Goal: Information Seeking & Learning: Learn about a topic

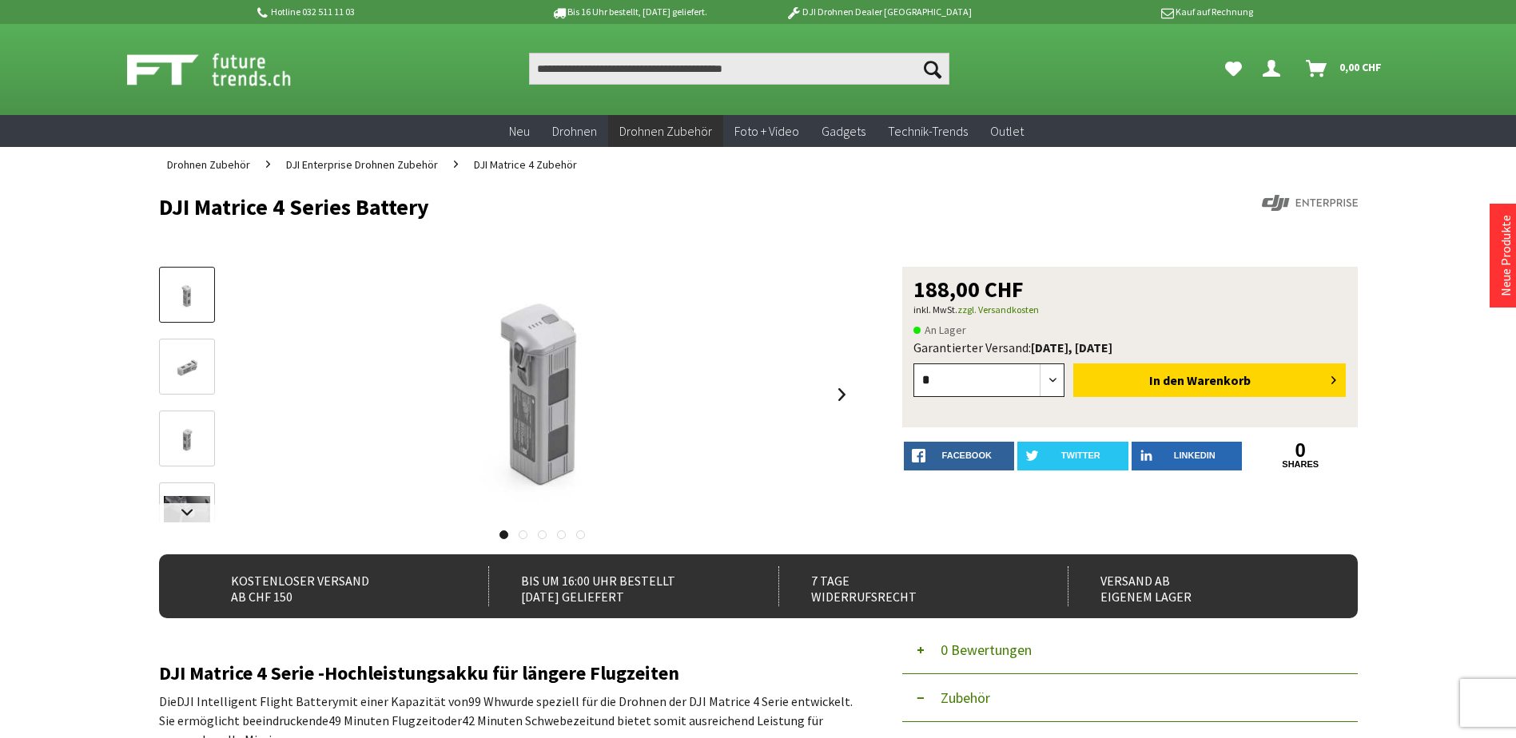
click at [1057, 380] on select "* * * * * * * * * ** ** ** ** ** ** ** ** ** ** **" at bounding box center [989, 381] width 152 height 34
select select "*"
click at [913, 364] on select "* * * * * * * * * ** ** ** ** ** ** ** ** ** ** **" at bounding box center [989, 381] width 152 height 34
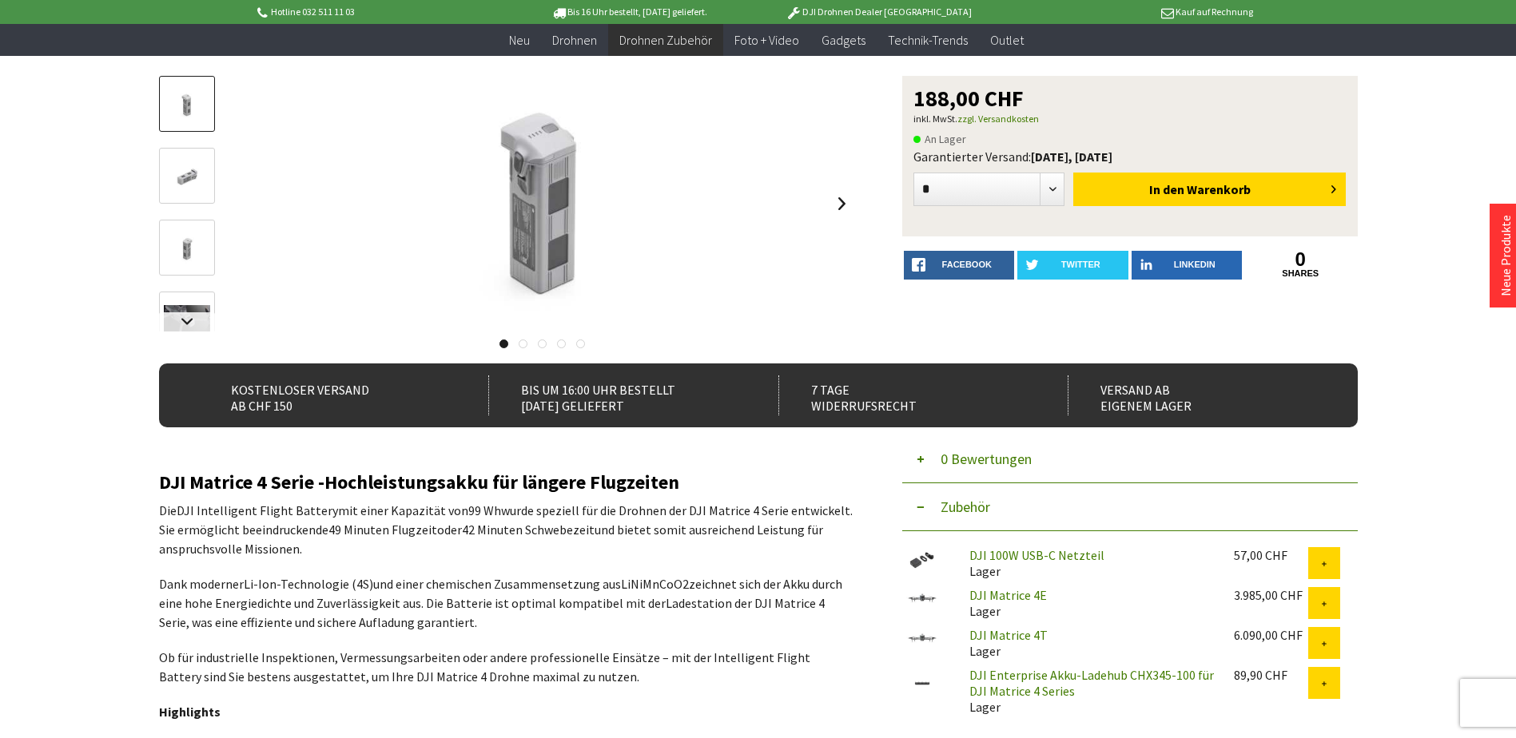
scroll to position [157, 0]
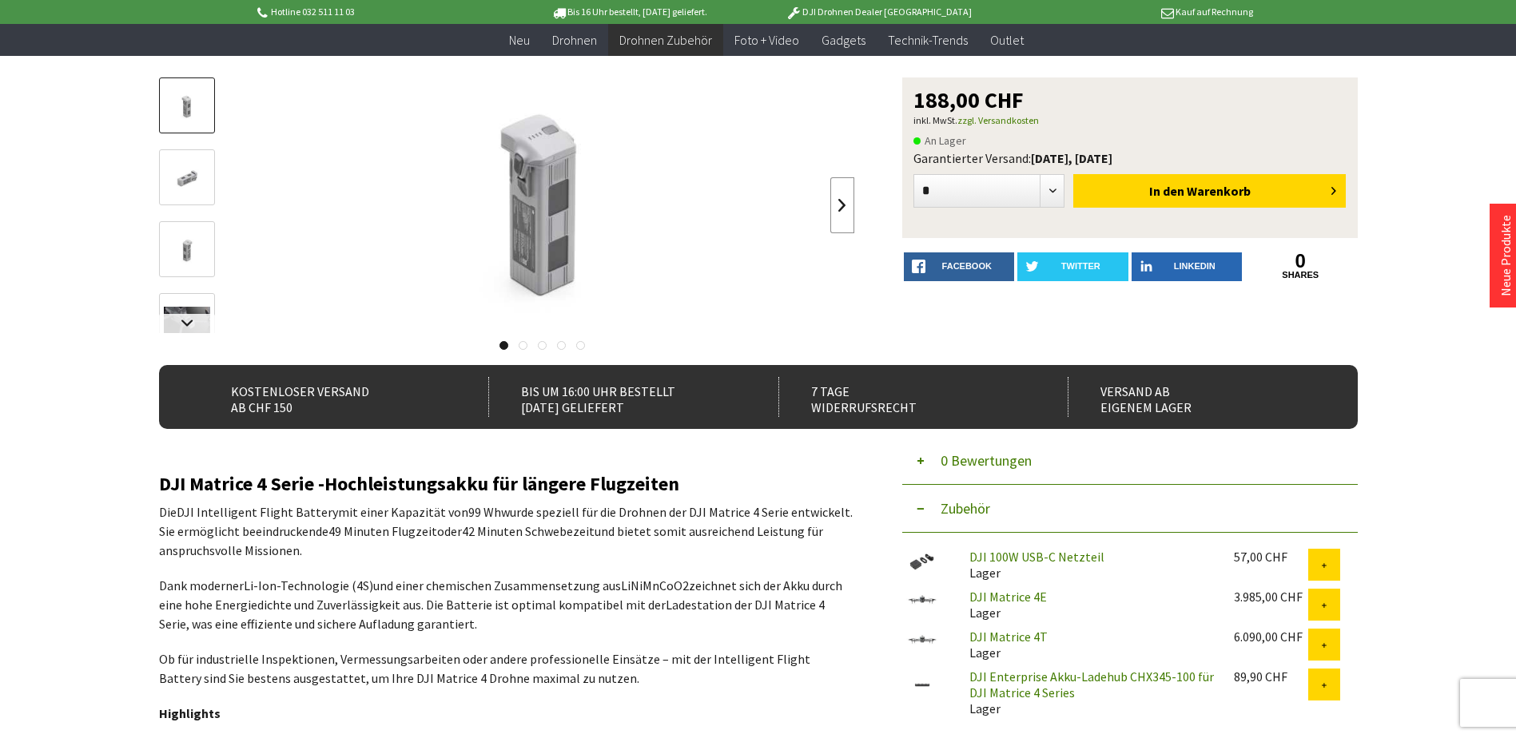
click at [837, 207] on link at bounding box center [842, 205] width 24 height 56
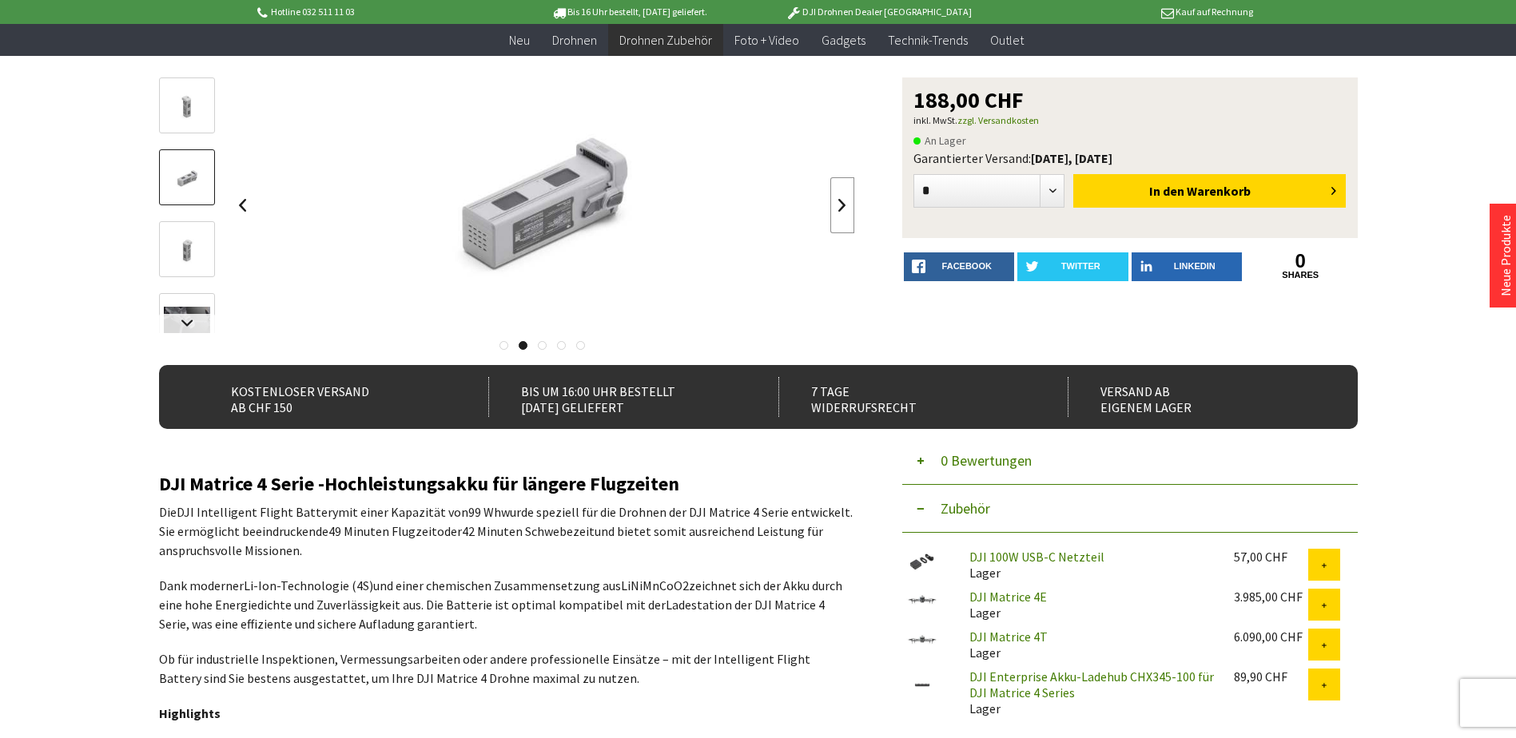
click at [837, 207] on link at bounding box center [842, 205] width 24 height 56
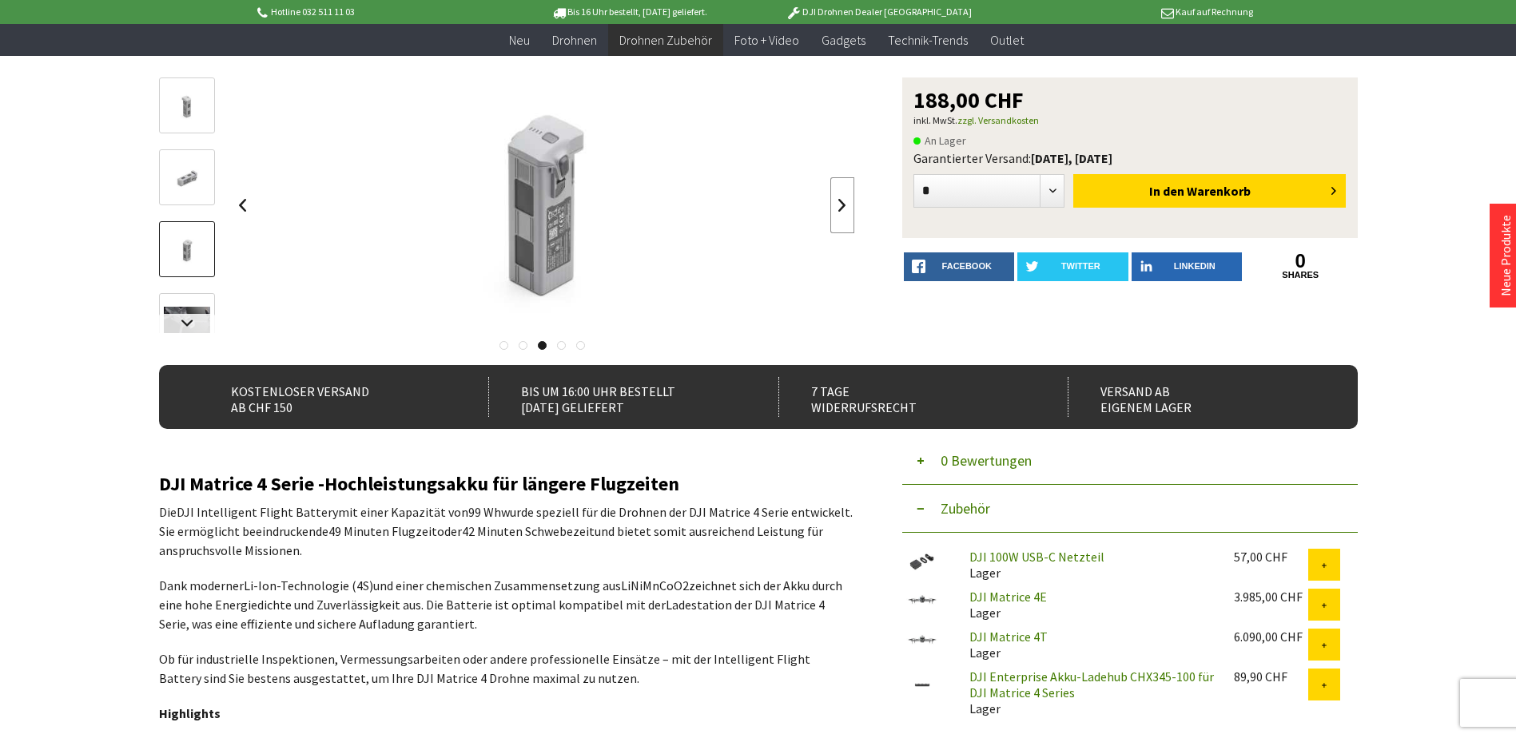
click at [837, 207] on link at bounding box center [842, 205] width 24 height 56
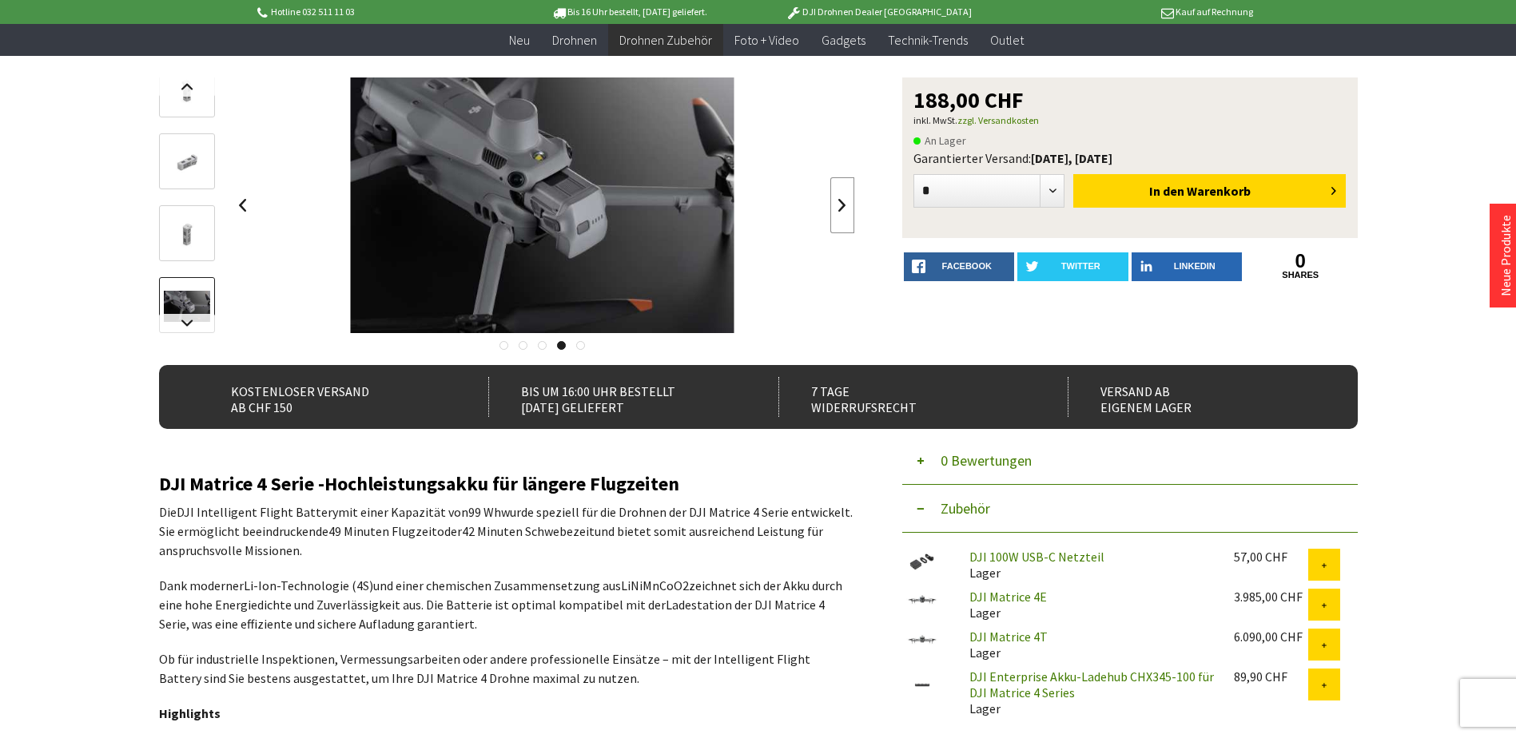
click at [837, 207] on link at bounding box center [842, 205] width 24 height 56
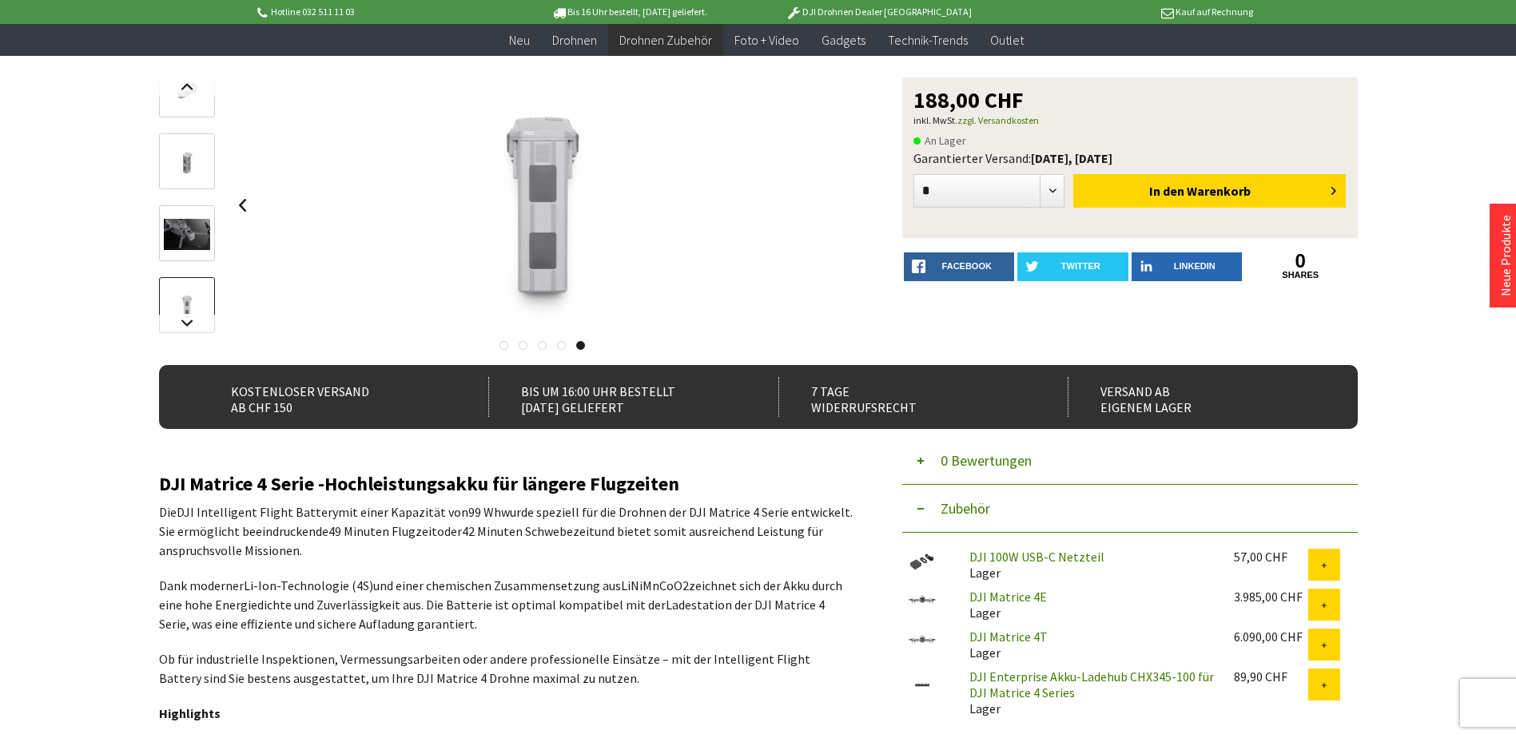
click at [837, 207] on div at bounding box center [543, 206] width 624 height 256
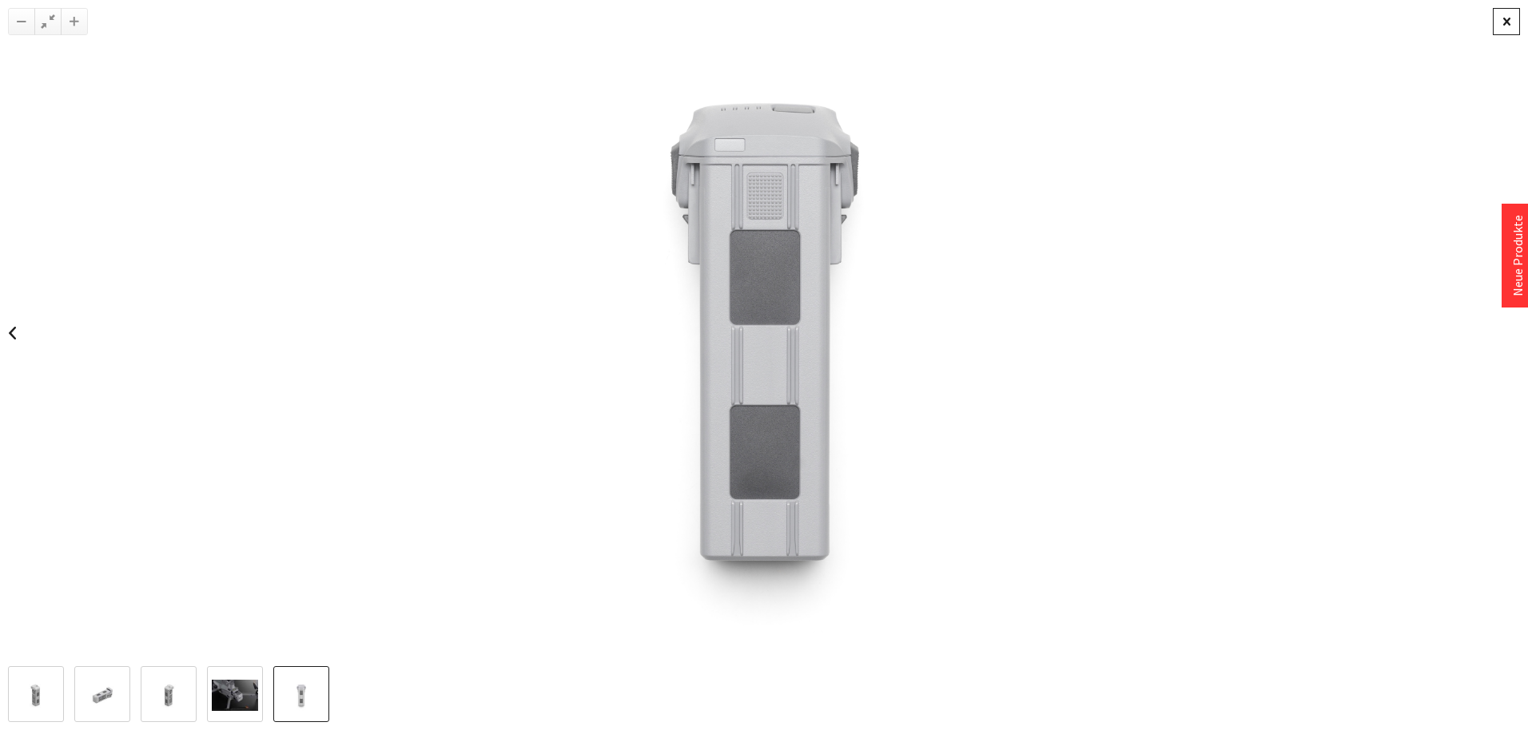
click at [1507, 20] on div at bounding box center [1506, 21] width 27 height 27
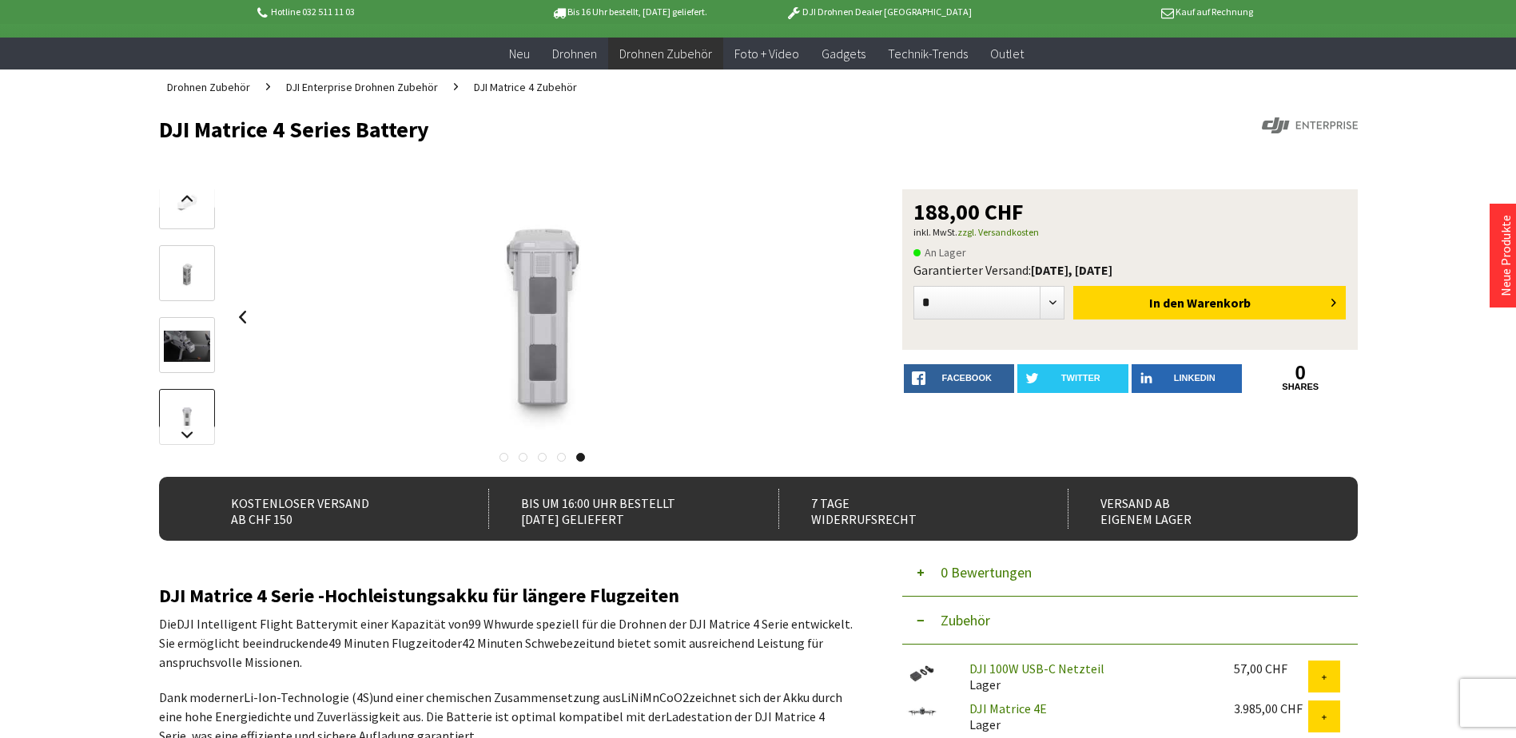
scroll to position [0, 0]
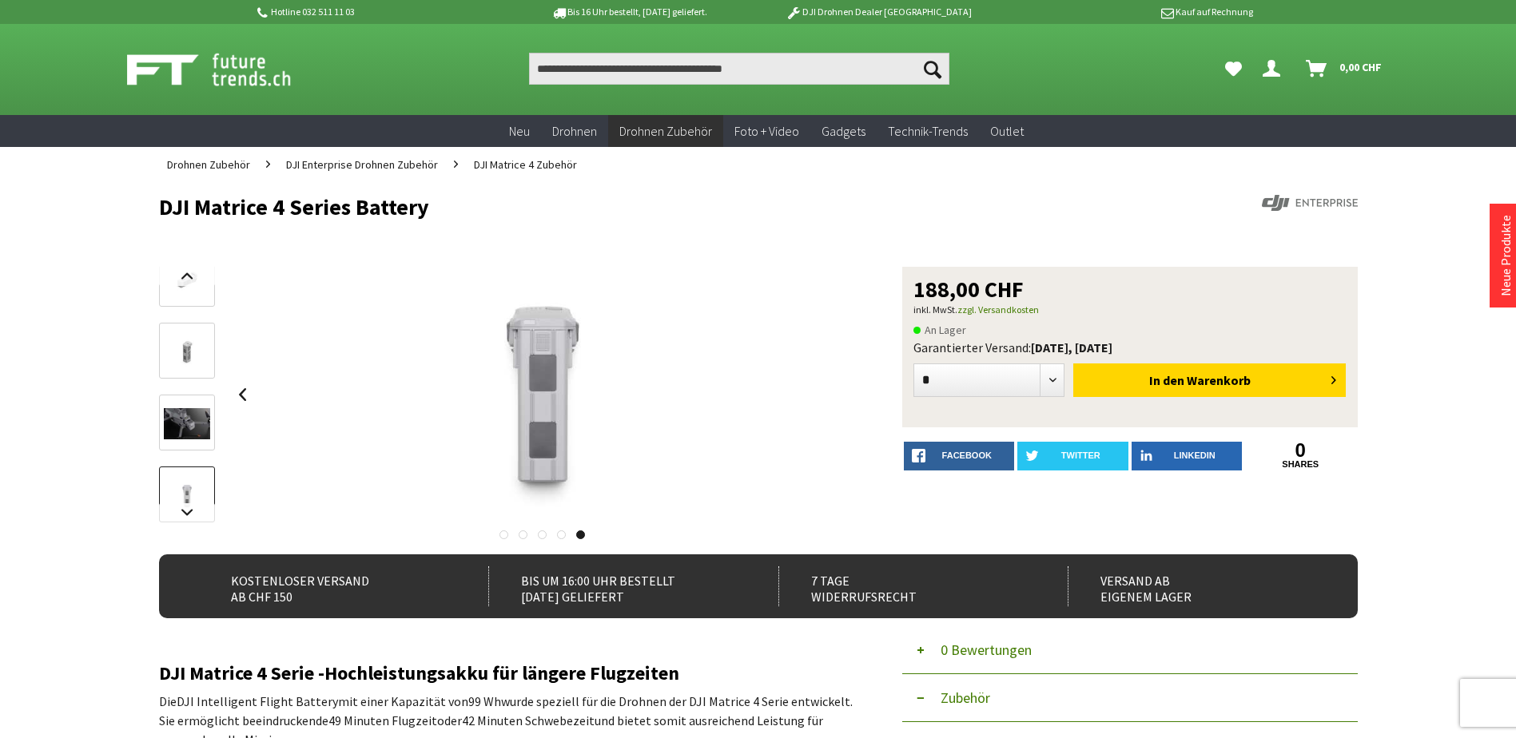
click at [546, 169] on span "DJI Matrice 4 Zubehör" at bounding box center [525, 164] width 103 height 14
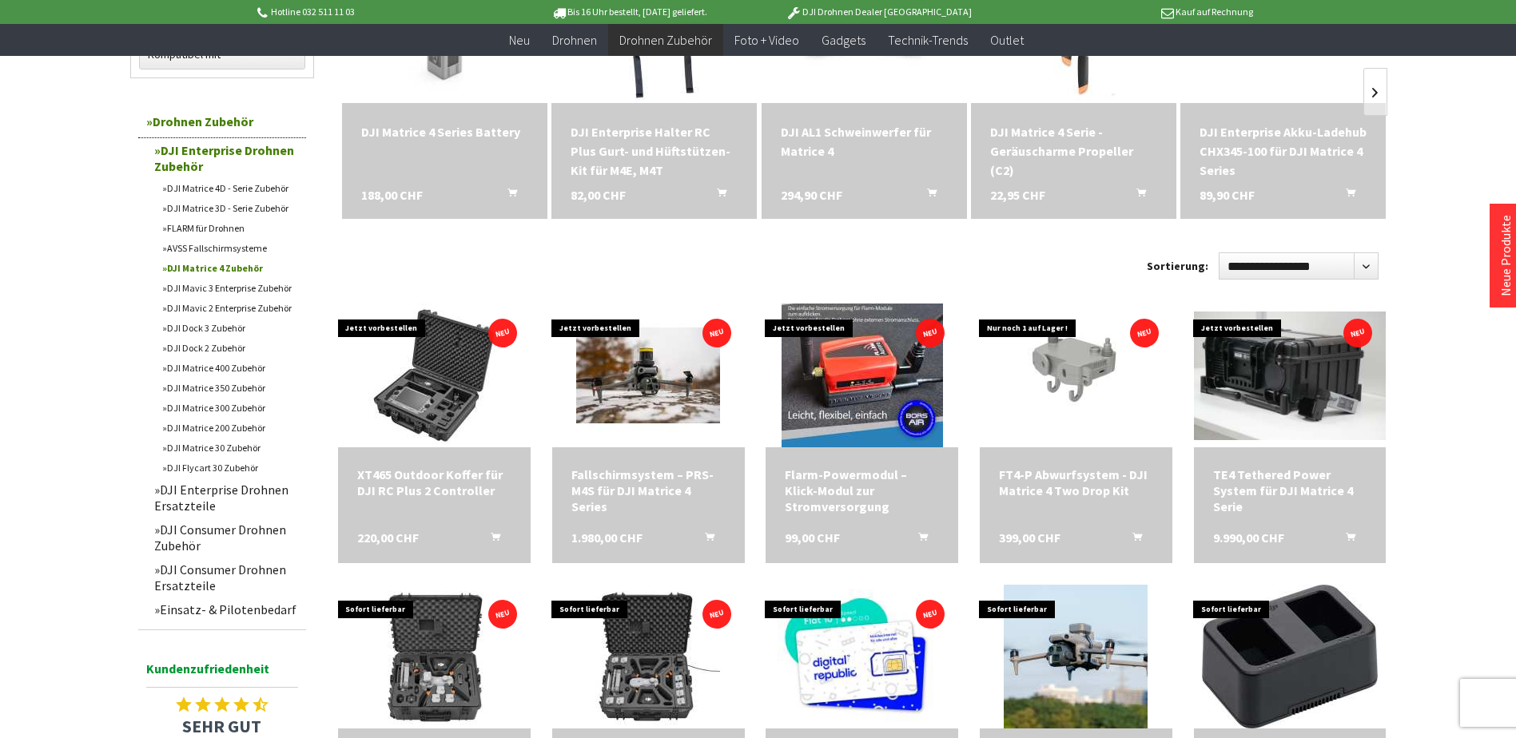
scroll to position [400, 0]
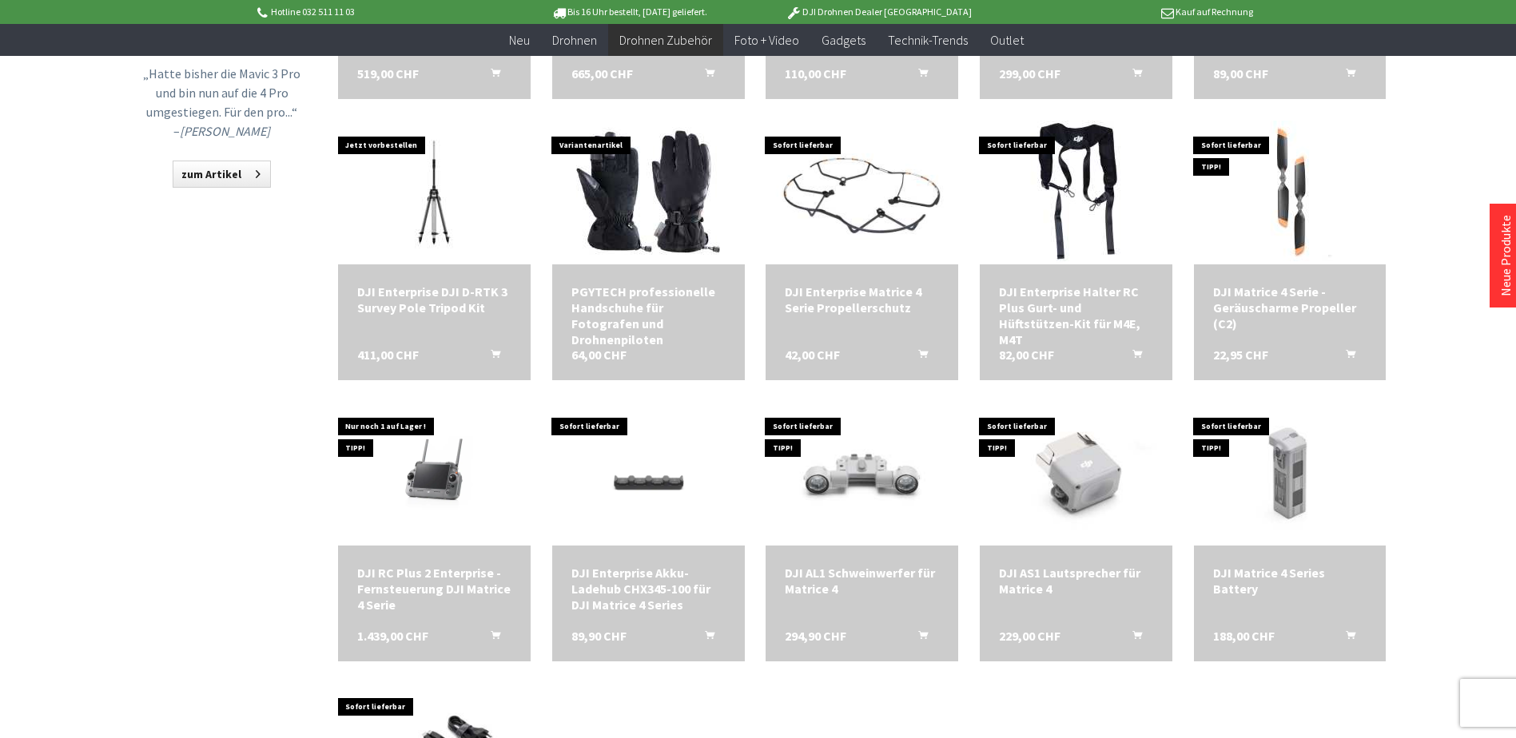
scroll to position [1039, 0]
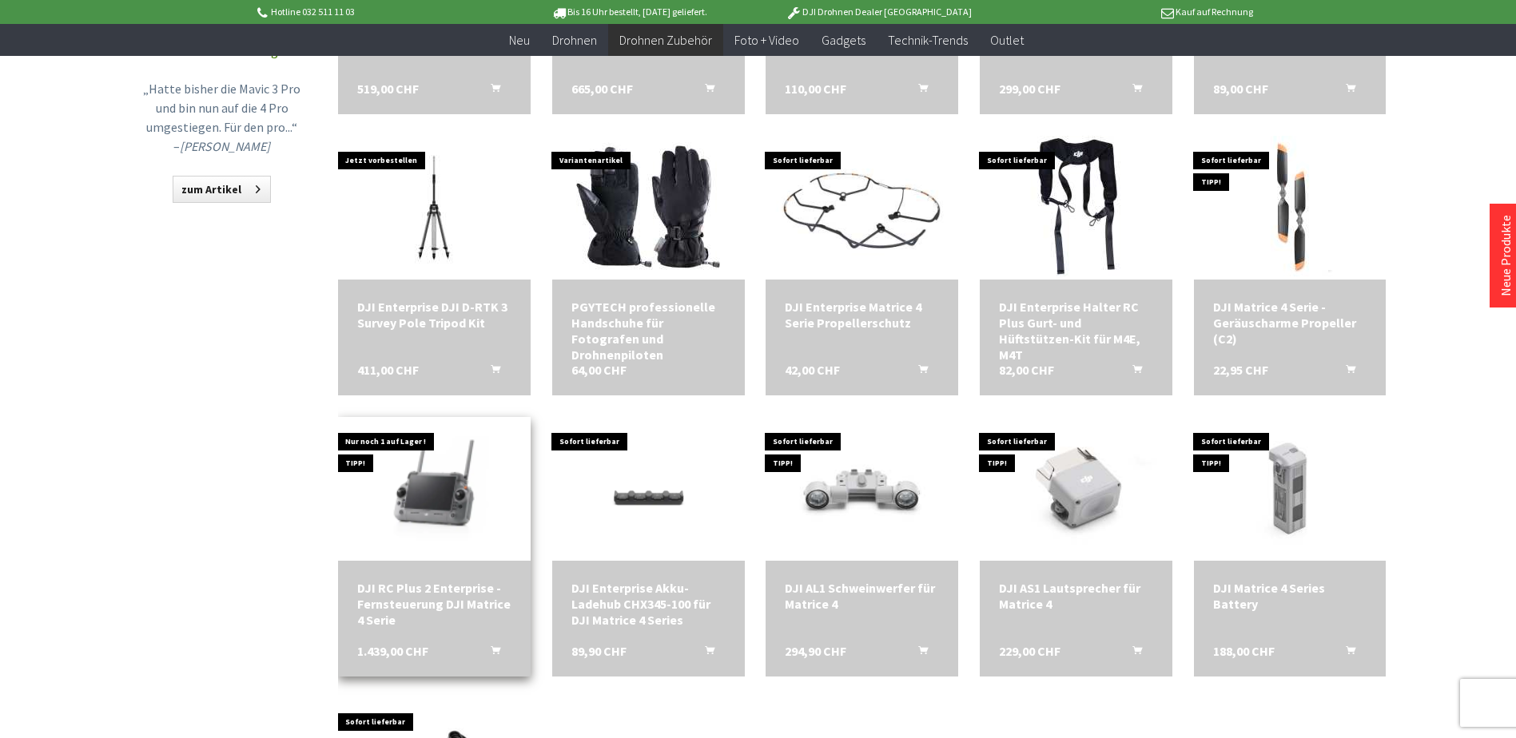
click at [429, 509] on img at bounding box center [433, 488] width 201 height 201
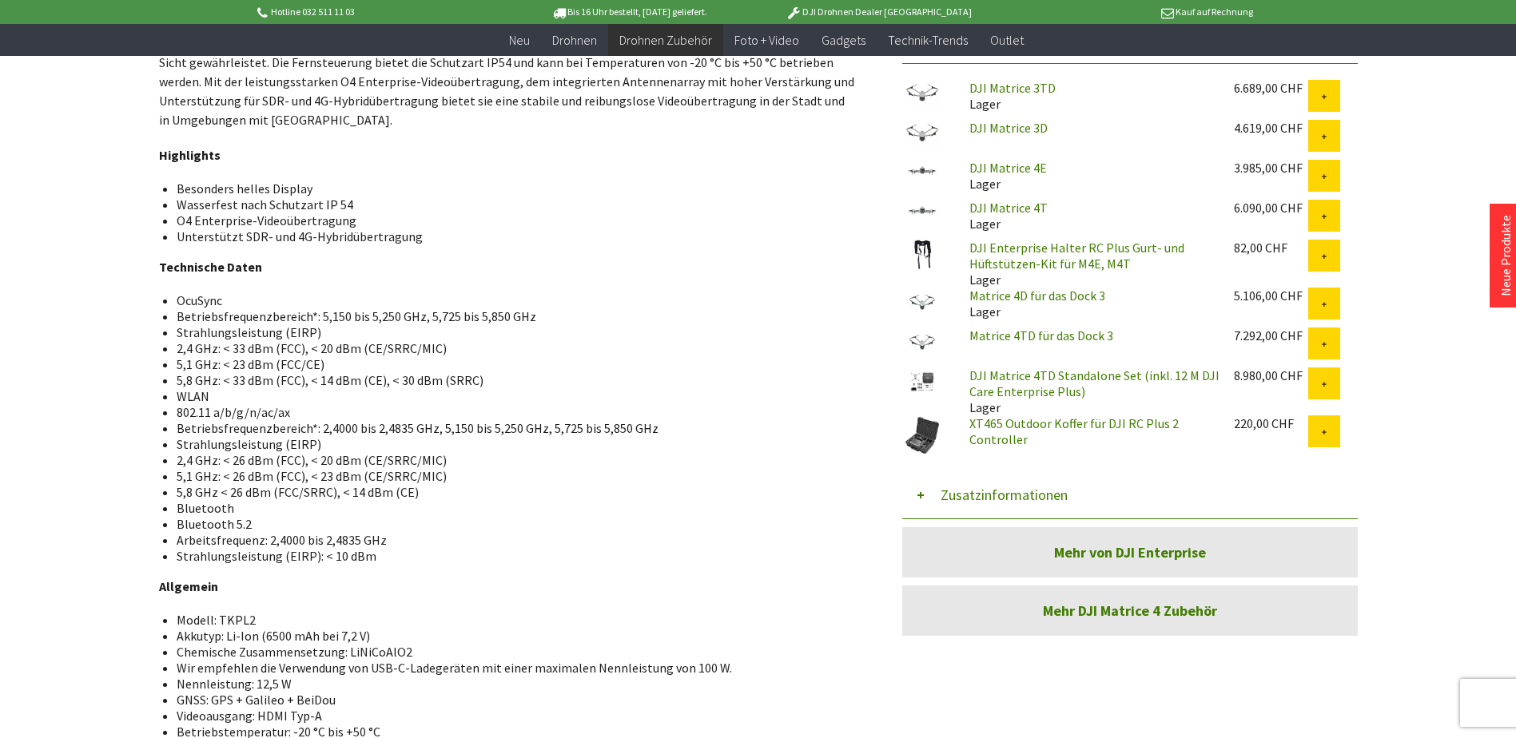
scroll to position [672, 0]
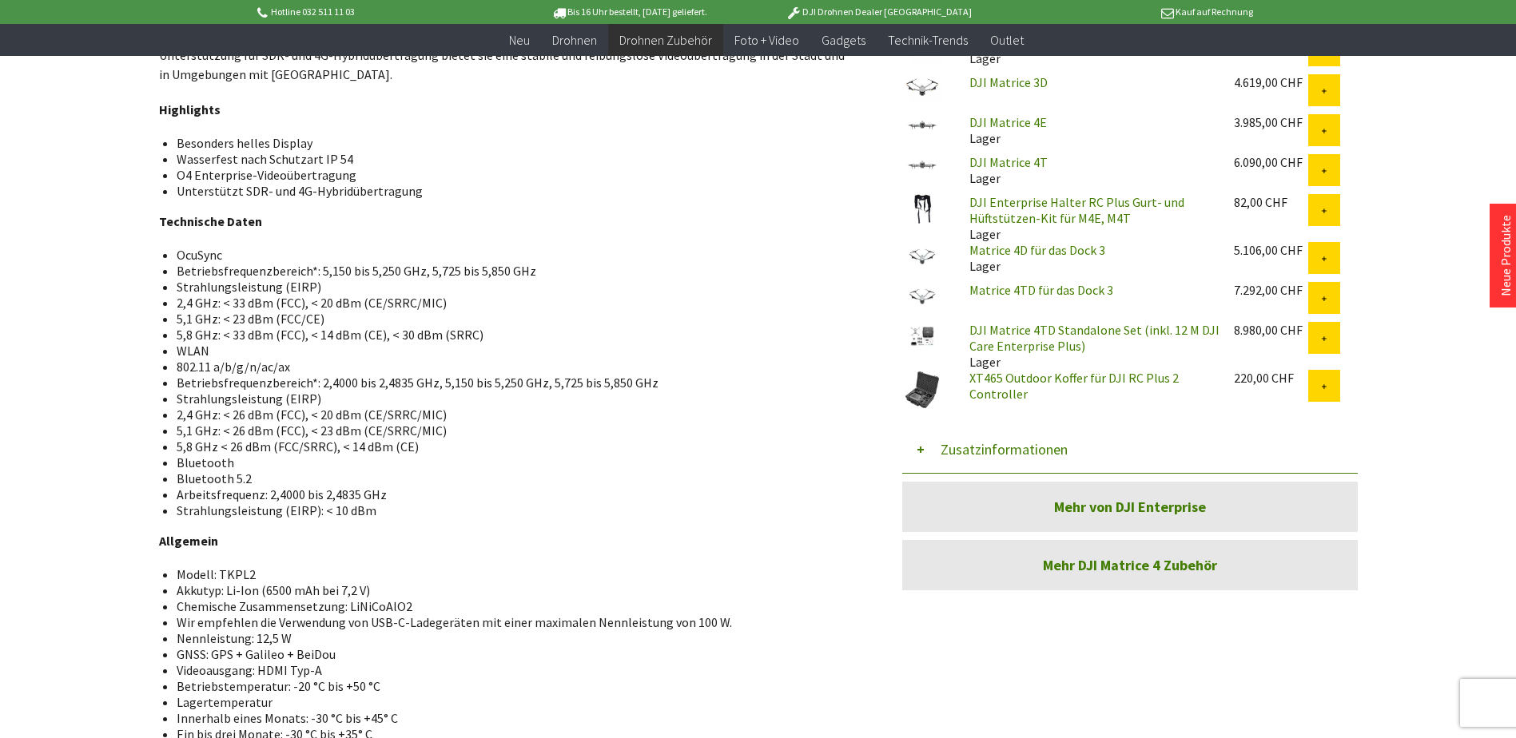
click at [1142, 566] on link "Mehr DJI Matrice 4 Zubehör" at bounding box center [1129, 565] width 455 height 50
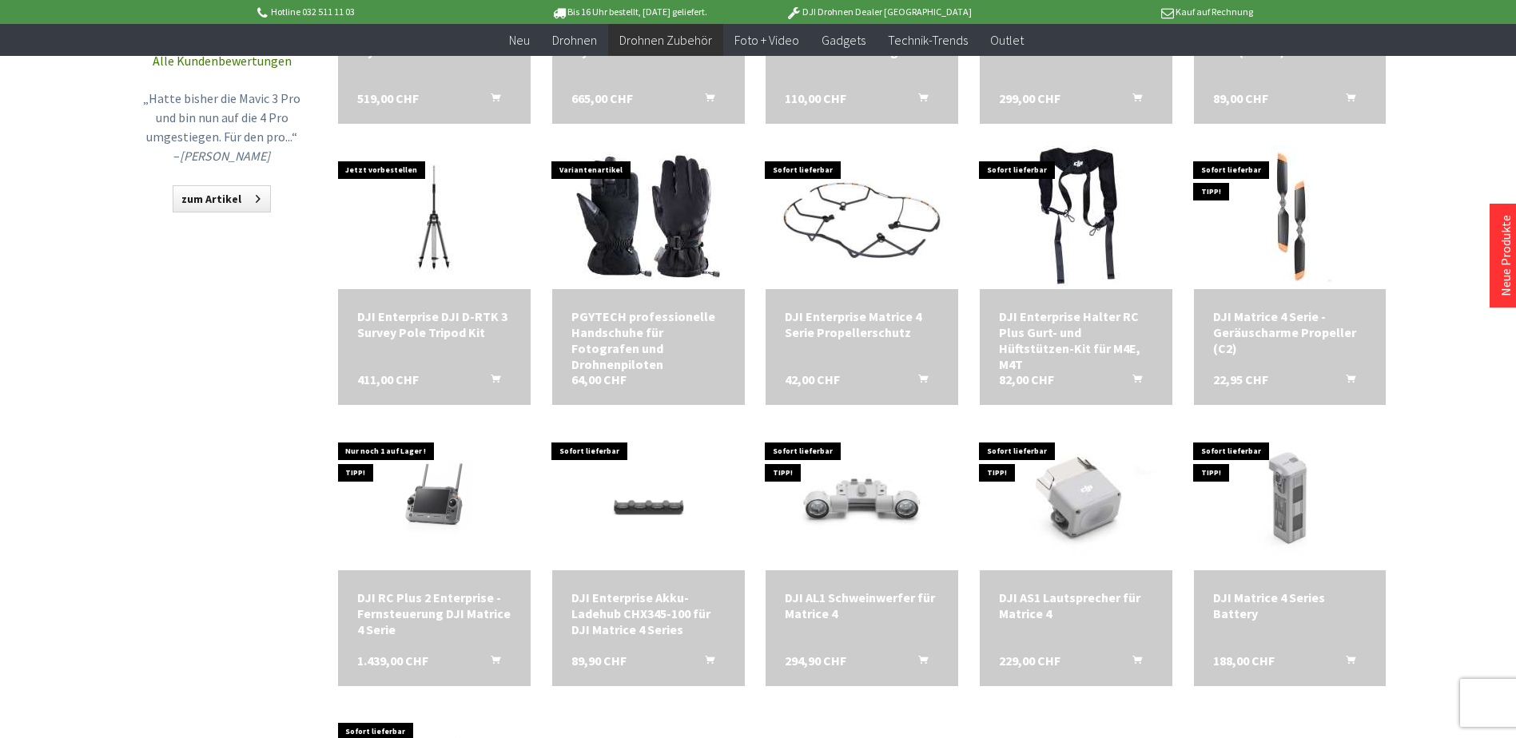
scroll to position [1039, 0]
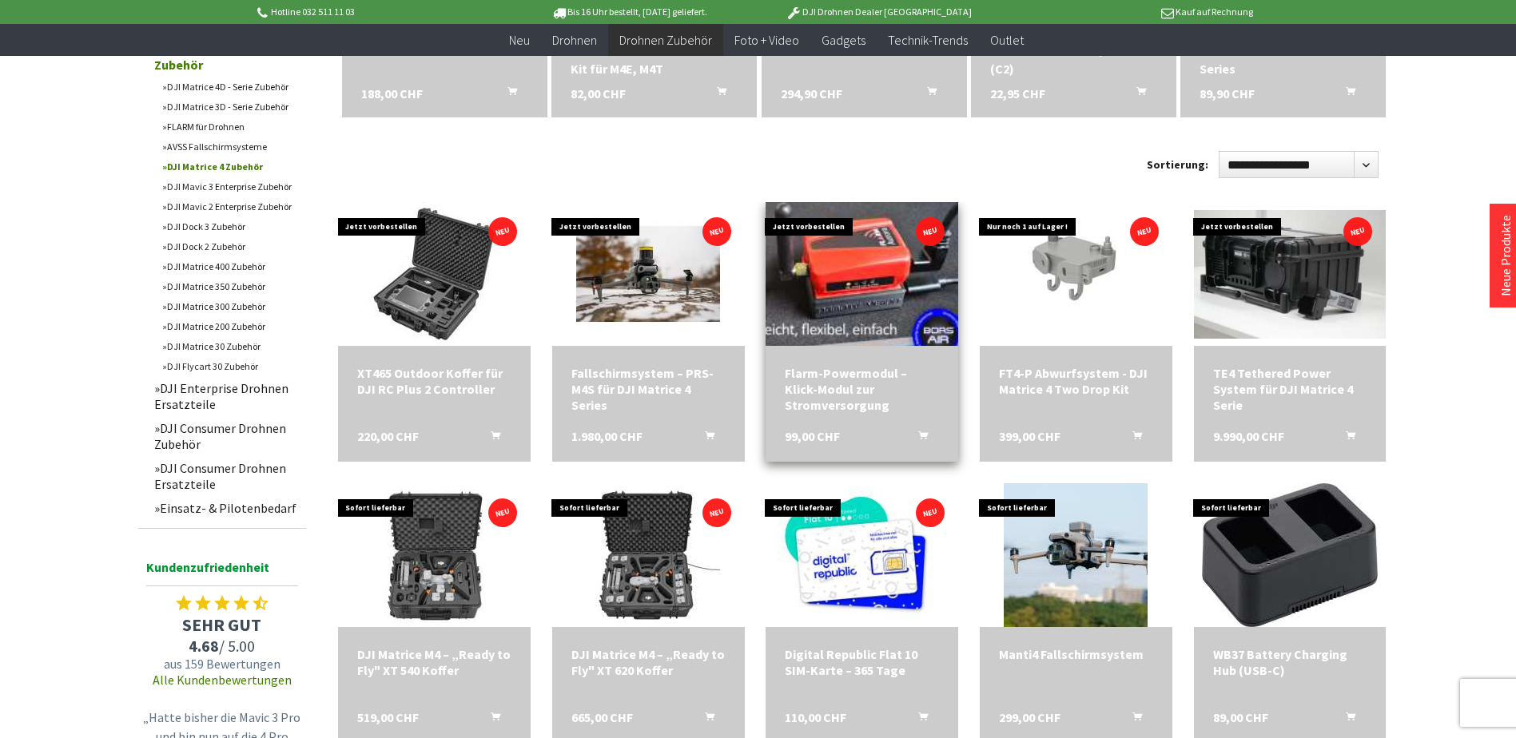
scroll to position [240, 0]
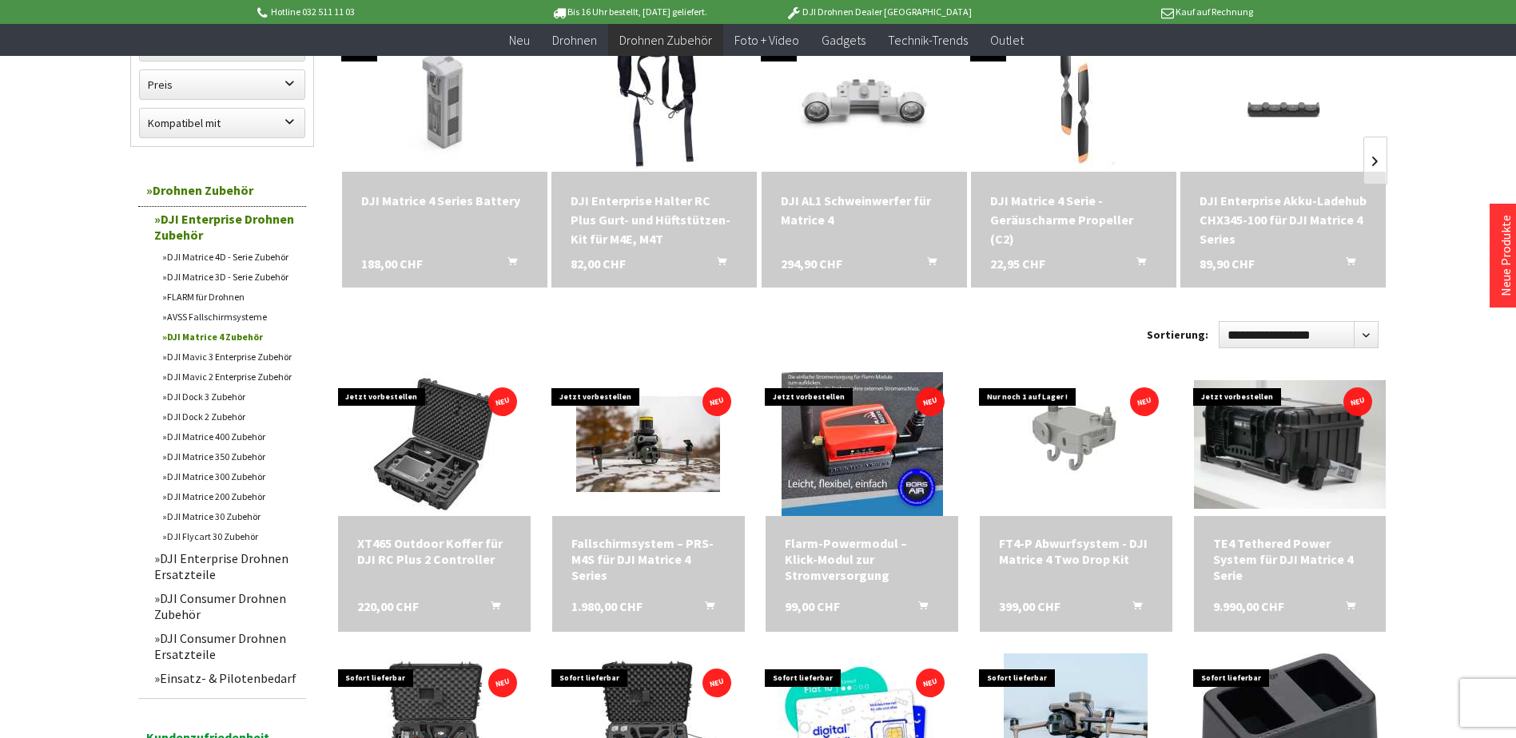
click at [212, 678] on link "Einsatz- & Pilotenbedarf" at bounding box center [226, 678] width 160 height 24
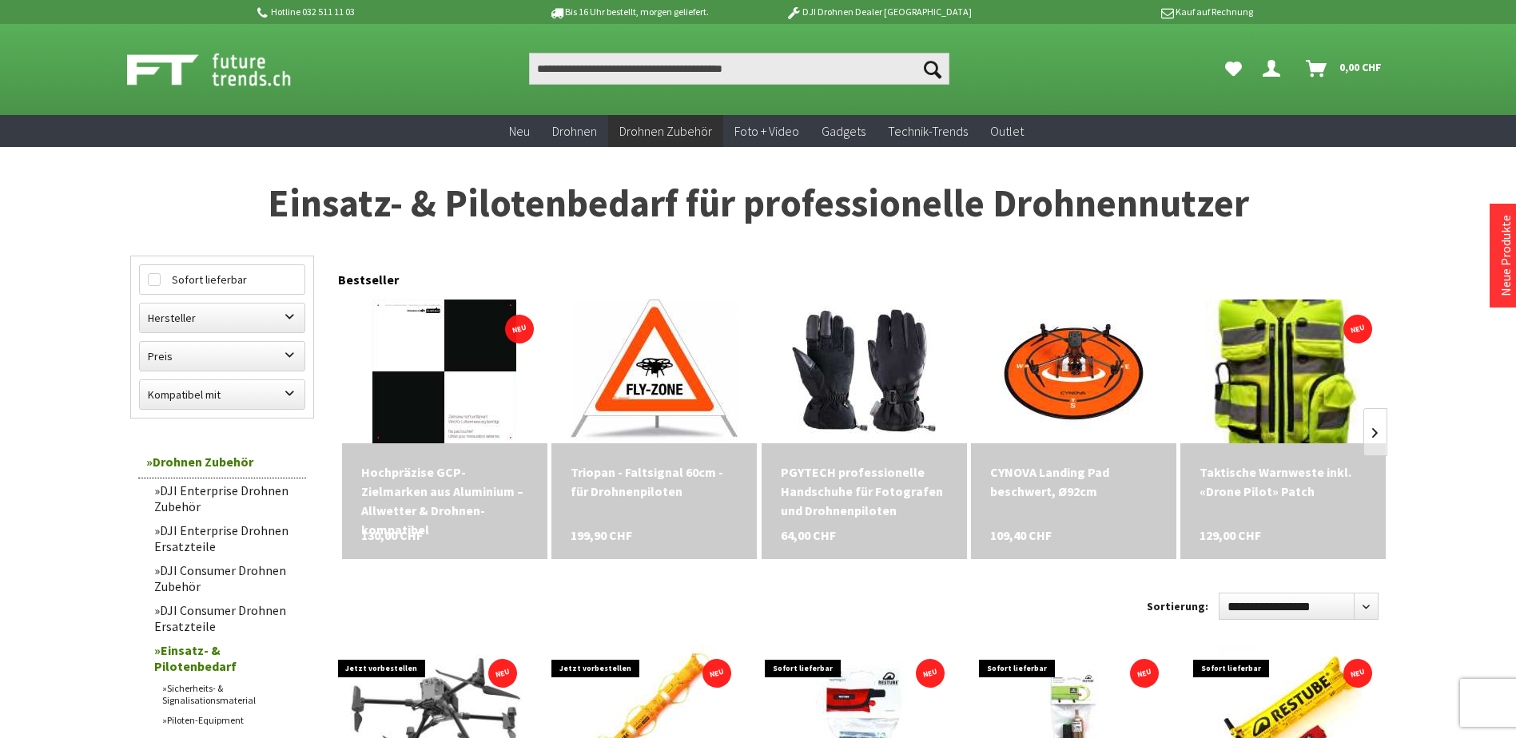
click at [1283, 348] on img at bounding box center [1284, 371] width 156 height 201
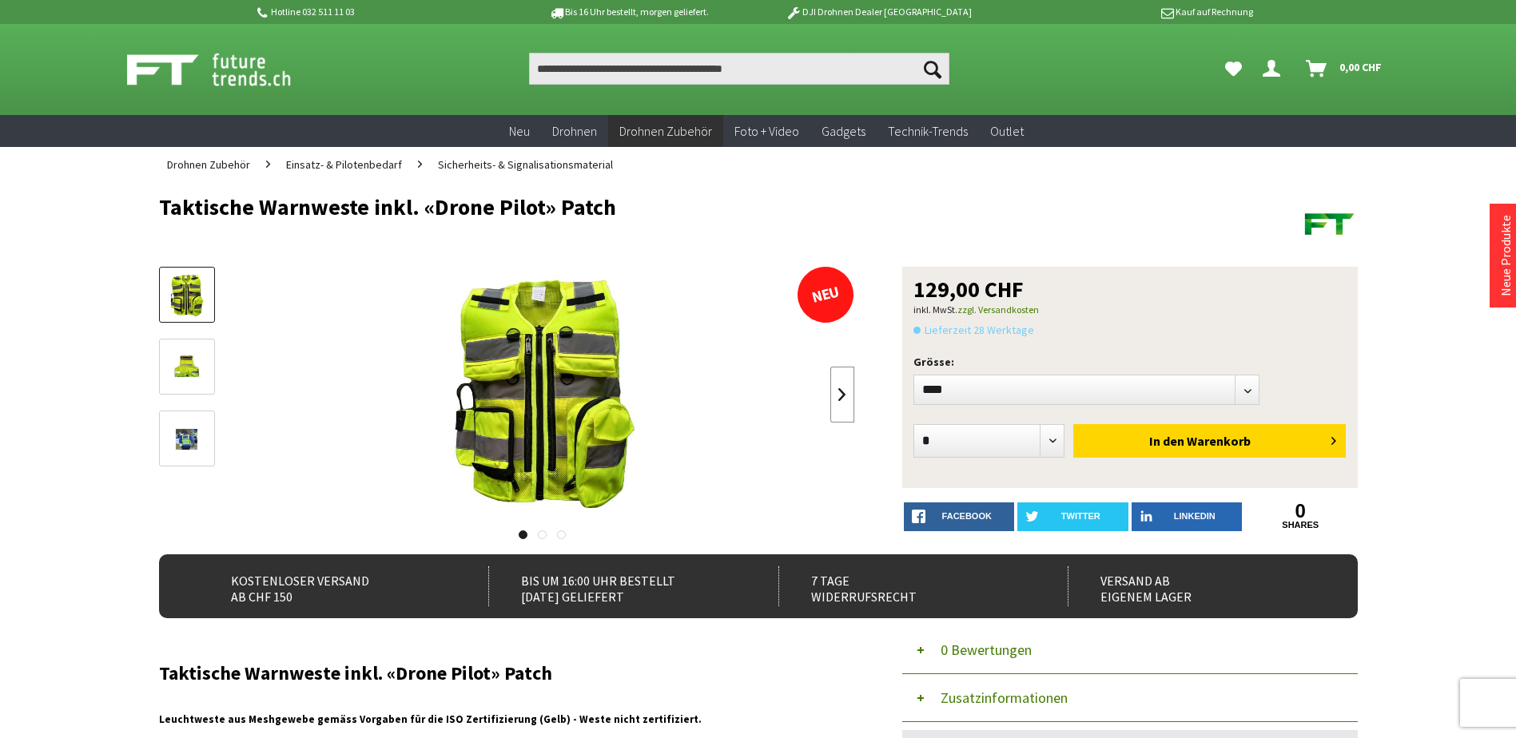
click at [836, 396] on link at bounding box center [842, 395] width 24 height 56
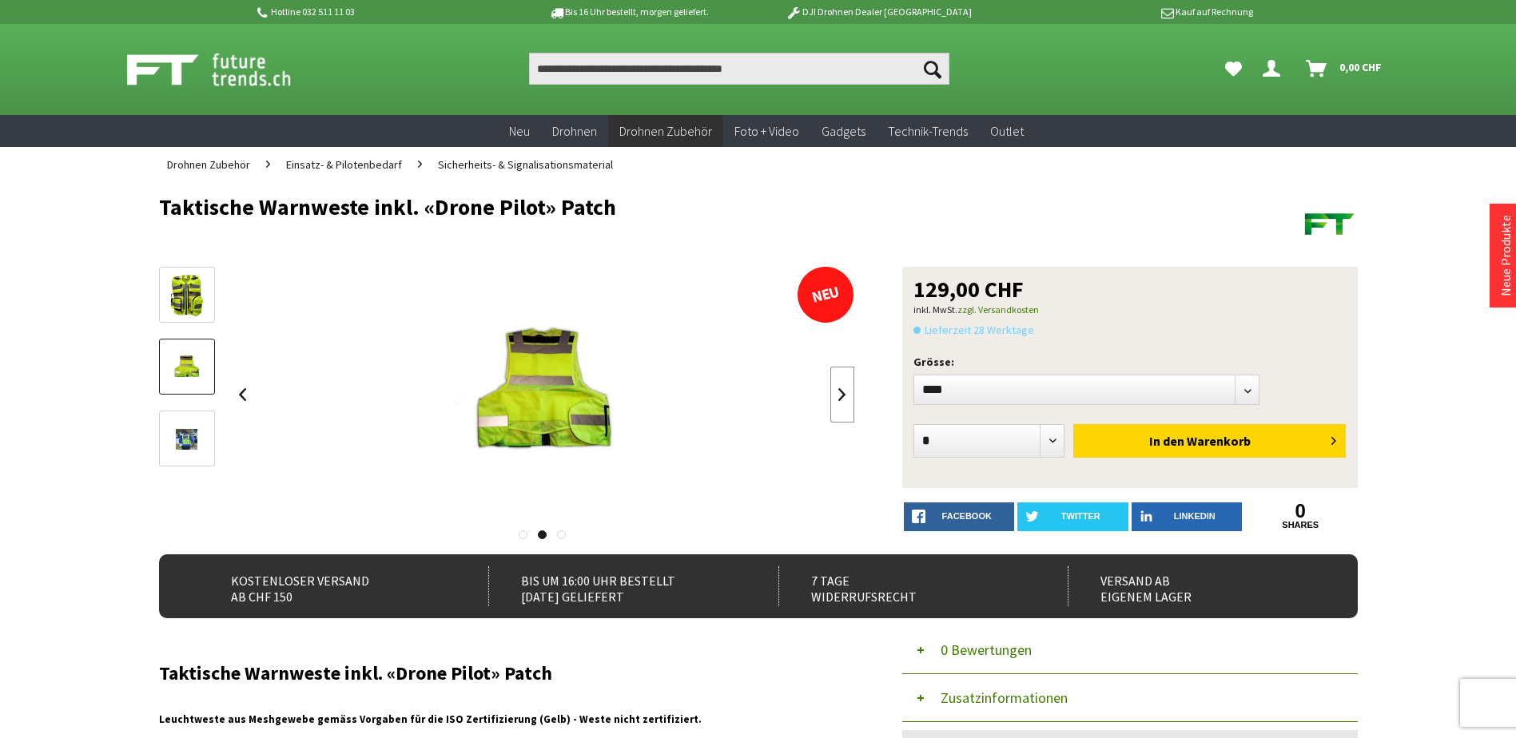
click at [836, 396] on link at bounding box center [842, 395] width 24 height 56
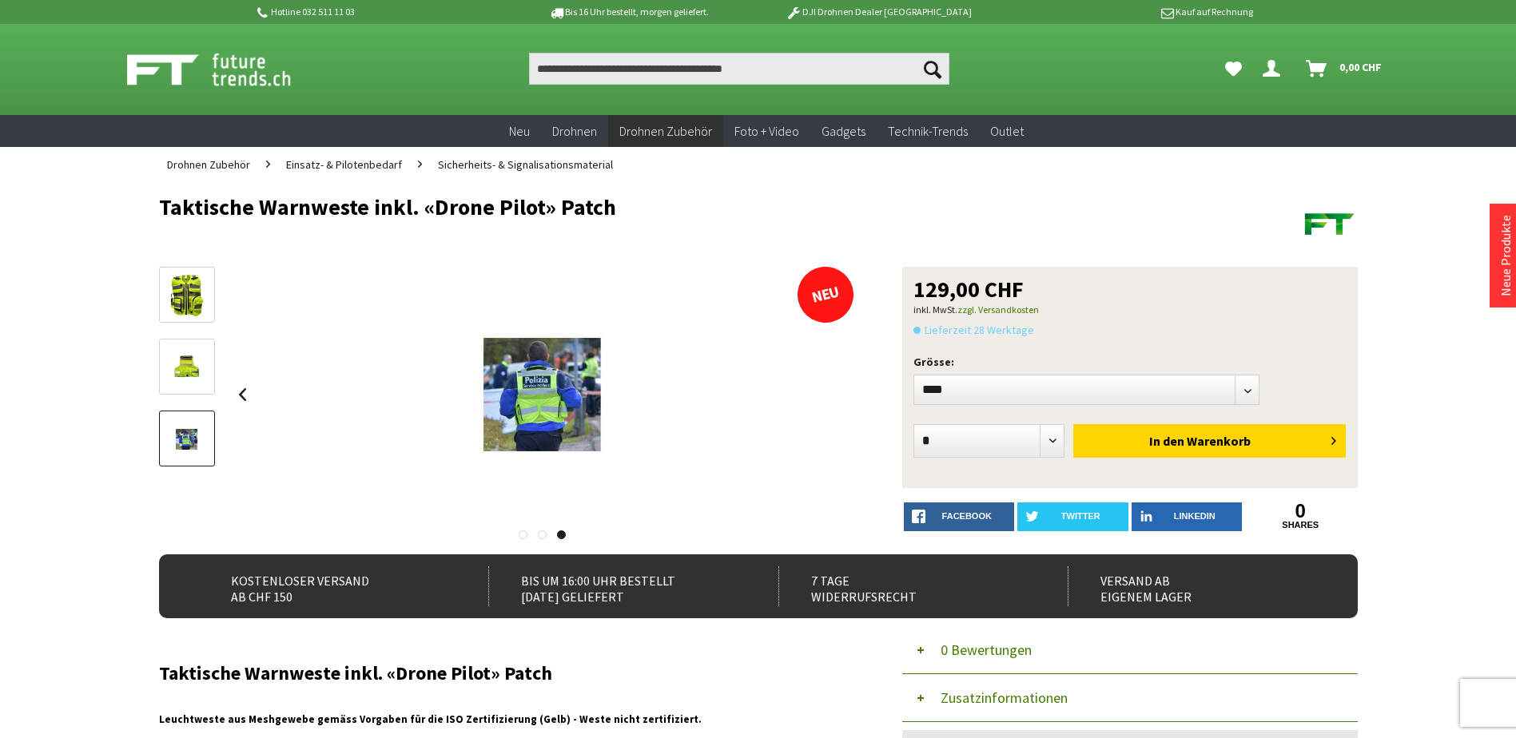
click at [836, 396] on div at bounding box center [543, 395] width 624 height 256
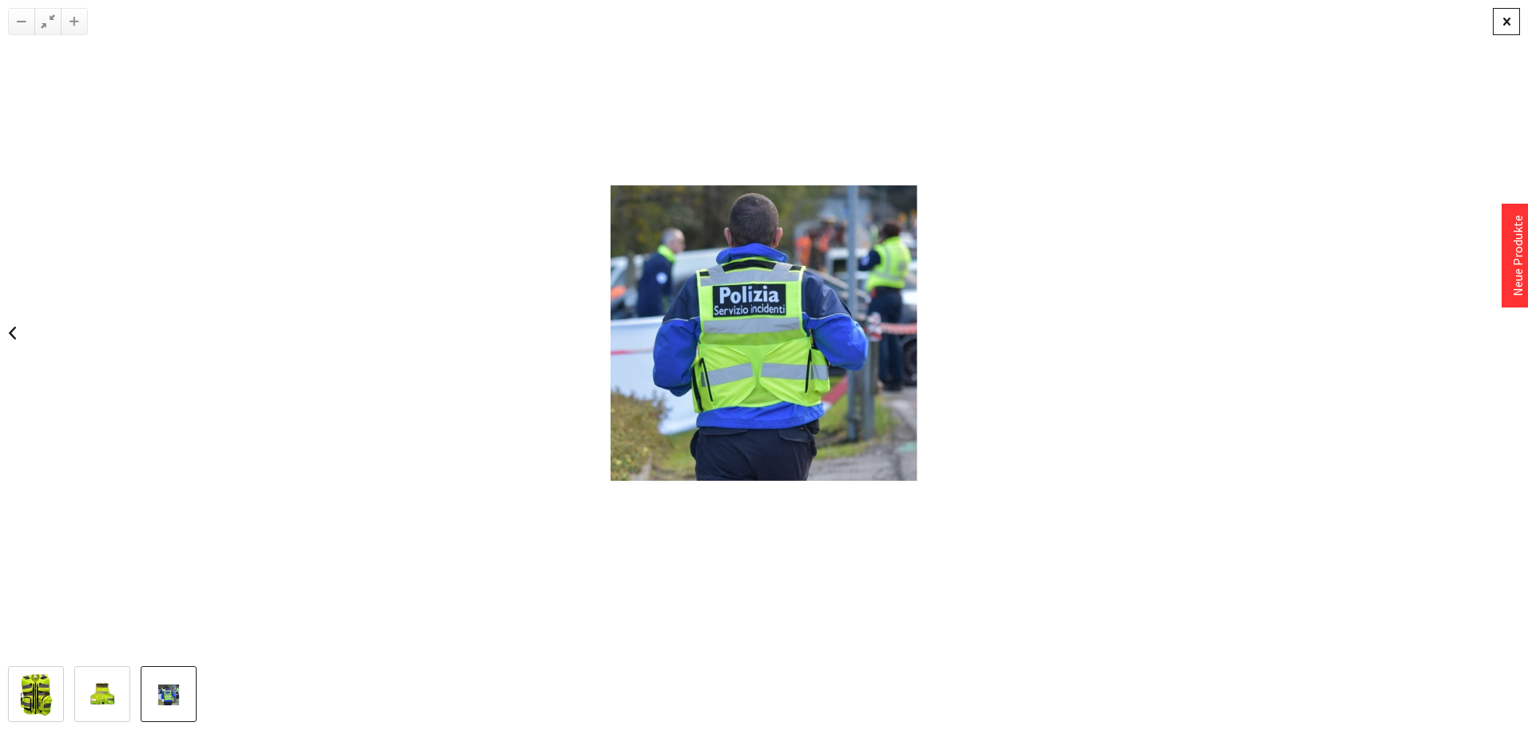
click at [1498, 25] on div at bounding box center [1506, 21] width 27 height 27
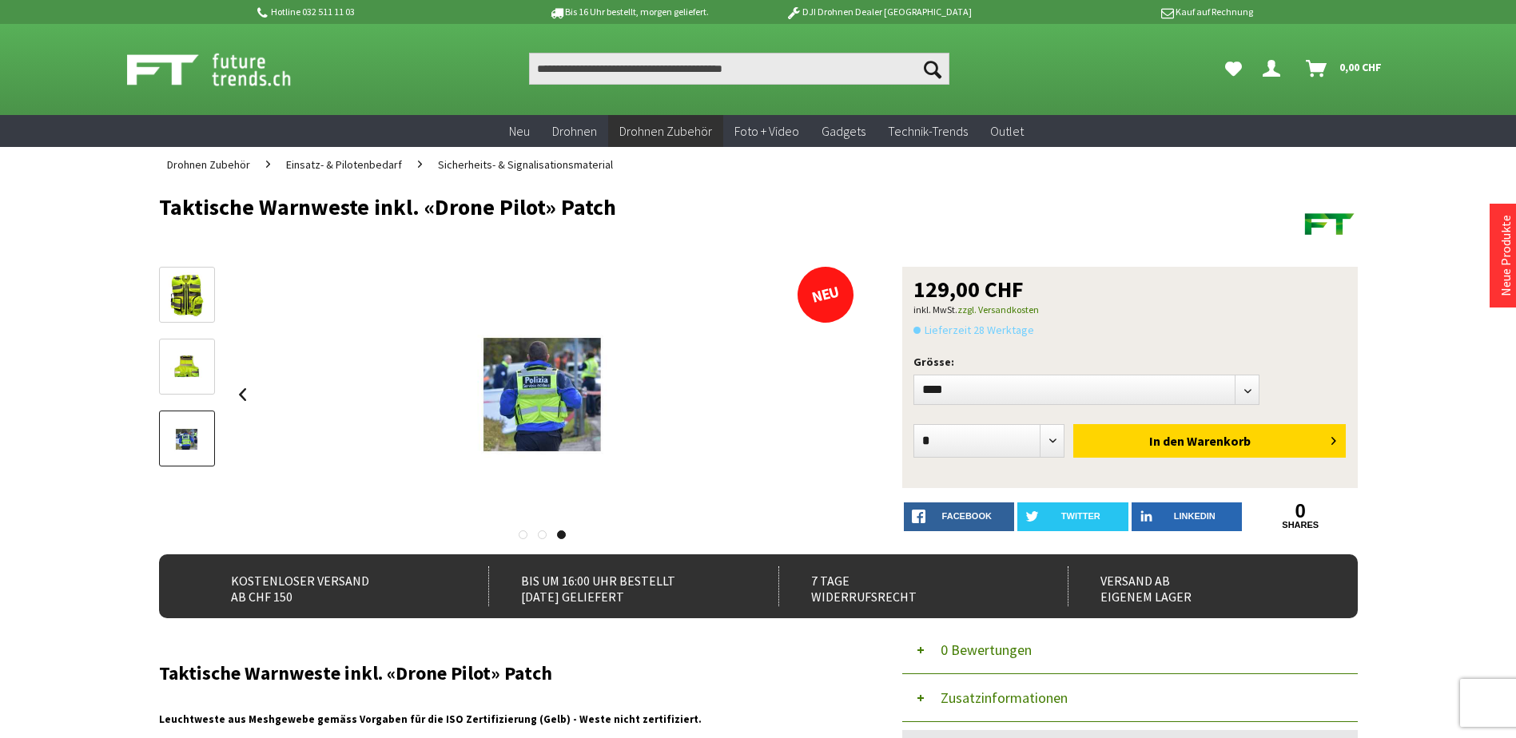
click at [185, 302] on img at bounding box center [187, 295] width 36 height 46
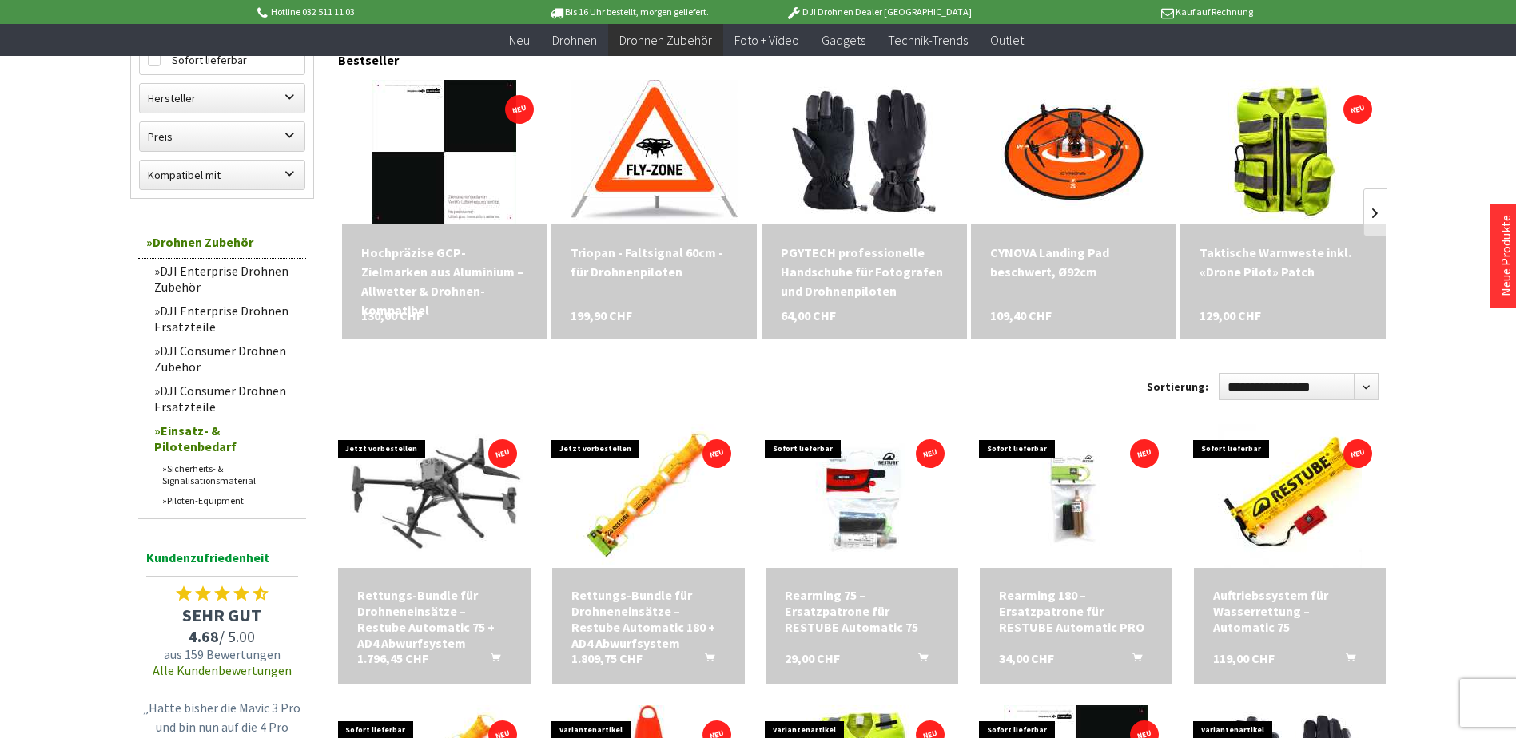
scroll to position [160, 0]
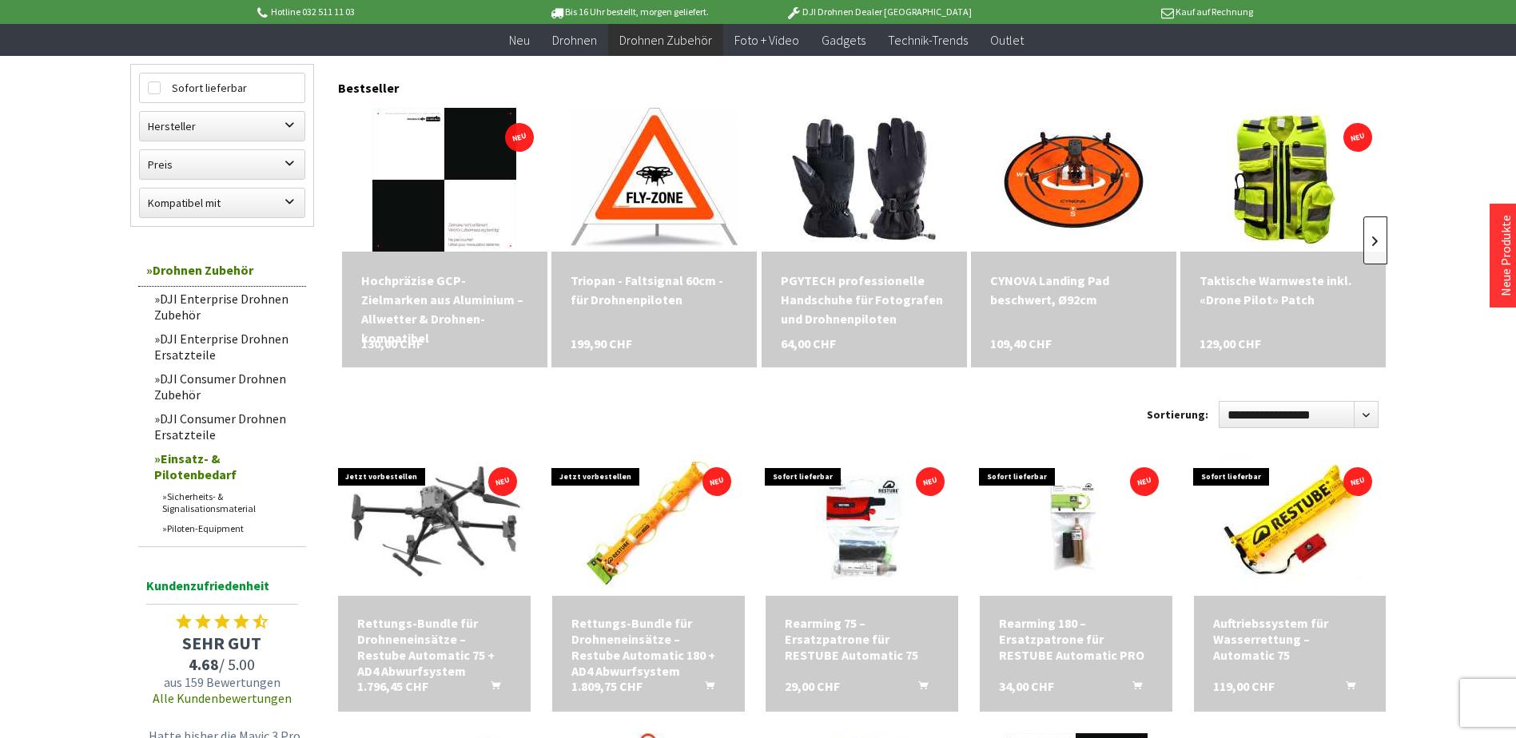
click at [1370, 257] on link at bounding box center [1375, 241] width 24 height 48
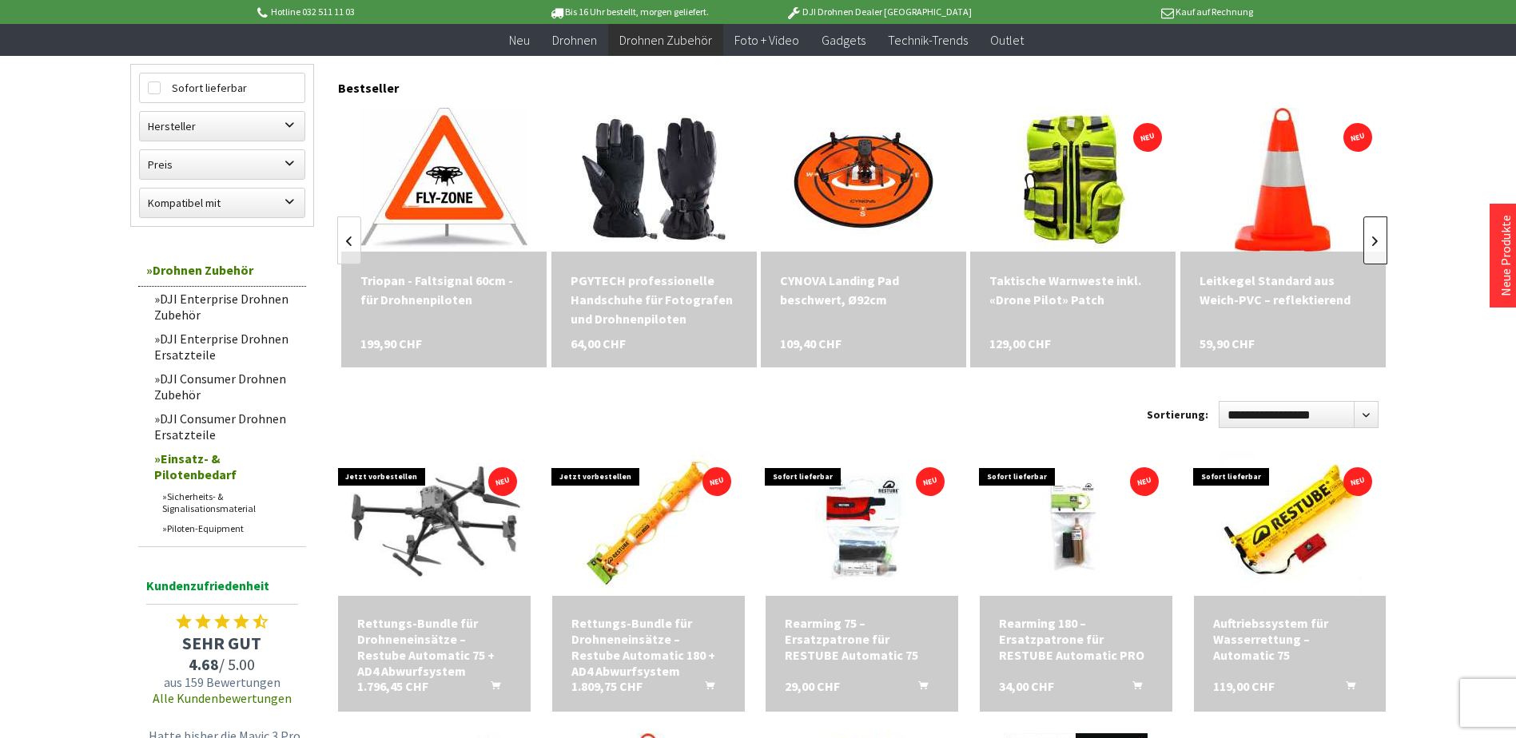
click at [1370, 257] on link at bounding box center [1375, 241] width 24 height 48
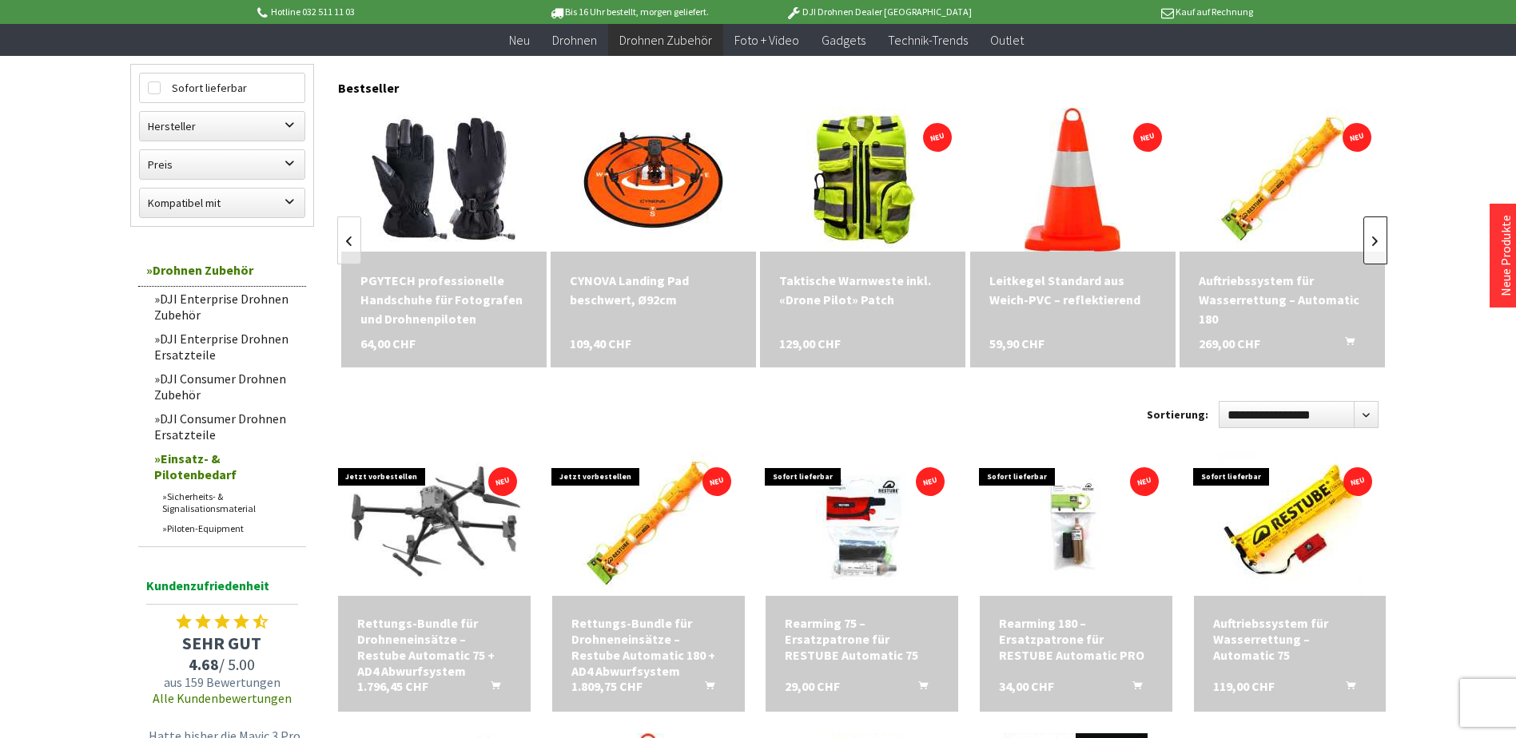
click at [1370, 257] on link at bounding box center [1375, 241] width 24 height 48
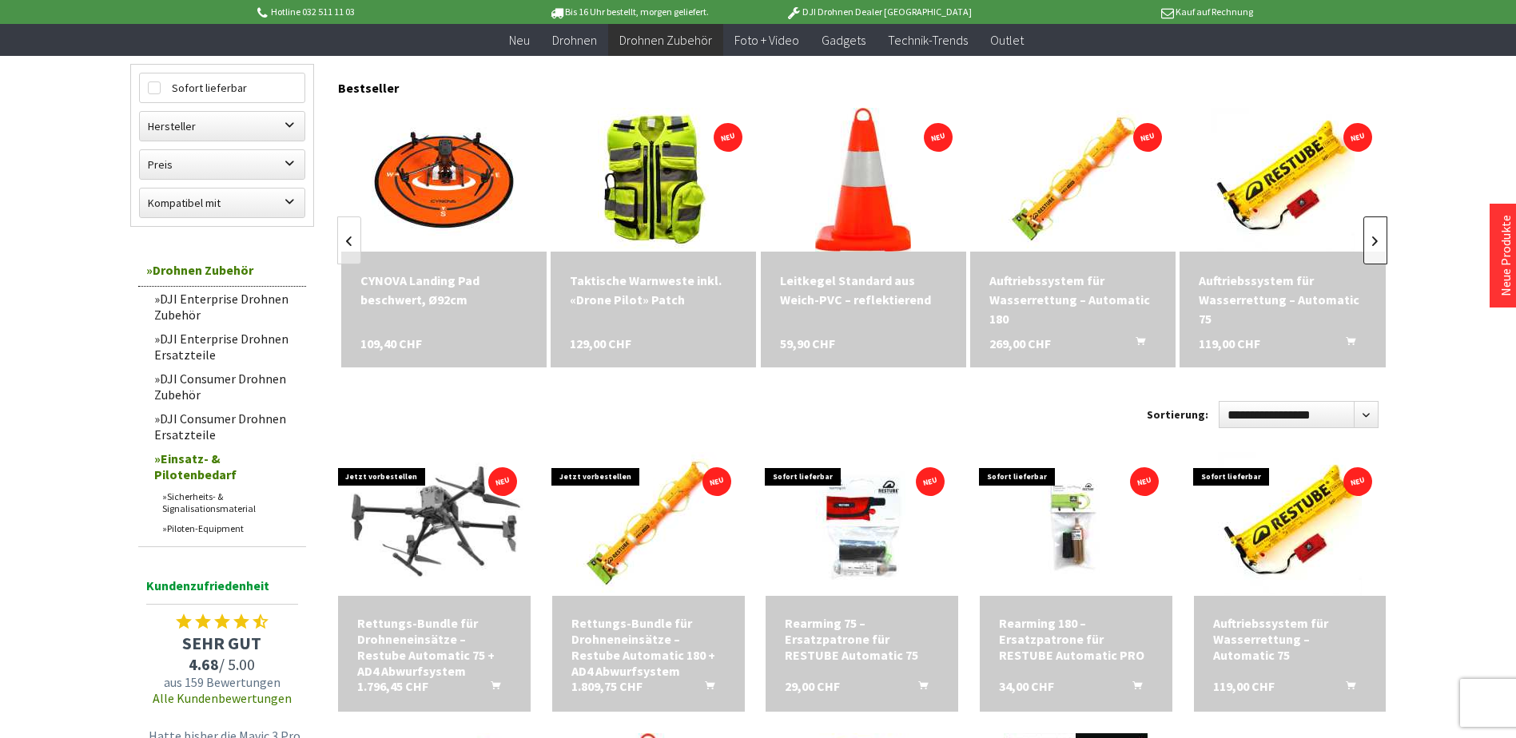
click at [1370, 257] on link at bounding box center [1375, 241] width 24 height 48
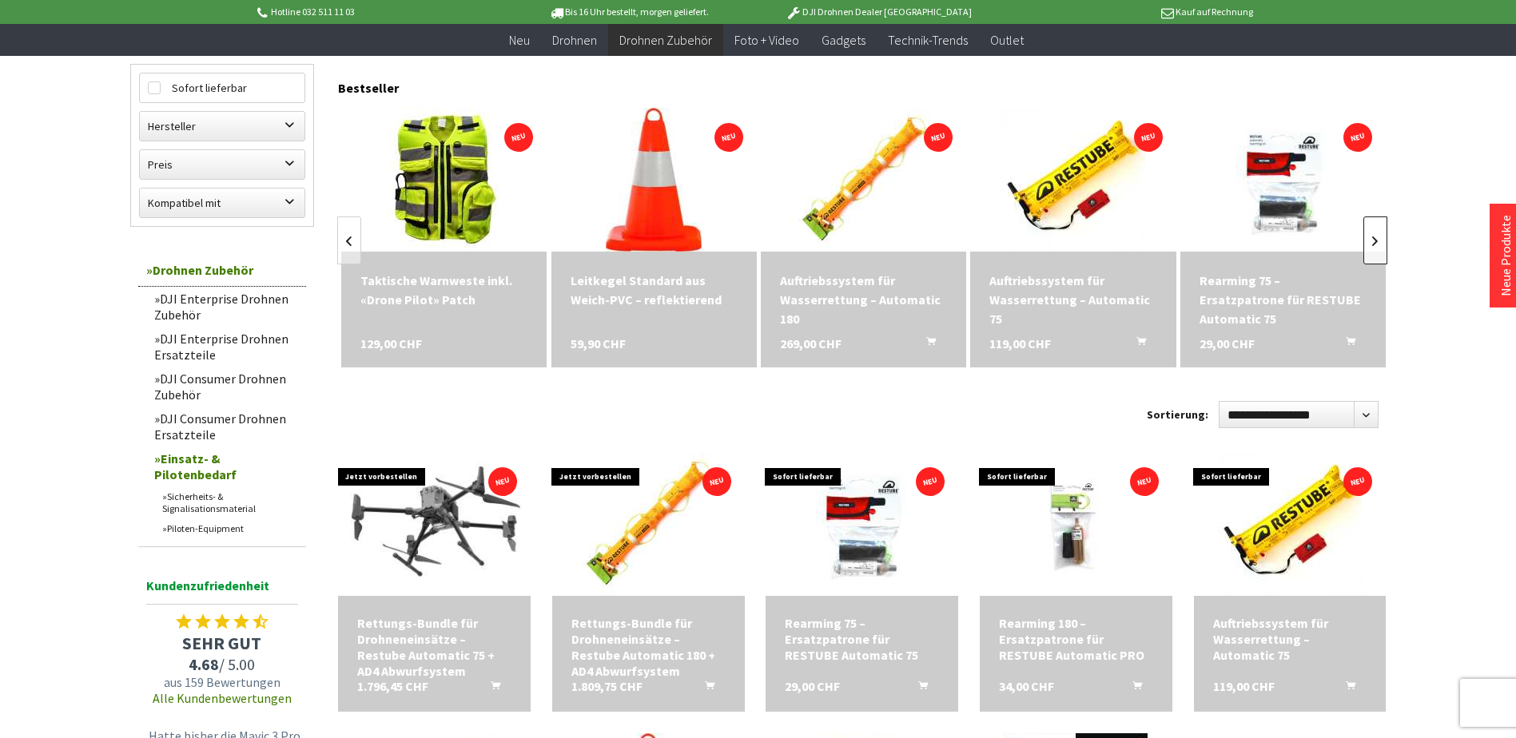
click at [1370, 257] on link at bounding box center [1375, 241] width 24 height 48
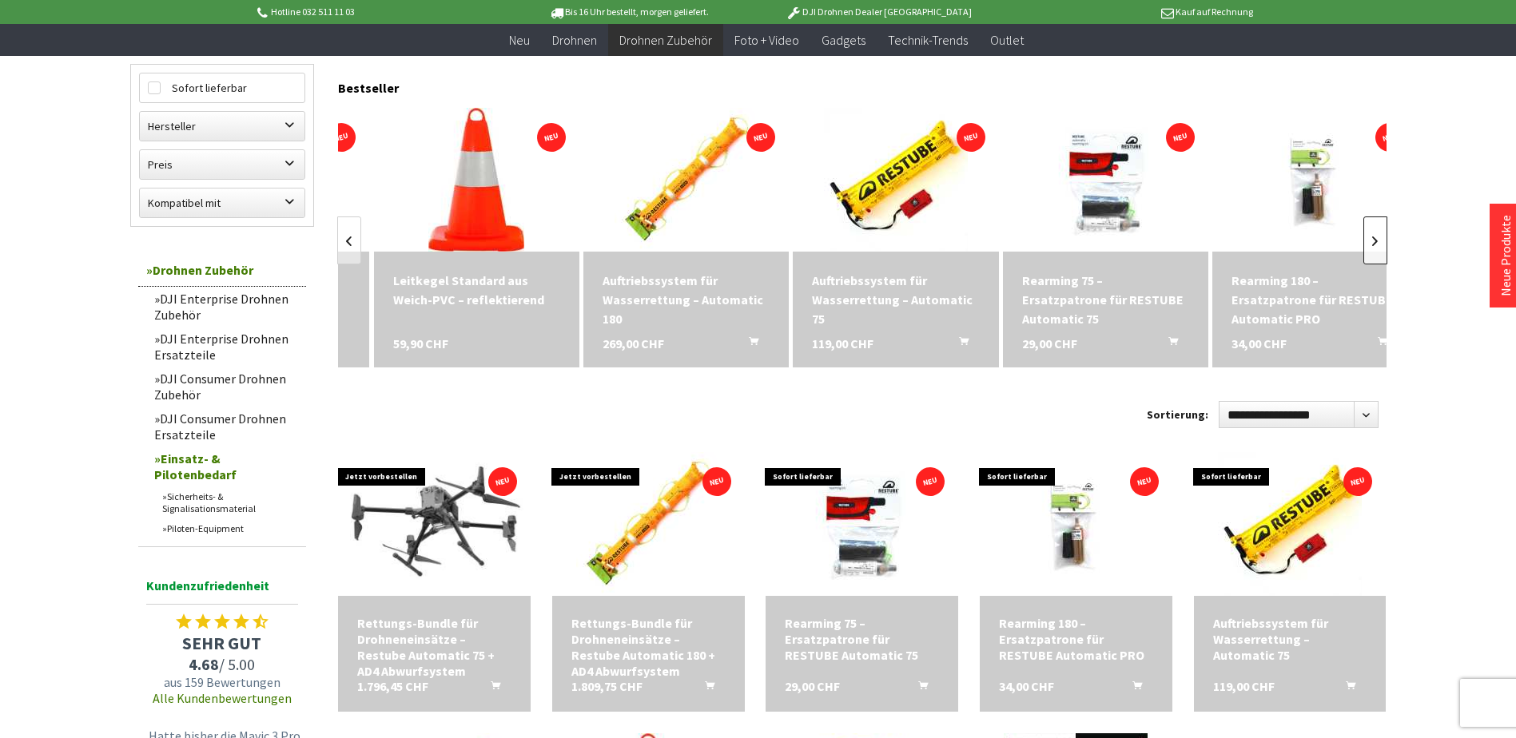
click at [1370, 257] on link at bounding box center [1375, 241] width 24 height 48
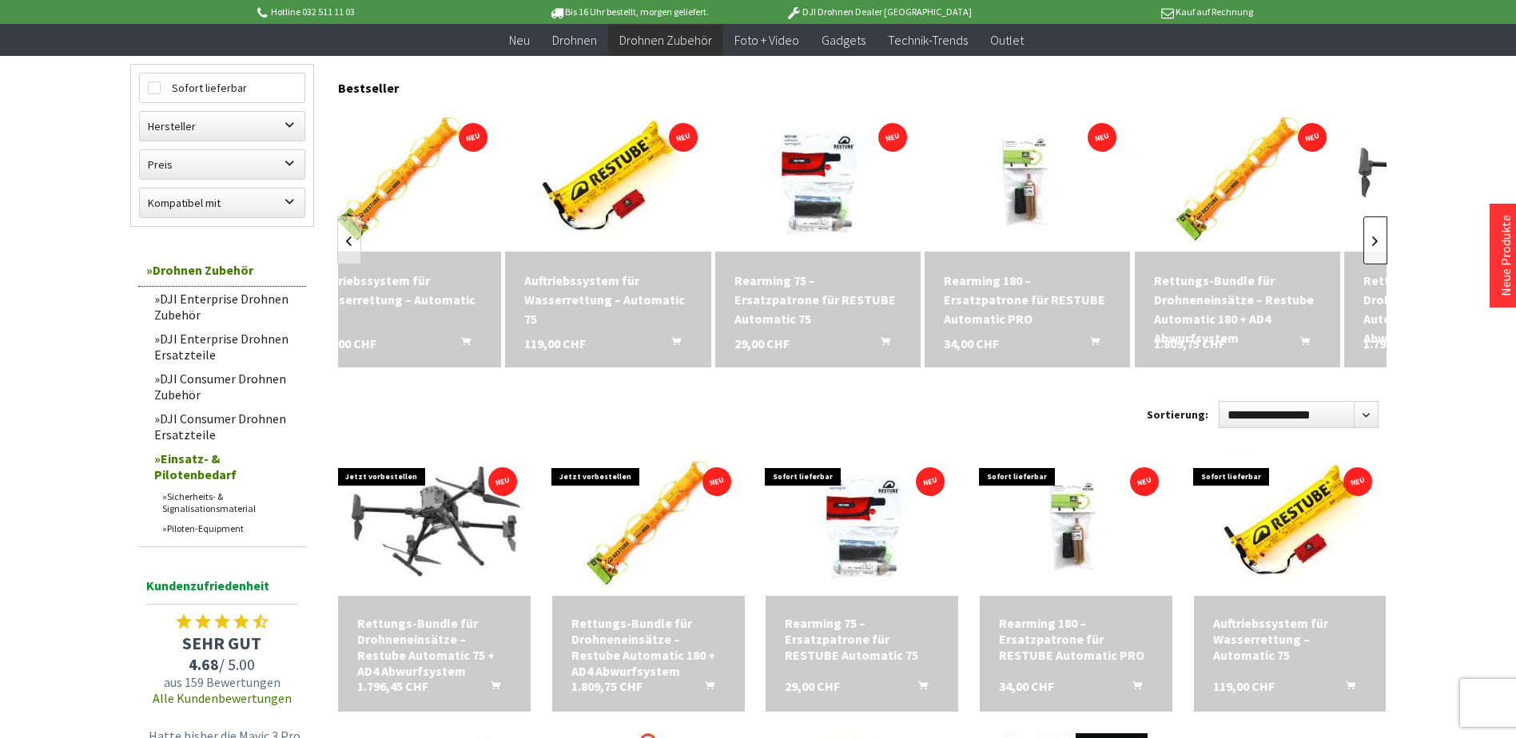
click at [1370, 257] on link at bounding box center [1375, 241] width 24 height 48
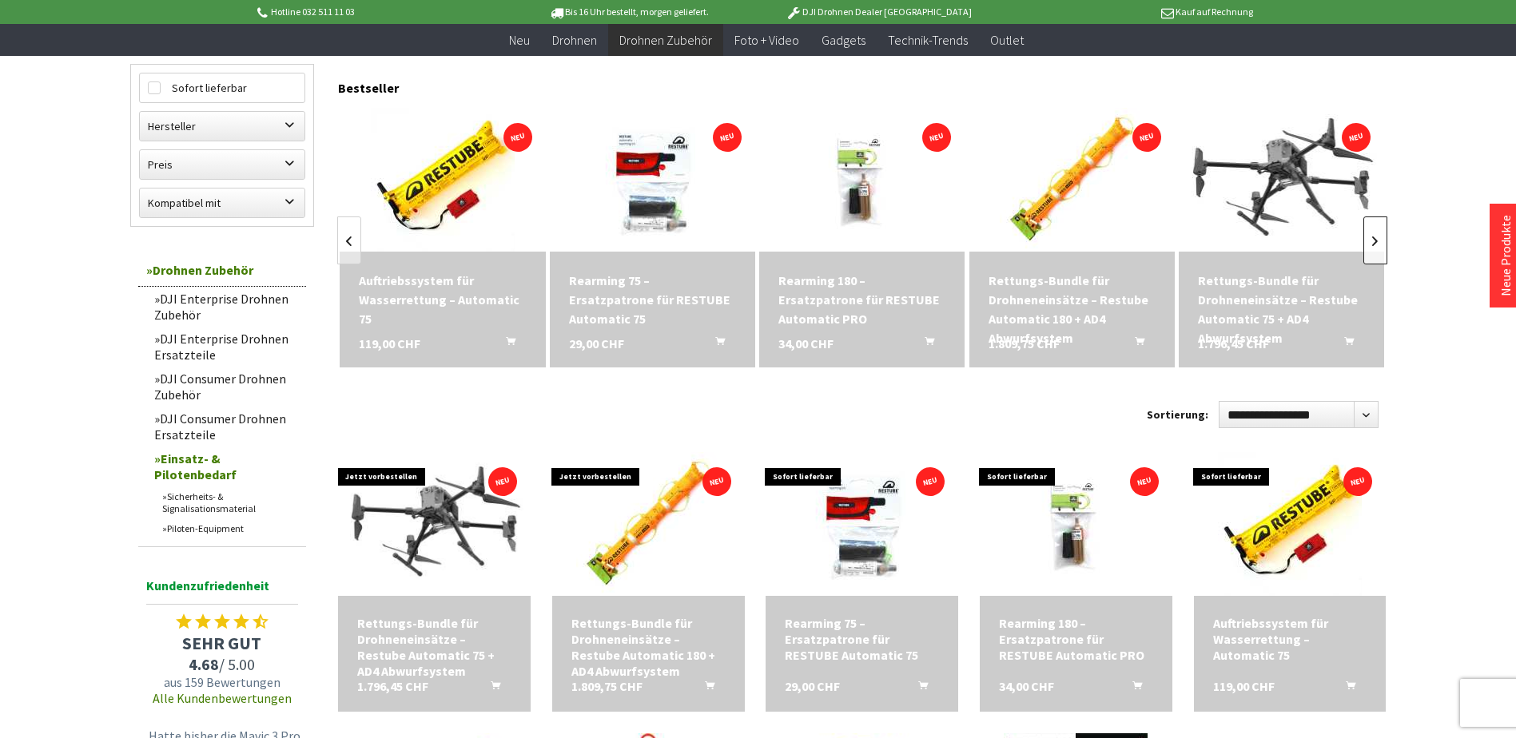
click at [1370, 257] on link at bounding box center [1375, 241] width 24 height 48
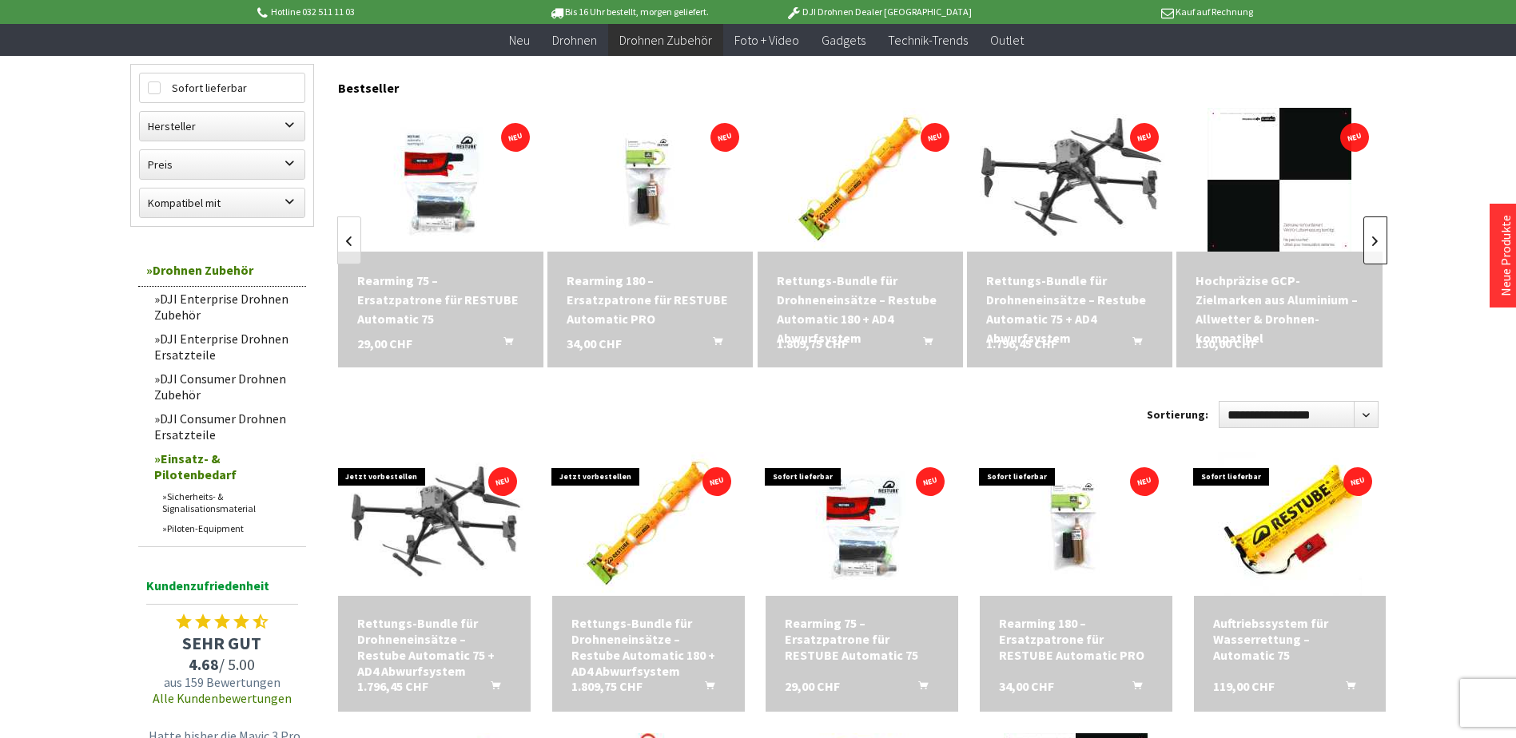
click at [1370, 257] on link at bounding box center [1375, 241] width 24 height 48
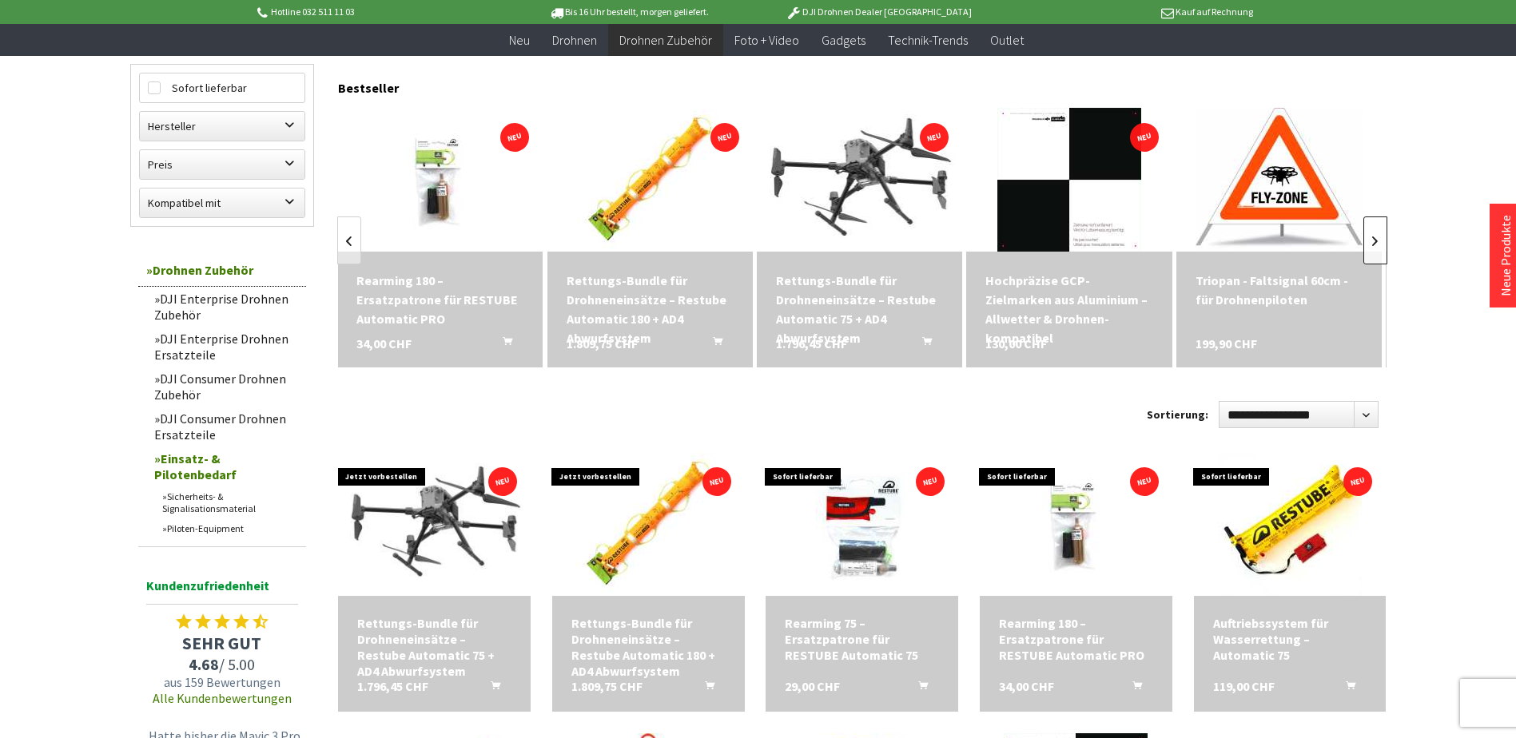
click at [1370, 257] on link at bounding box center [1375, 241] width 24 height 48
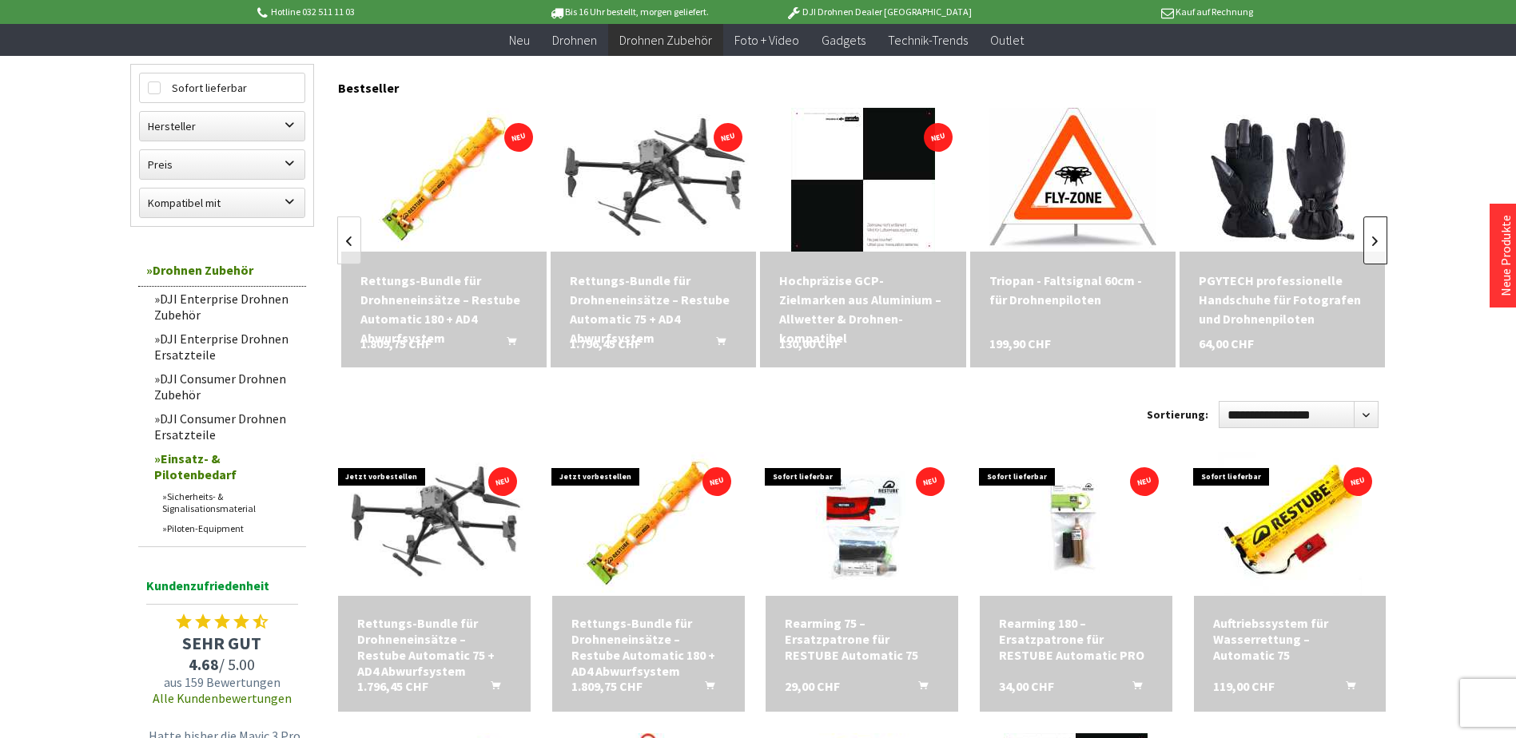
click at [1370, 257] on link at bounding box center [1375, 241] width 24 height 48
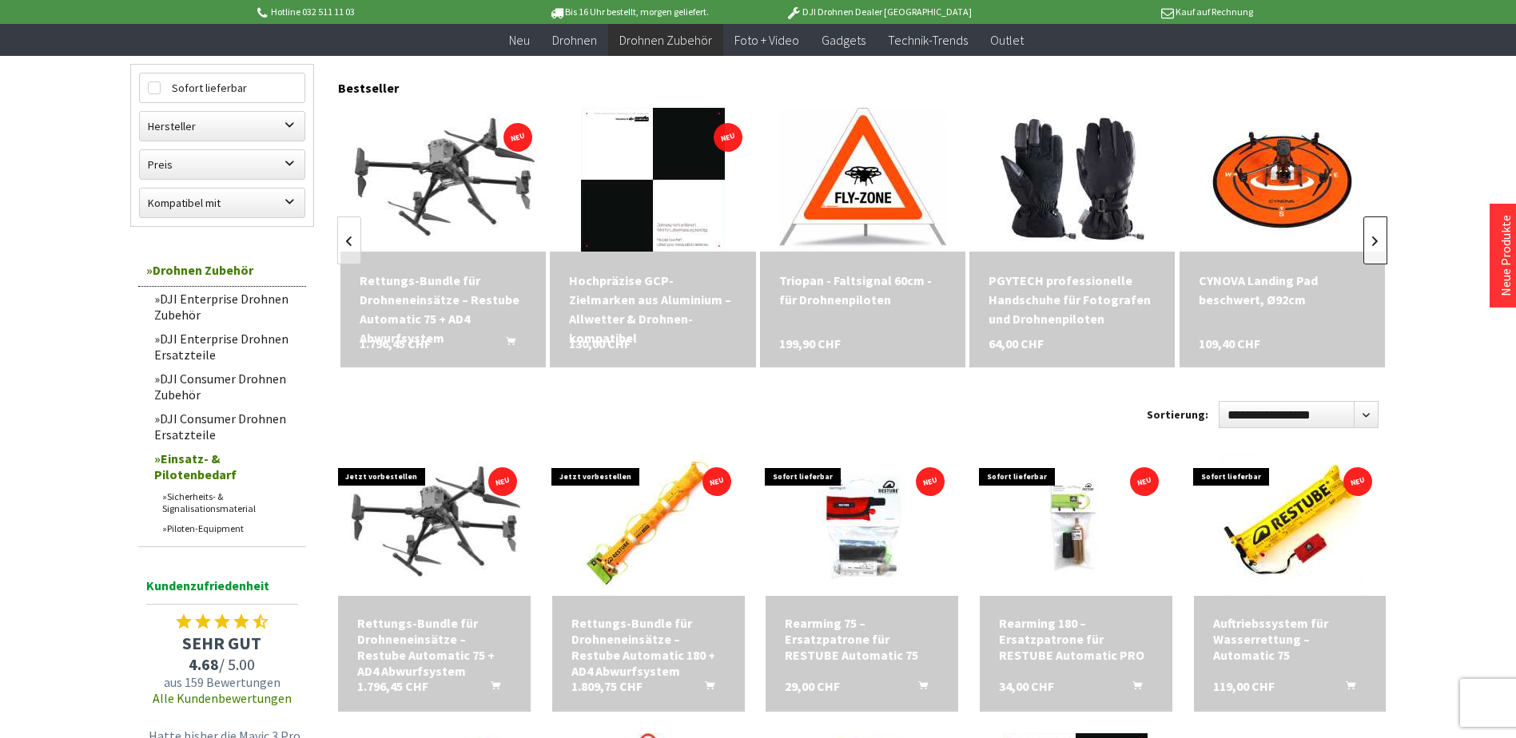
click at [1370, 257] on link at bounding box center [1375, 241] width 24 height 48
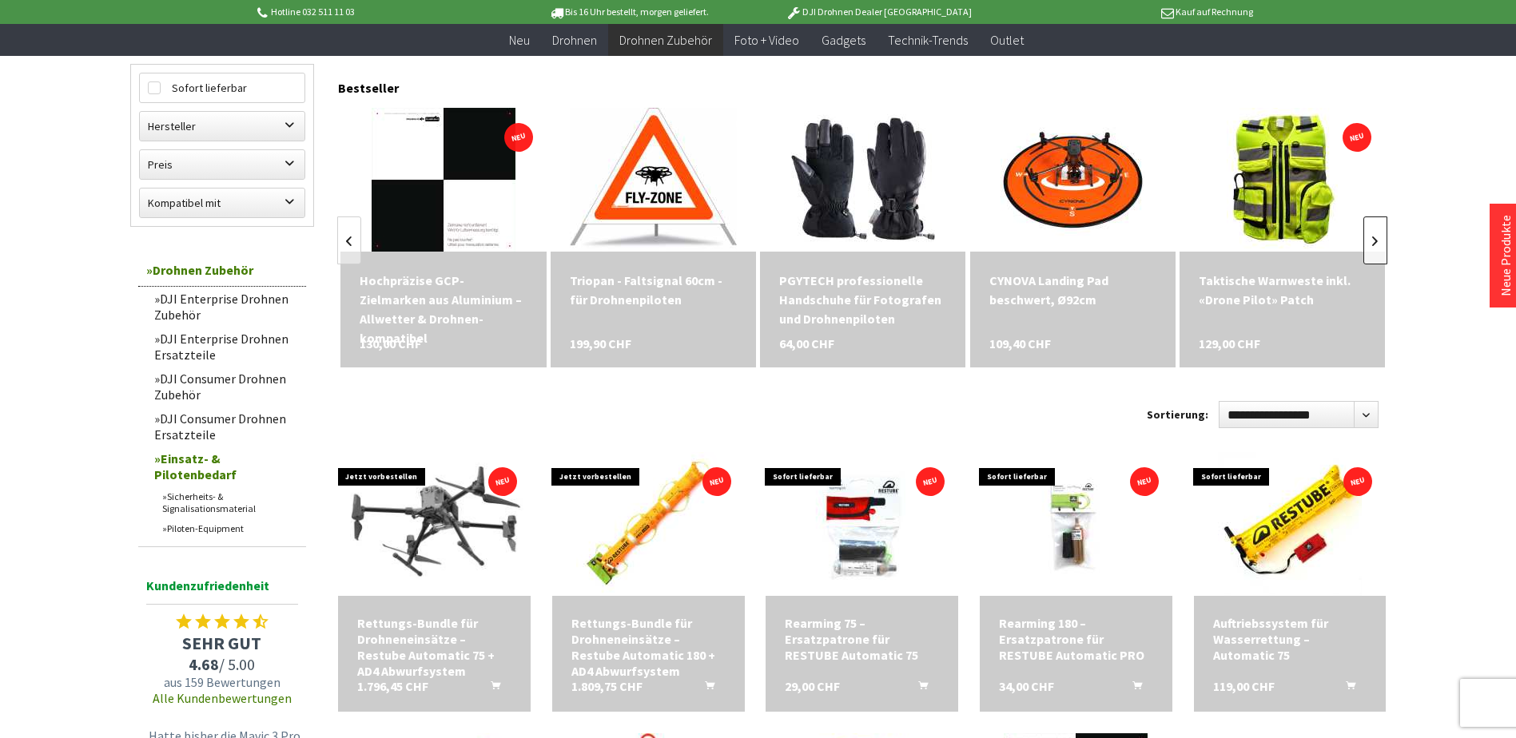
click at [1370, 257] on link at bounding box center [1375, 241] width 24 height 48
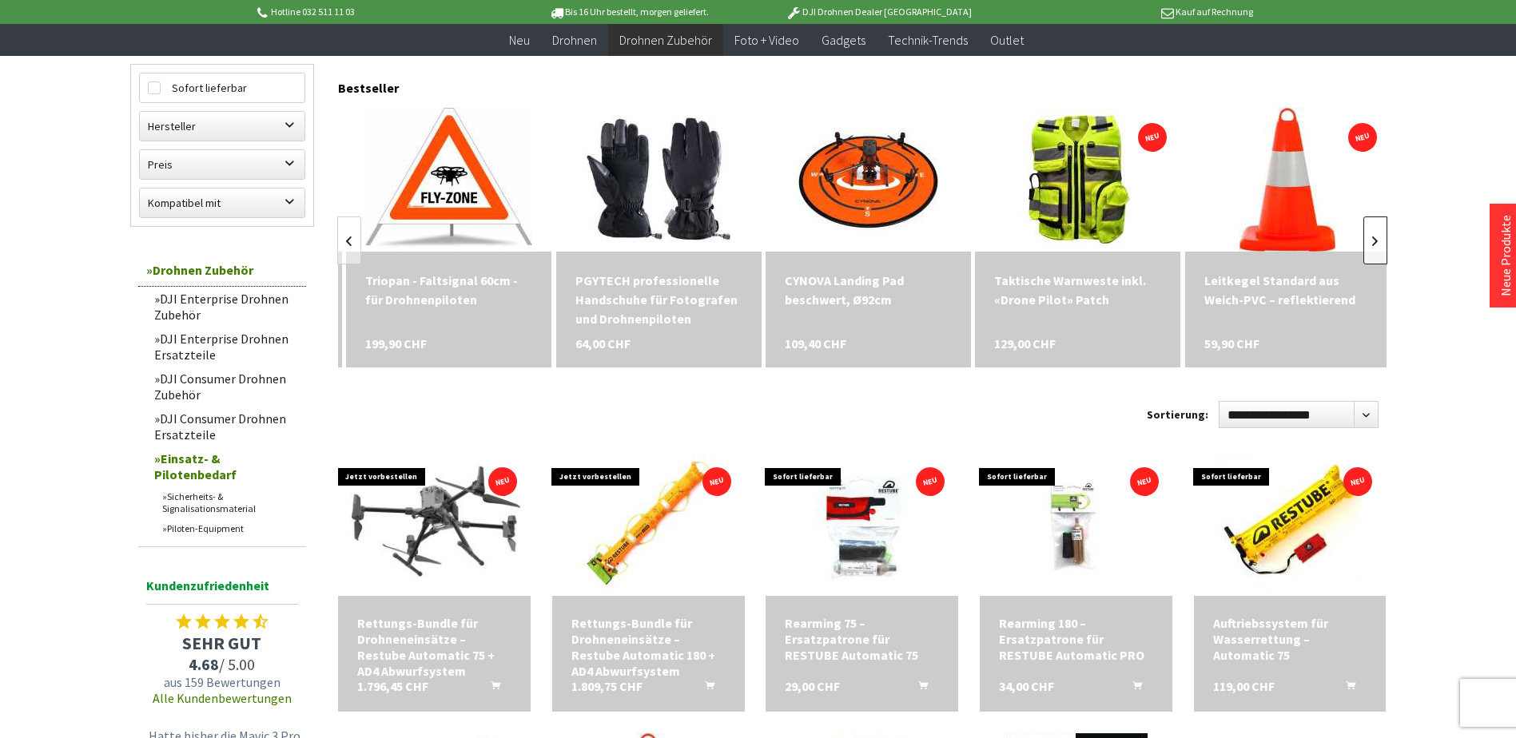
click at [1370, 257] on link at bounding box center [1375, 241] width 24 height 48
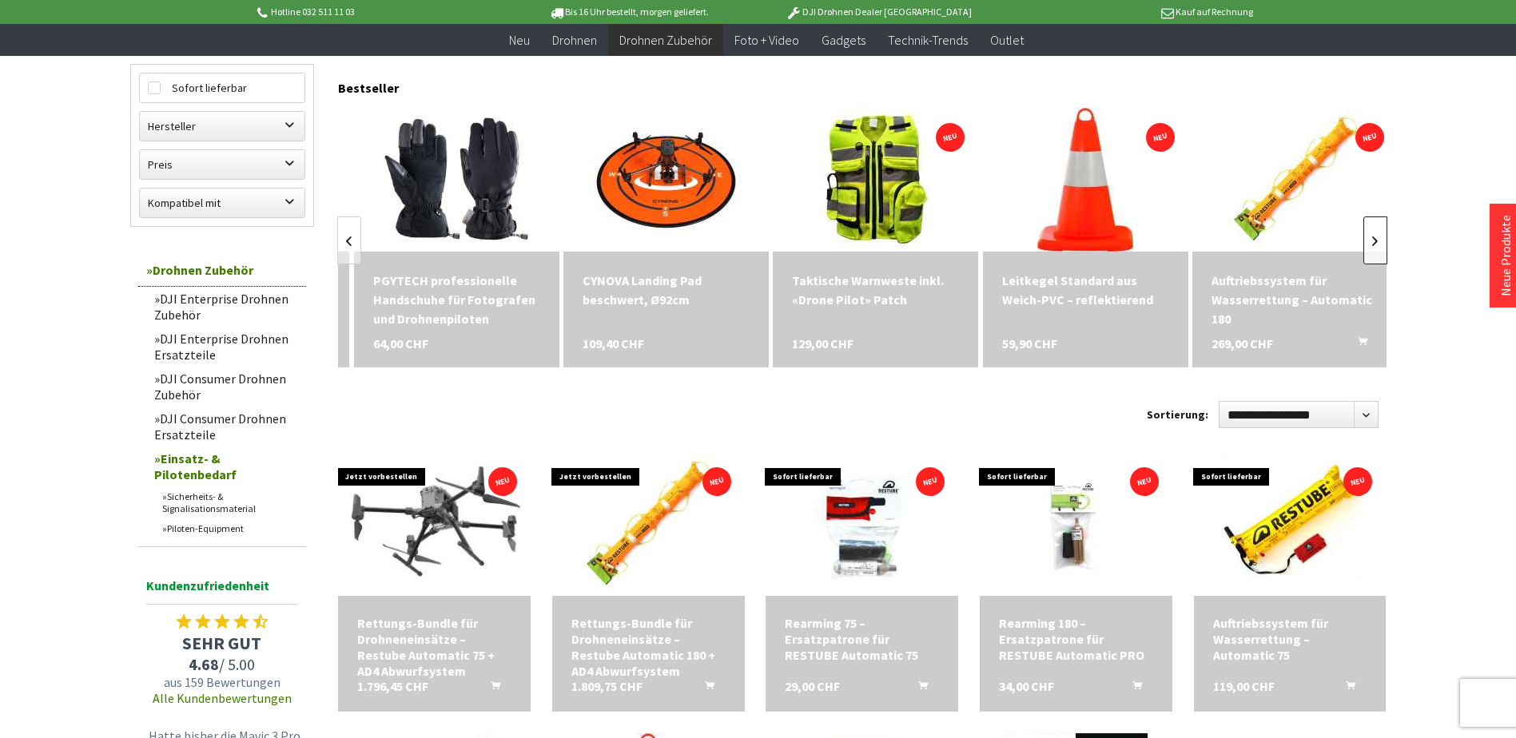
click at [1370, 257] on link at bounding box center [1375, 241] width 24 height 48
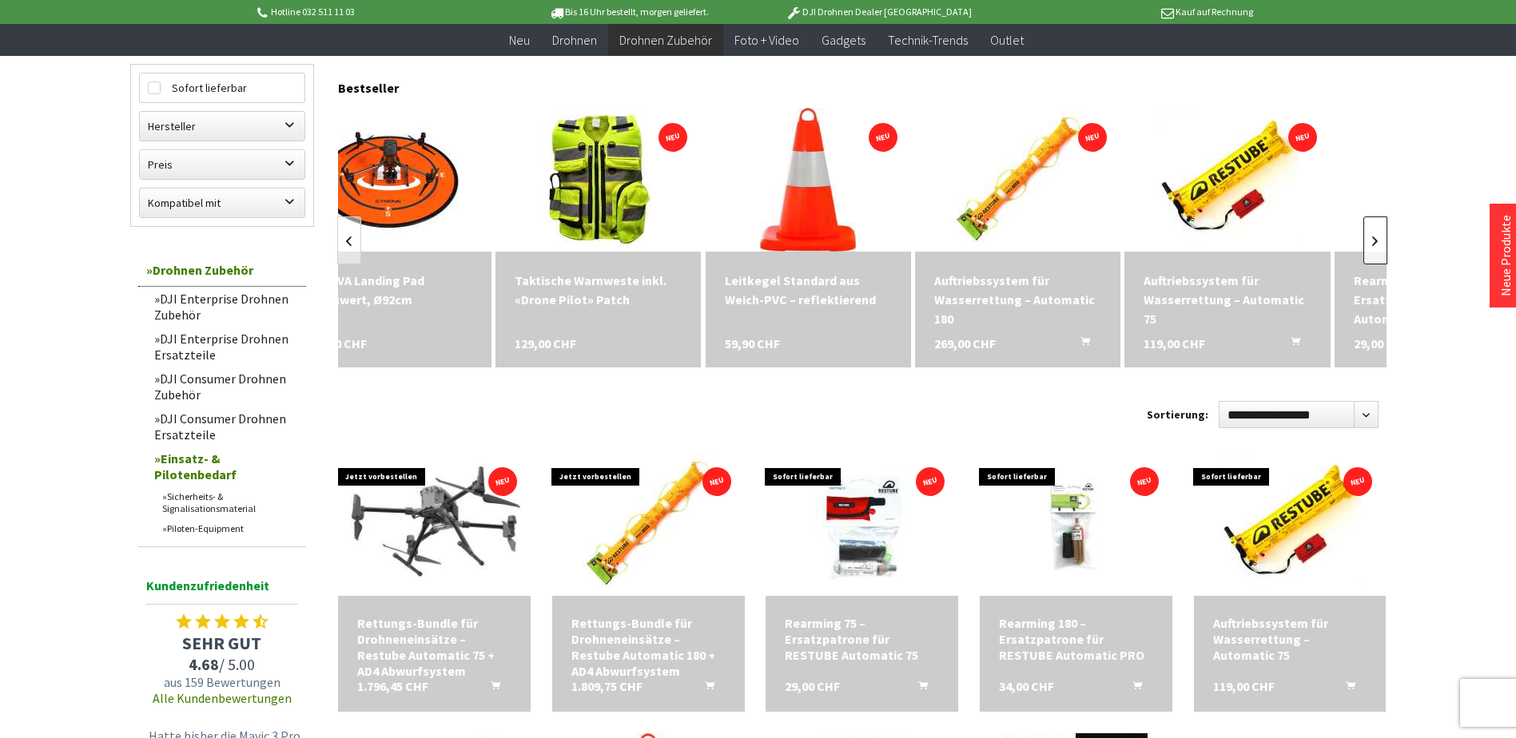
click at [1370, 257] on link at bounding box center [1375, 241] width 24 height 48
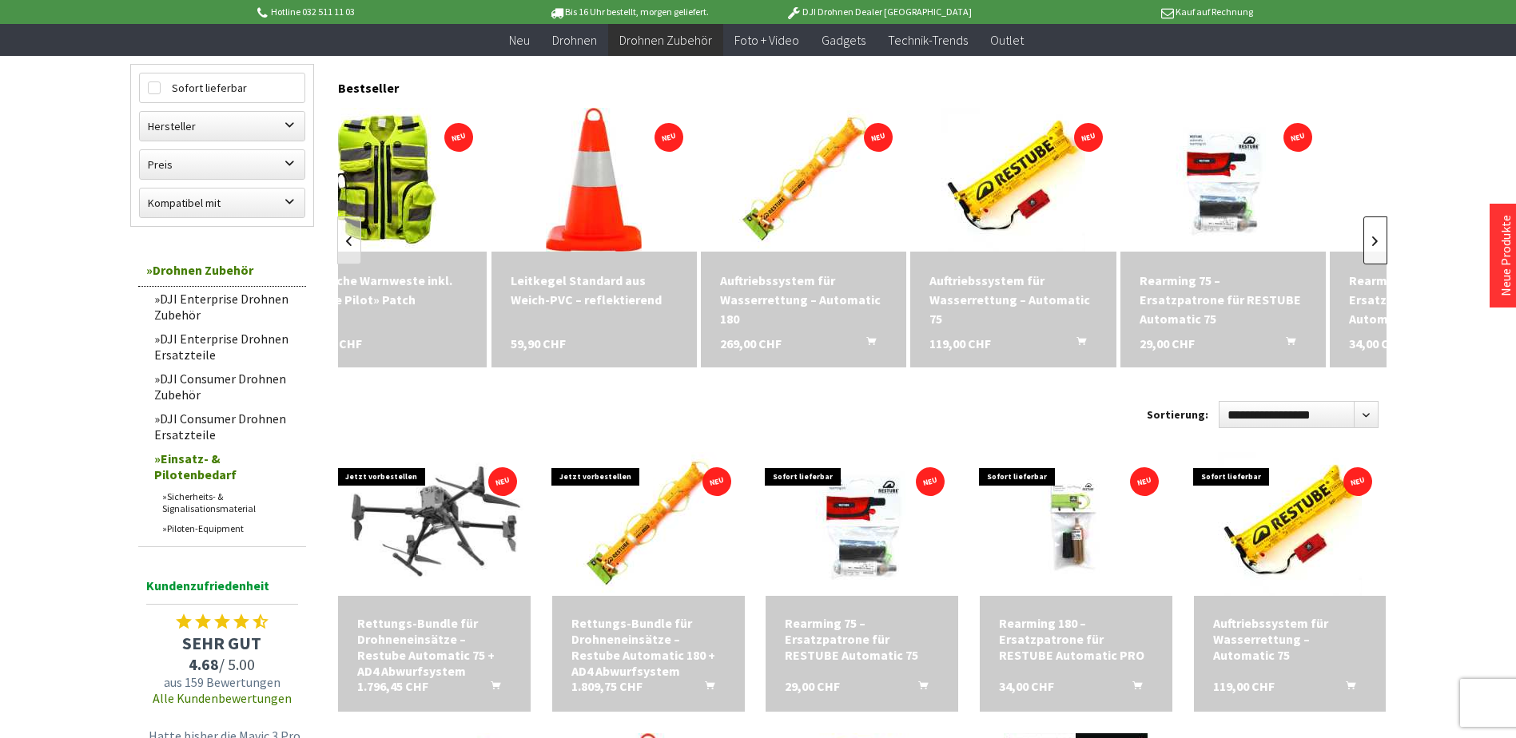
click at [1370, 257] on link at bounding box center [1375, 241] width 24 height 48
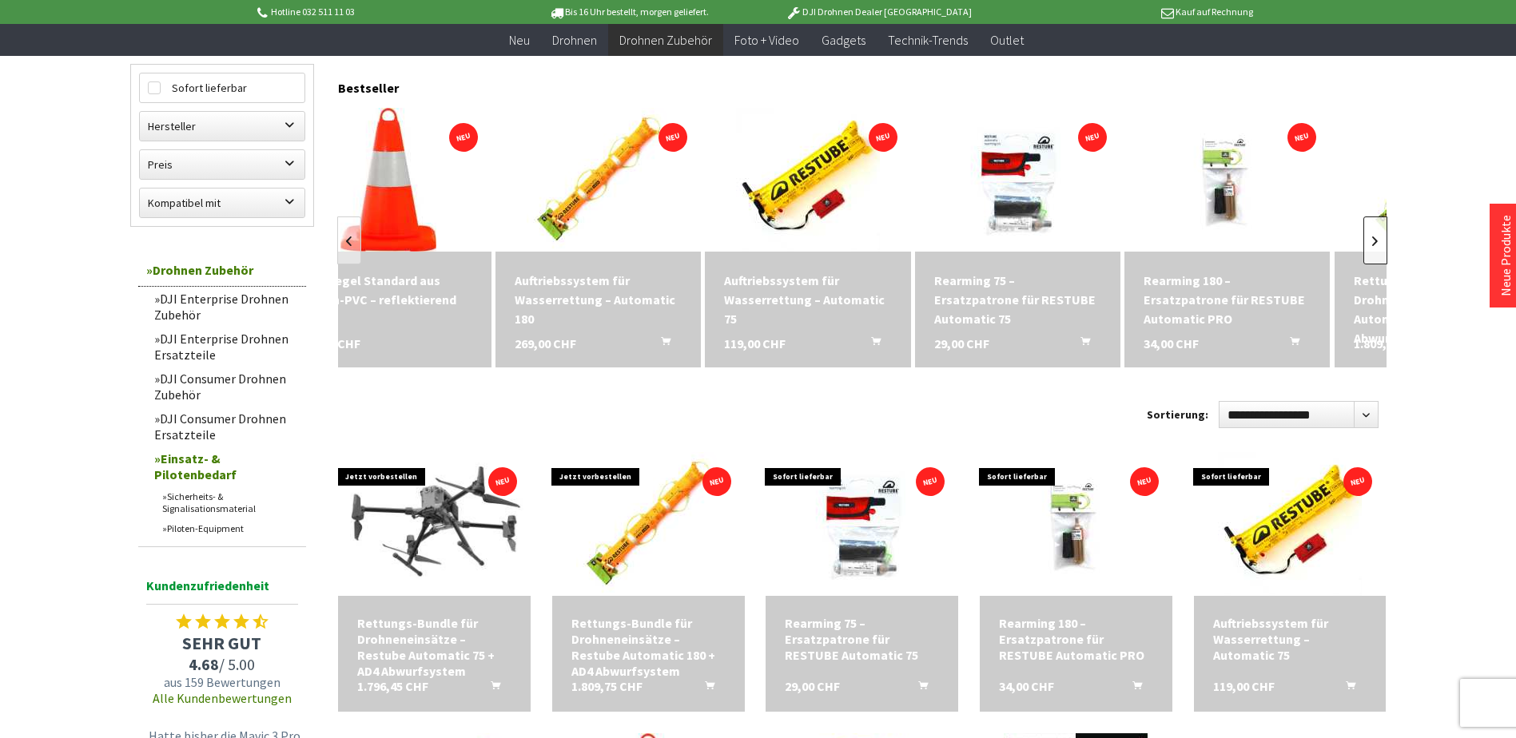
click at [1370, 257] on link at bounding box center [1375, 241] width 24 height 48
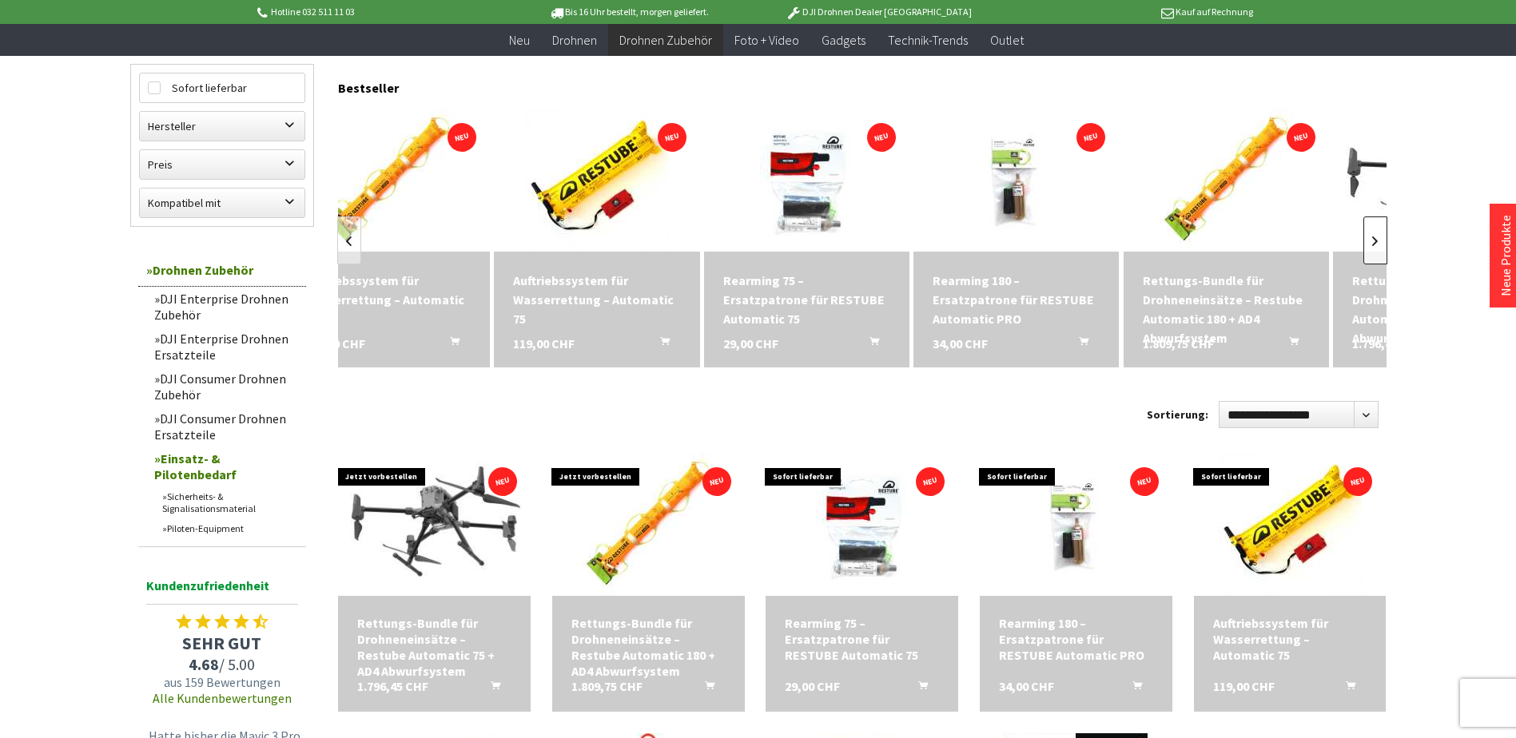
click at [1370, 257] on link at bounding box center [1375, 241] width 24 height 48
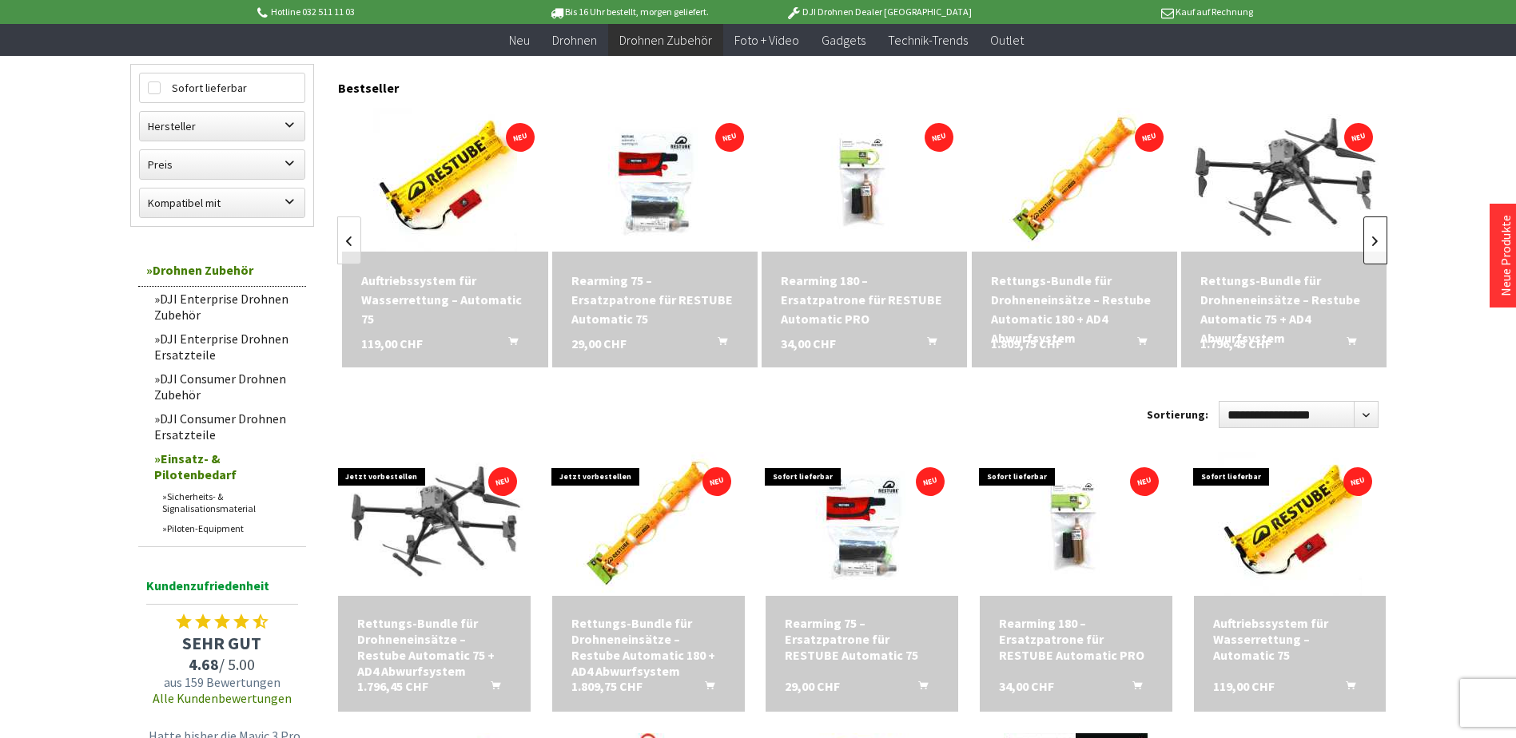
click at [1370, 257] on link at bounding box center [1375, 241] width 24 height 48
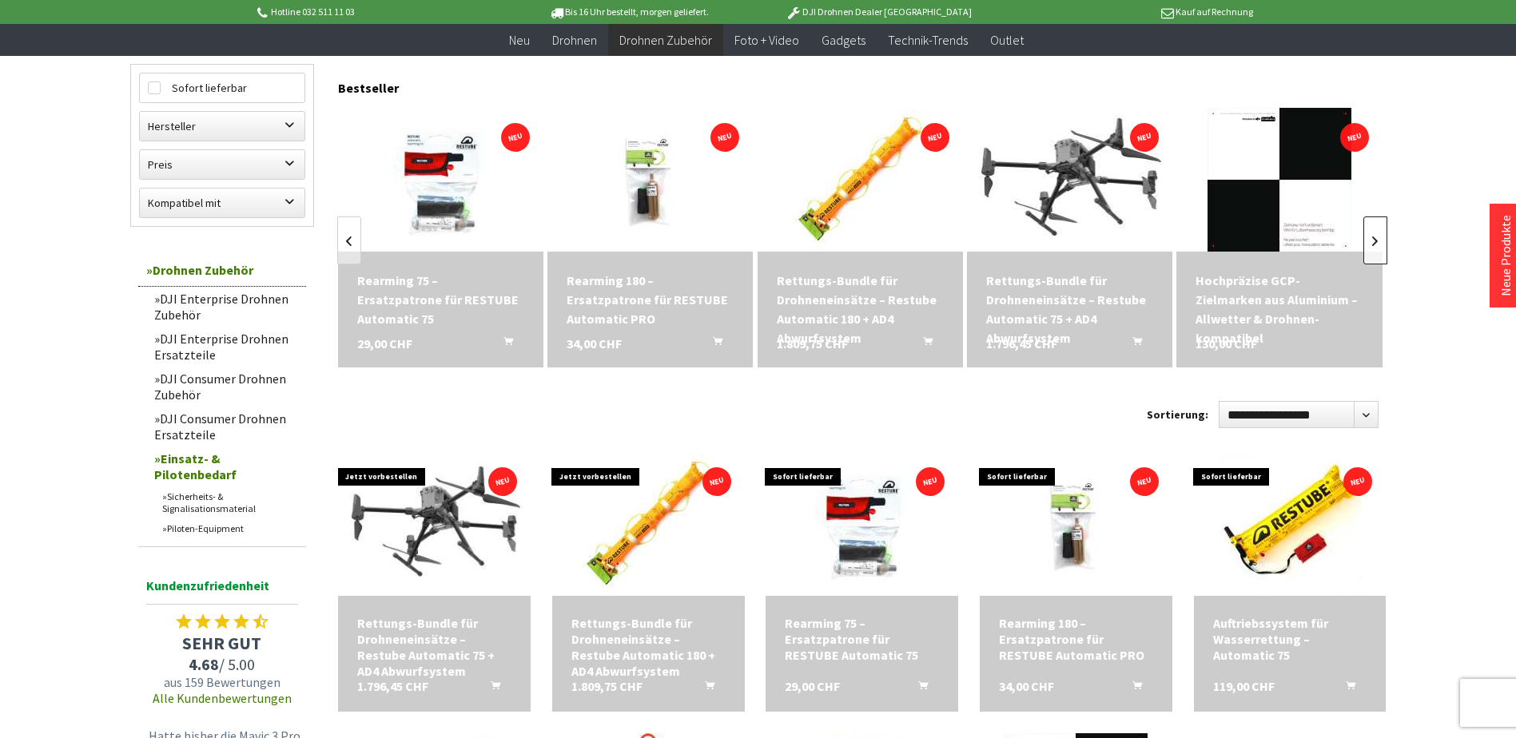
click at [1370, 257] on link at bounding box center [1375, 241] width 24 height 48
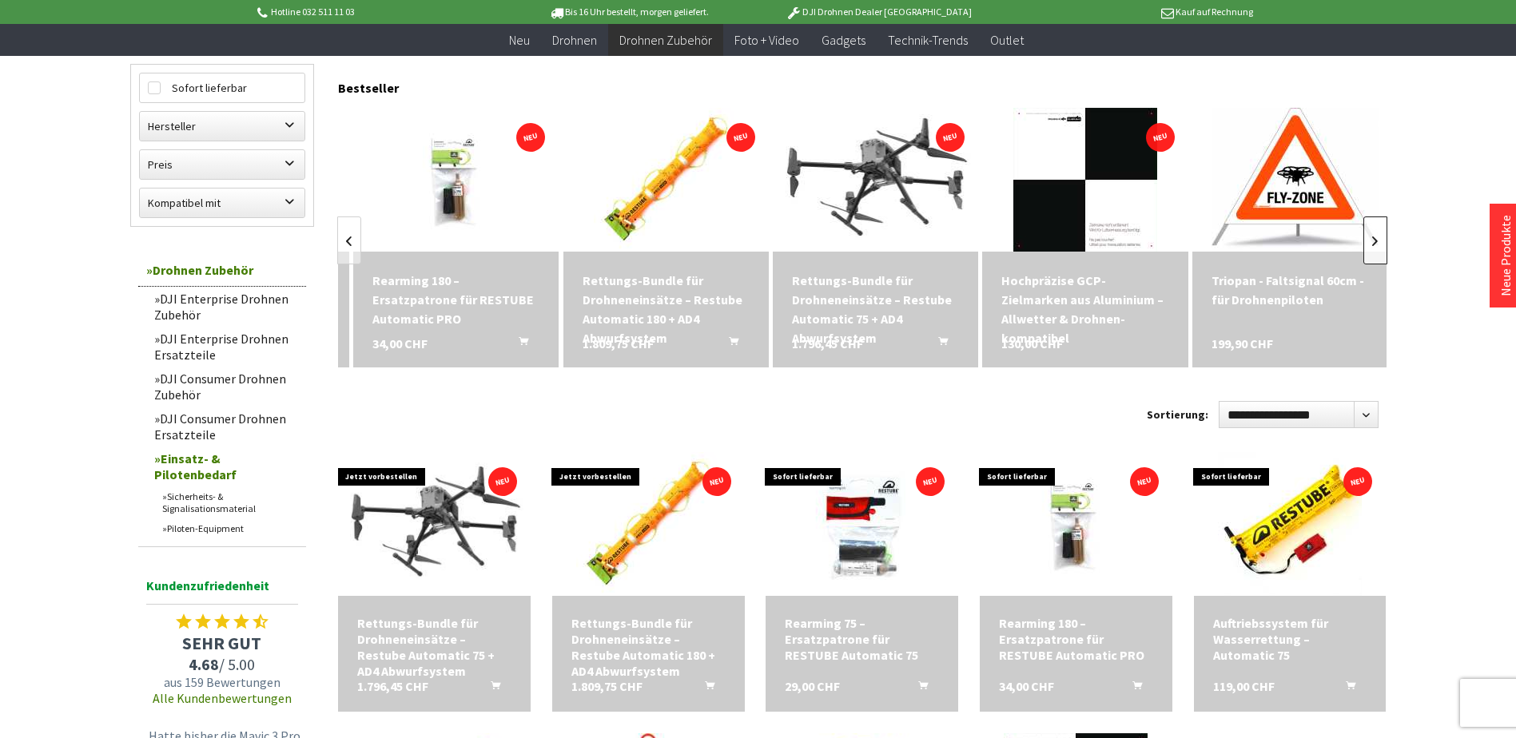
click at [1370, 257] on link at bounding box center [1375, 241] width 24 height 48
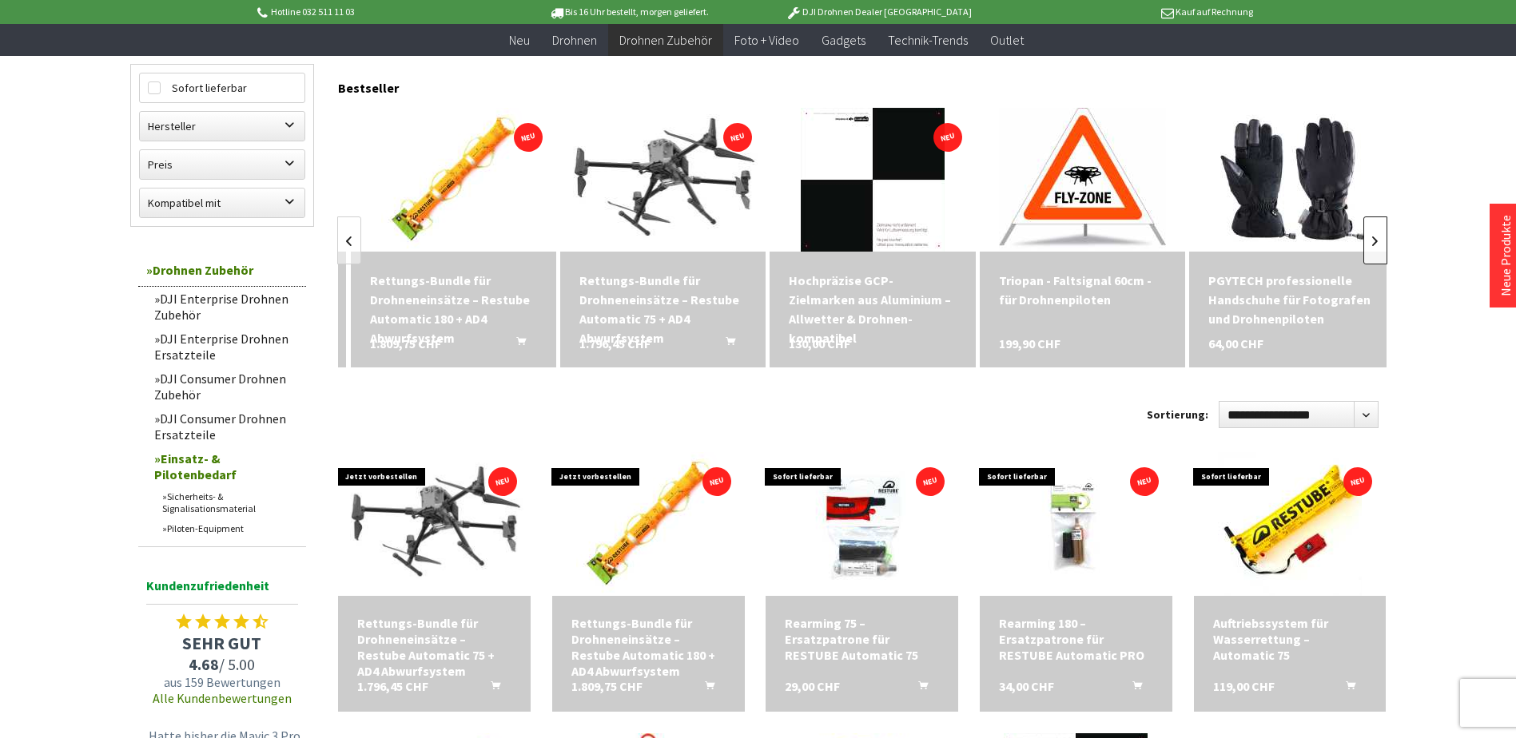
click at [1370, 257] on link at bounding box center [1375, 241] width 24 height 48
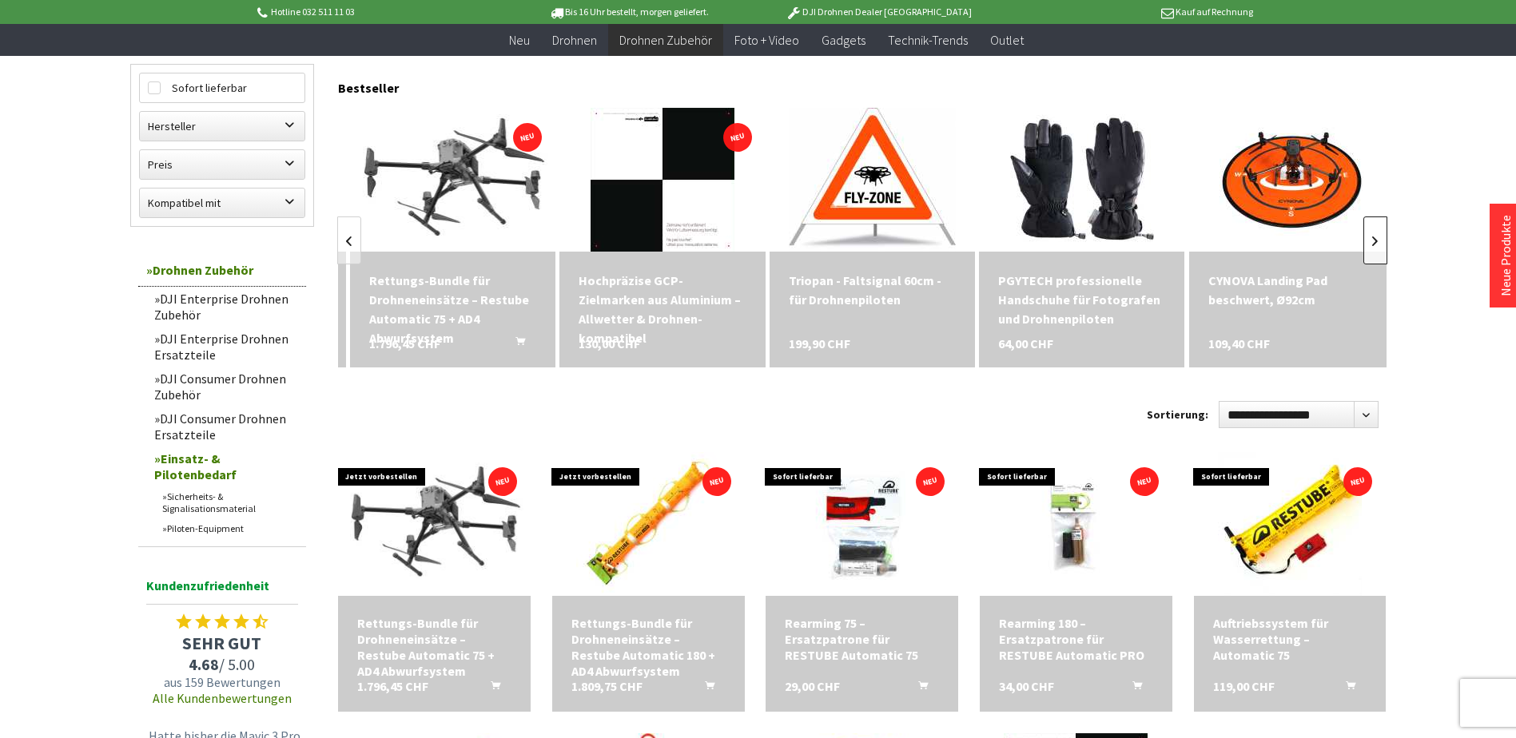
click at [1370, 257] on link at bounding box center [1375, 241] width 24 height 48
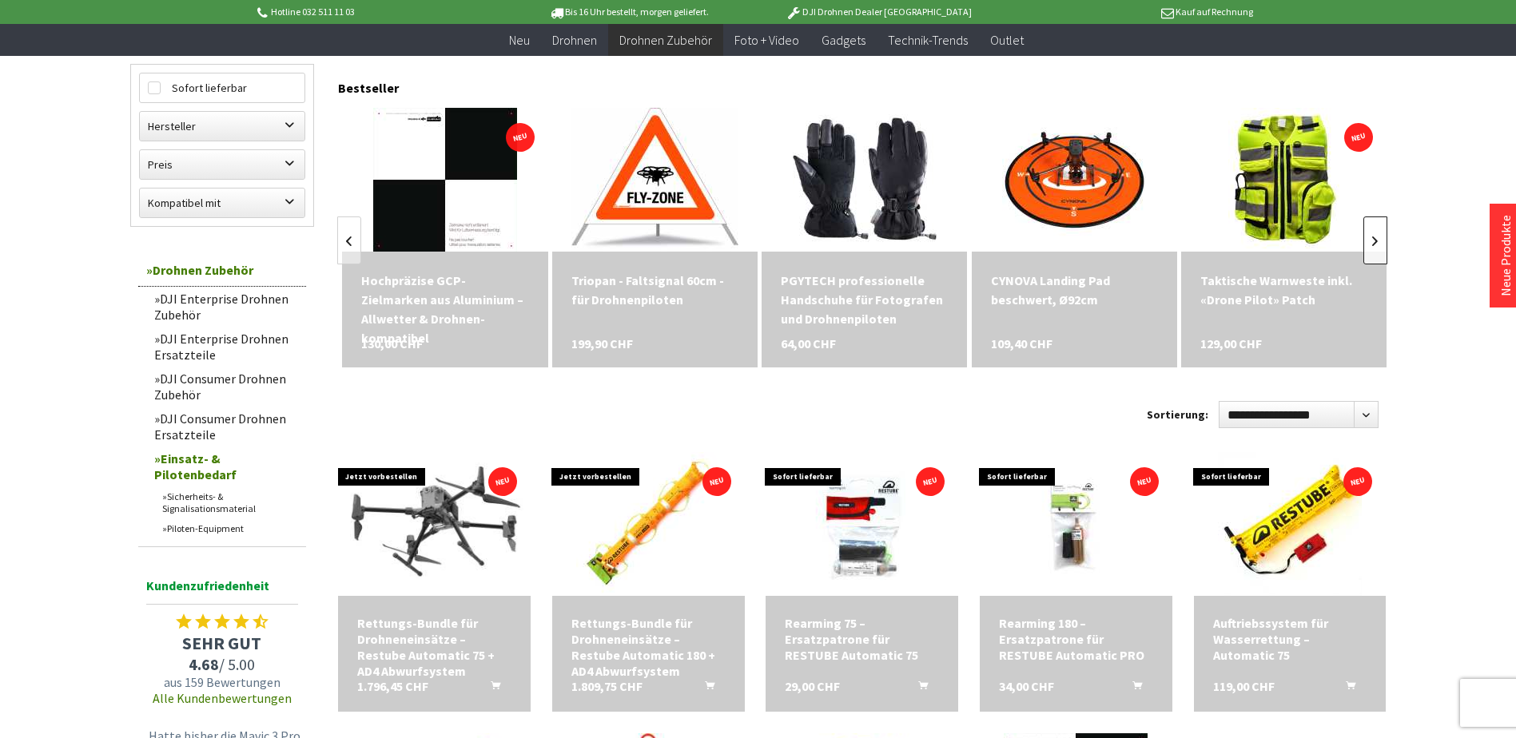
click at [1370, 257] on link at bounding box center [1375, 241] width 24 height 48
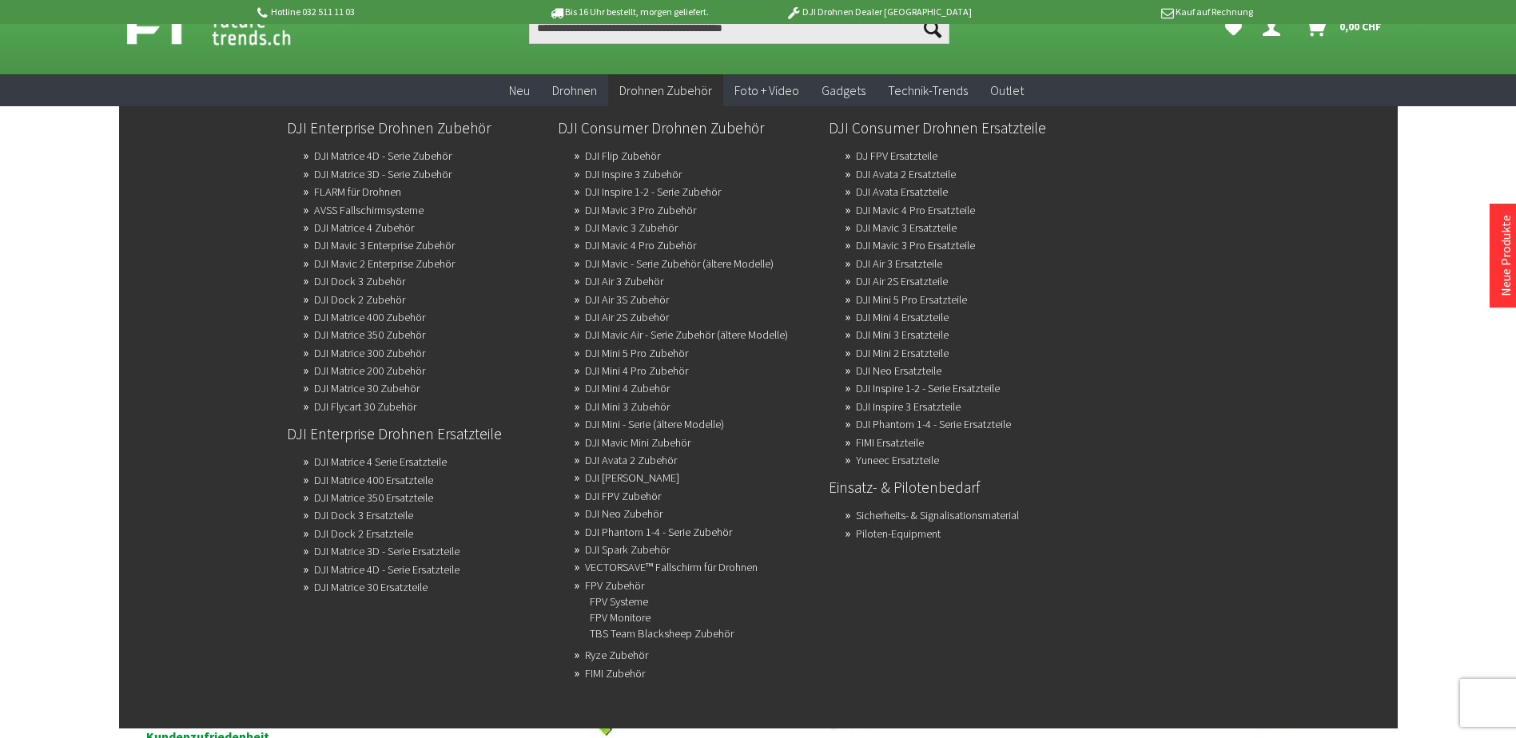
scroll to position [80, 0]
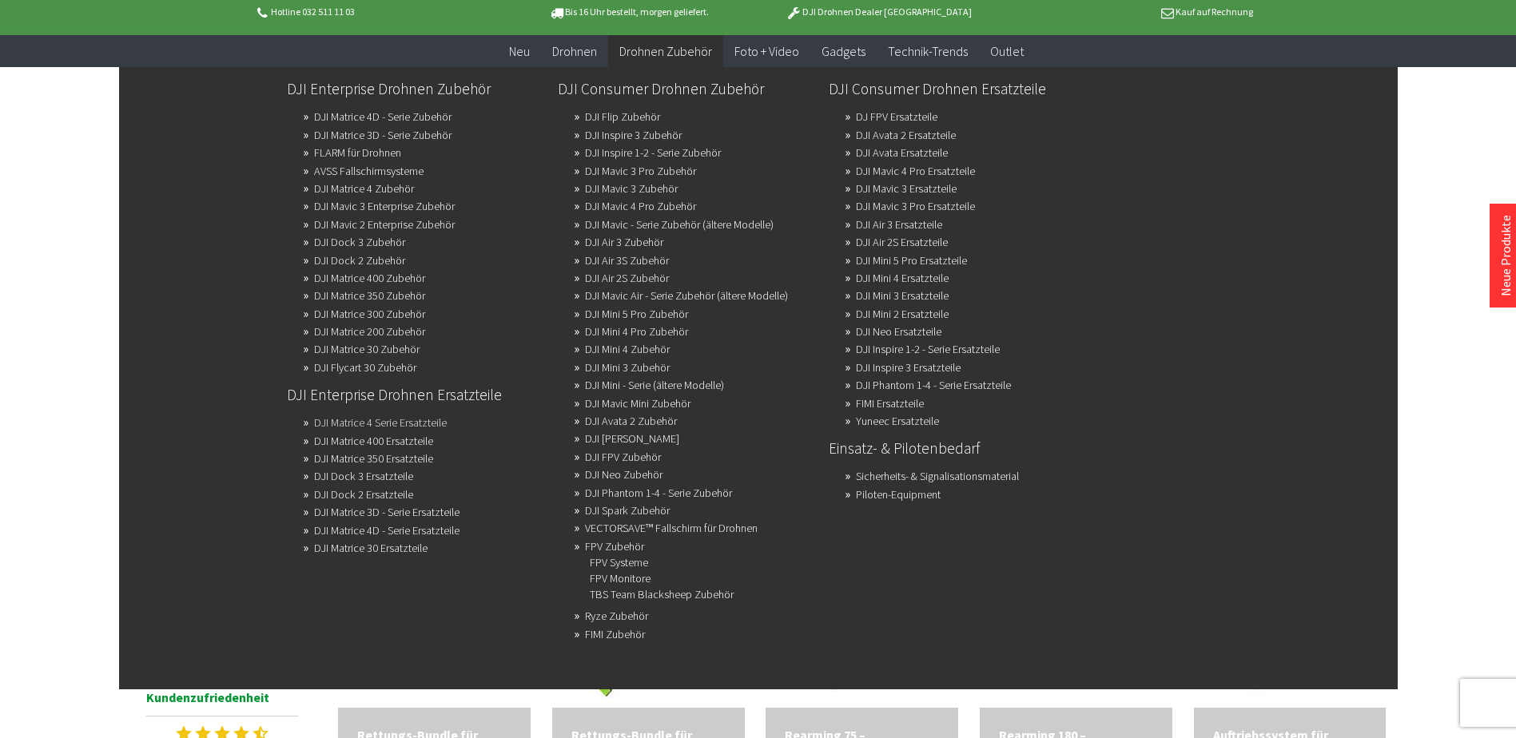
click at [394, 424] on link "DJI Matrice 4 Serie Ersatzteile" at bounding box center [380, 423] width 133 height 22
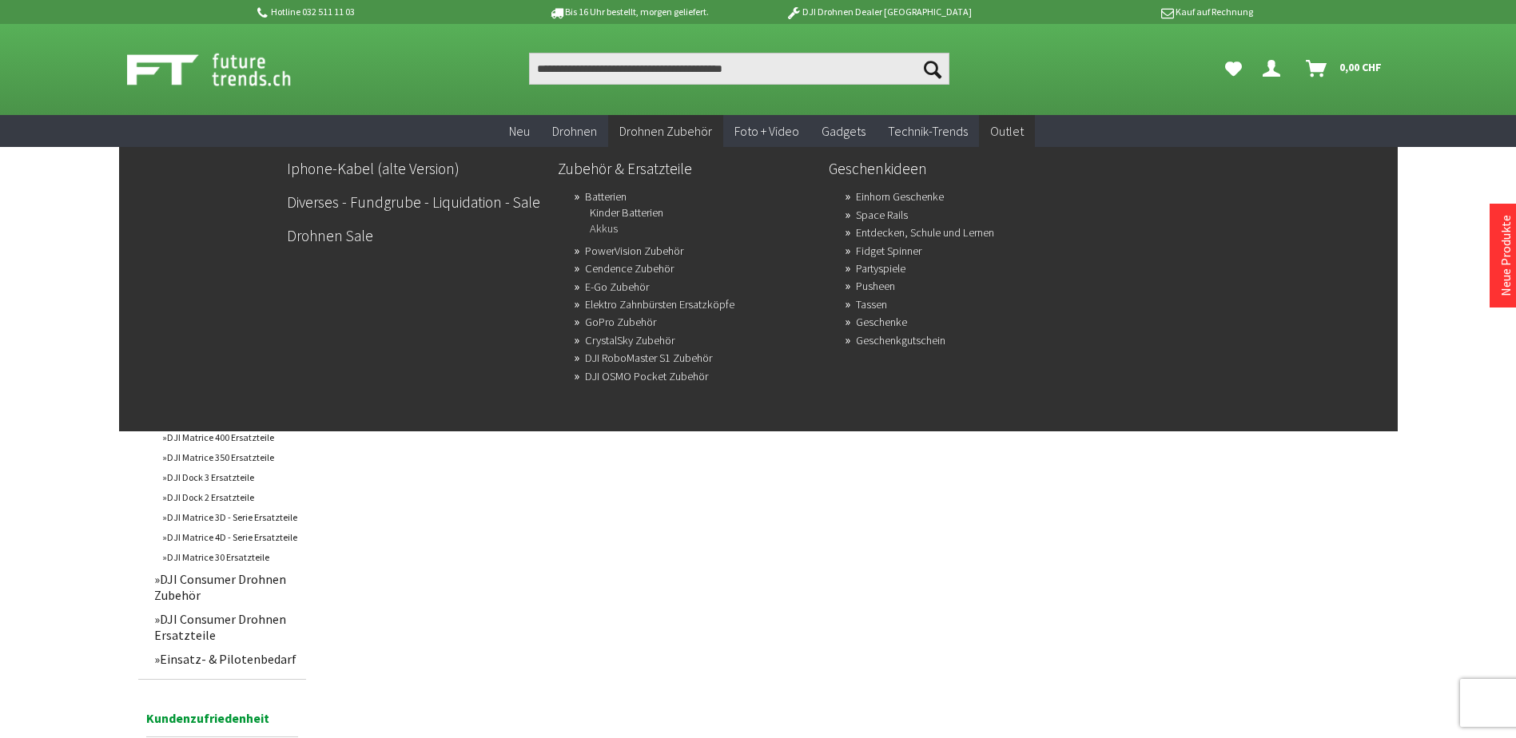
click at [607, 227] on link "Akkus" at bounding box center [604, 228] width 28 height 22
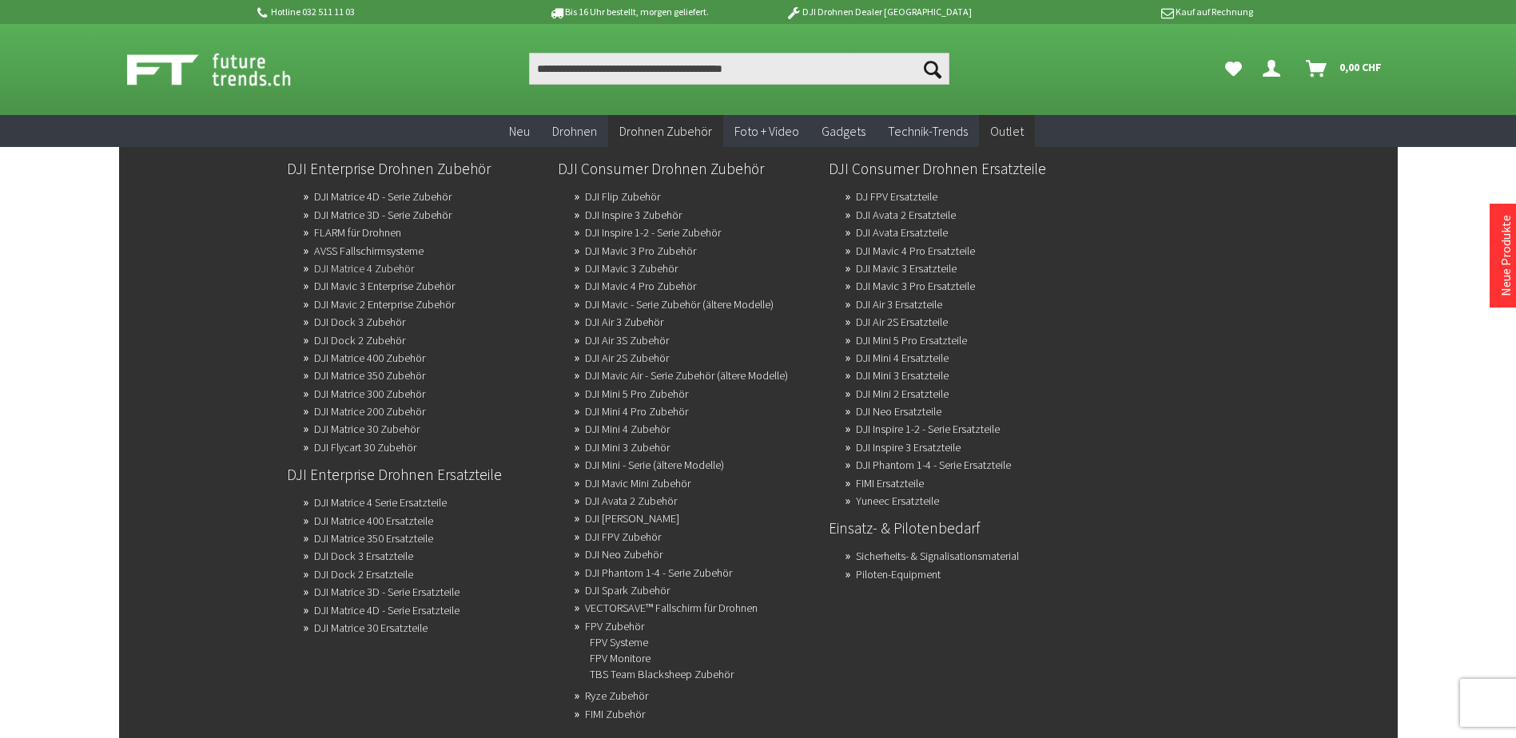
click at [380, 265] on link "DJI Matrice 4 Zubehör" at bounding box center [364, 268] width 100 height 22
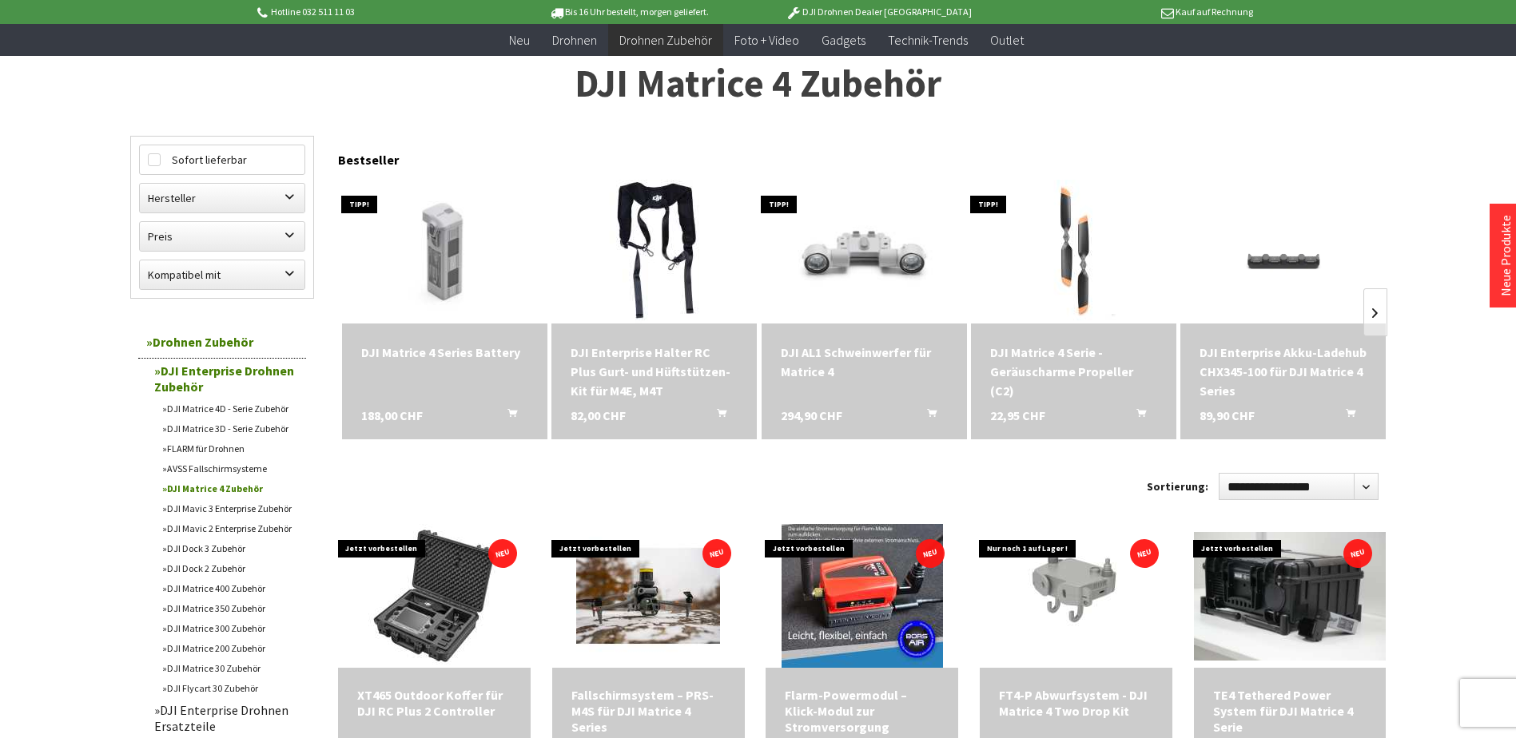
scroll to position [320, 0]
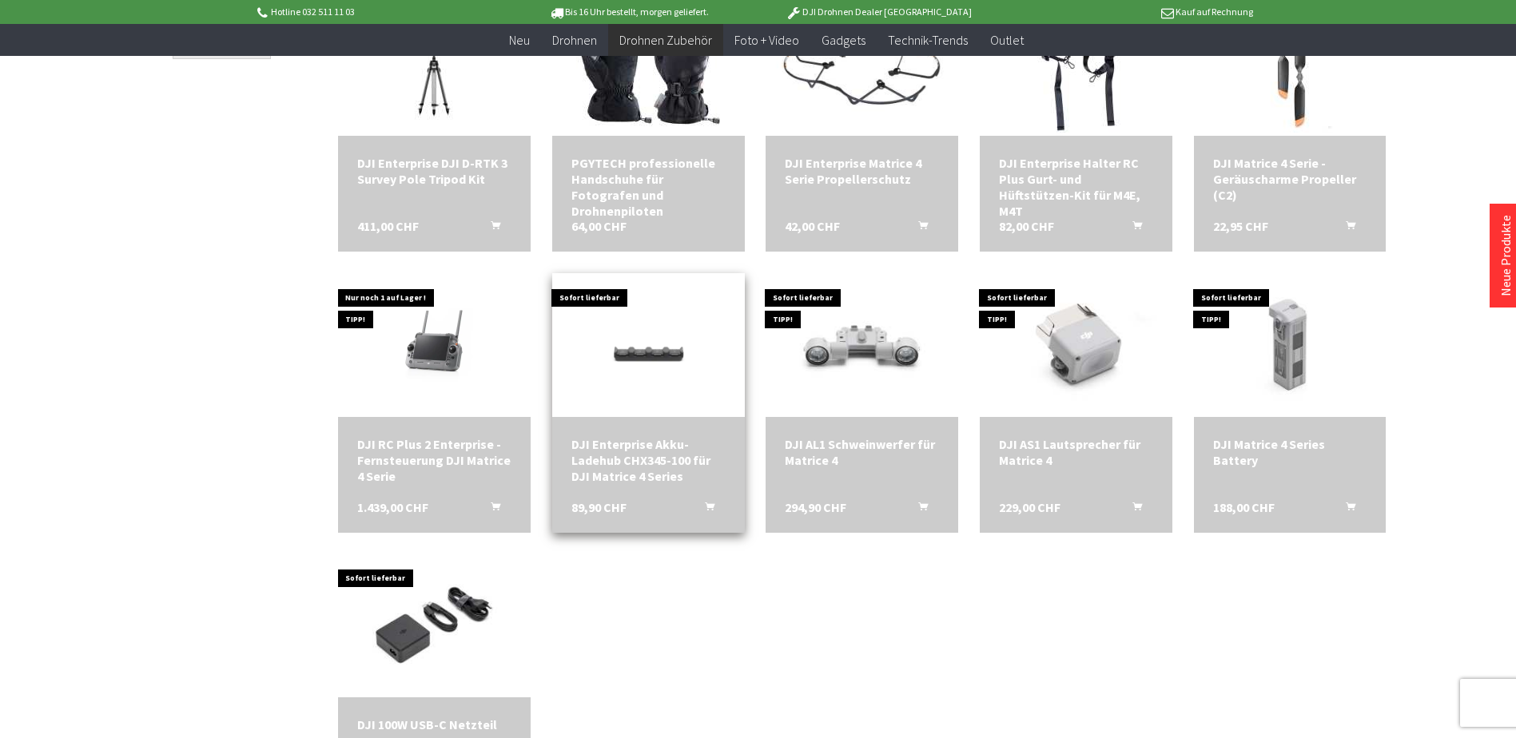
scroll to position [1279, 0]
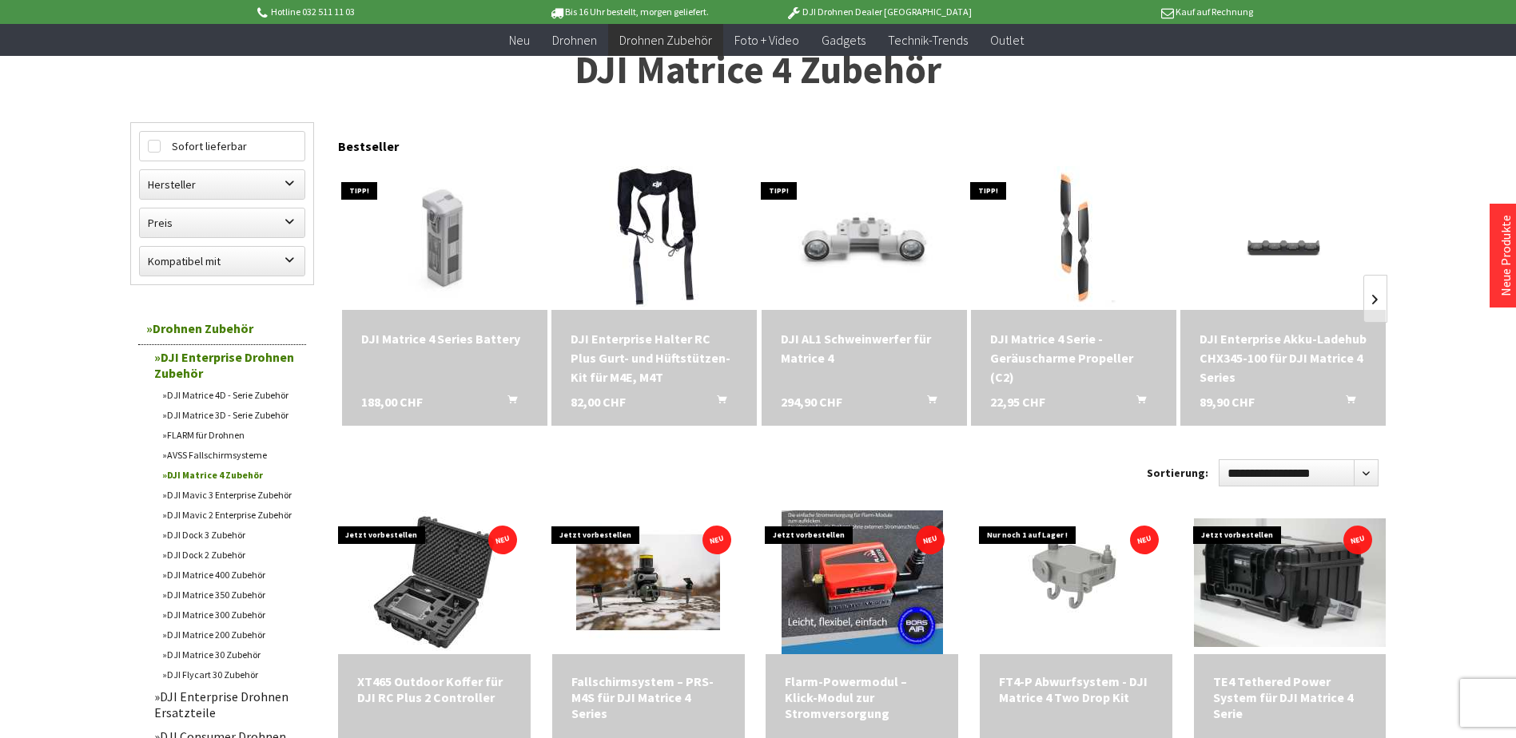
scroll to position [240, 0]
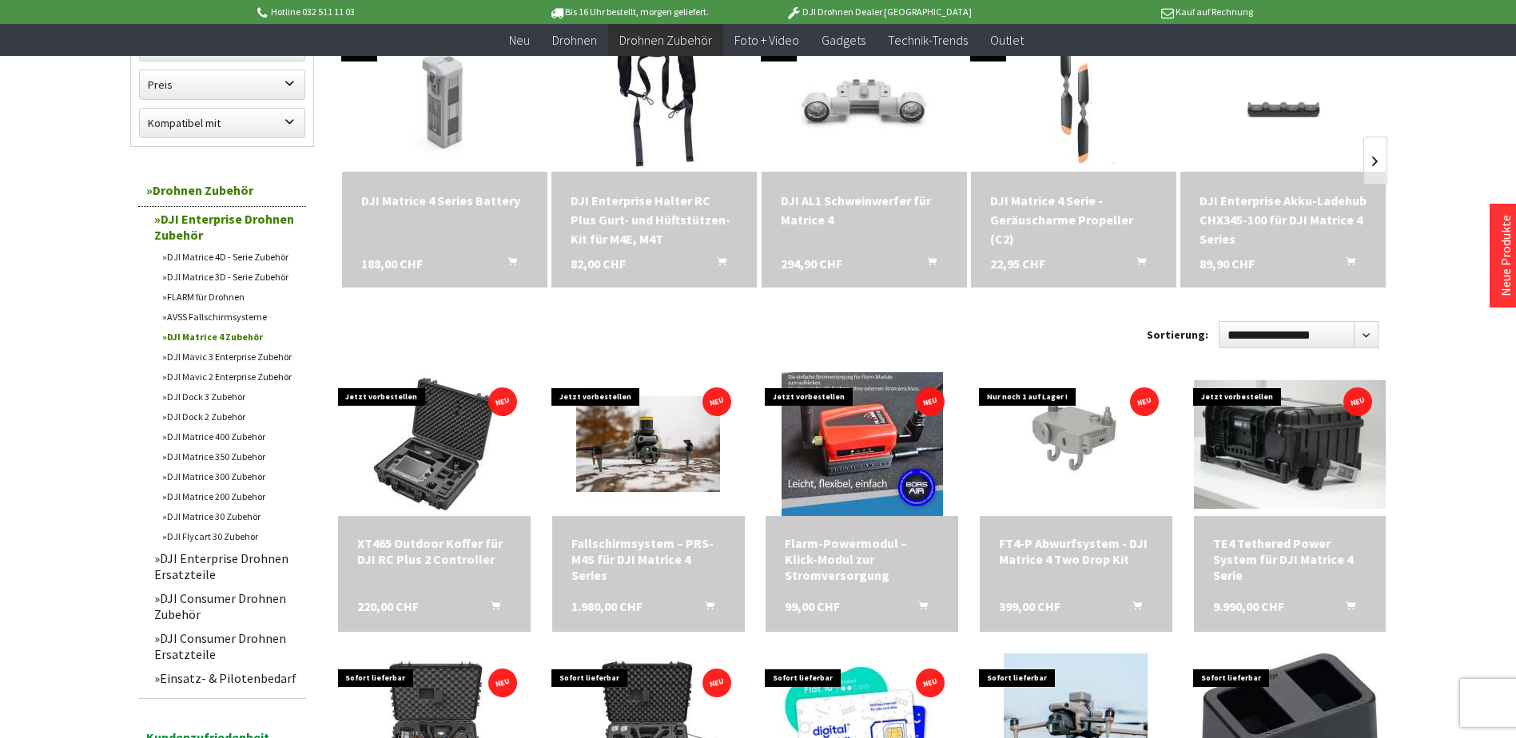
click at [237, 295] on link "FLARM für Drohnen" at bounding box center [230, 297] width 152 height 20
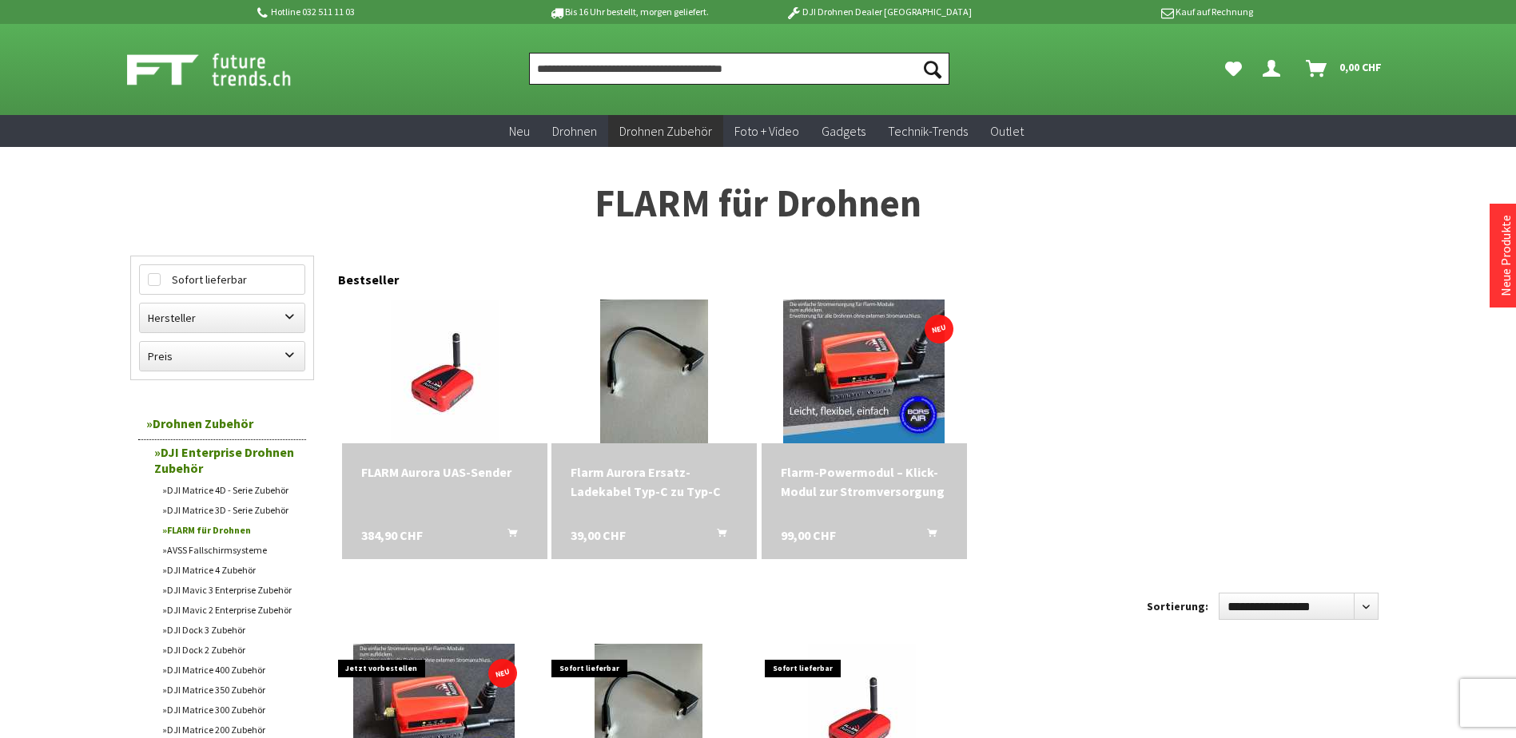
click at [655, 59] on input "Produkt, Marke, Kategorie, EAN, Artikelnummer…" at bounding box center [739, 69] width 420 height 32
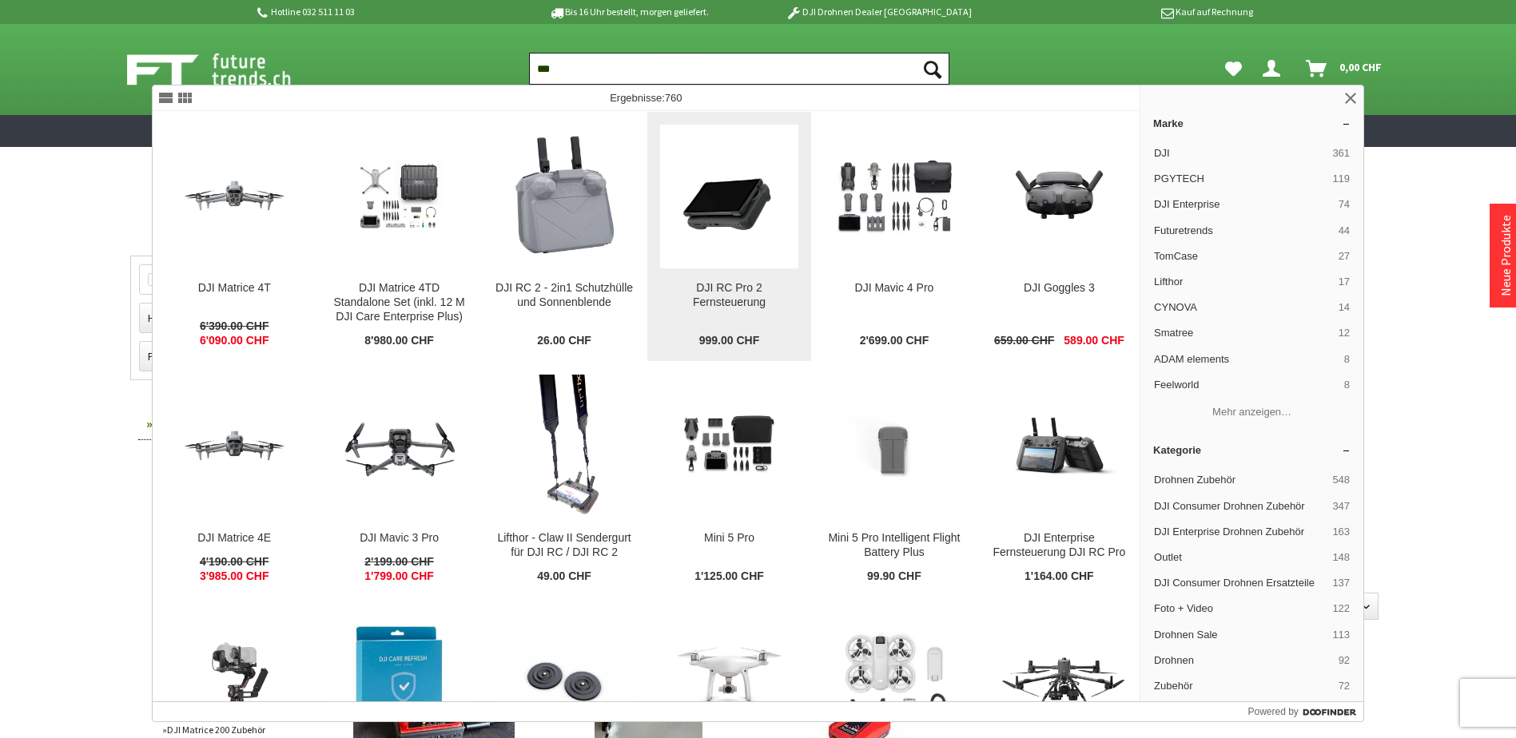
type input "***"
click at [706, 201] on img at bounding box center [729, 196] width 138 height 138
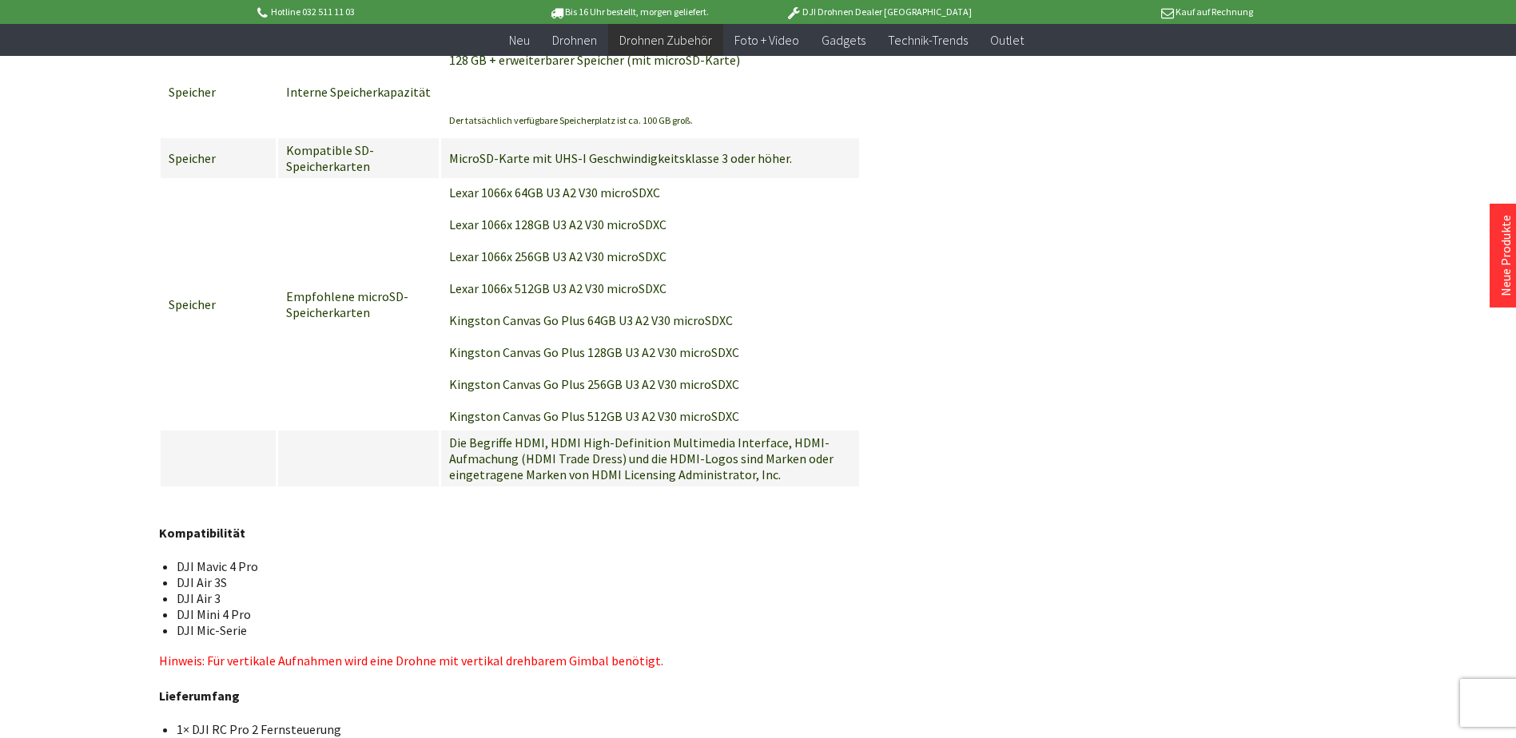
scroll to position [3596, 0]
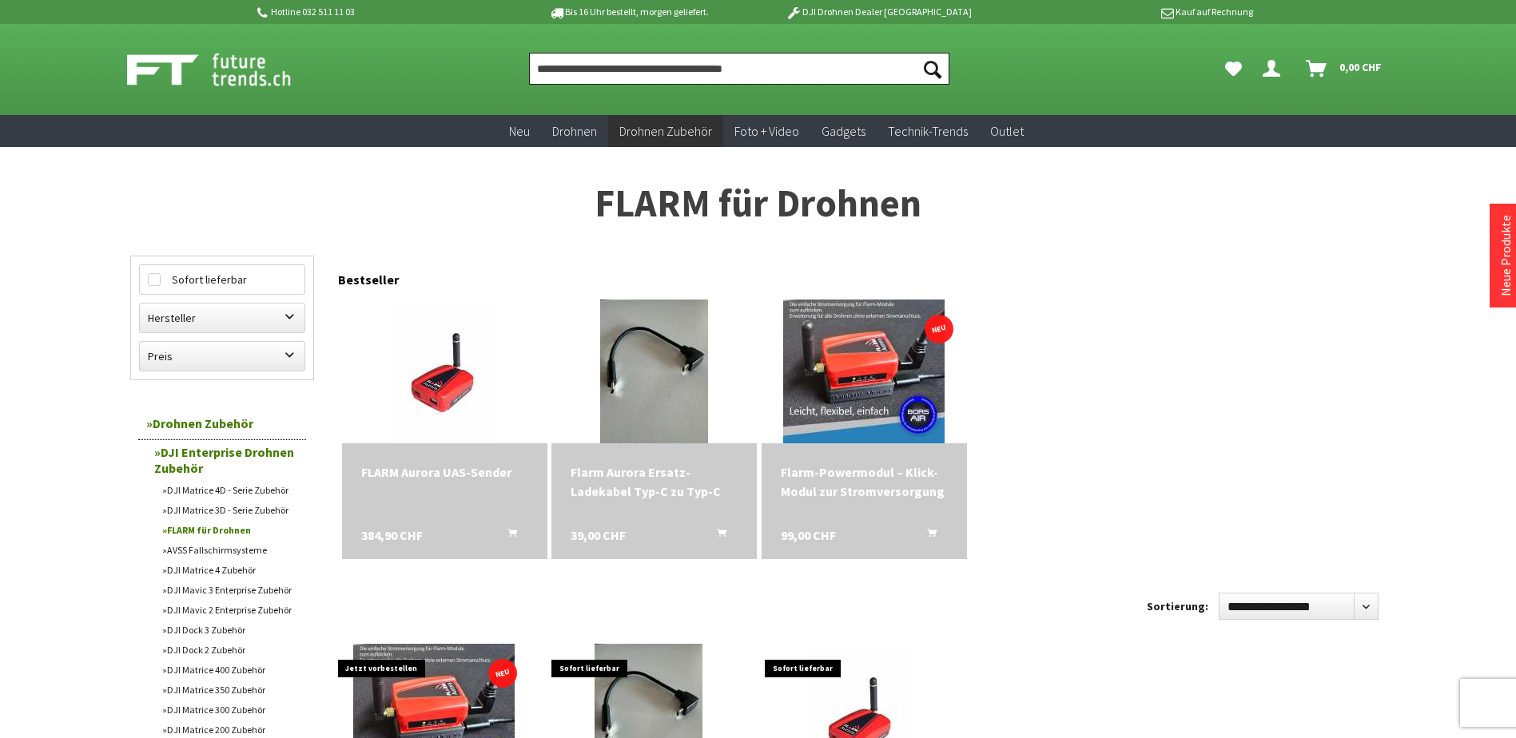
click at [692, 70] on input "Produkt, Marke, Kategorie, EAN, Artikelnummer…" at bounding box center [739, 69] width 420 height 32
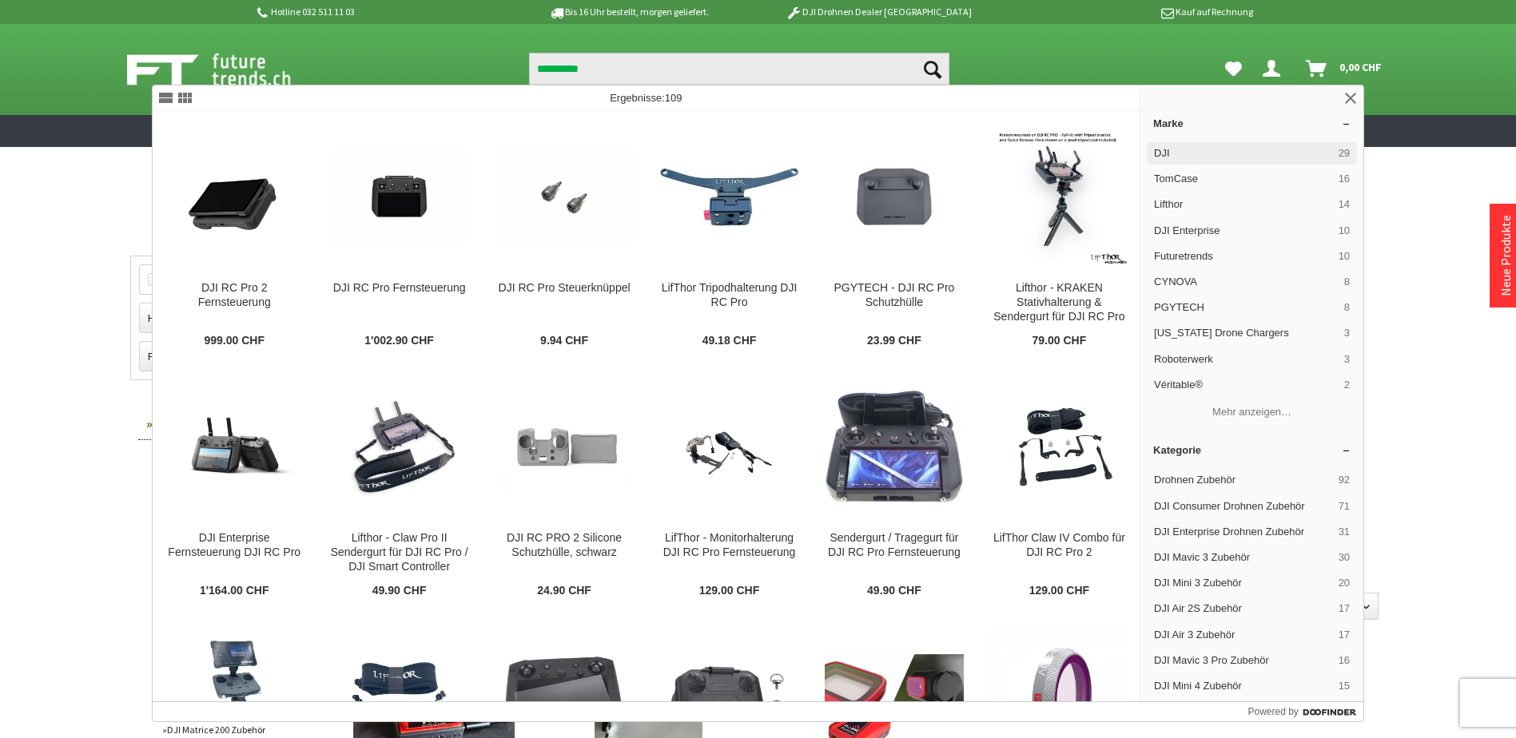
click at [1167, 157] on span "DJI" at bounding box center [1243, 153] width 178 height 14
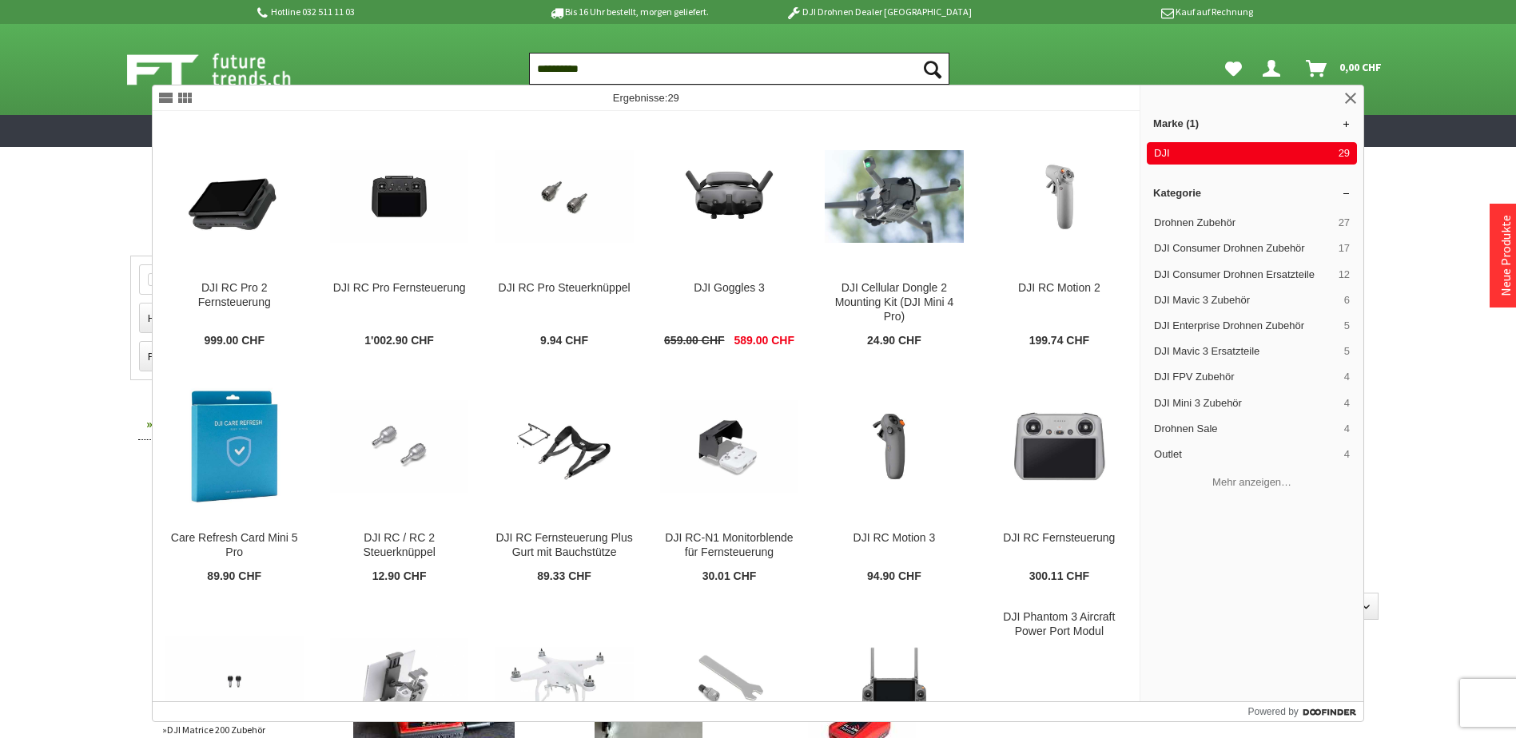
click at [646, 78] on input "**********" at bounding box center [739, 69] width 420 height 32
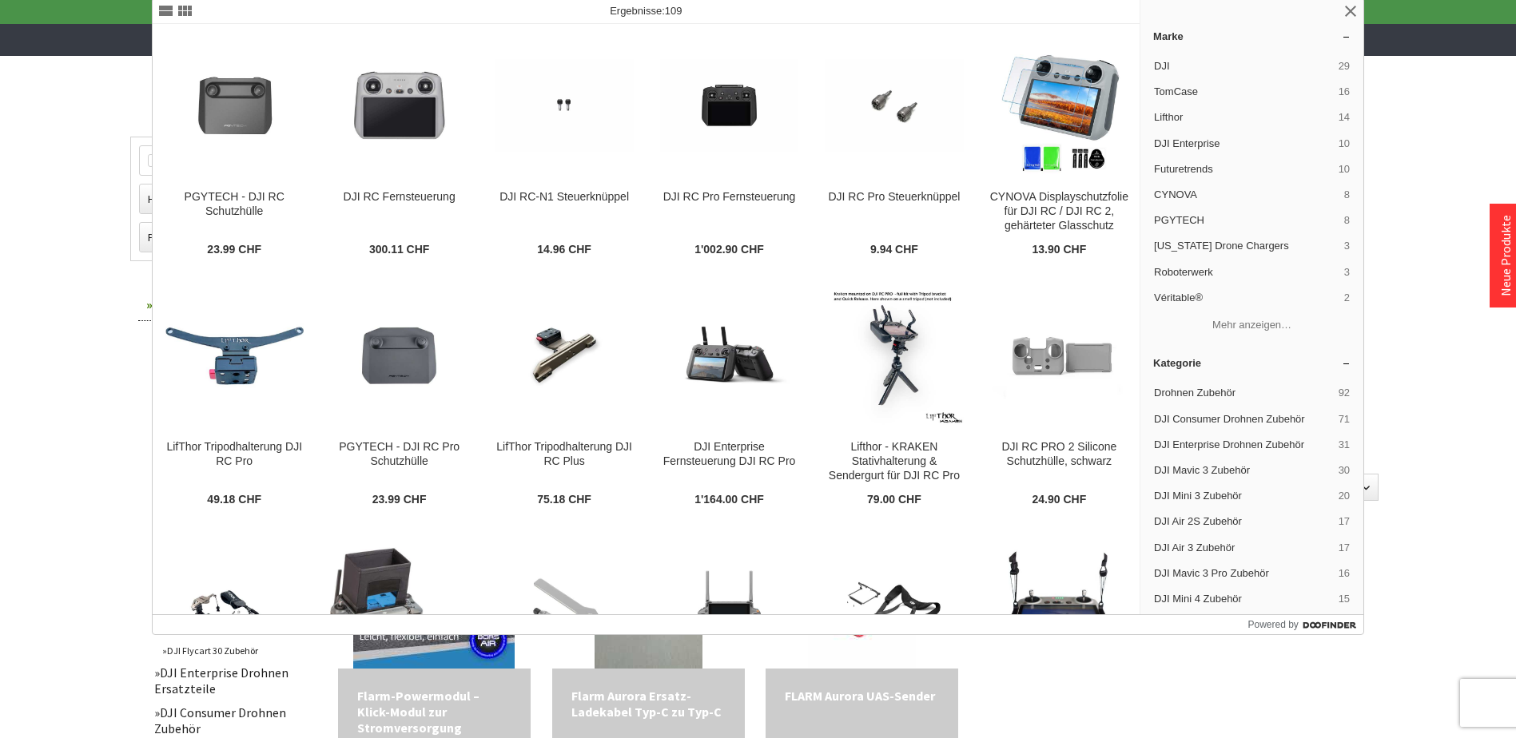
scroll to position [320, 0]
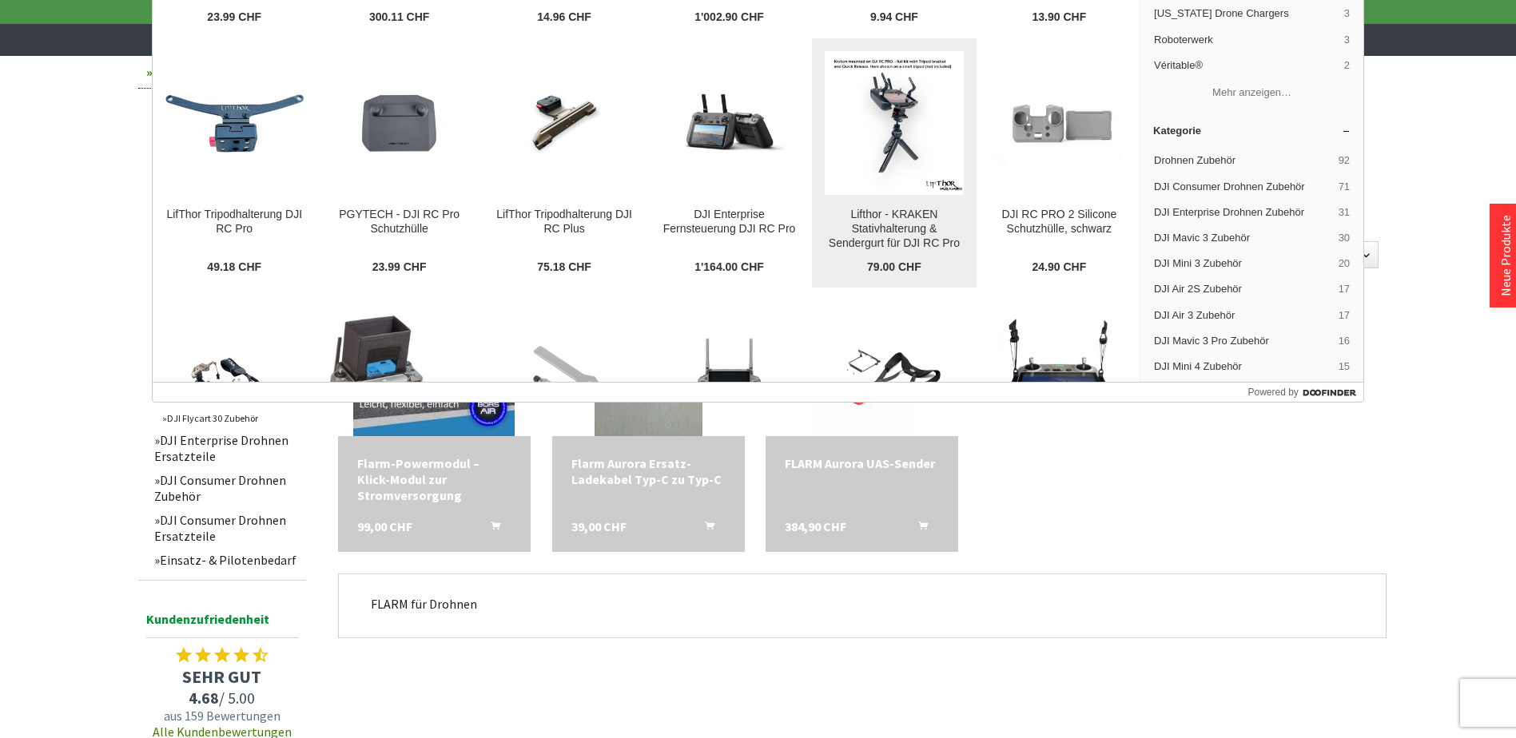
type input "******"
click at [892, 128] on img at bounding box center [894, 123] width 138 height 138
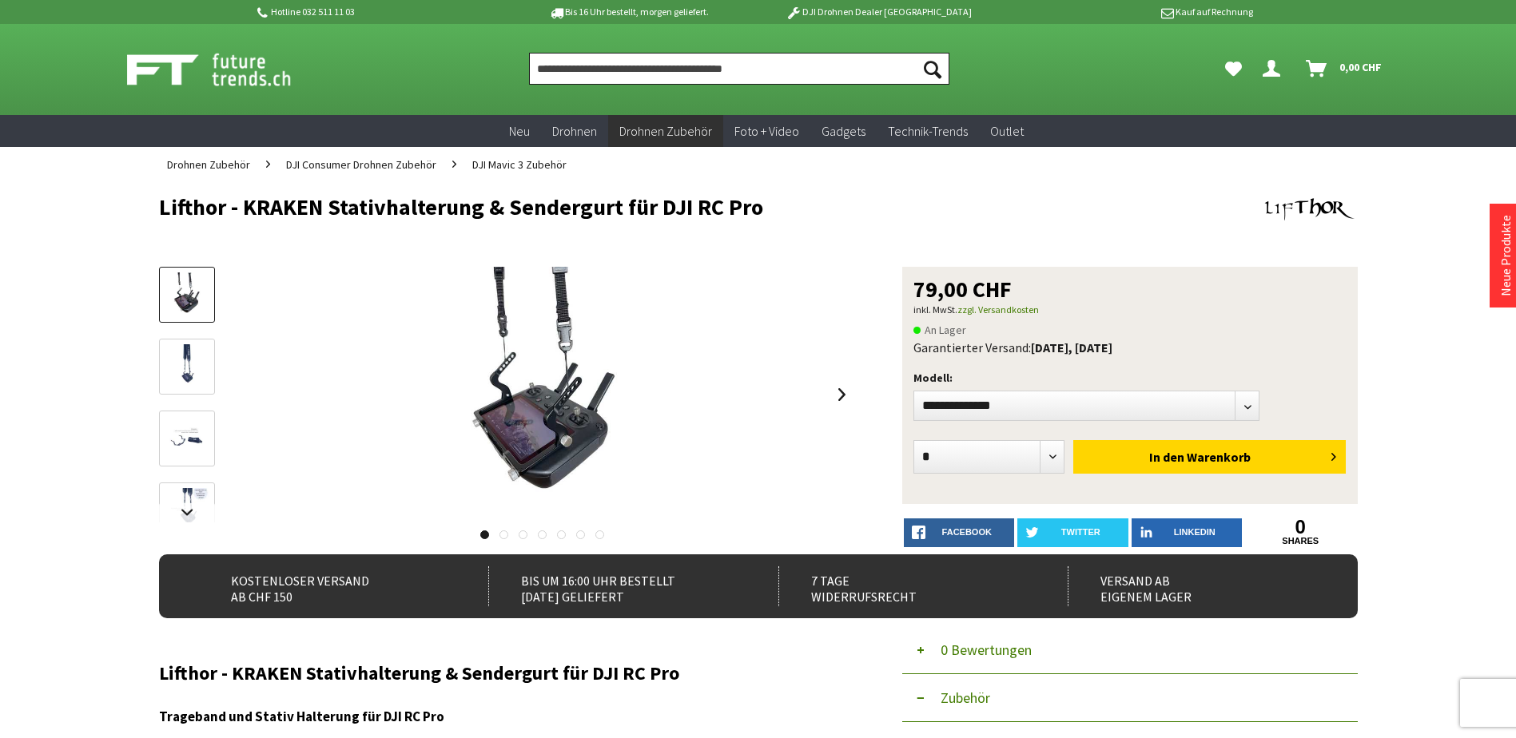
click at [594, 65] on input "Produkt, Marke, Kategorie, EAN, Artikelnummer…" at bounding box center [739, 69] width 420 height 32
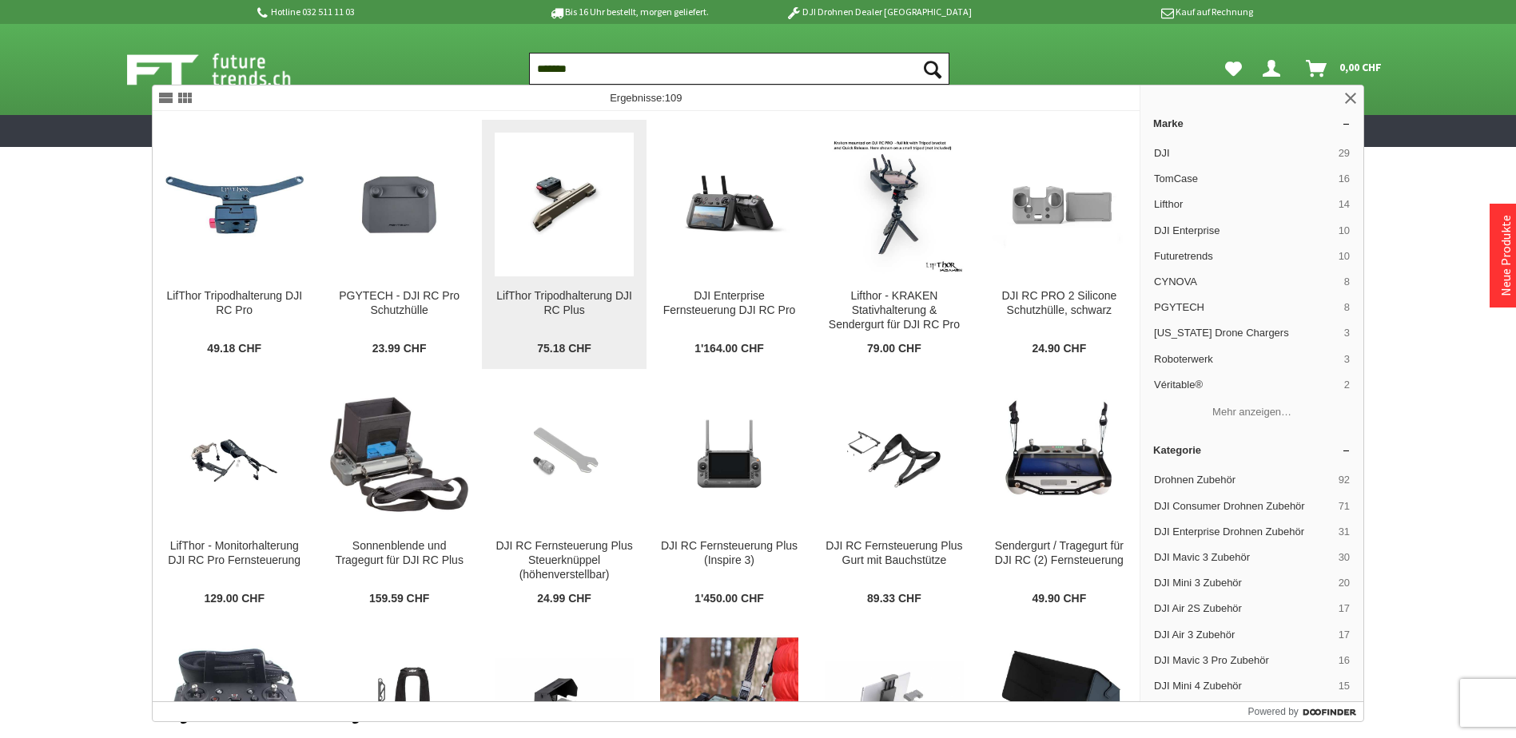
scroll to position [479, 0]
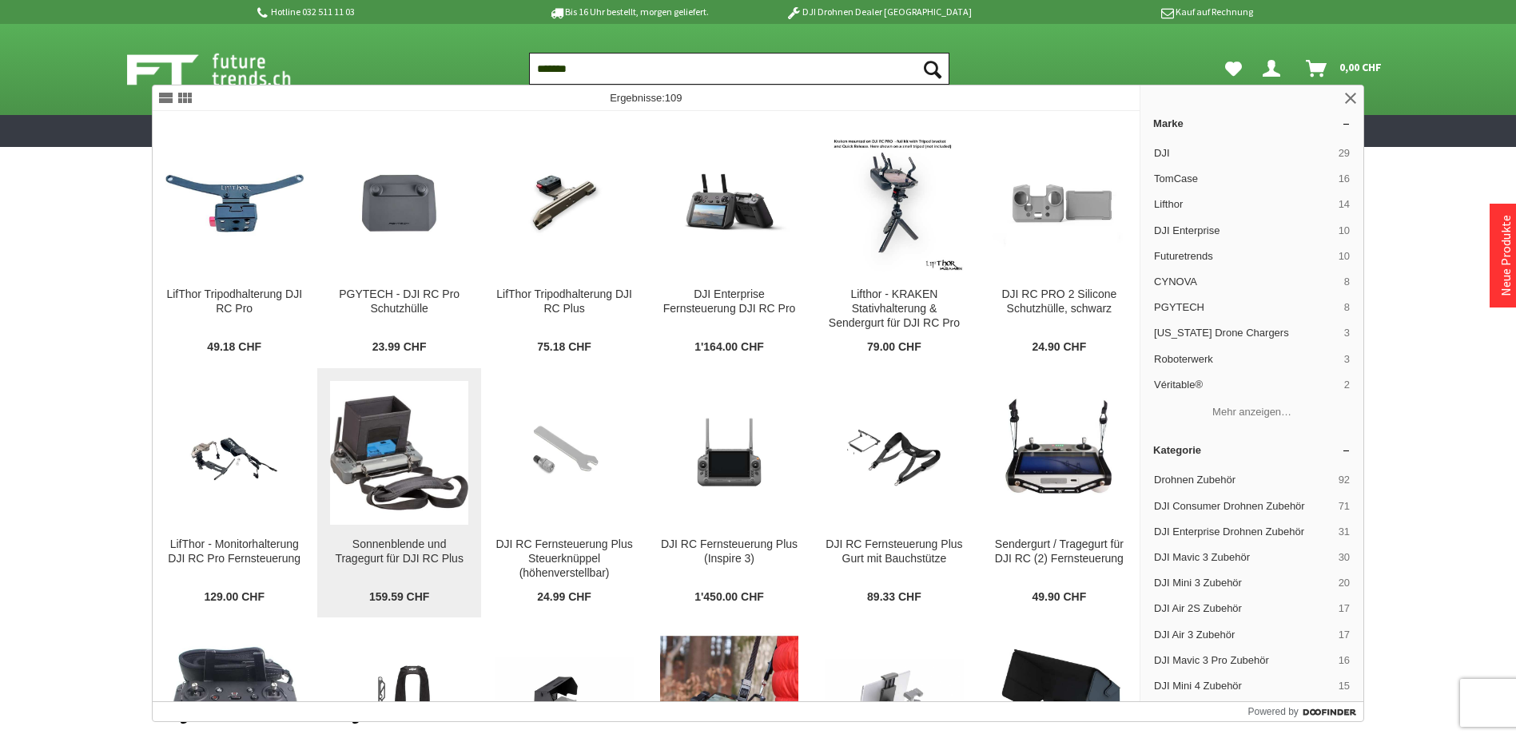
type input "******"
click at [396, 460] on img at bounding box center [399, 453] width 138 height 138
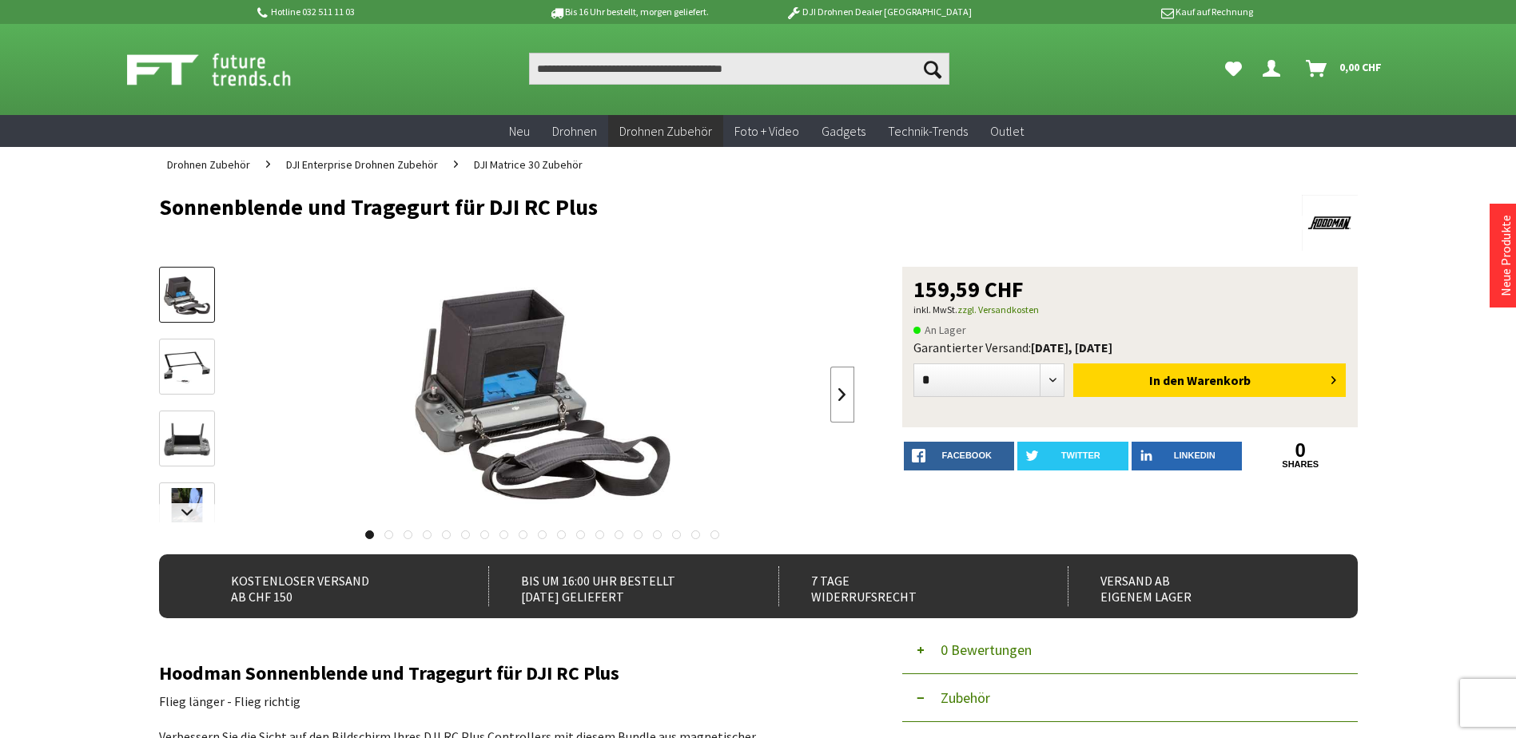
click at [848, 396] on link at bounding box center [842, 395] width 24 height 56
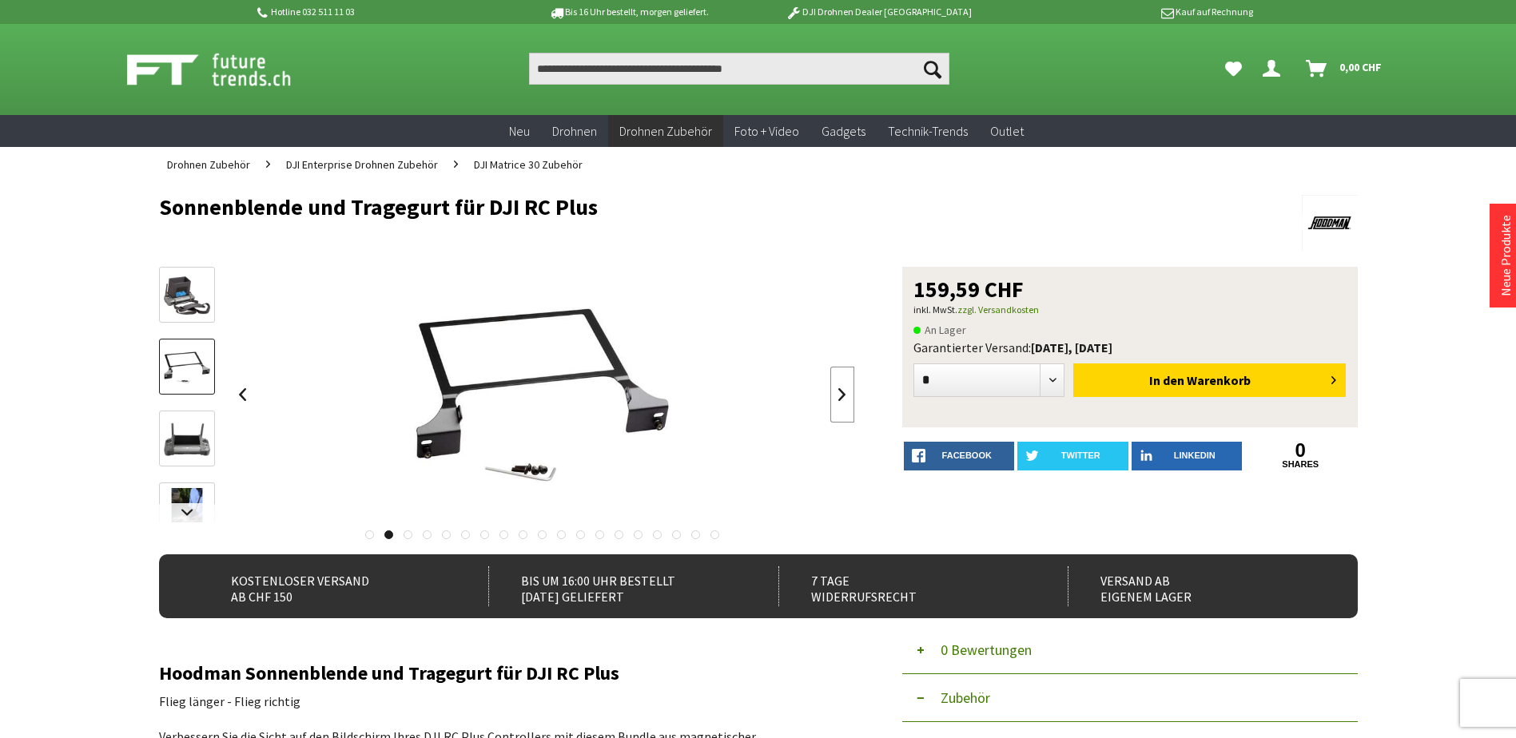
click at [848, 396] on link at bounding box center [842, 395] width 24 height 56
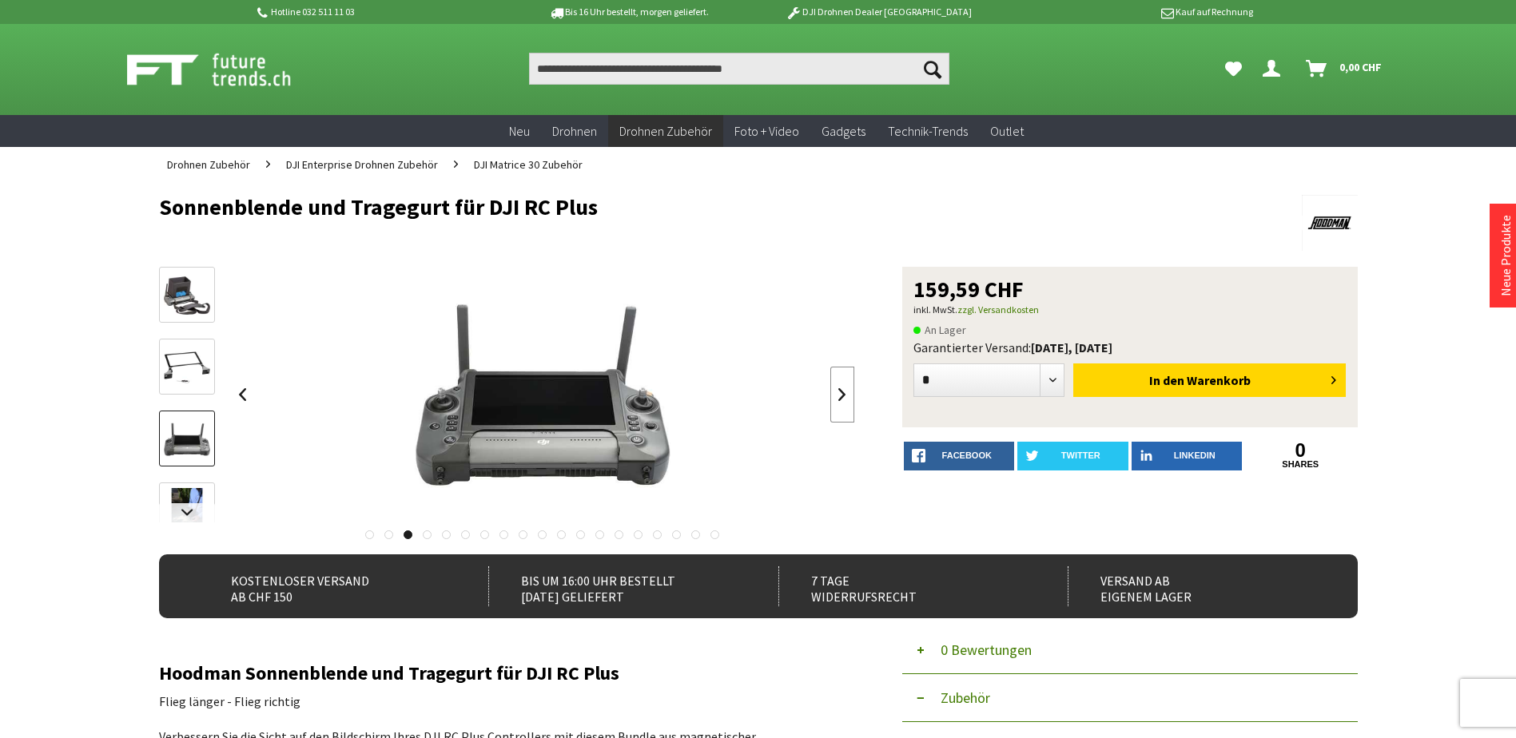
click at [848, 396] on link at bounding box center [842, 395] width 24 height 56
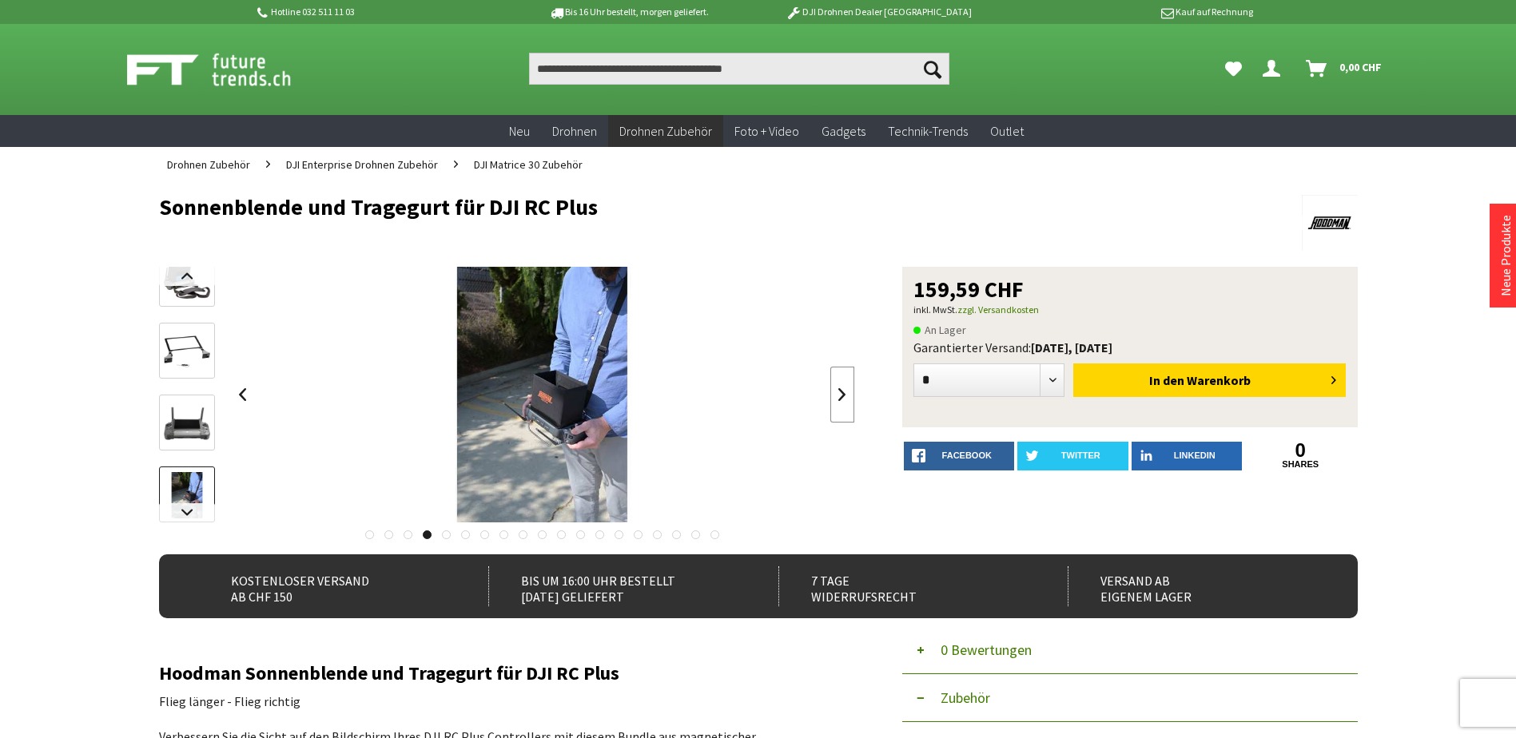
click at [848, 396] on link at bounding box center [842, 395] width 24 height 56
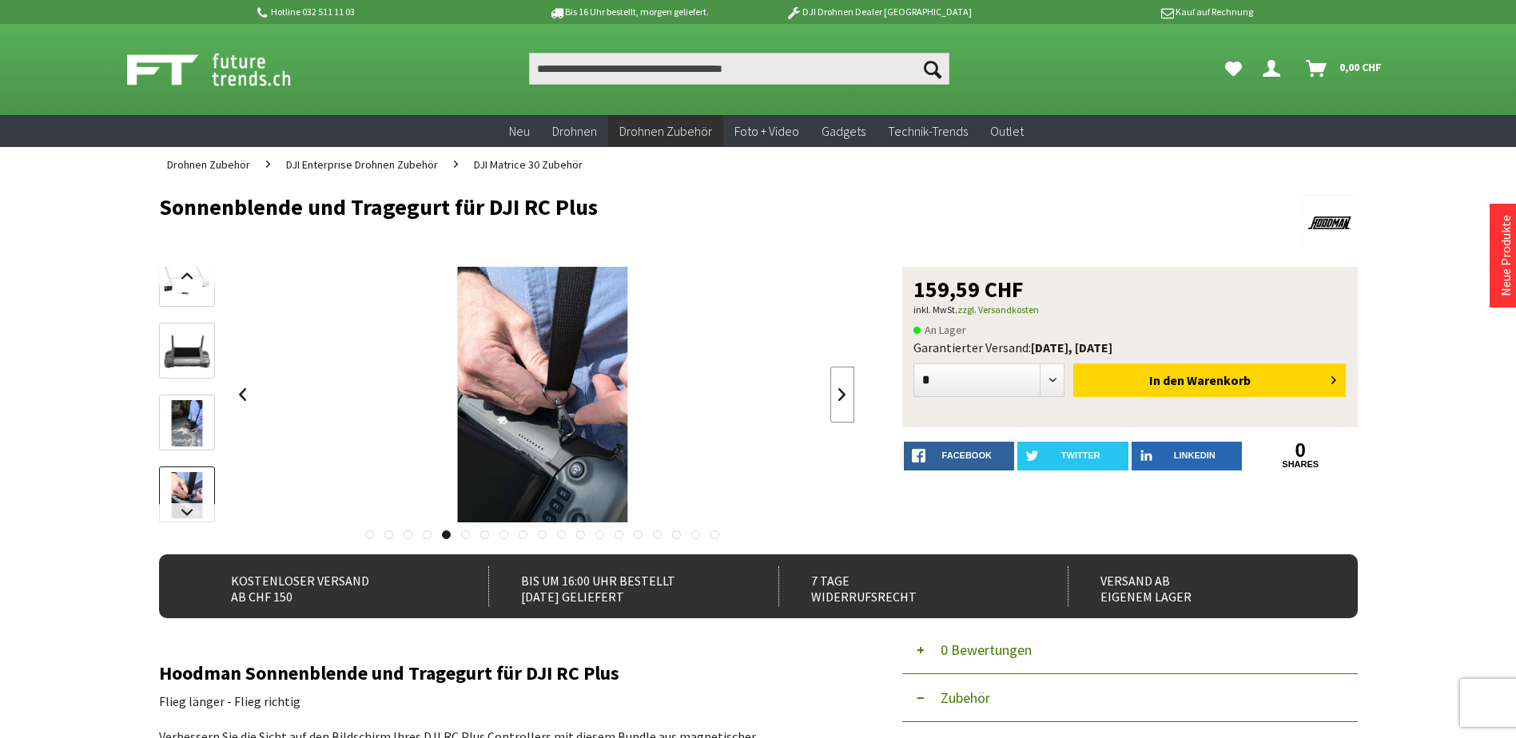
click at [848, 396] on link at bounding box center [842, 395] width 24 height 56
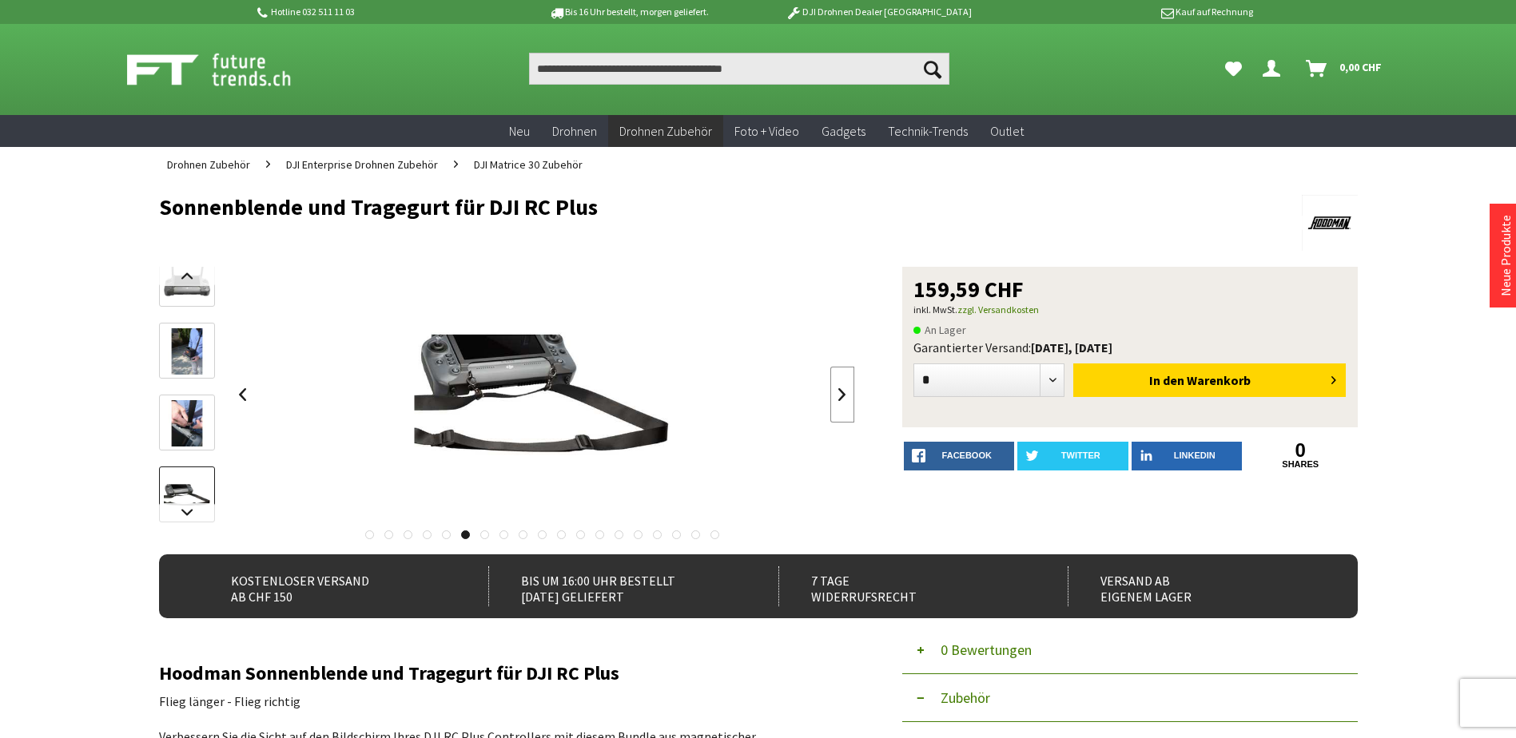
click at [848, 396] on link at bounding box center [842, 395] width 24 height 56
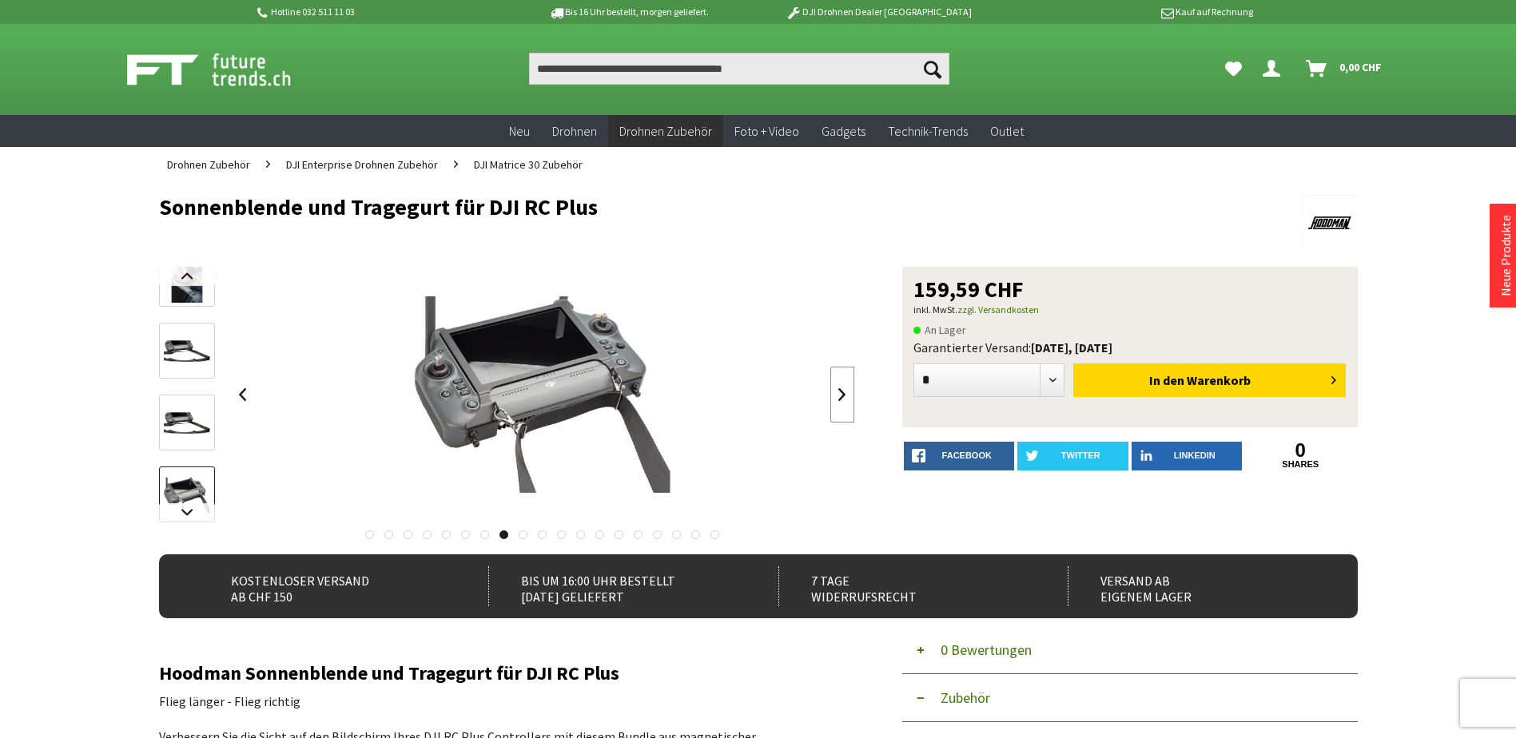
click at [848, 396] on link at bounding box center [842, 395] width 24 height 56
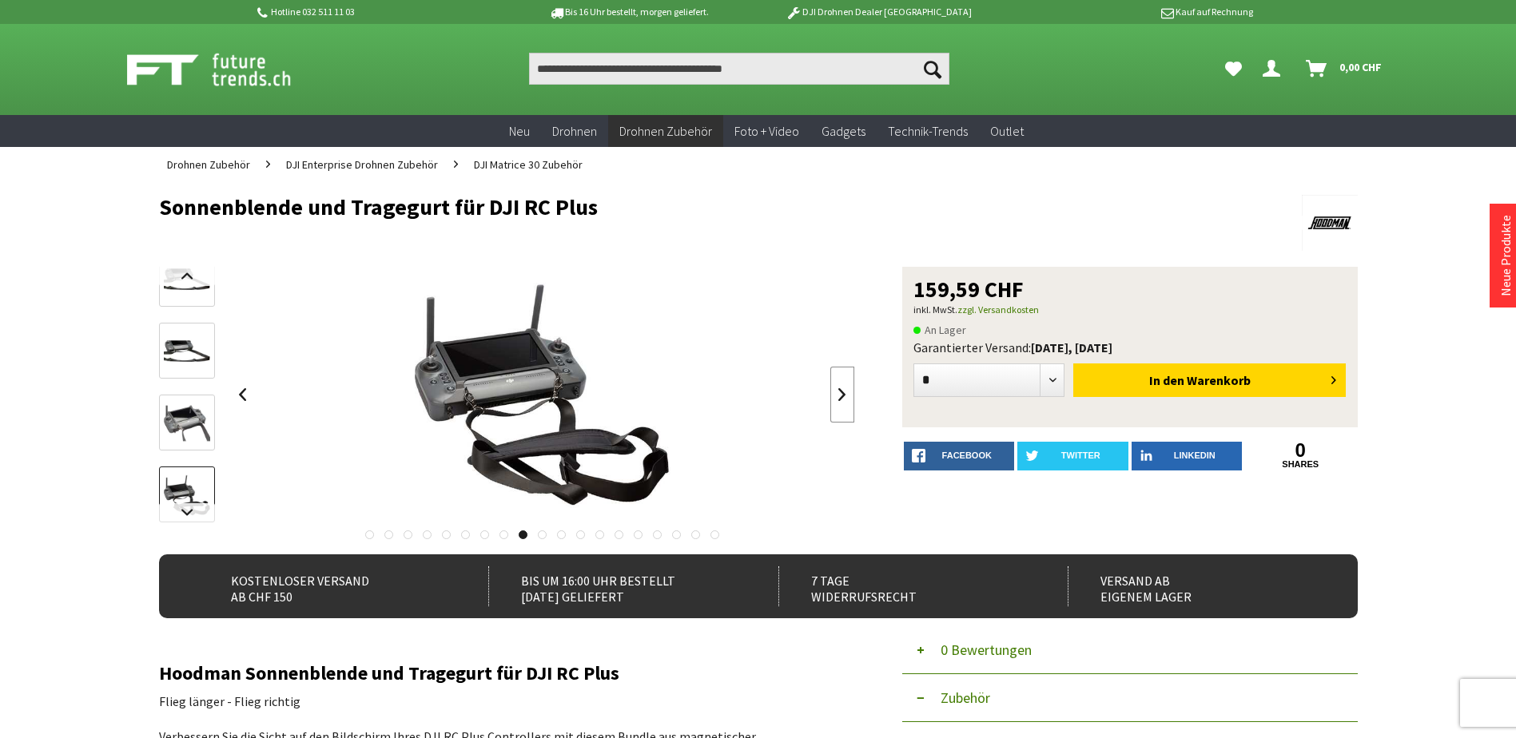
click at [848, 396] on link at bounding box center [842, 395] width 24 height 56
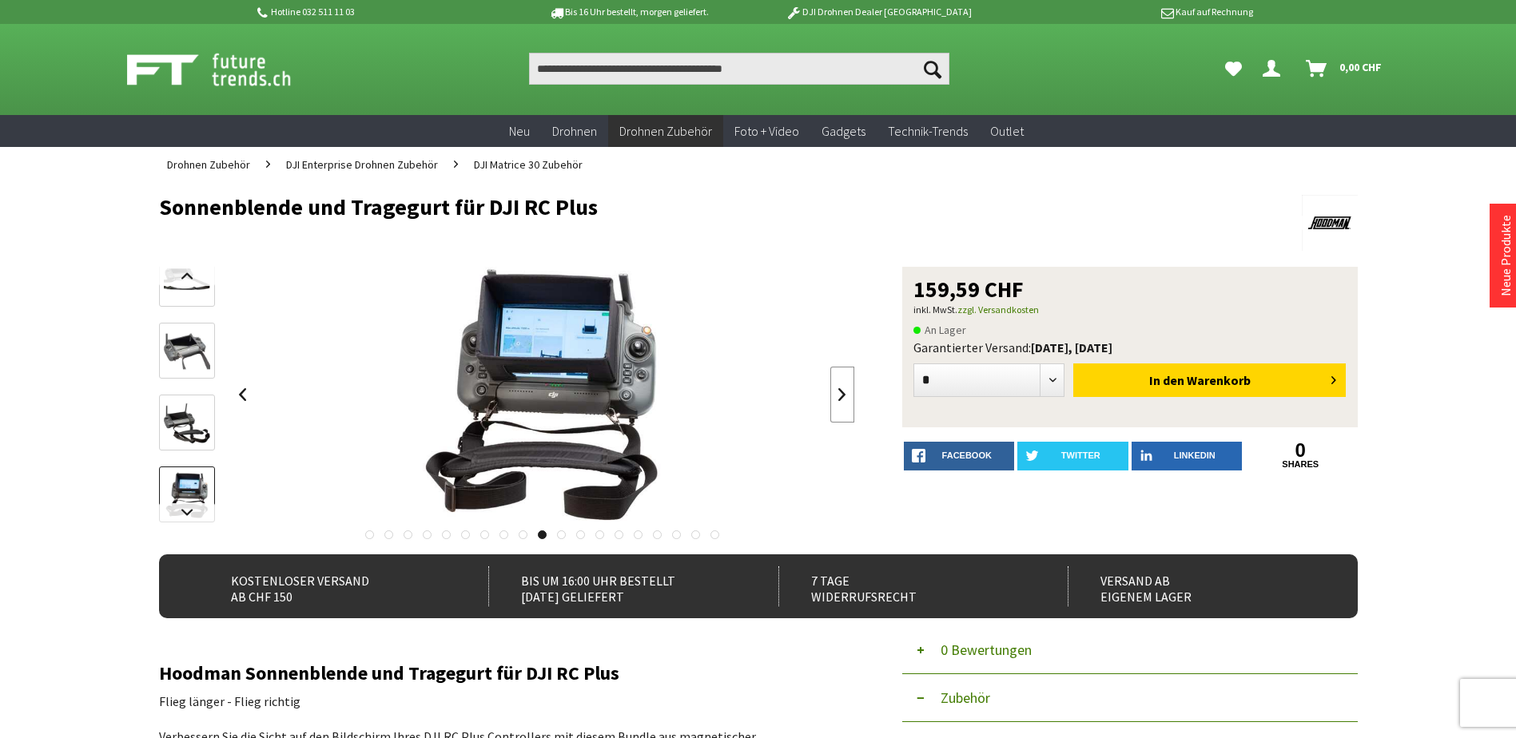
click at [848, 396] on link at bounding box center [842, 395] width 24 height 56
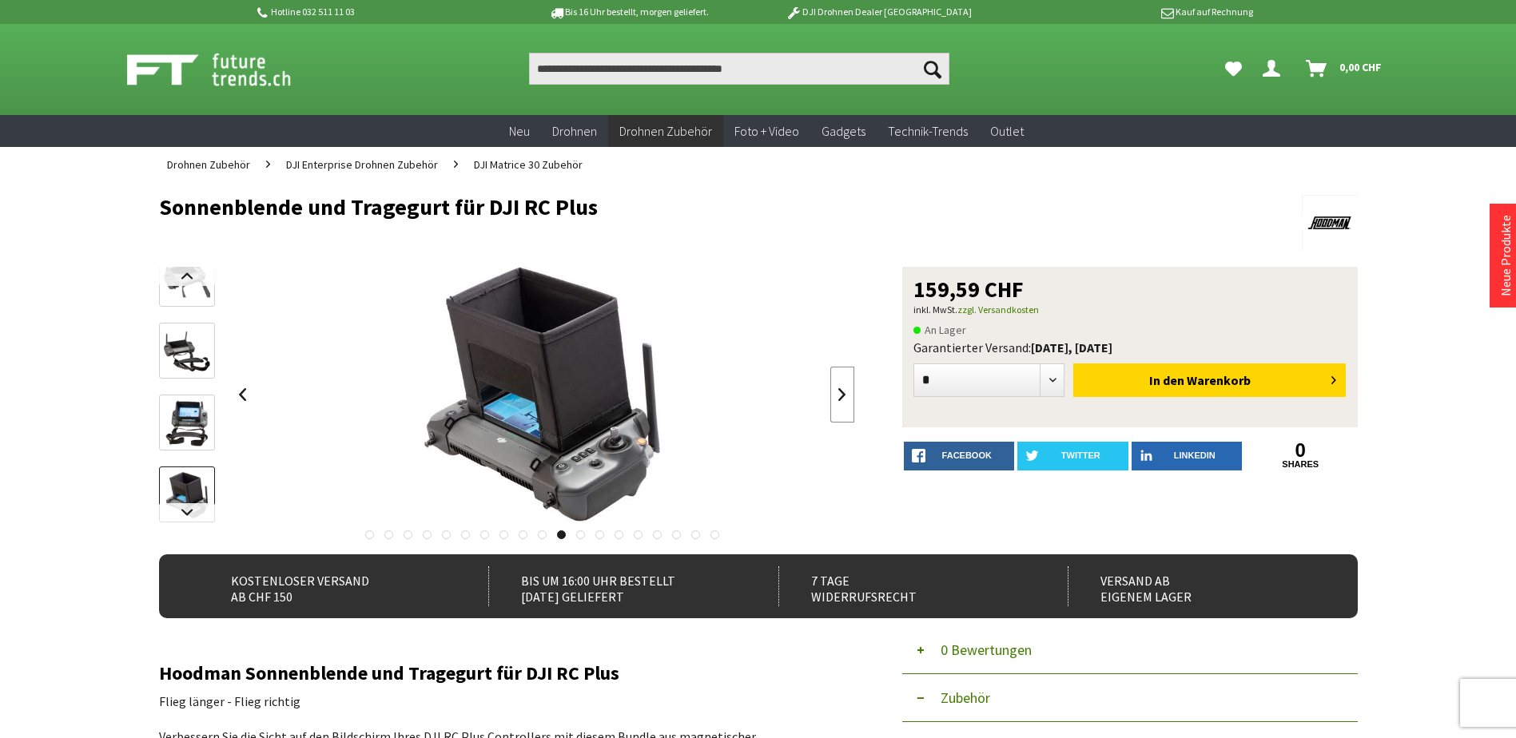
click at [848, 396] on link at bounding box center [842, 395] width 24 height 56
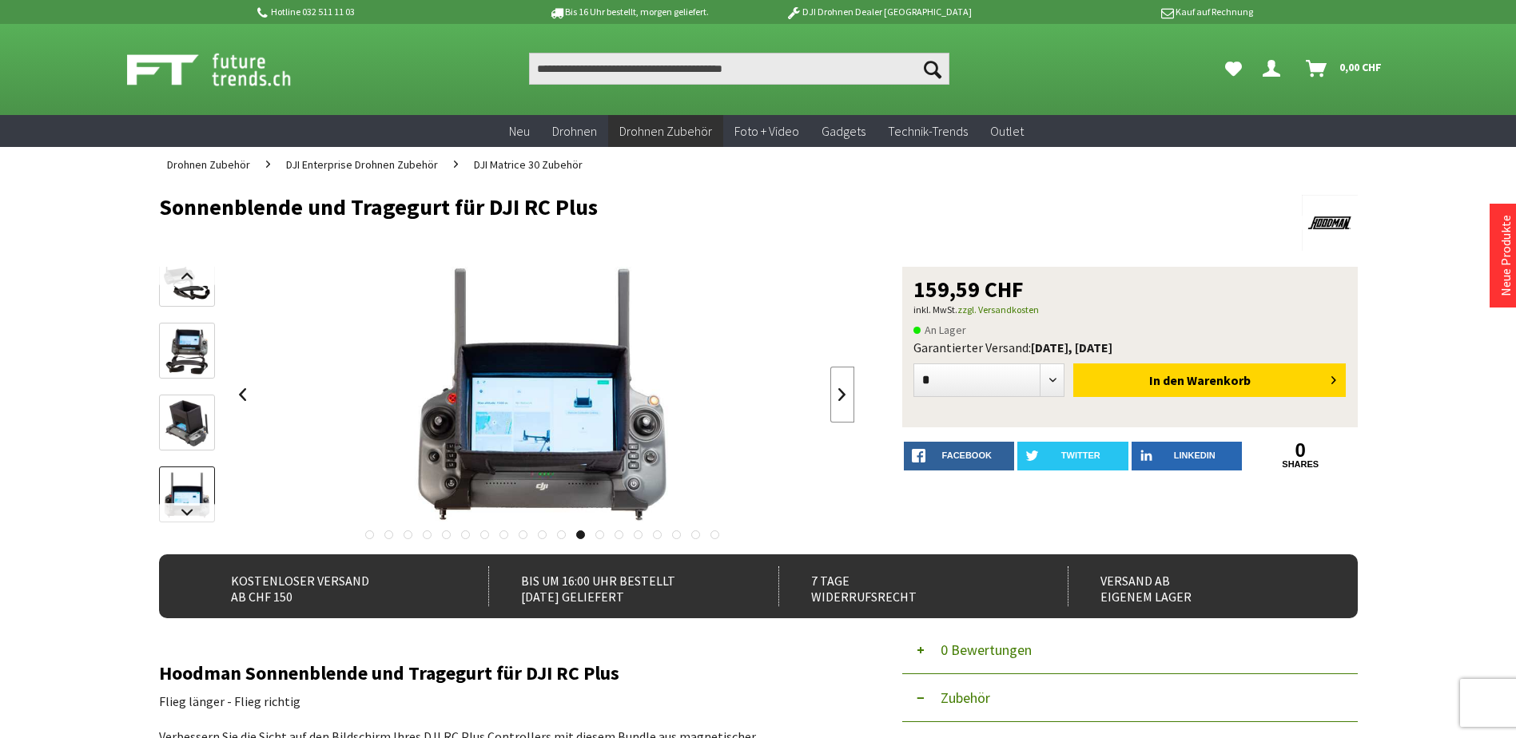
click at [848, 398] on link at bounding box center [842, 395] width 24 height 56
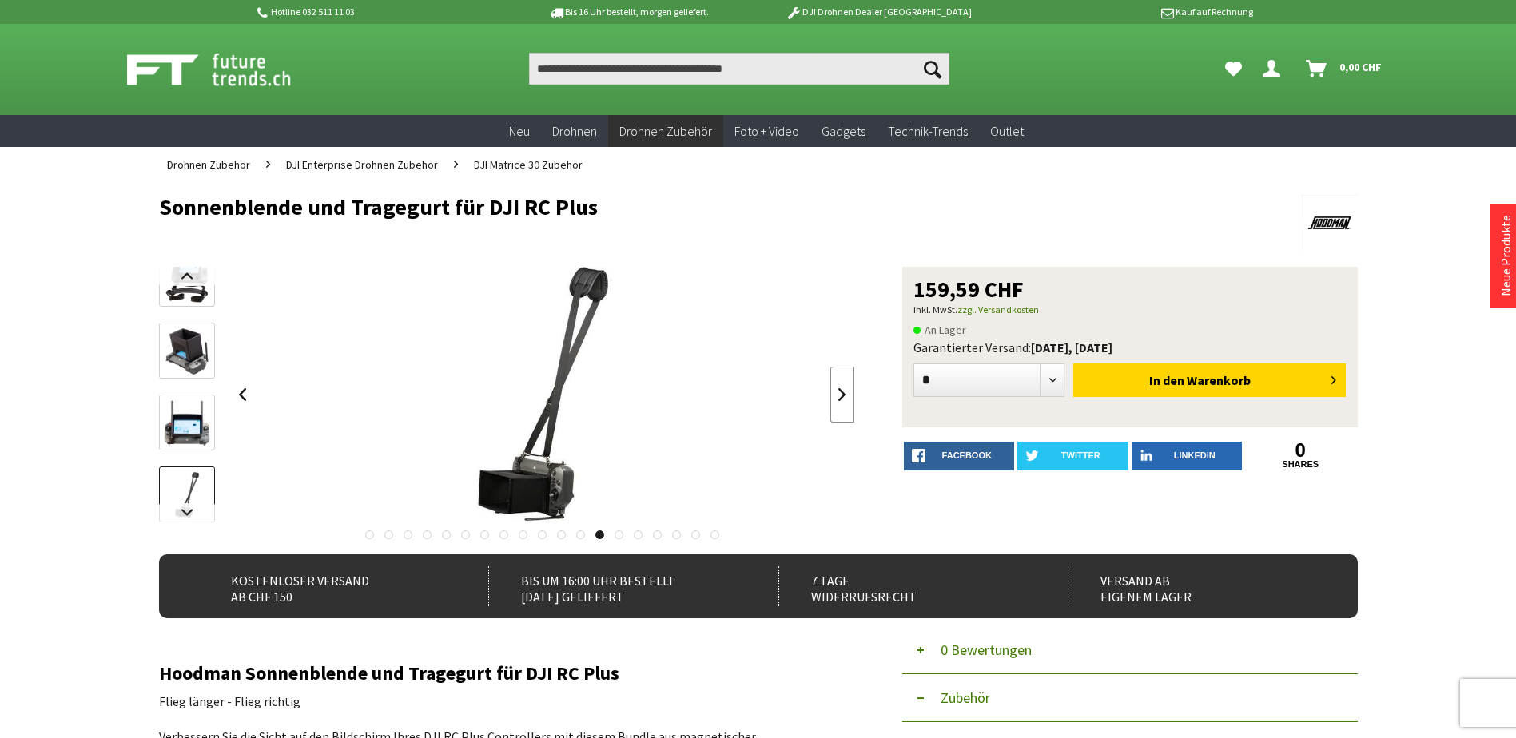
click at [846, 395] on link at bounding box center [842, 395] width 24 height 56
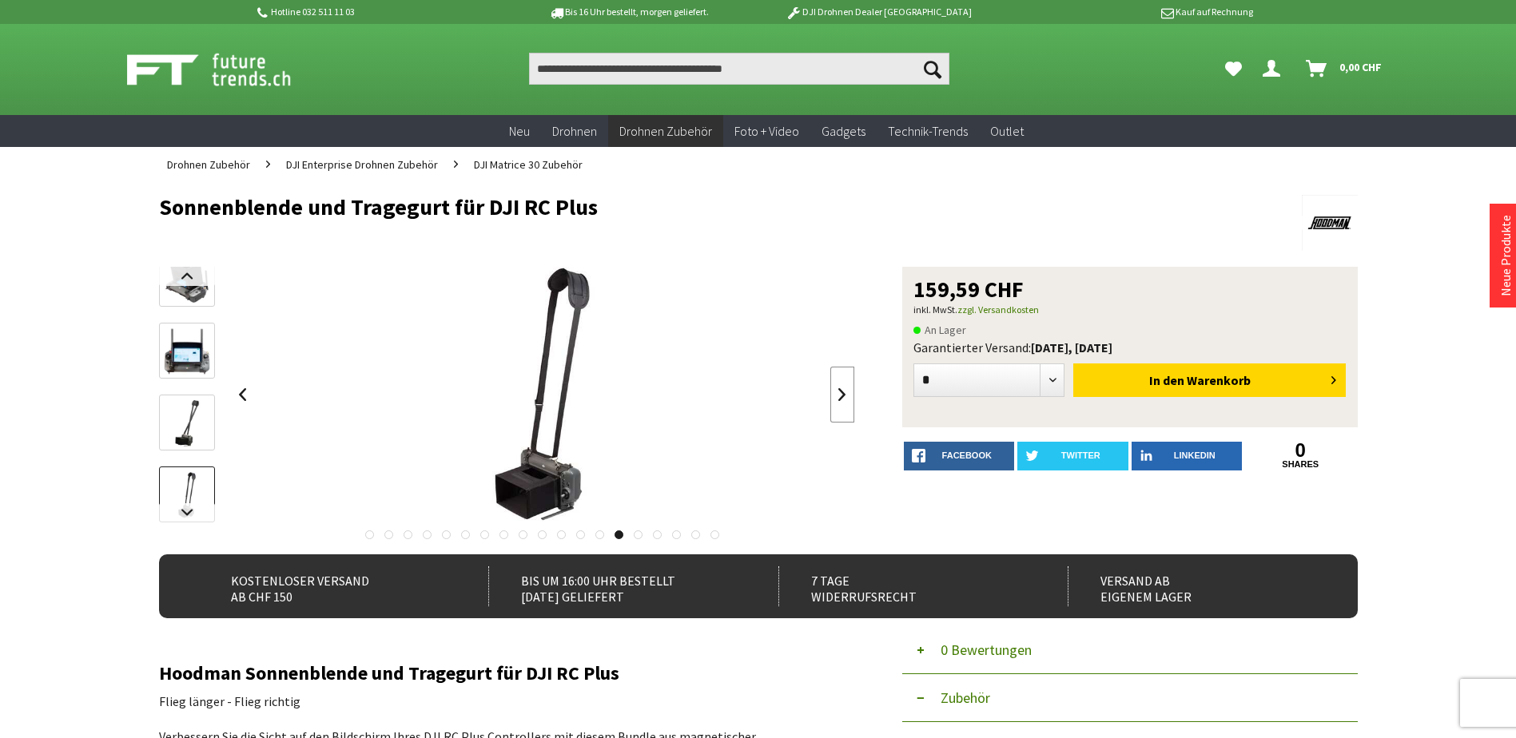
click at [846, 395] on link at bounding box center [842, 395] width 24 height 56
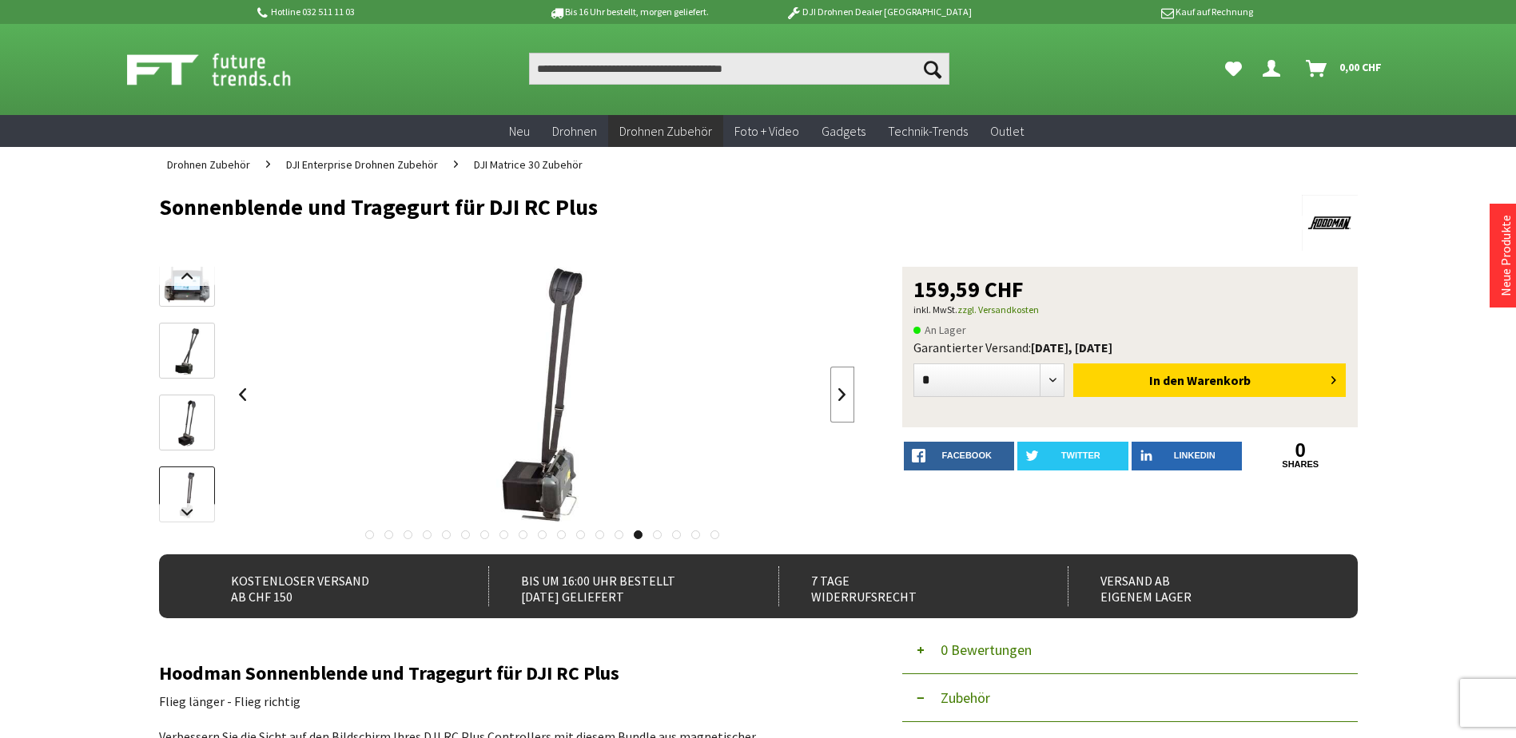
click at [846, 395] on link at bounding box center [842, 395] width 24 height 56
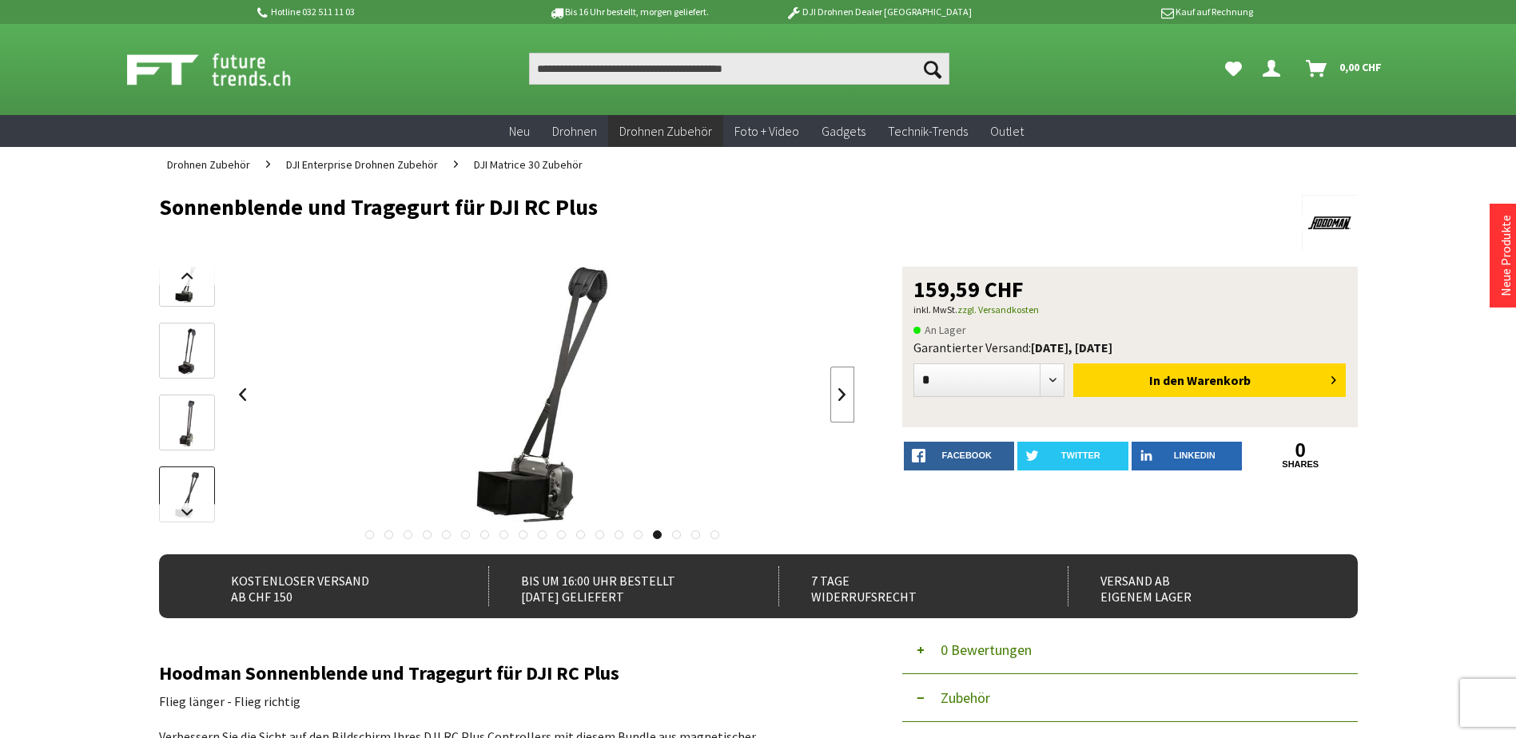
click at [846, 395] on link at bounding box center [842, 395] width 24 height 56
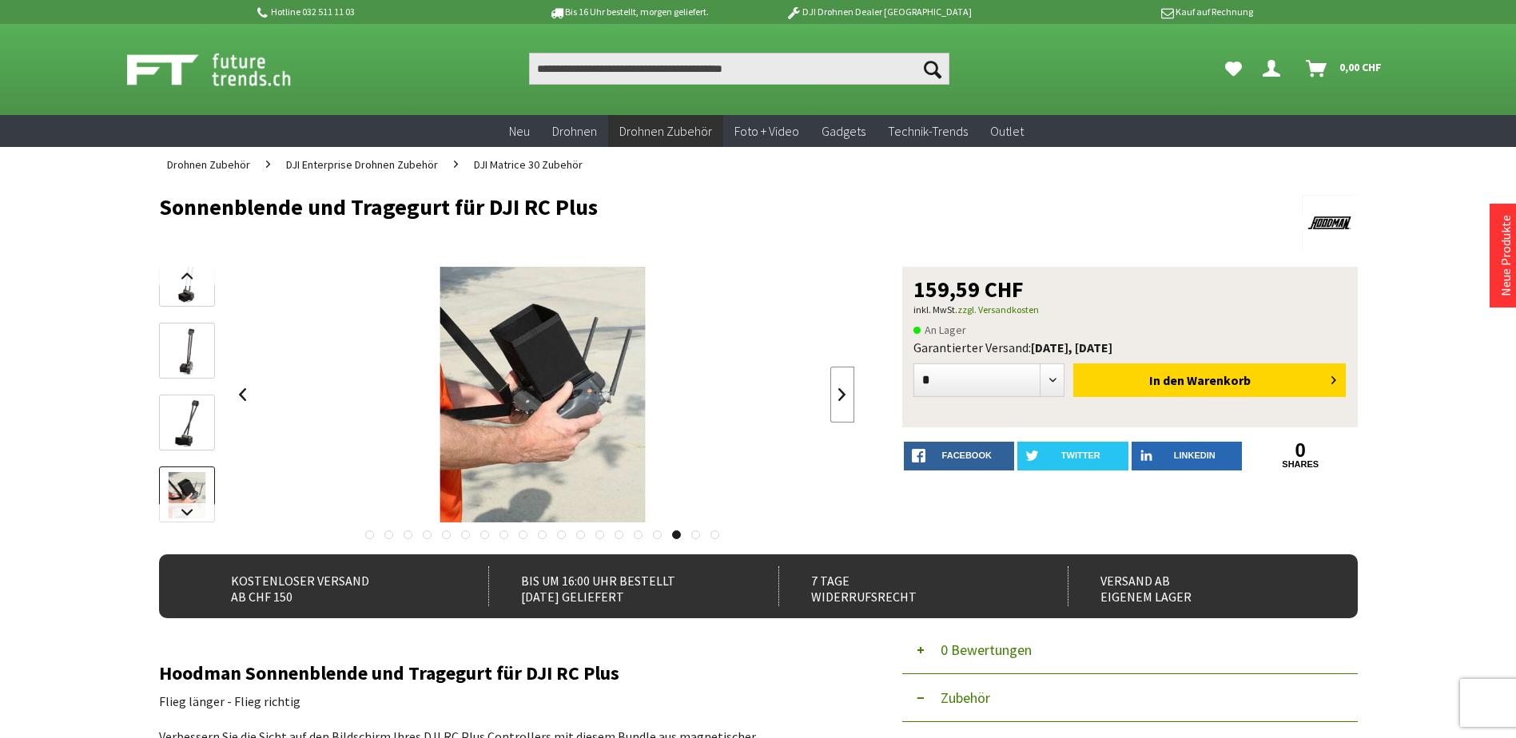
click at [846, 395] on link at bounding box center [842, 395] width 24 height 56
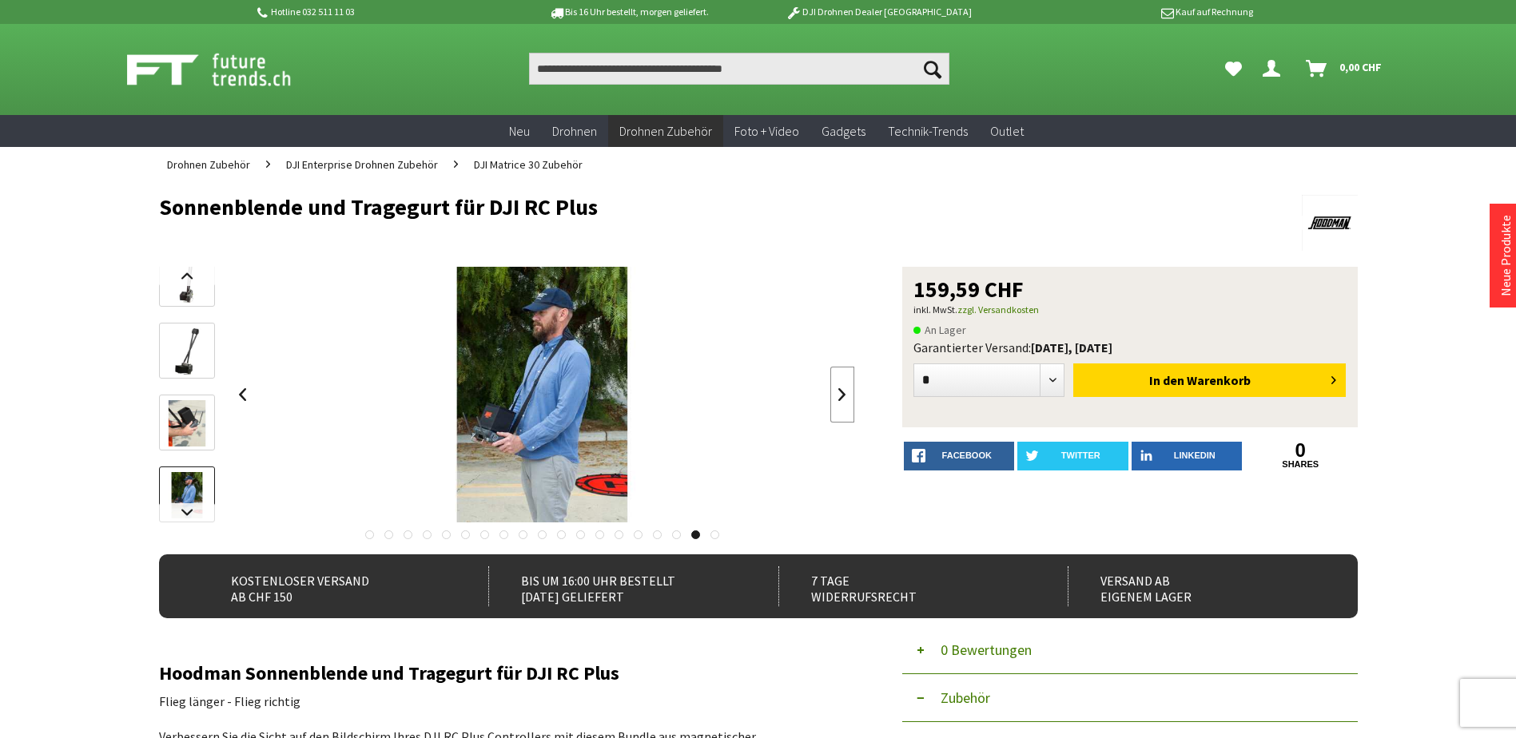
click at [846, 395] on link at bounding box center [842, 395] width 24 height 56
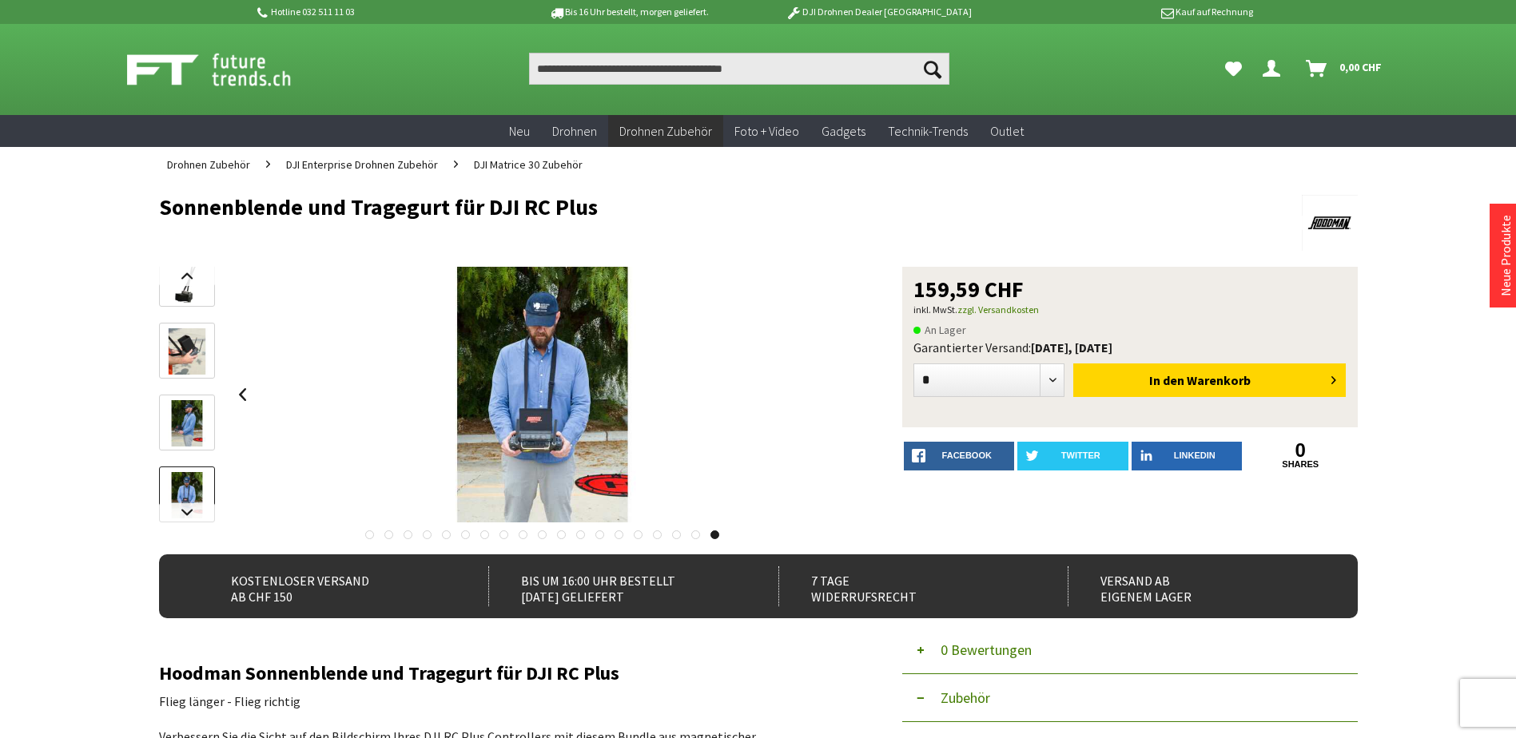
click at [846, 395] on div at bounding box center [543, 395] width 624 height 256
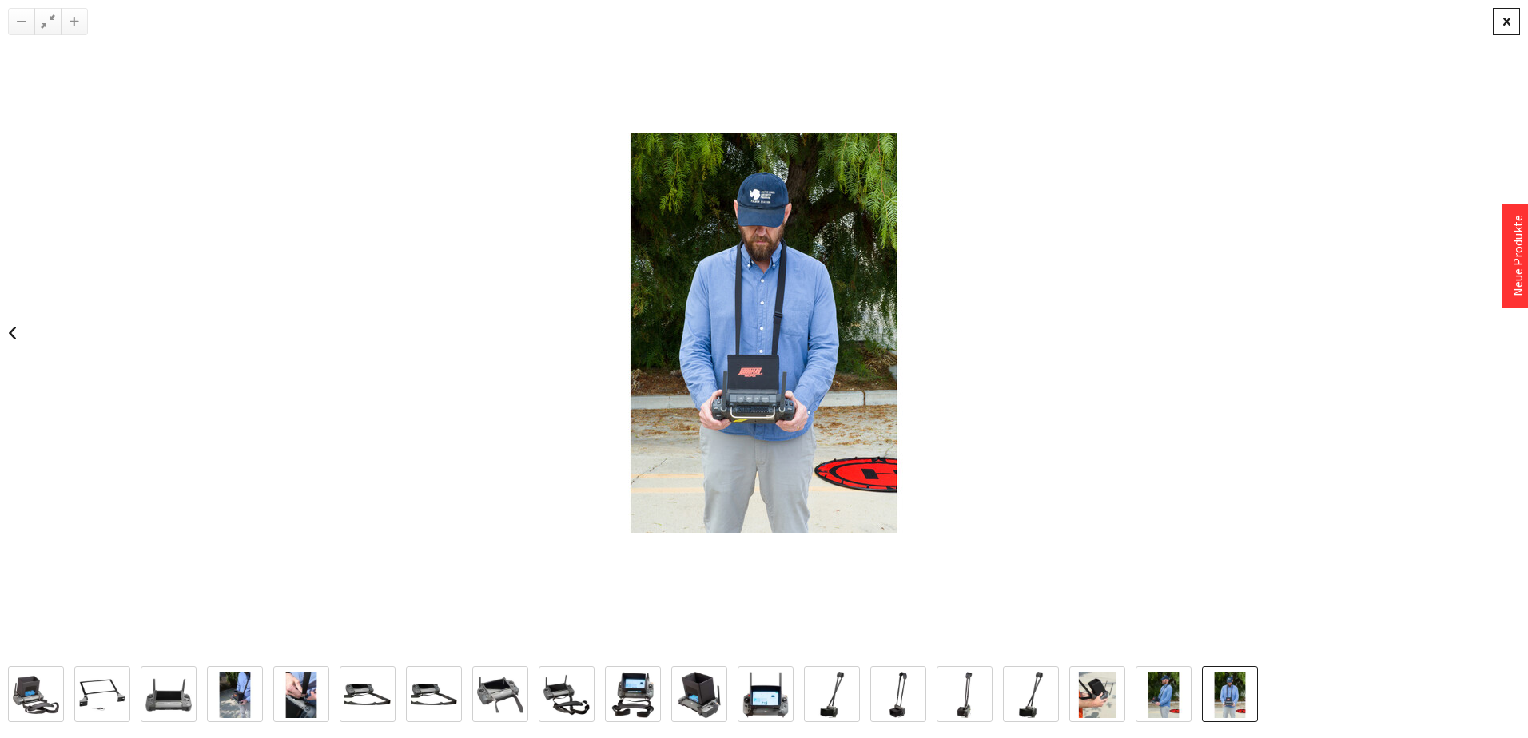
click at [1505, 19] on div at bounding box center [1506, 21] width 27 height 27
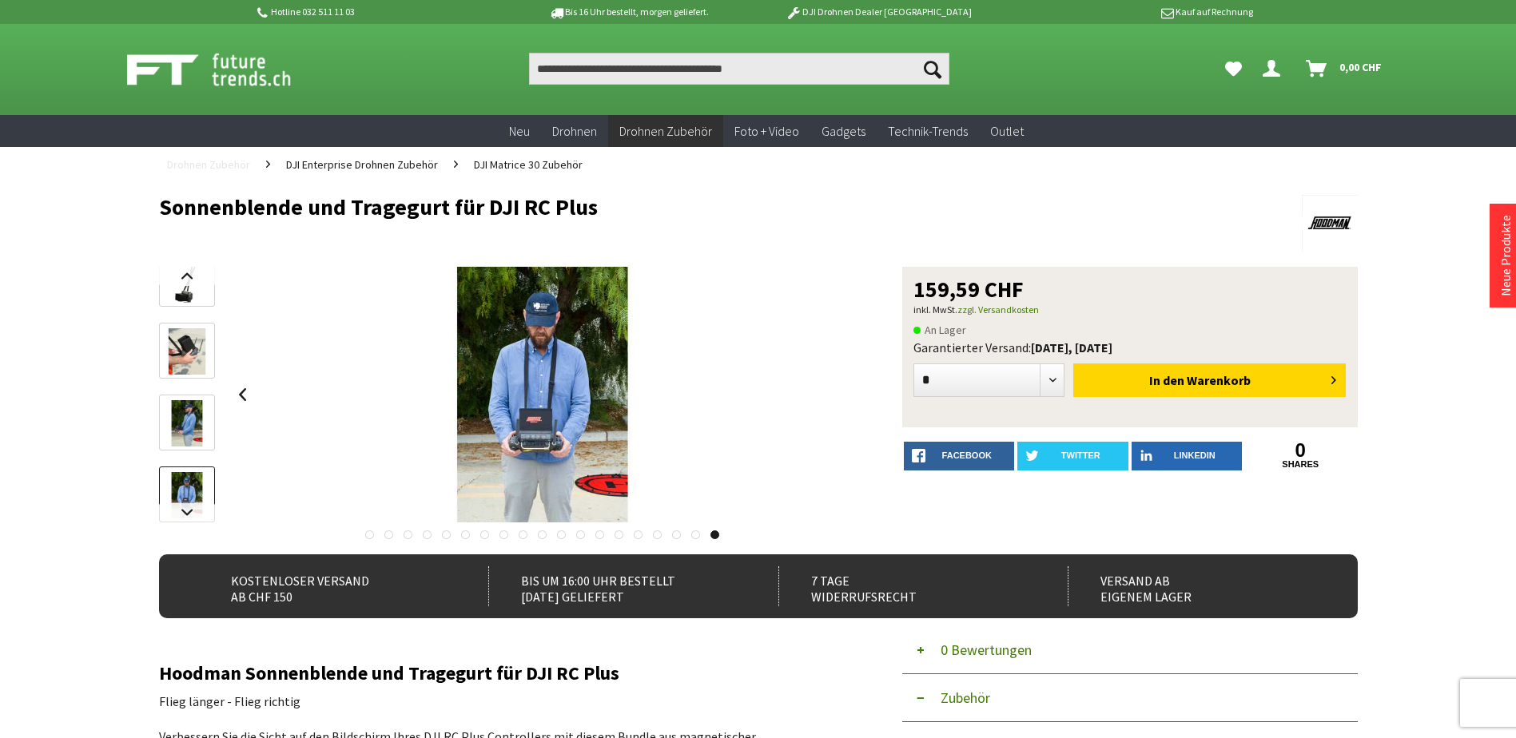
click at [229, 163] on span "Drohnen Zubehör" at bounding box center [208, 164] width 83 height 14
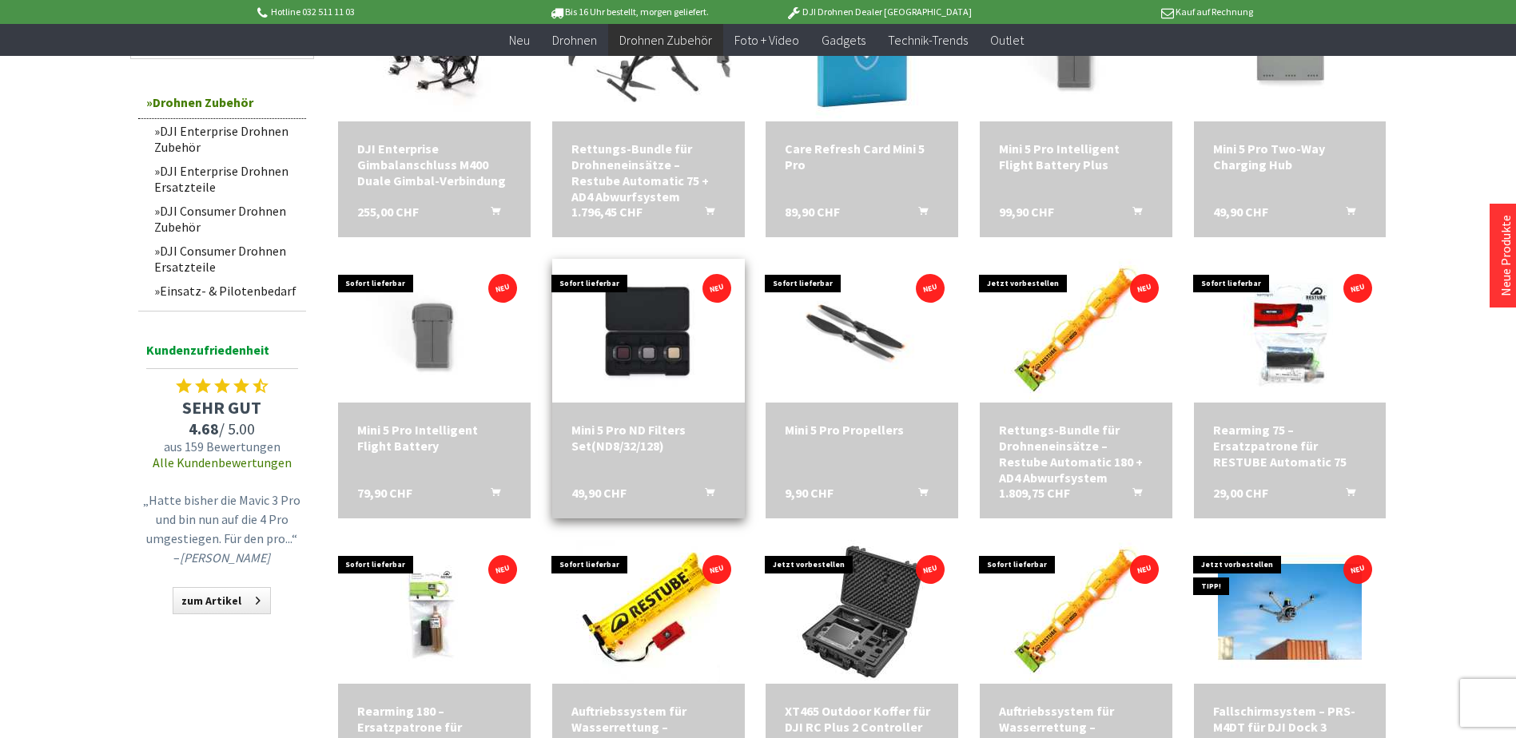
scroll to position [639, 0]
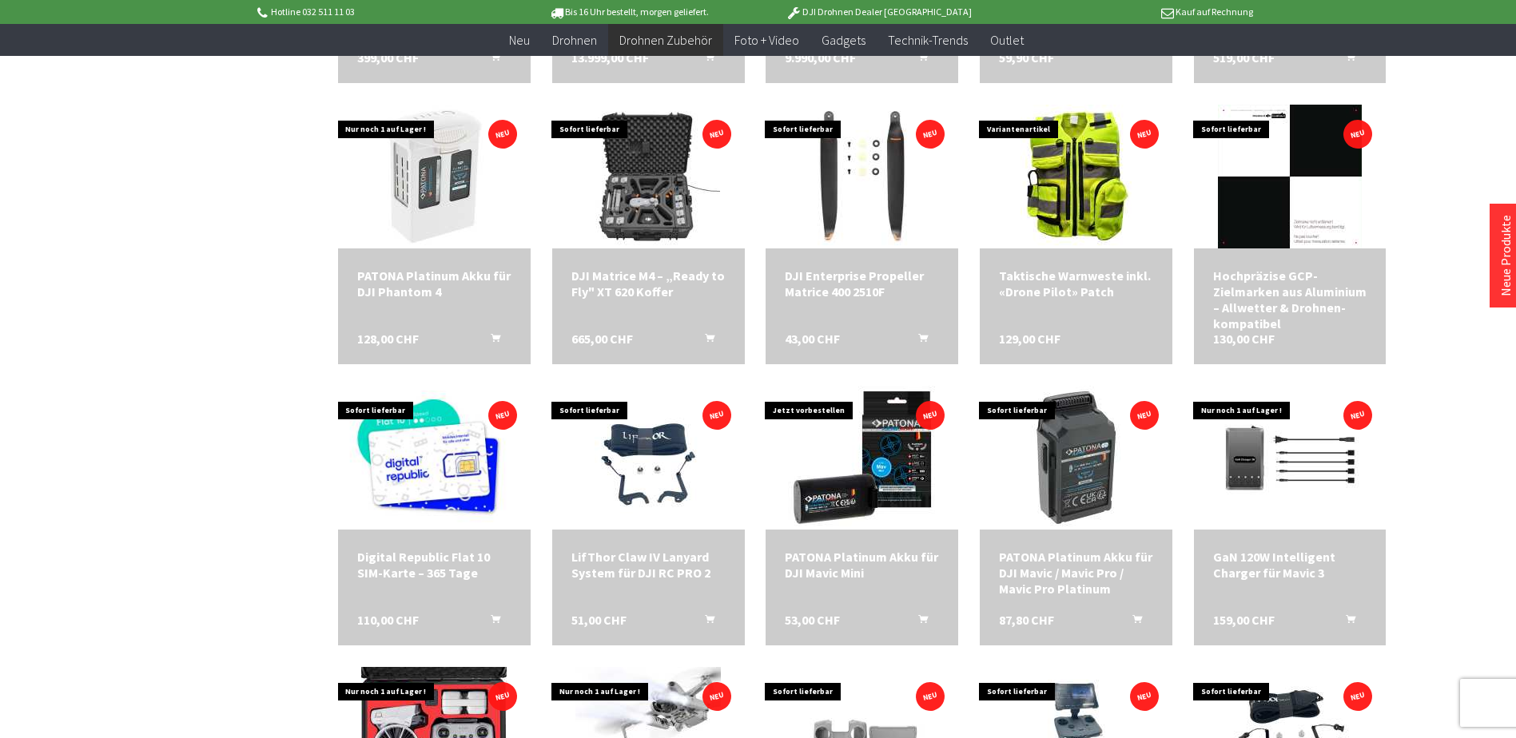
scroll to position [2078, 0]
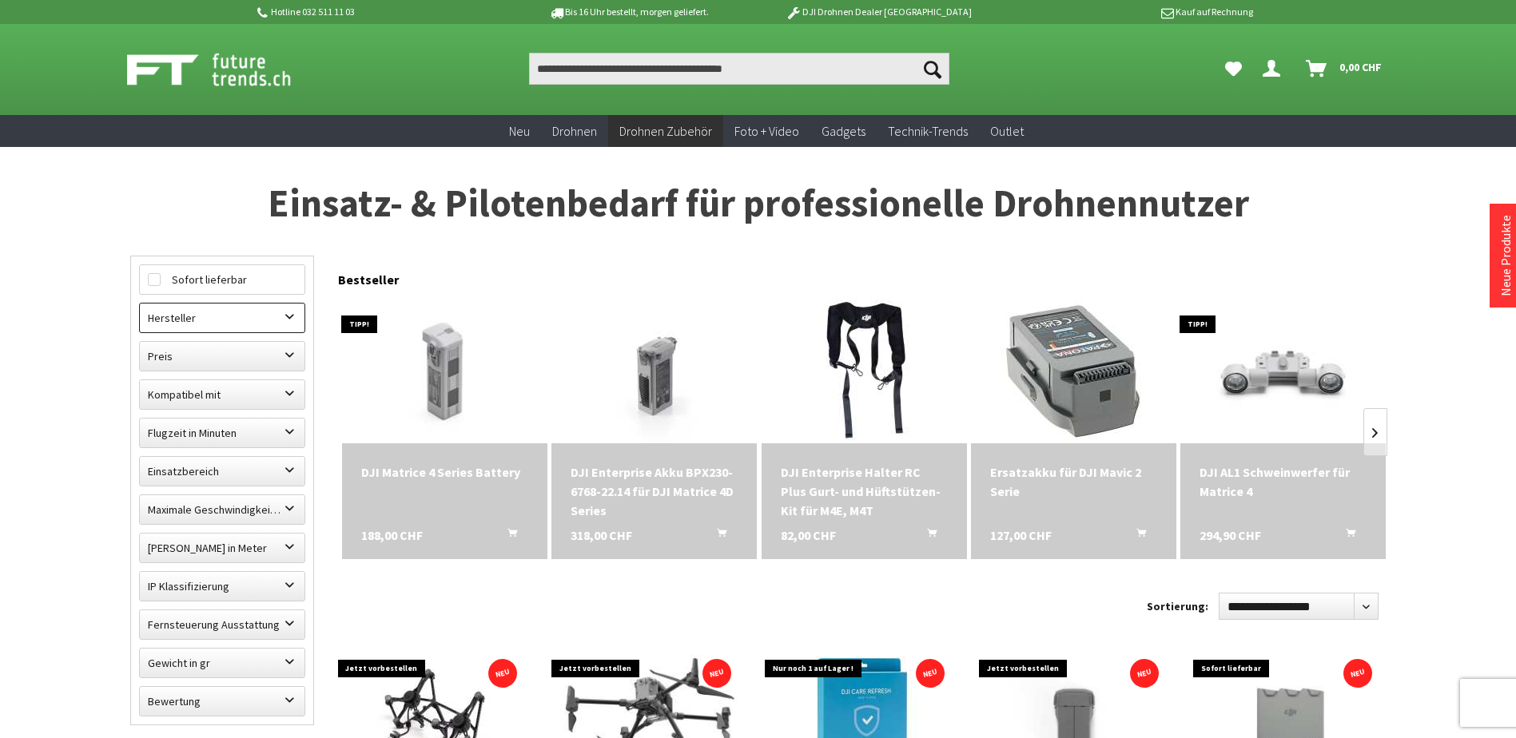
click at [219, 317] on label "Hersteller" at bounding box center [222, 318] width 165 height 29
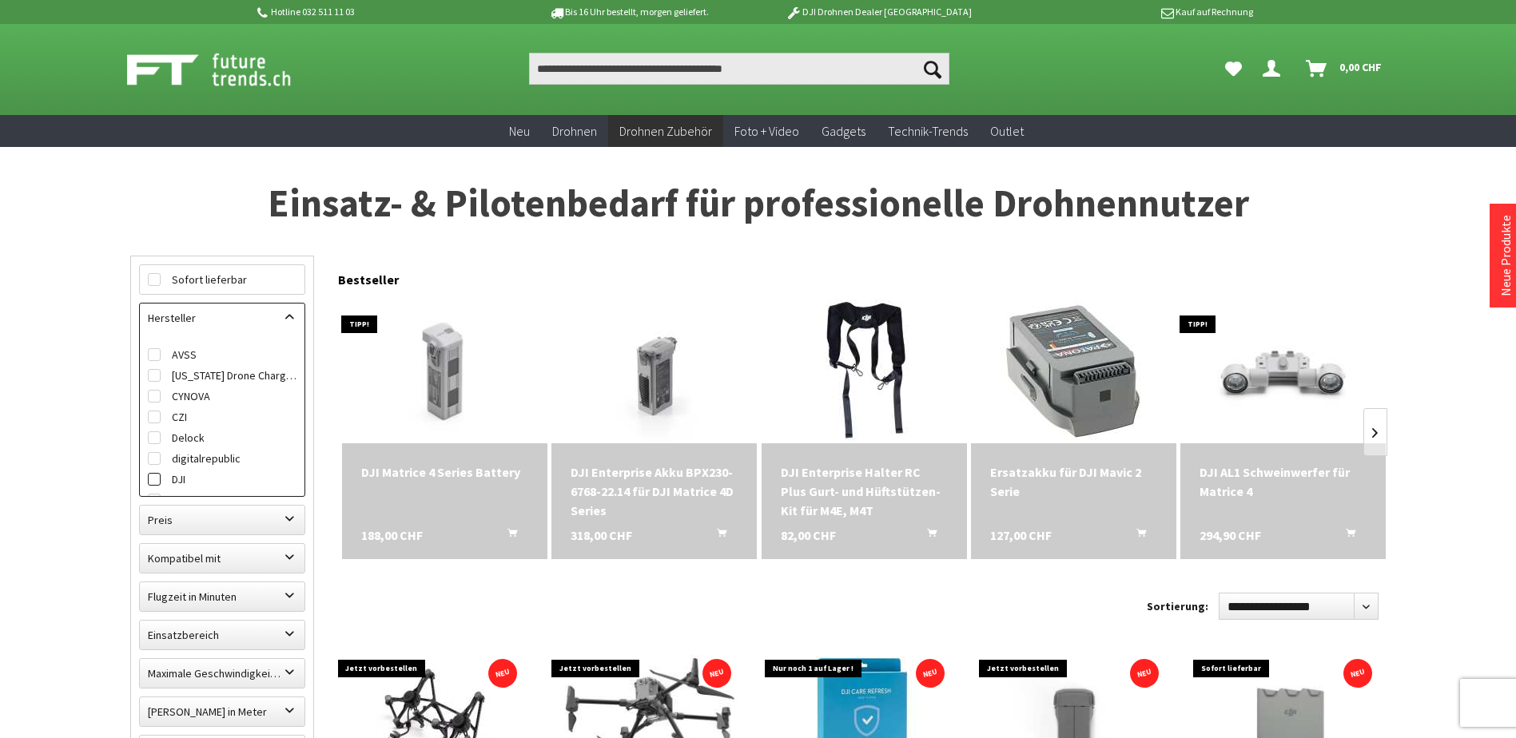
click at [176, 475] on label "DJI" at bounding box center [222, 479] width 149 height 21
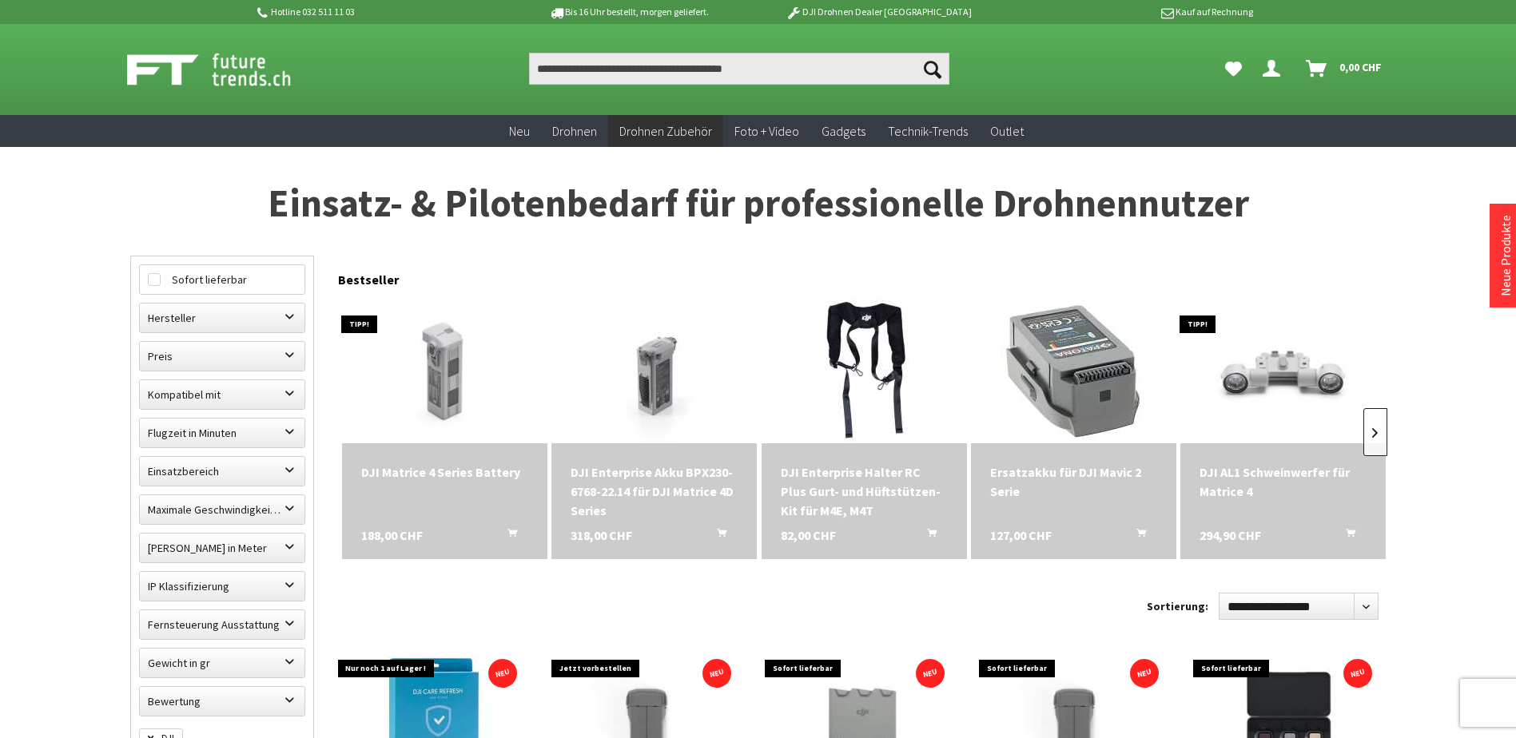
click at [1379, 433] on link at bounding box center [1375, 432] width 24 height 48
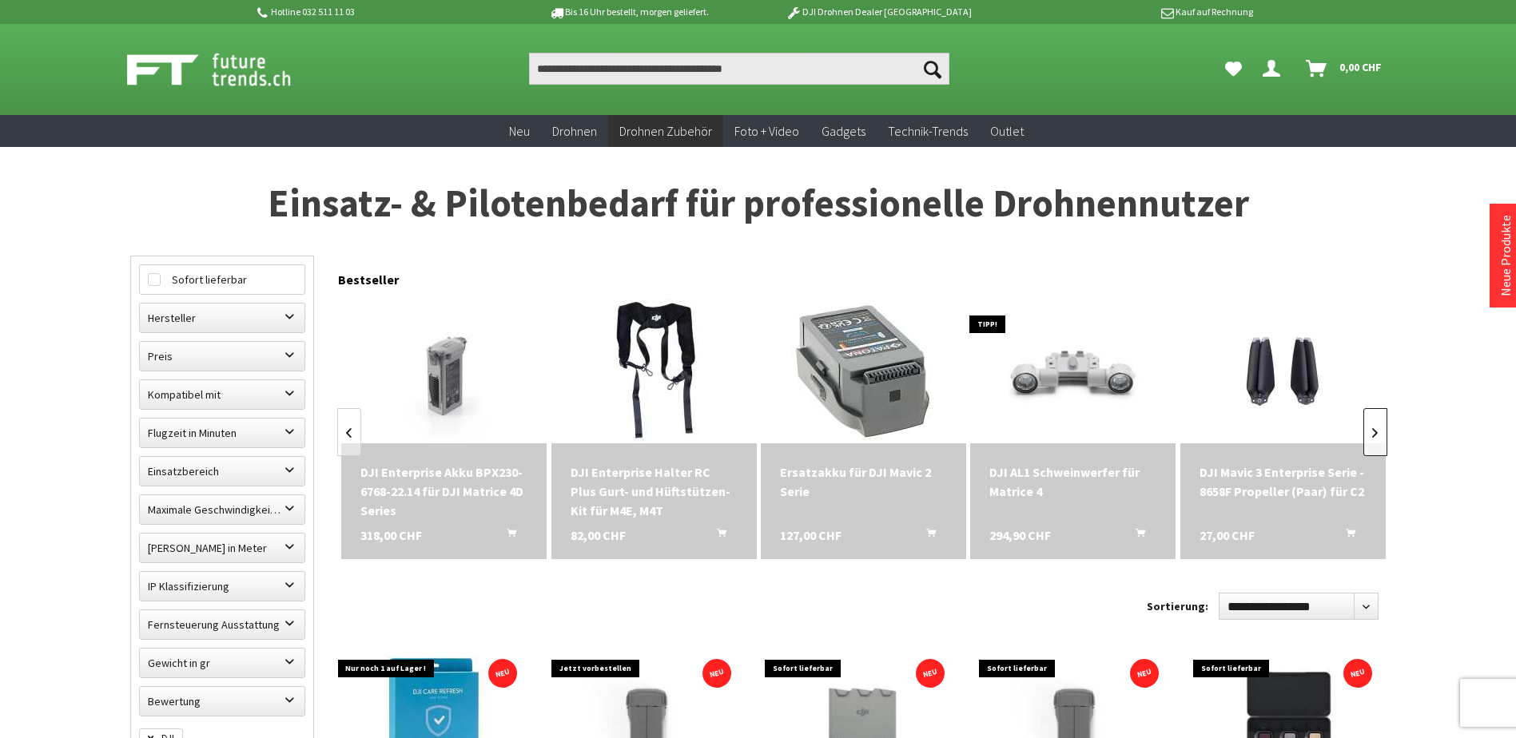
click at [1379, 433] on link at bounding box center [1375, 432] width 24 height 48
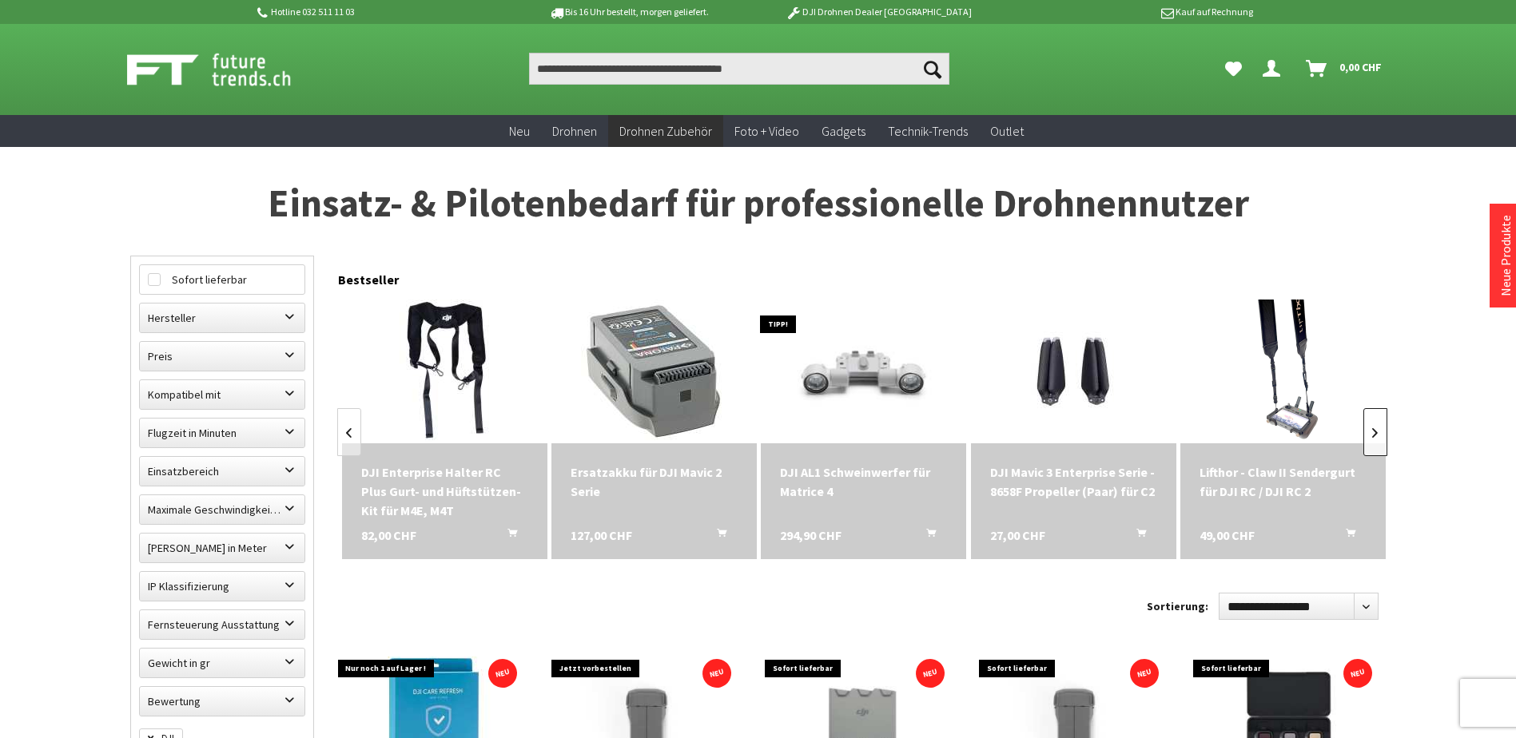
click at [1379, 433] on link at bounding box center [1375, 432] width 24 height 48
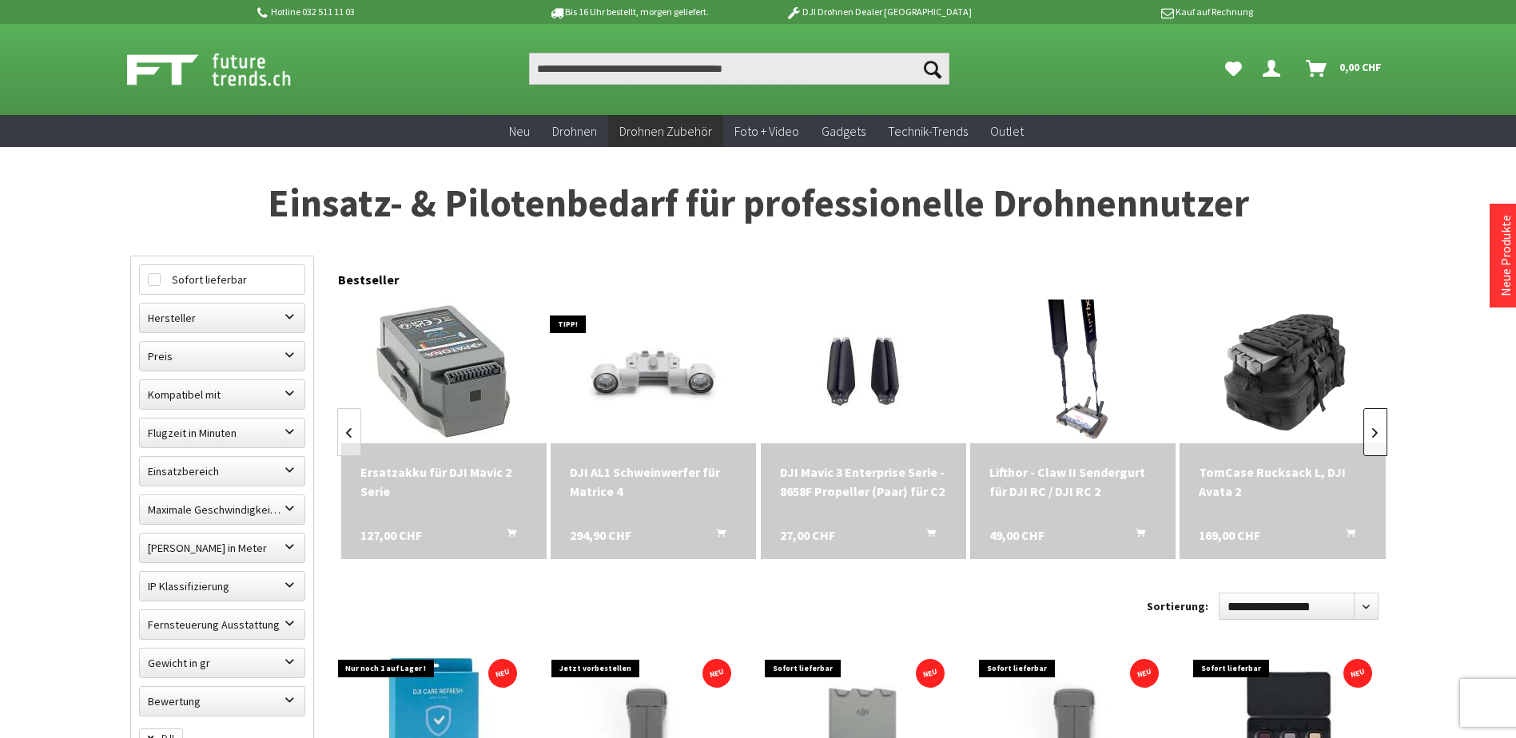
click at [1379, 433] on link at bounding box center [1375, 432] width 24 height 48
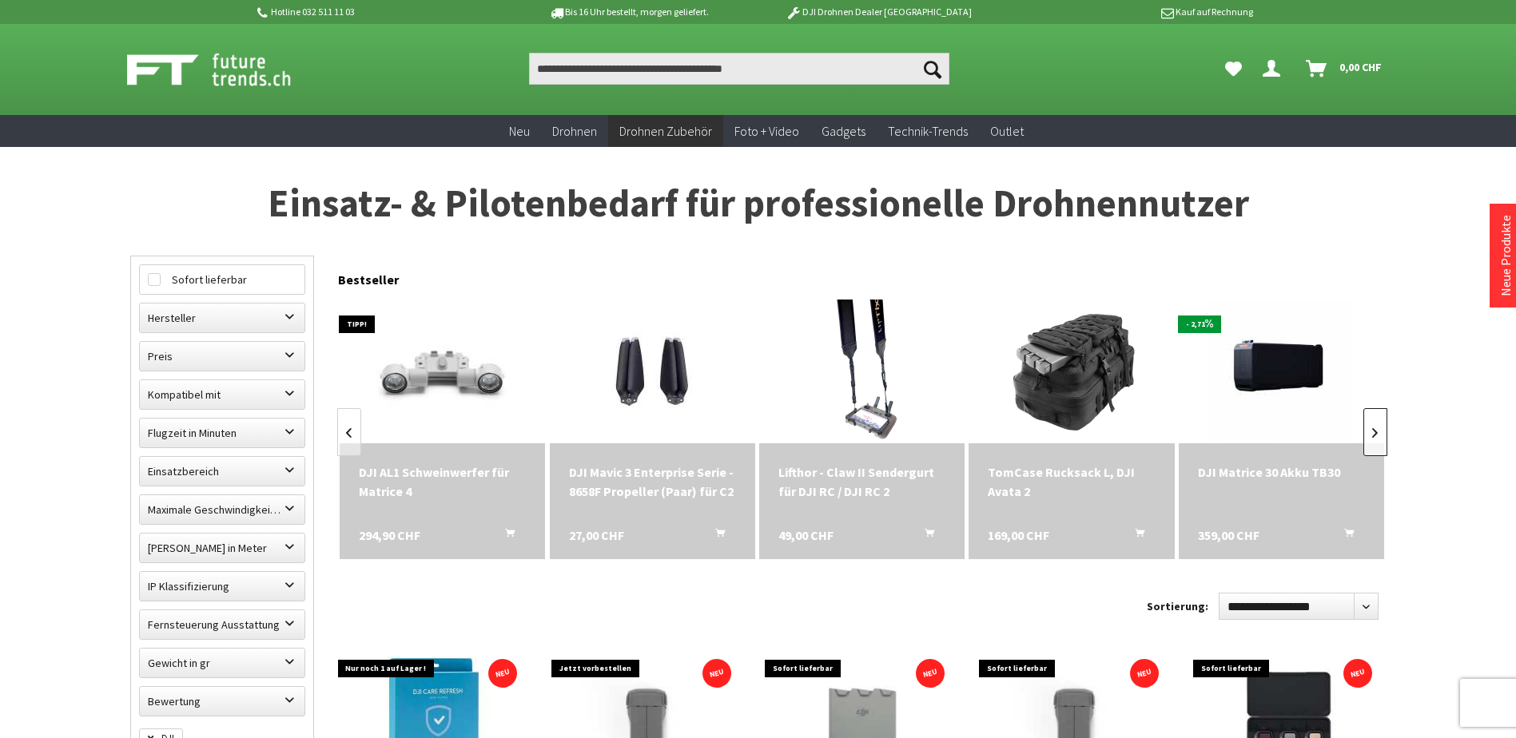
click at [1379, 433] on link at bounding box center [1375, 432] width 24 height 48
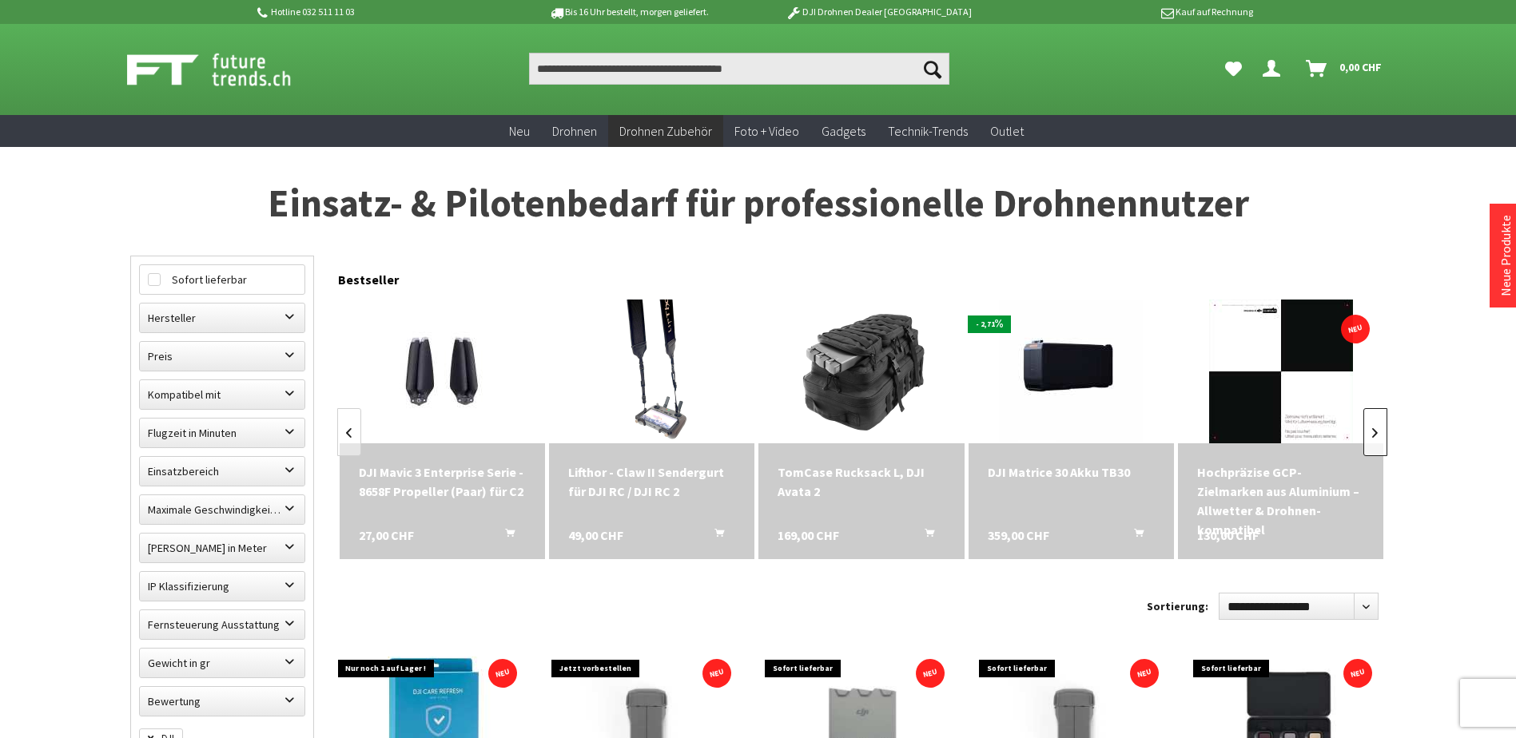
click at [1379, 433] on link at bounding box center [1375, 432] width 24 height 48
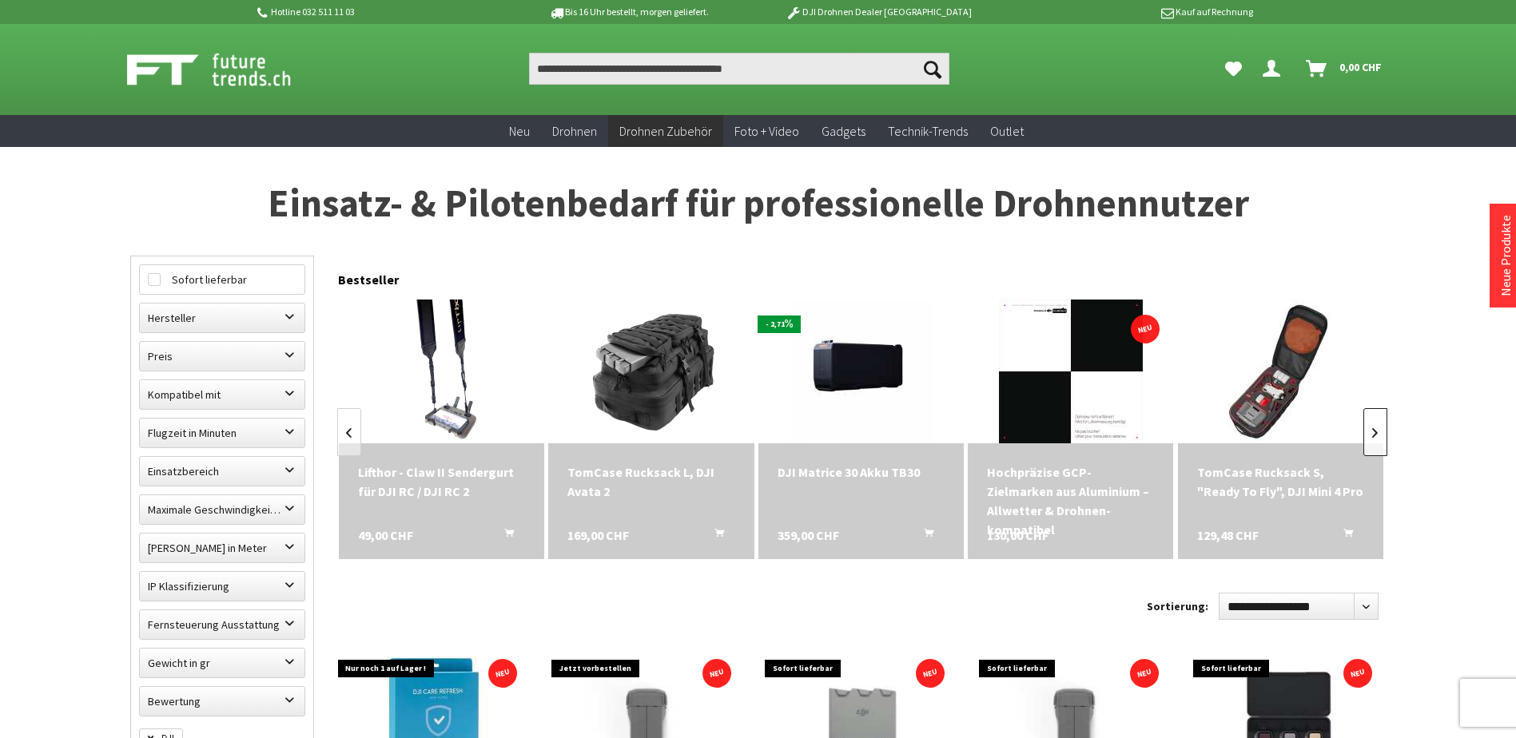
click at [1379, 433] on link at bounding box center [1375, 432] width 24 height 48
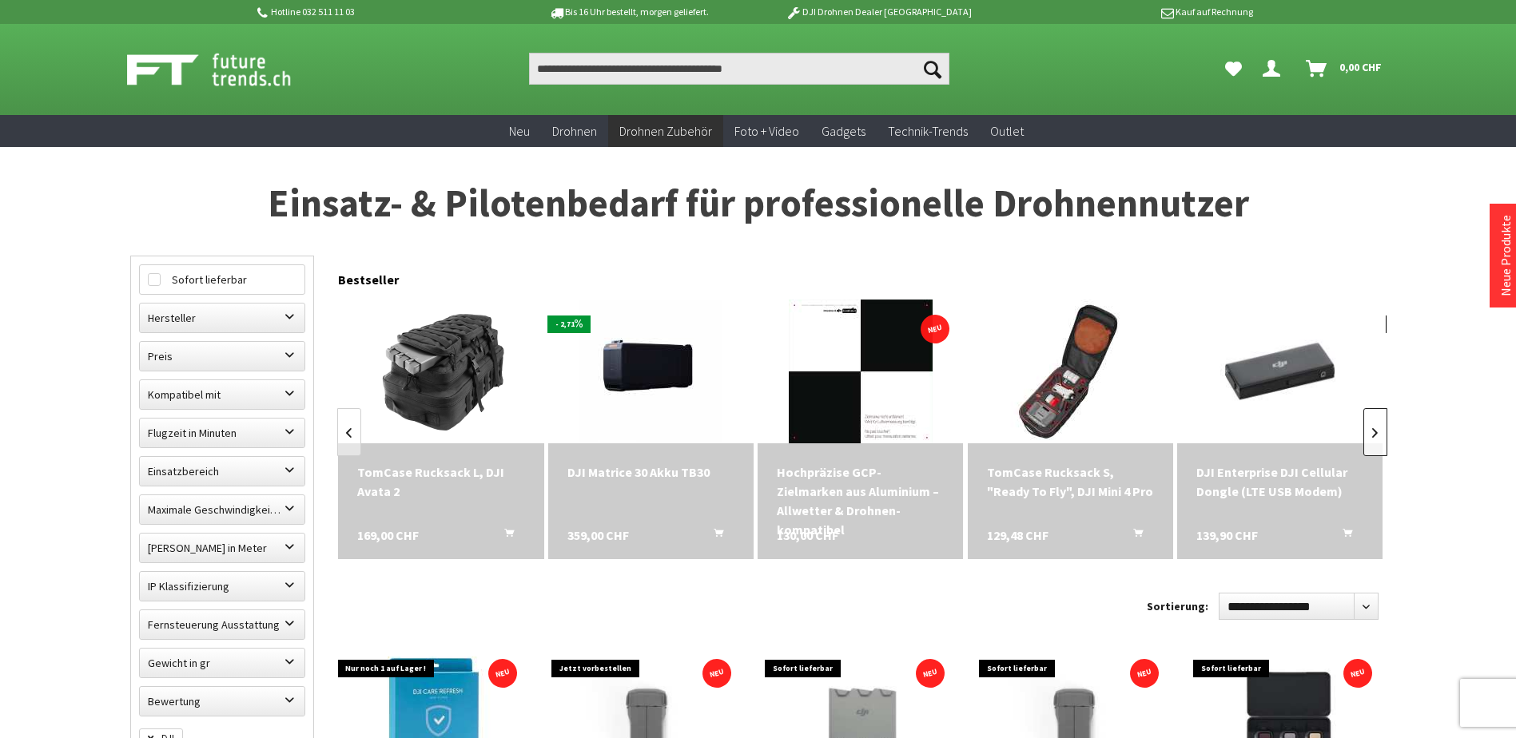
click at [1379, 433] on link at bounding box center [1375, 432] width 24 height 48
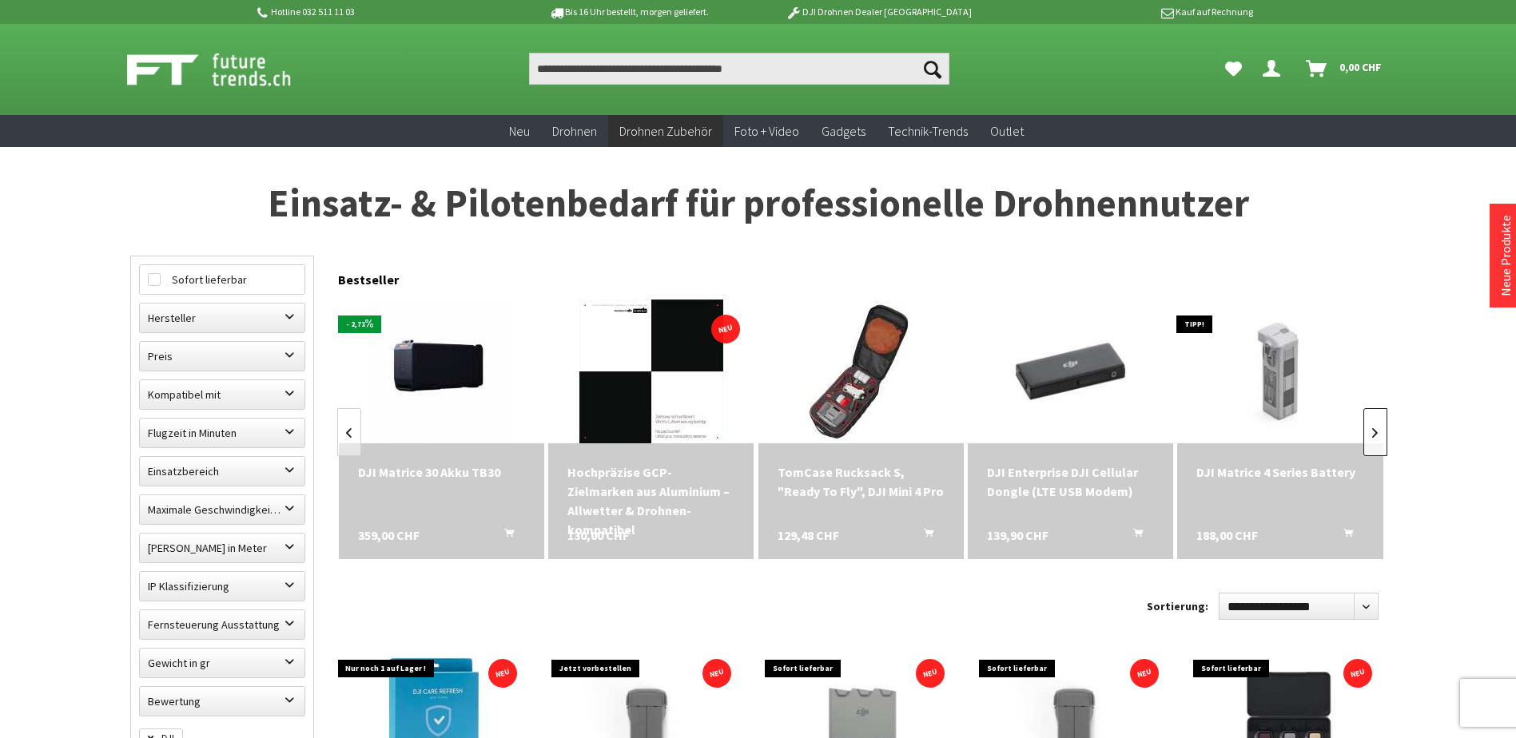
click at [1379, 433] on link at bounding box center [1375, 432] width 24 height 48
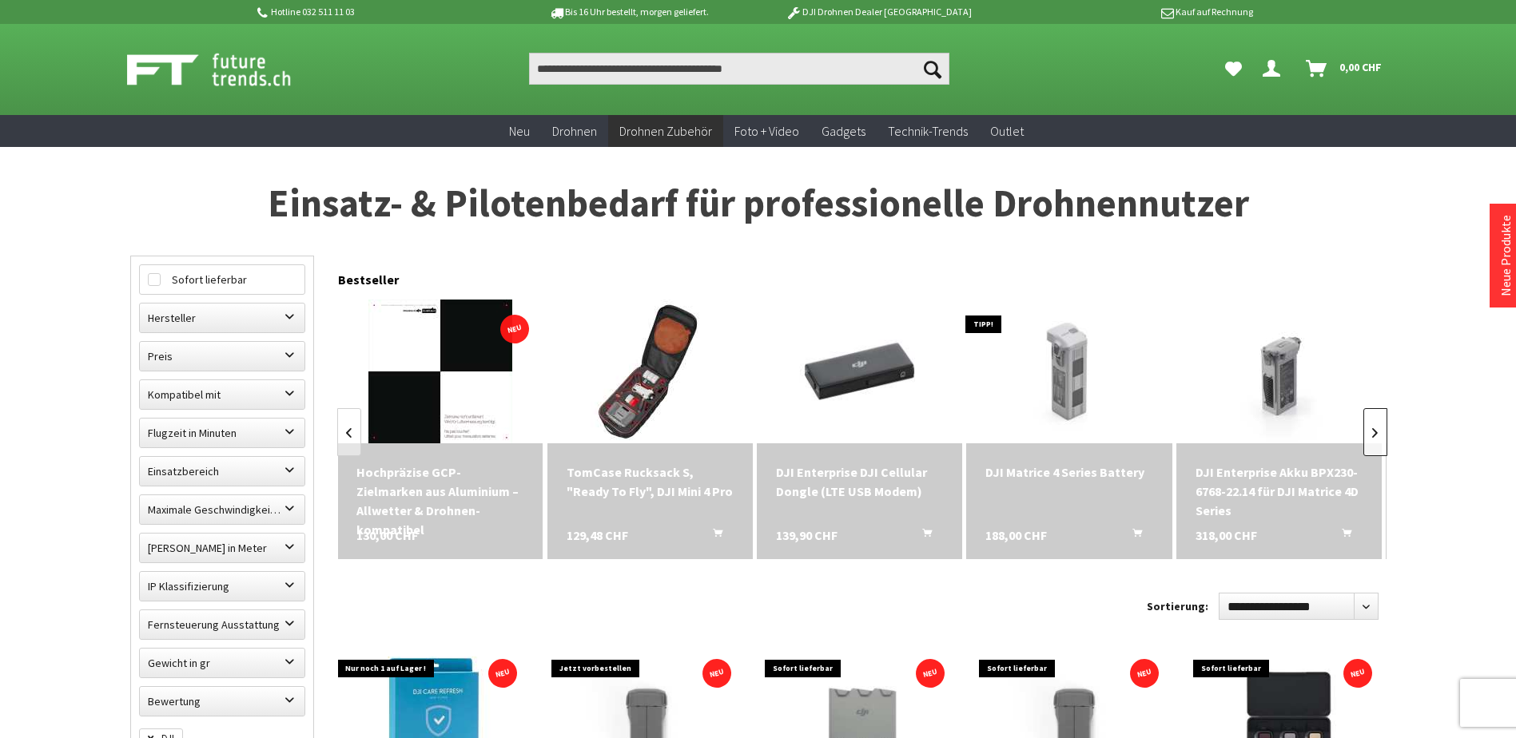
click at [1379, 433] on link at bounding box center [1375, 432] width 24 height 48
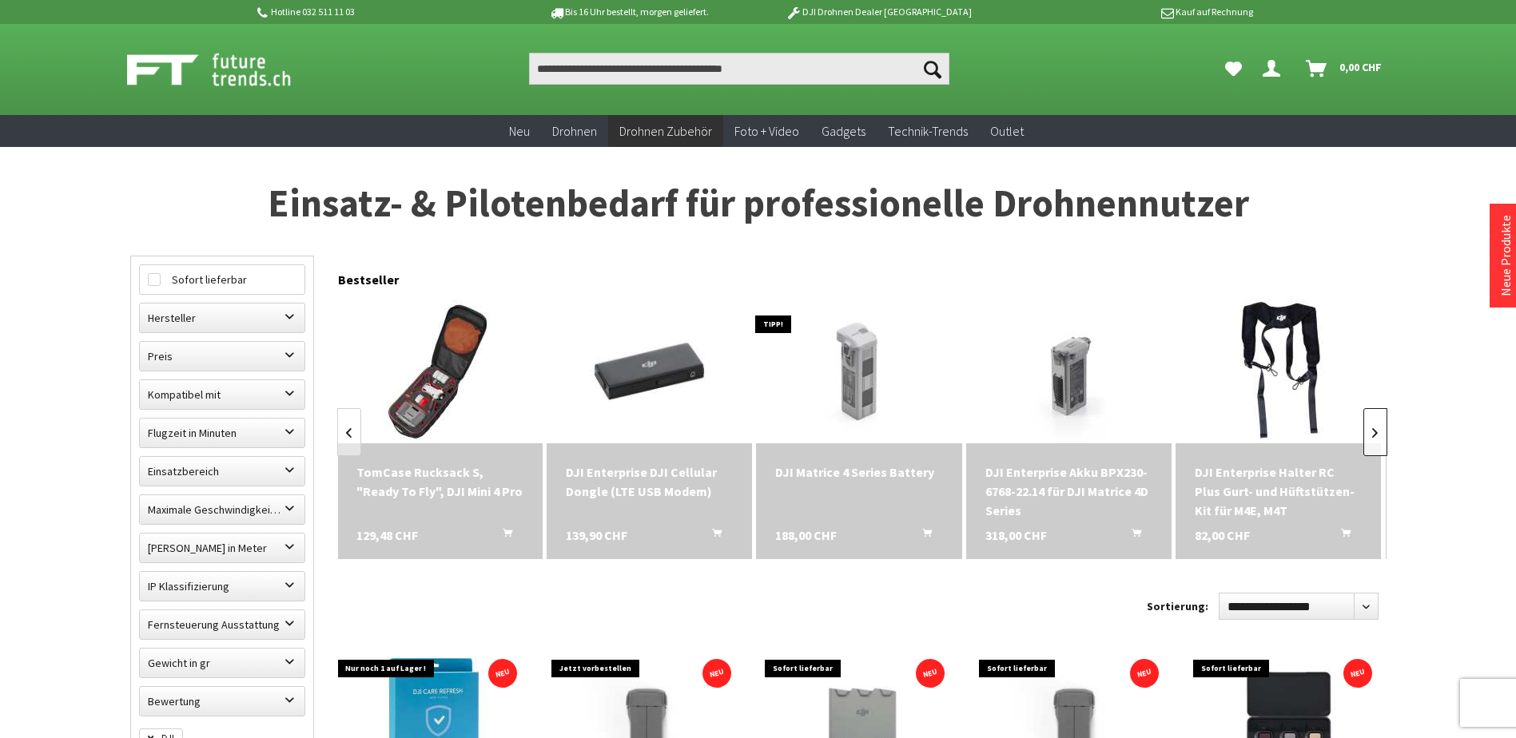
click at [1379, 433] on link at bounding box center [1375, 432] width 24 height 48
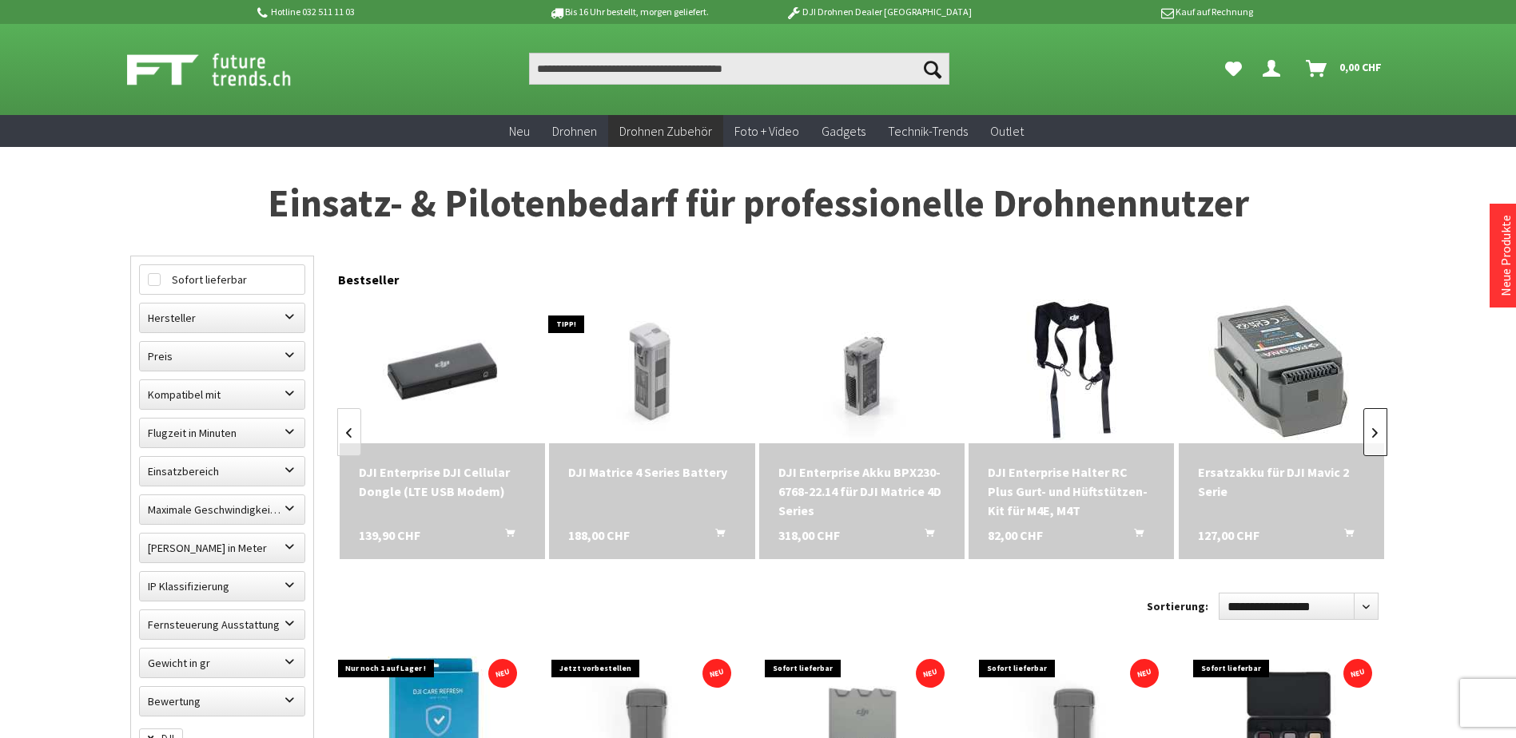
scroll to position [0, 2312]
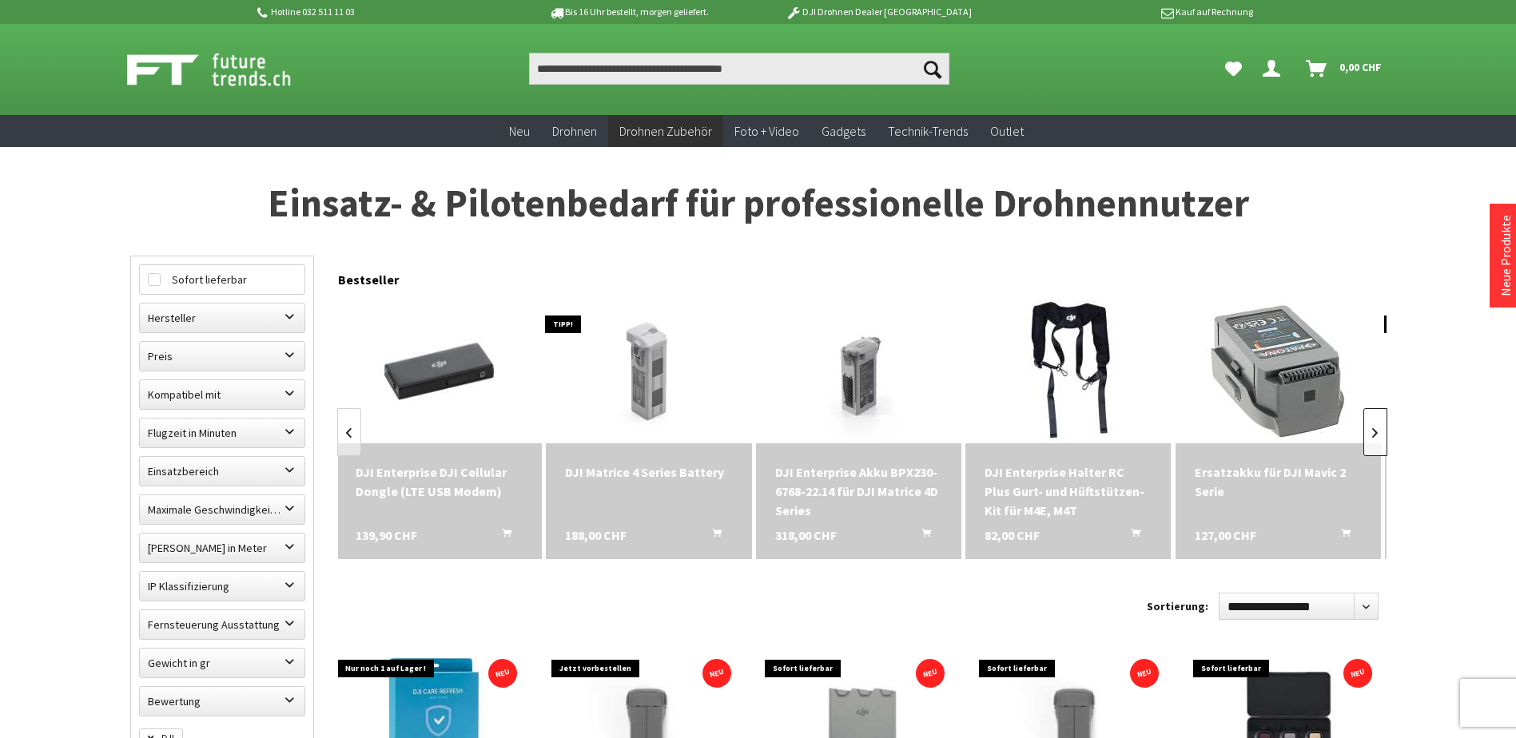
click at [1379, 433] on link at bounding box center [1375, 432] width 24 height 48
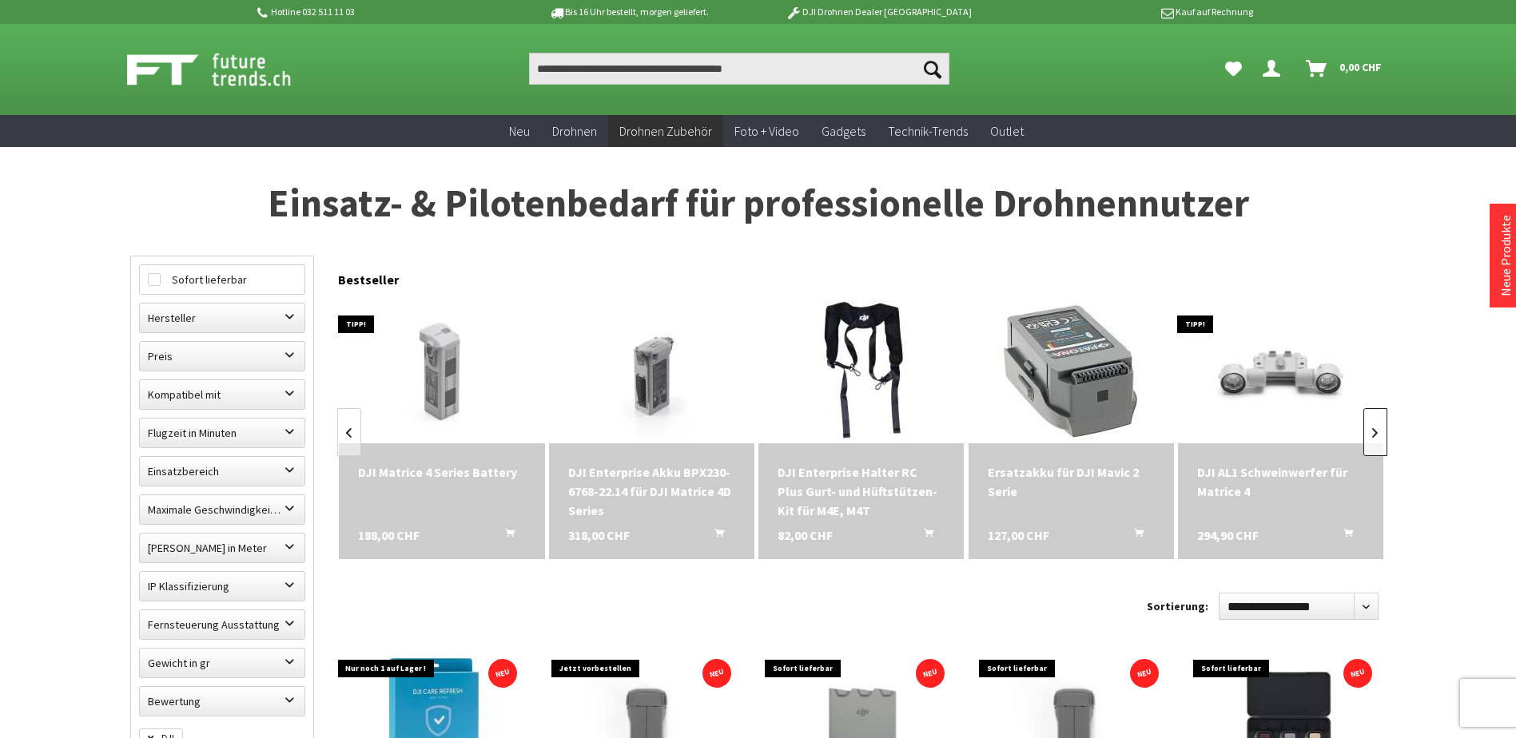
click at [1379, 433] on link at bounding box center [1375, 432] width 24 height 48
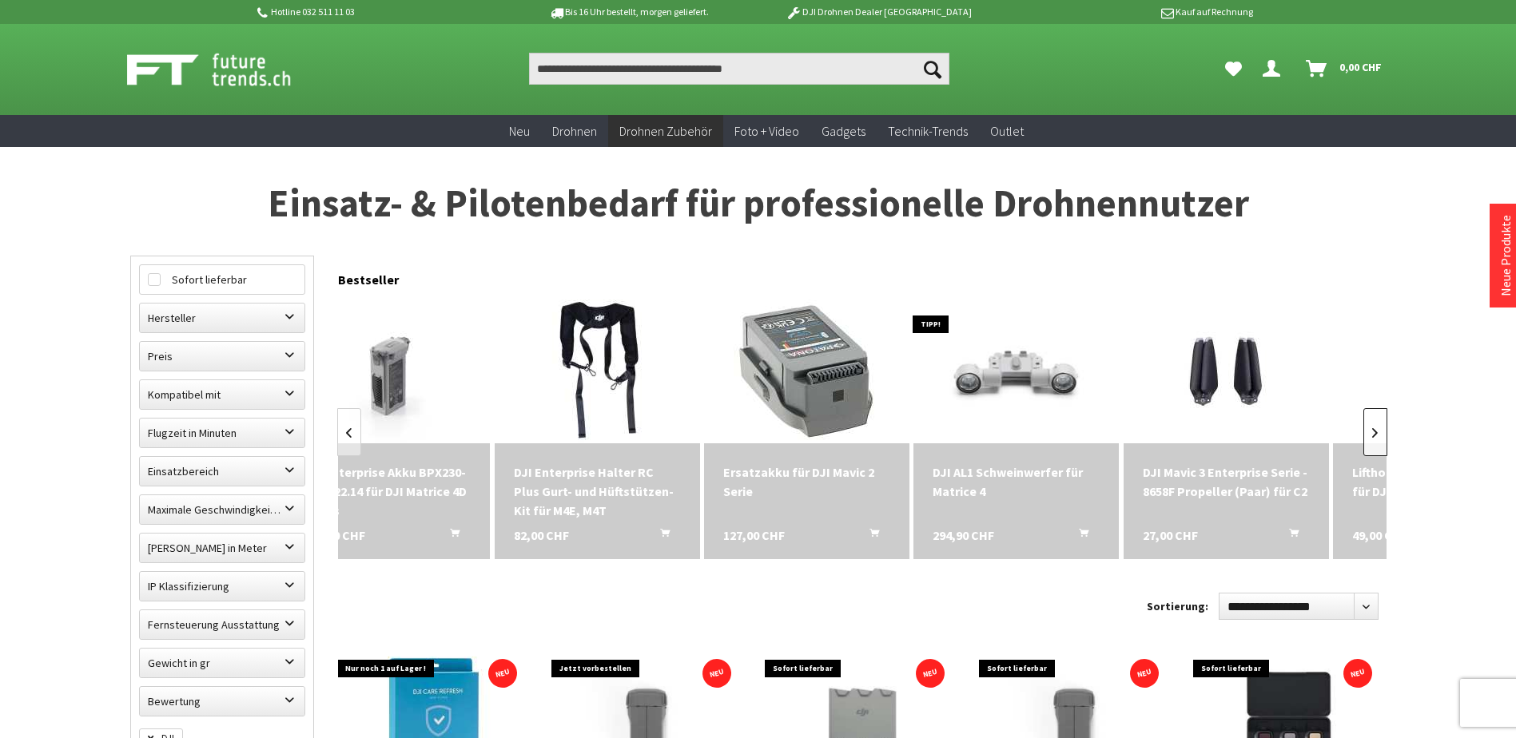
click at [1379, 433] on link at bounding box center [1375, 432] width 24 height 48
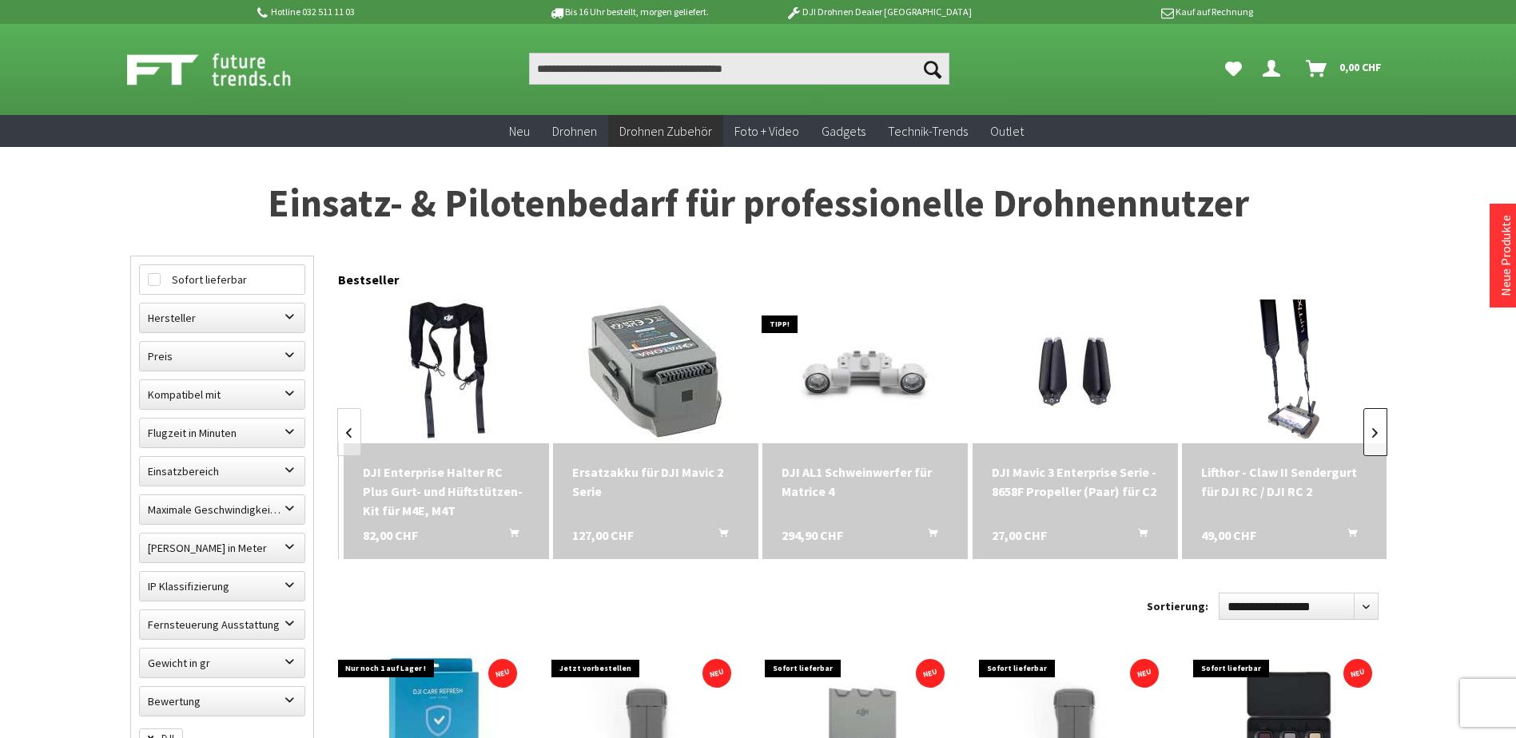
click at [1379, 433] on link at bounding box center [1375, 432] width 24 height 48
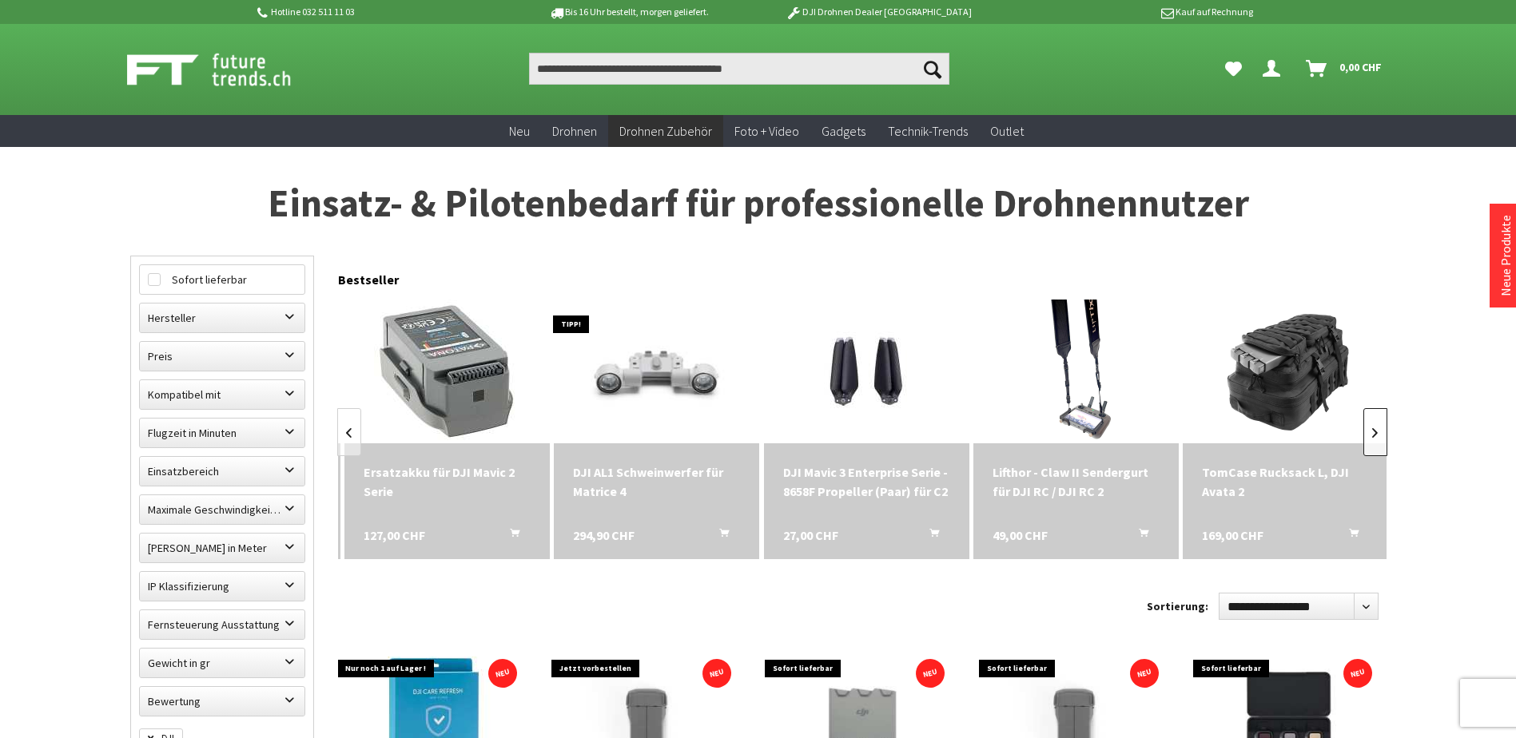
click at [1379, 433] on link at bounding box center [1375, 432] width 24 height 48
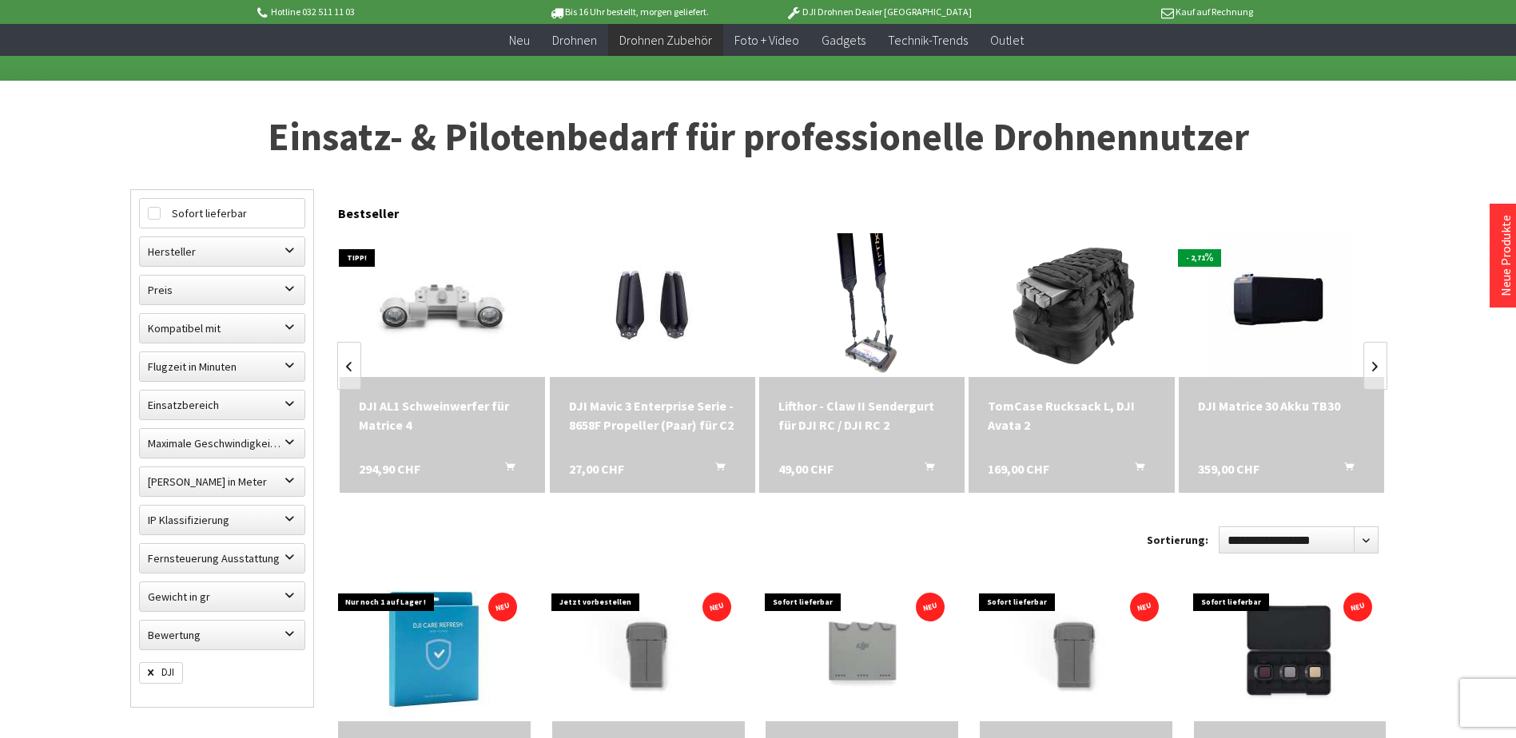
scroll to position [320, 0]
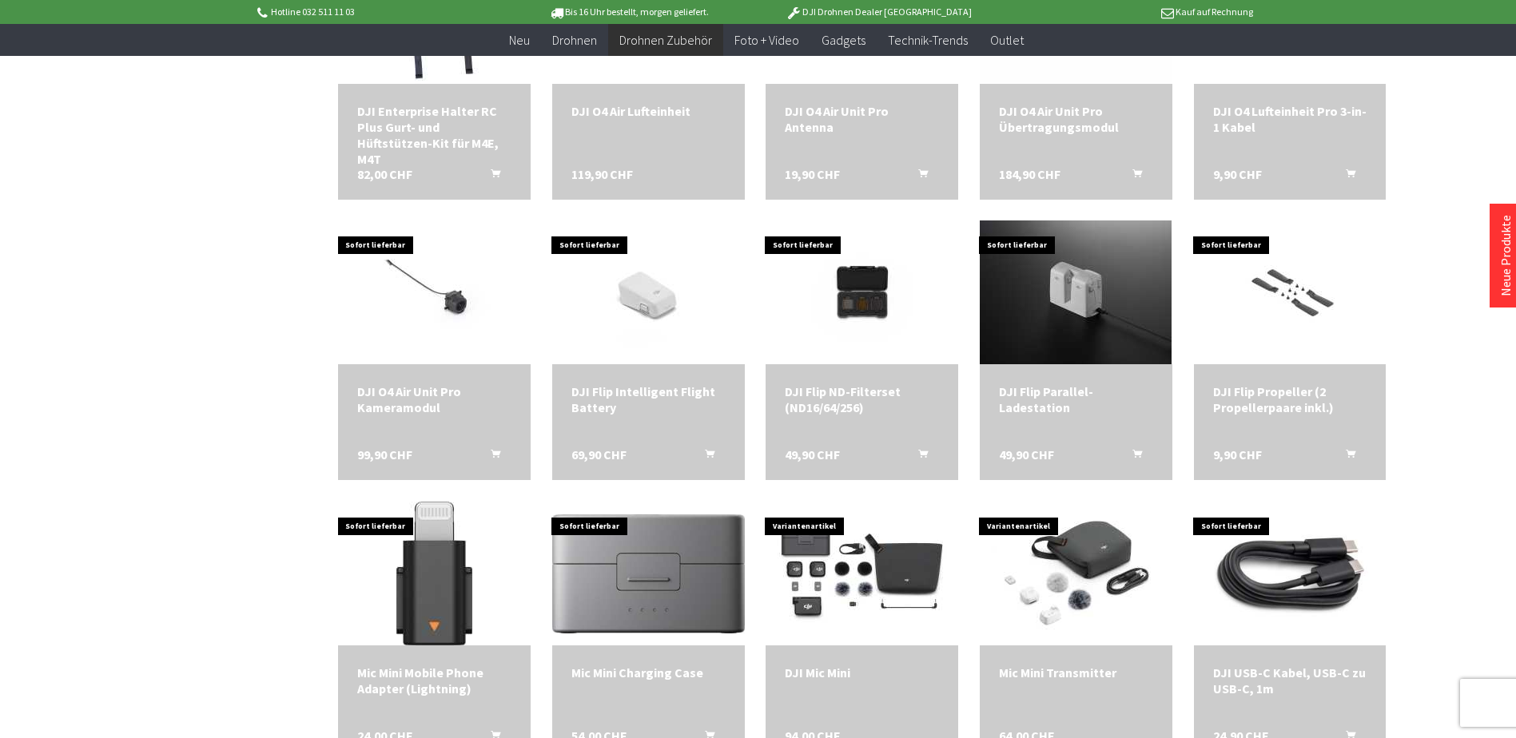
scroll to position [1758, 0]
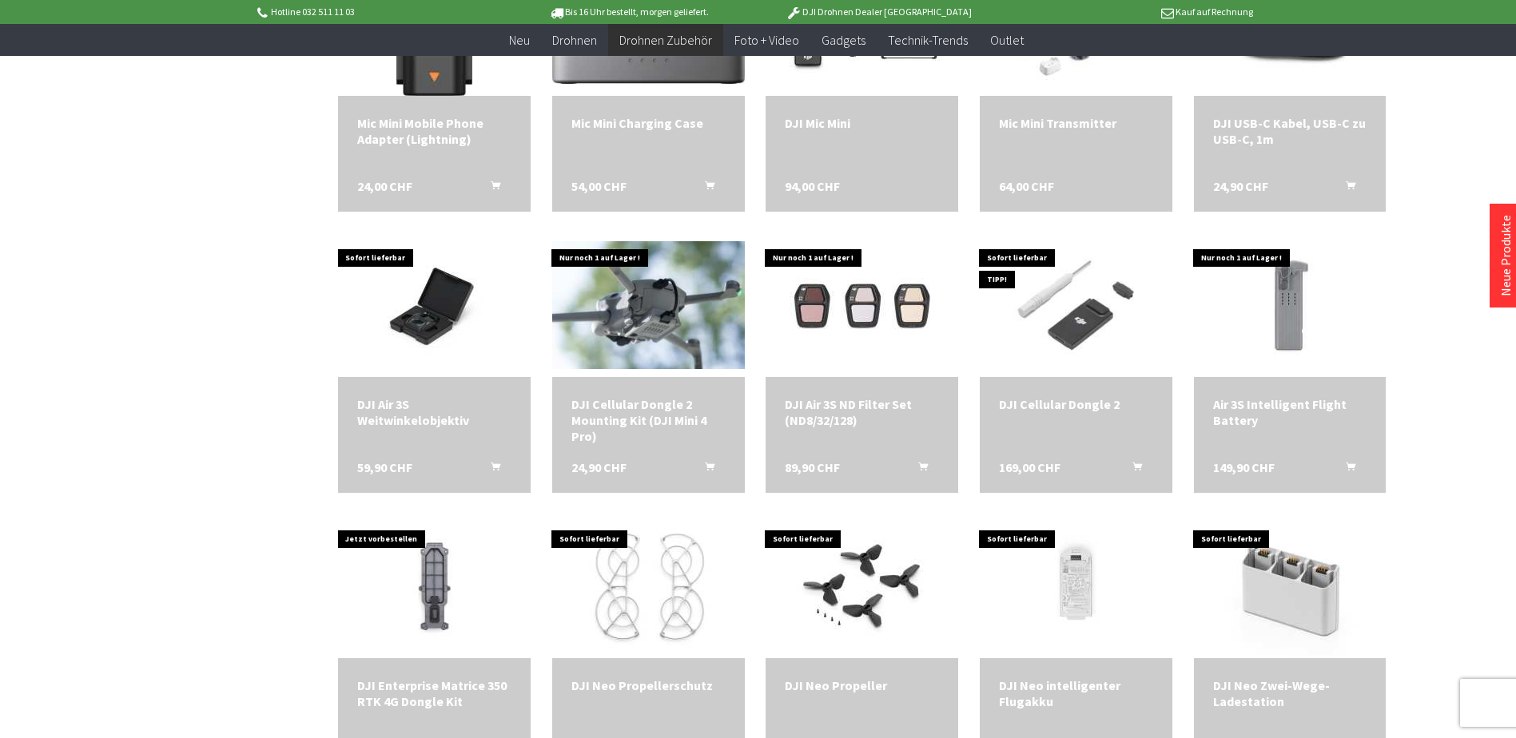
scroll to position [2078, 0]
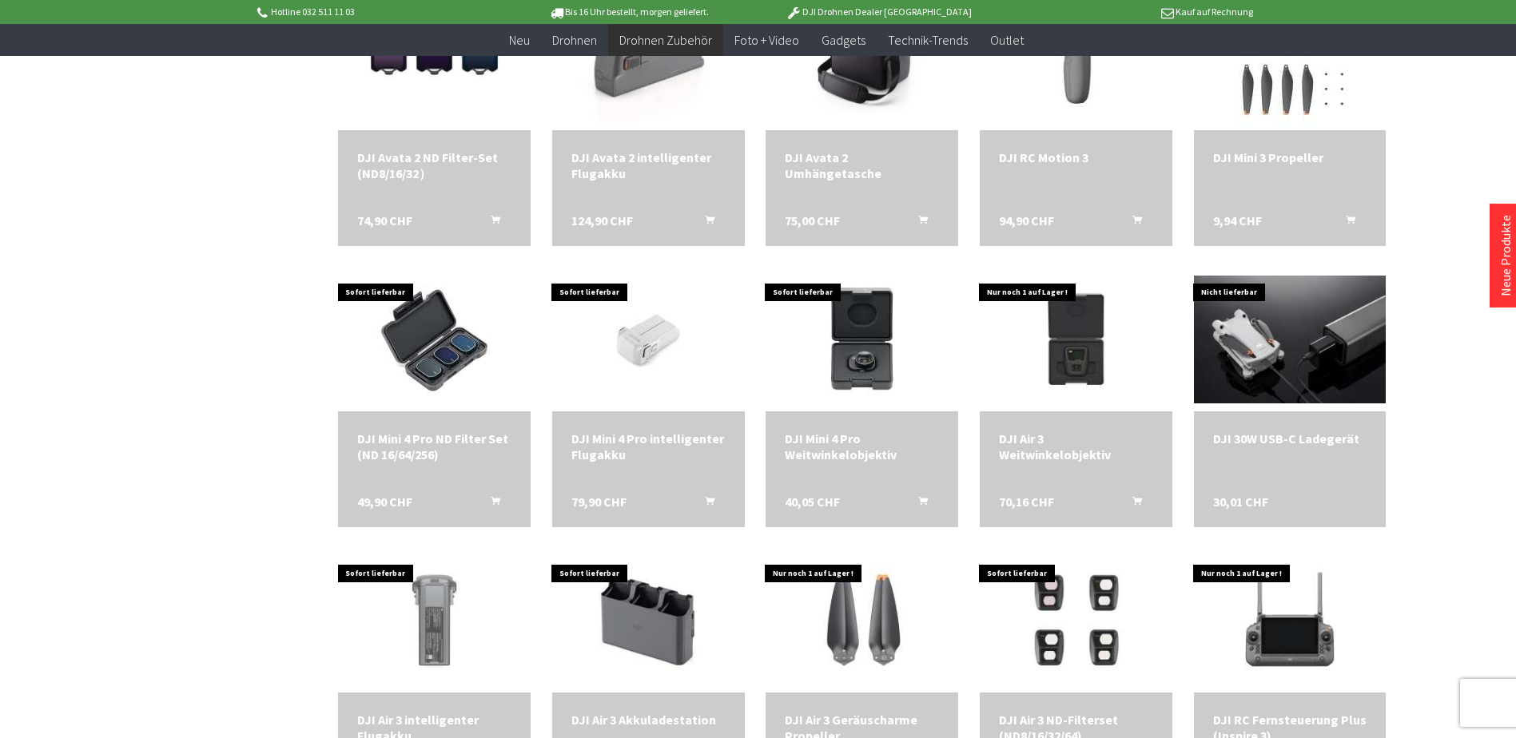
scroll to position [3196, 0]
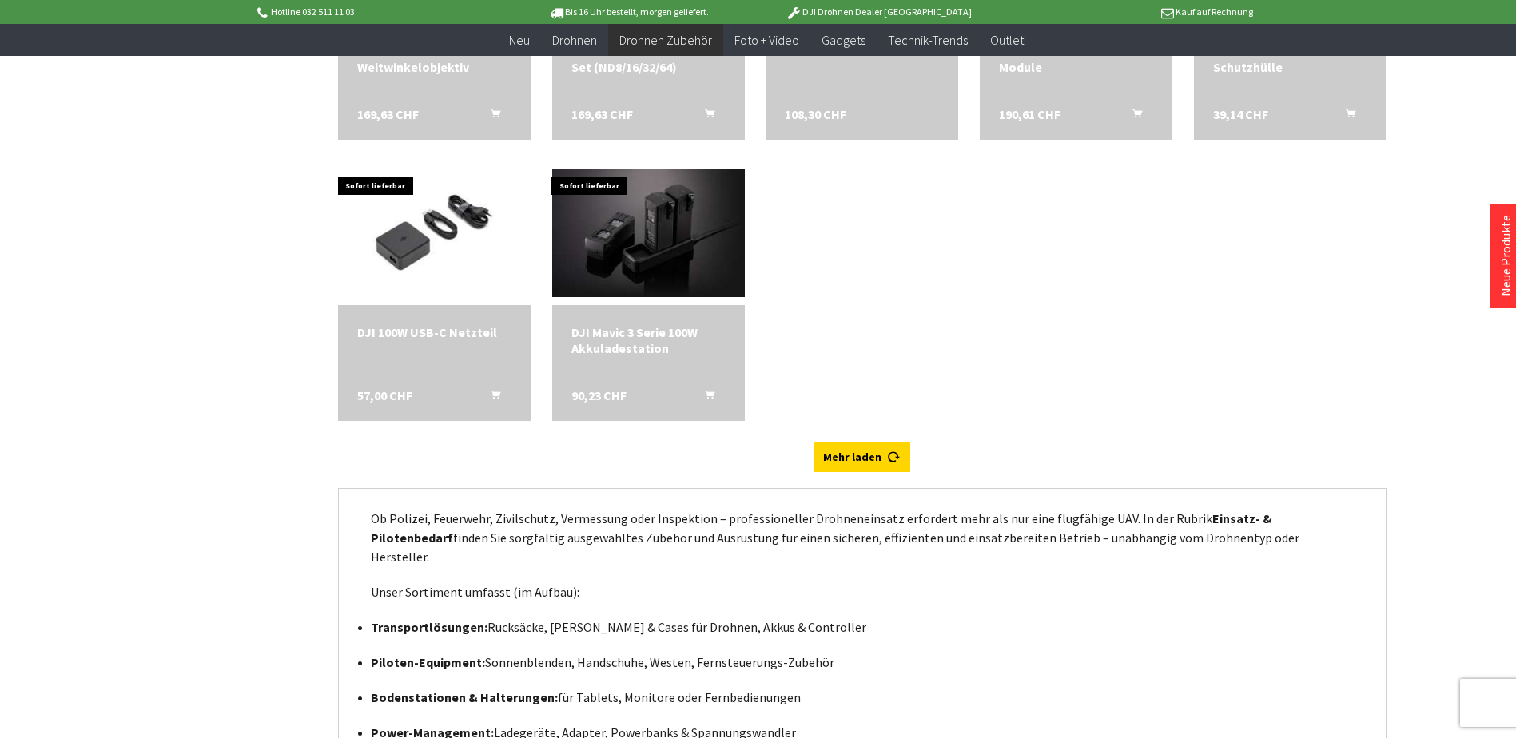
scroll to position [4395, 0]
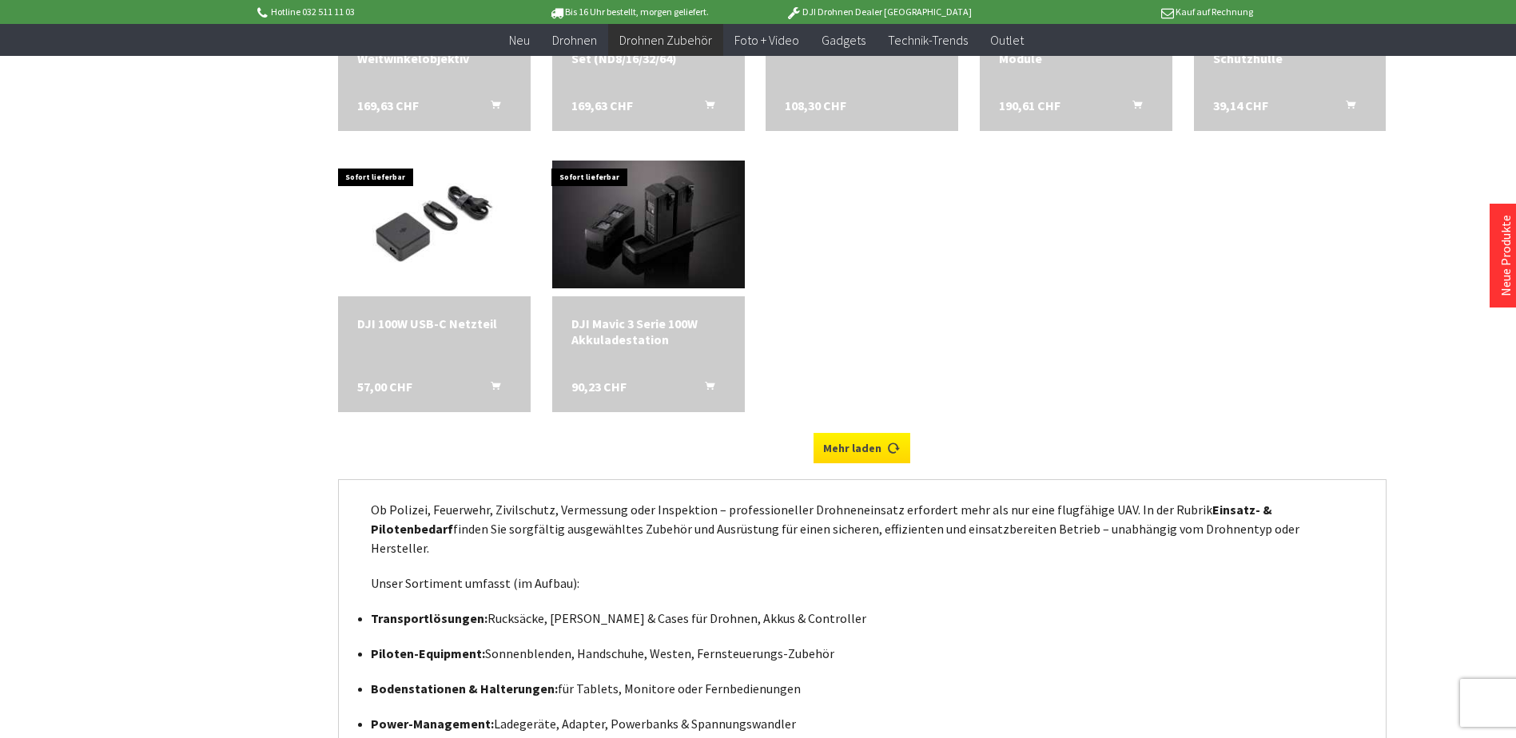
click at [842, 445] on link "Mehr laden" at bounding box center [861, 448] width 97 height 30
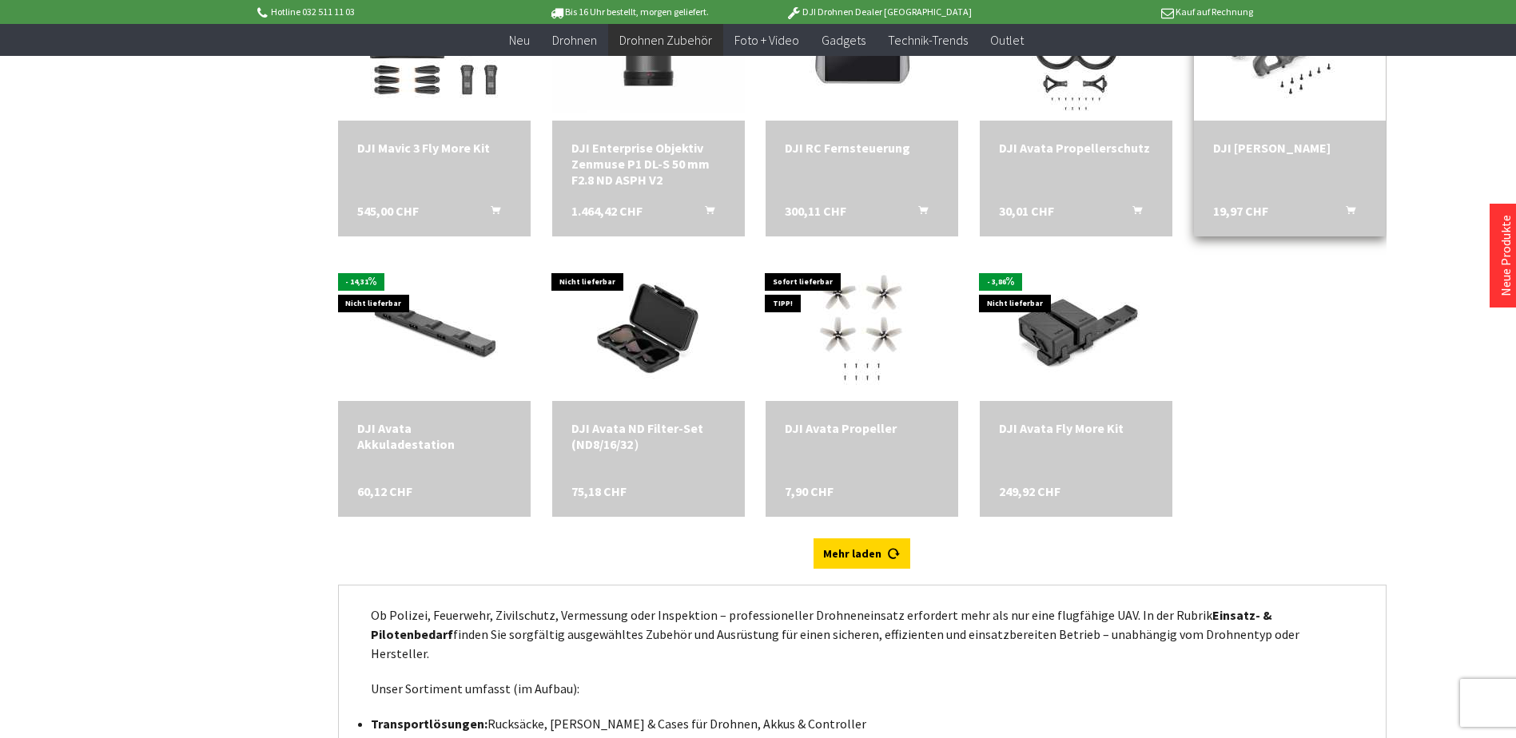
scroll to position [4874, 0]
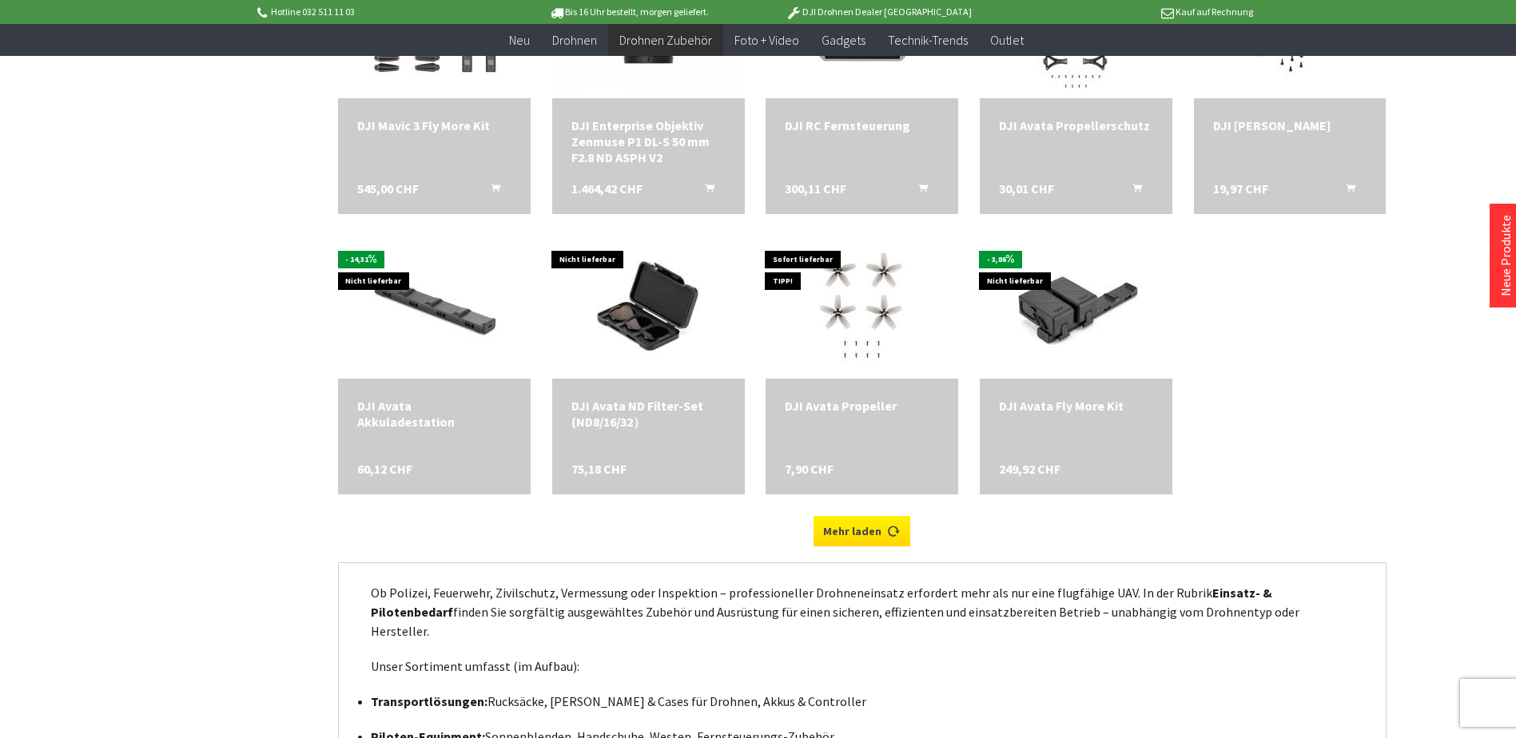
click at [857, 521] on link "Mehr laden" at bounding box center [861, 531] width 97 height 30
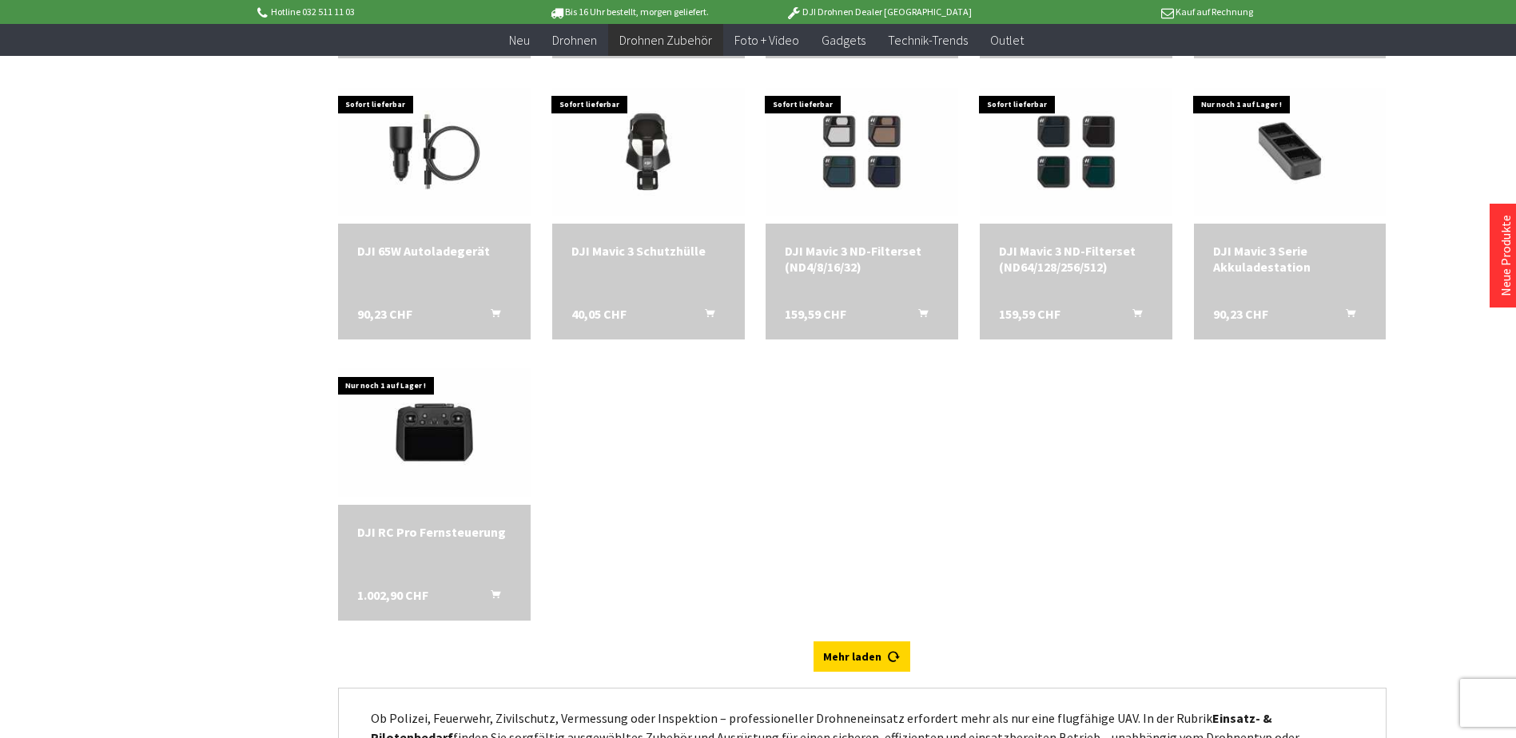
scroll to position [5594, 0]
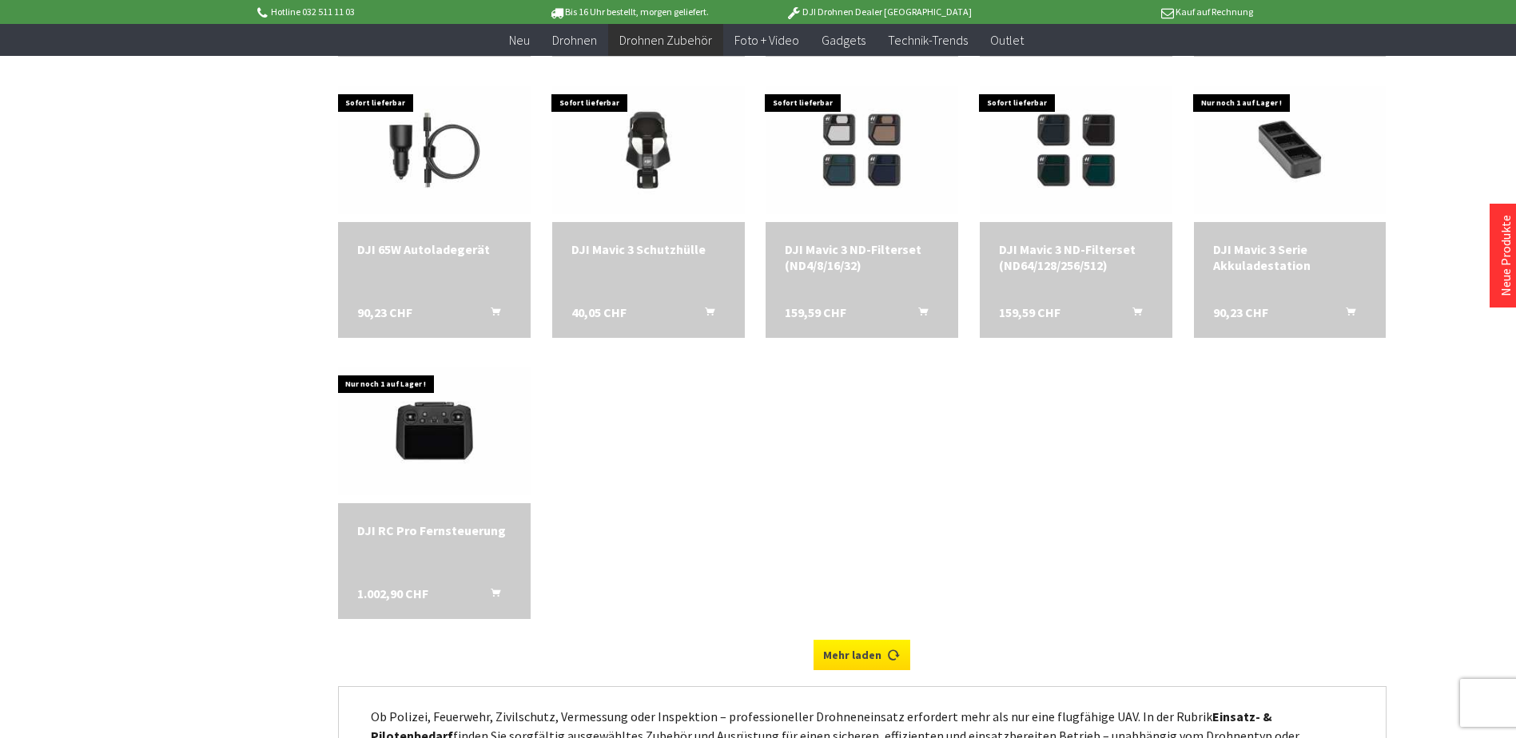
click at [863, 666] on link "Mehr laden" at bounding box center [861, 655] width 97 height 30
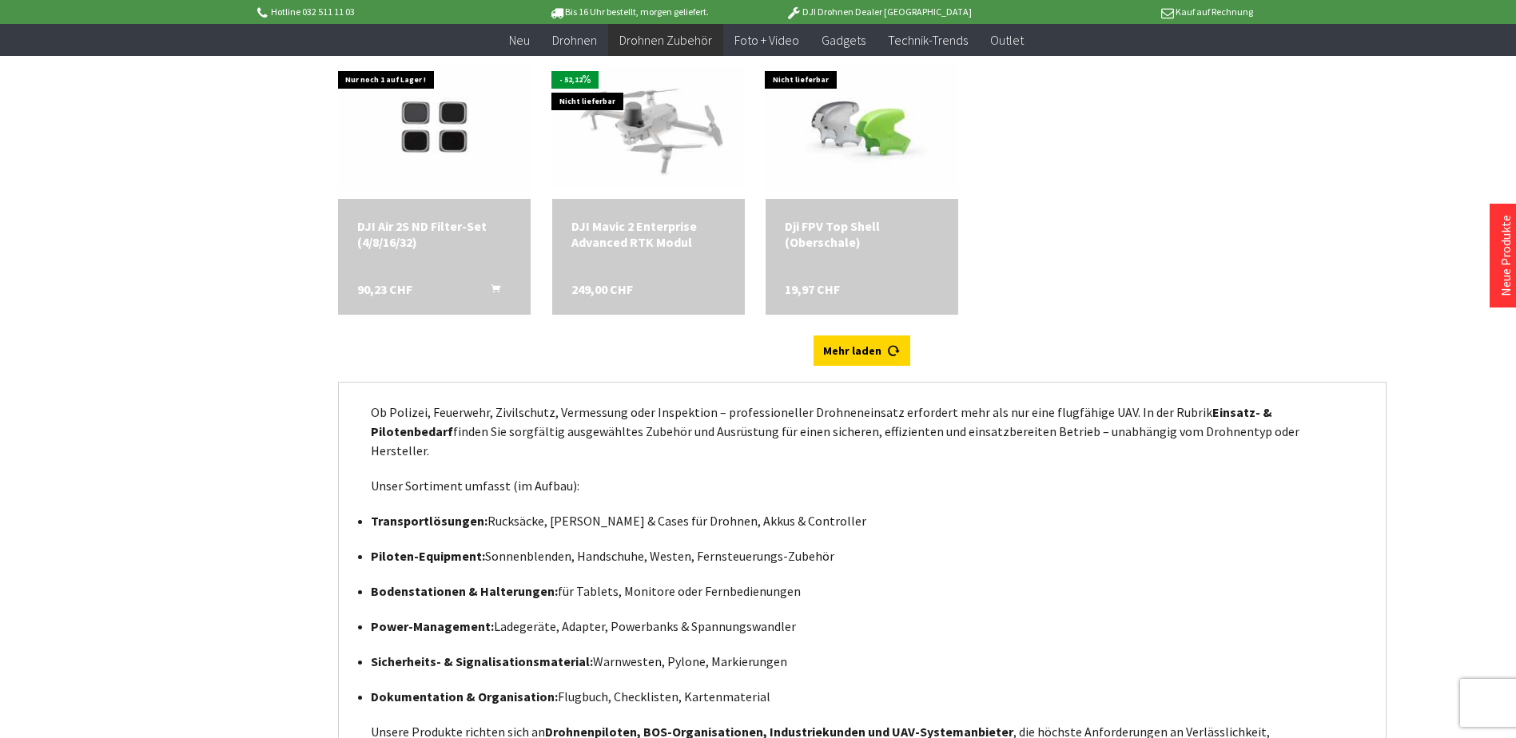
scroll to position [6473, 0]
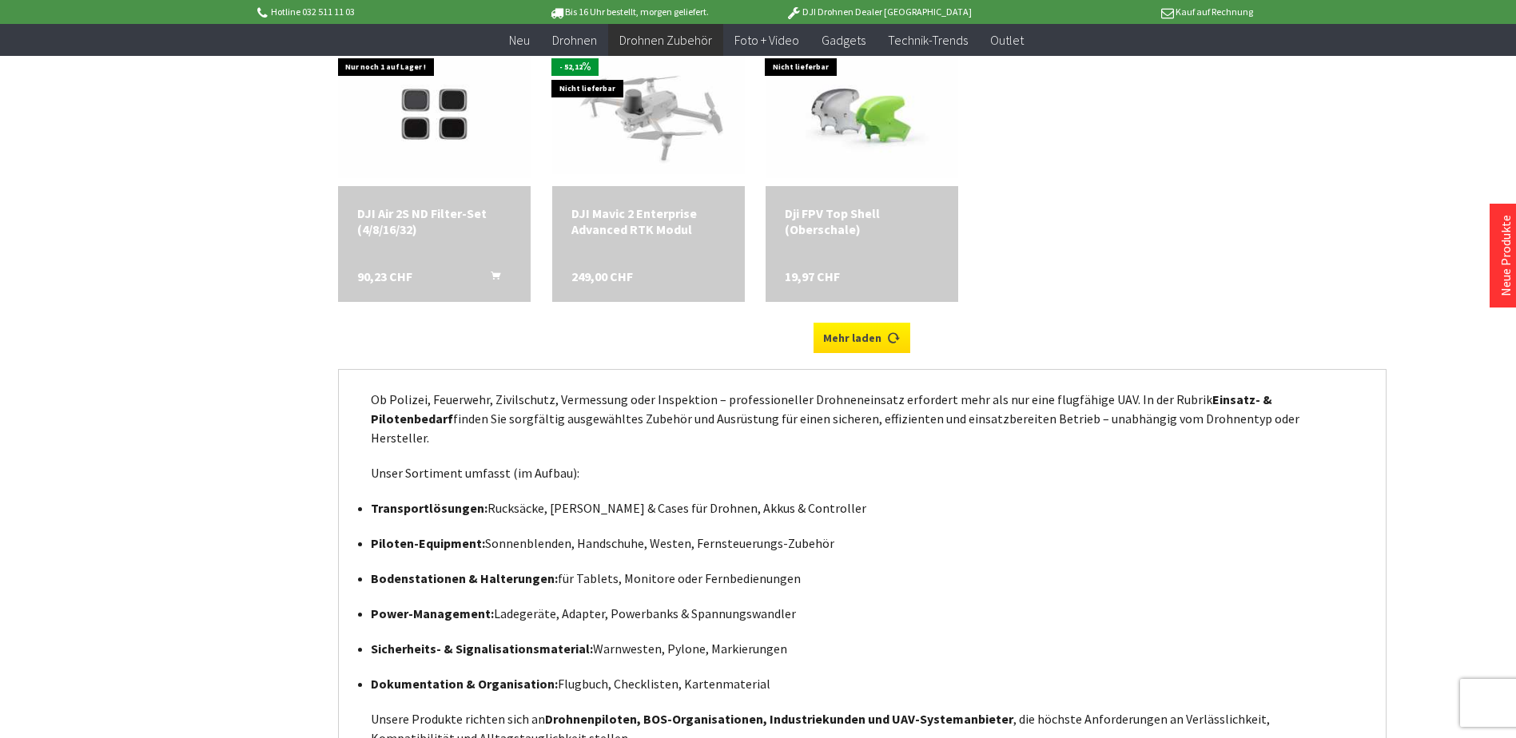
click at [856, 331] on link "Mehr laden" at bounding box center [861, 338] width 97 height 30
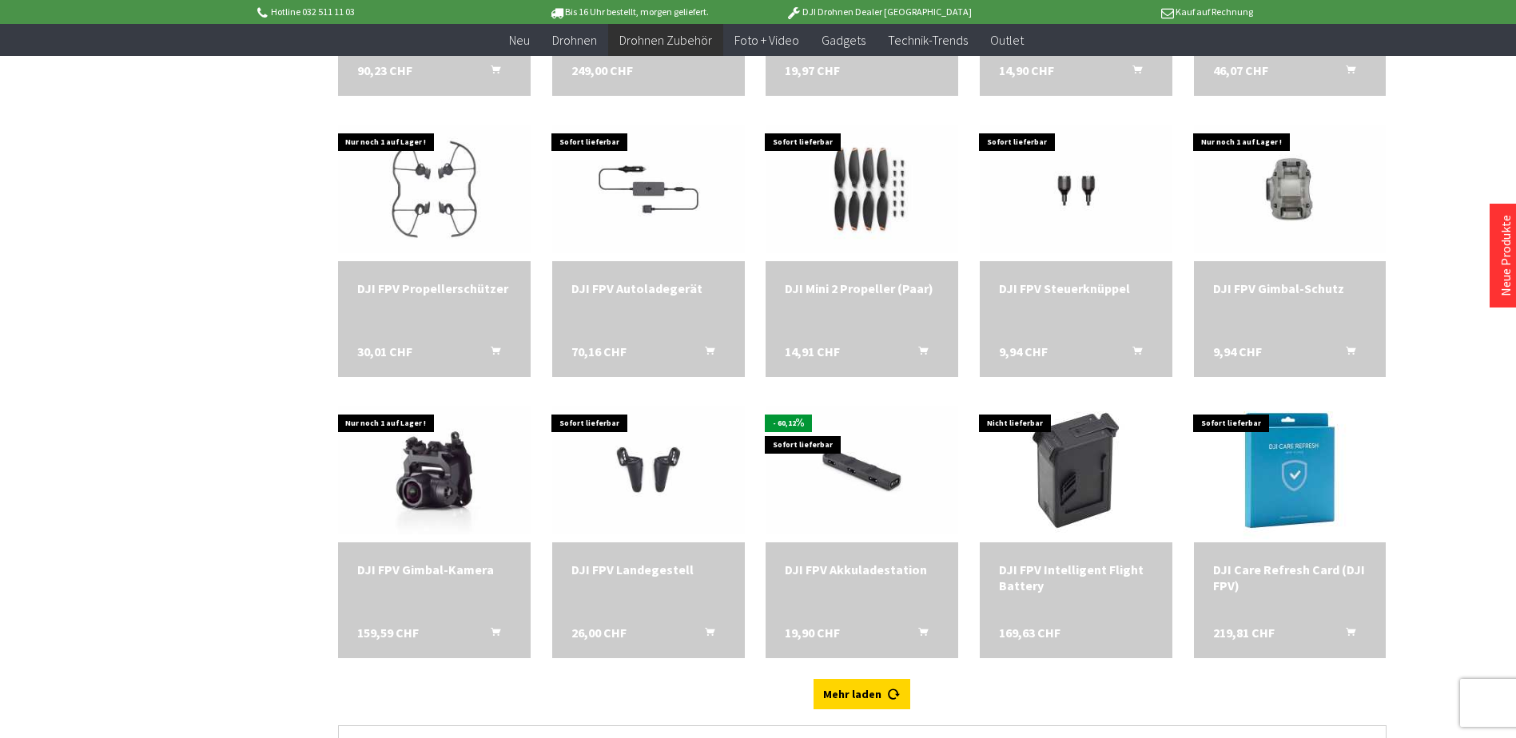
scroll to position [6792, 0]
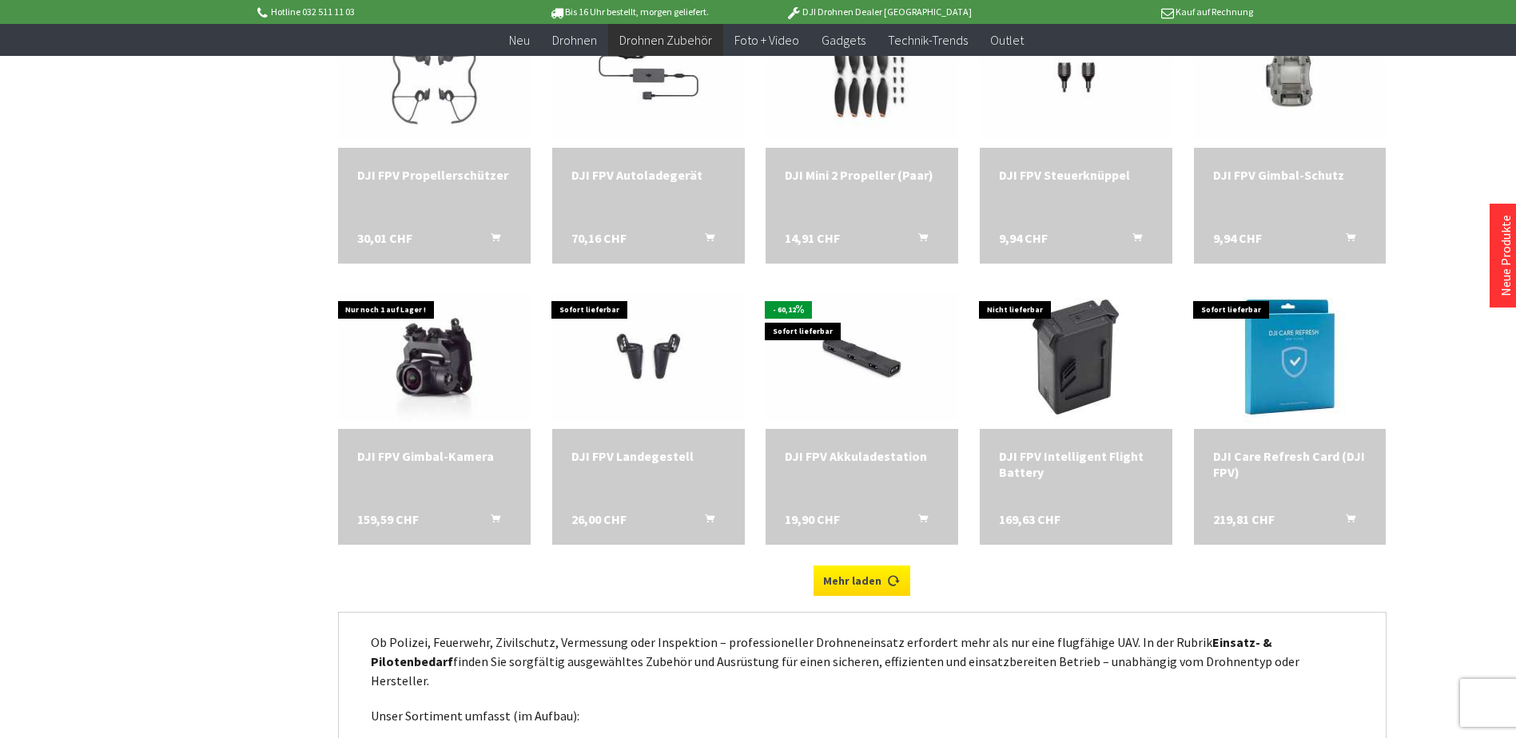
click at [861, 581] on link "Mehr laden" at bounding box center [861, 581] width 97 height 30
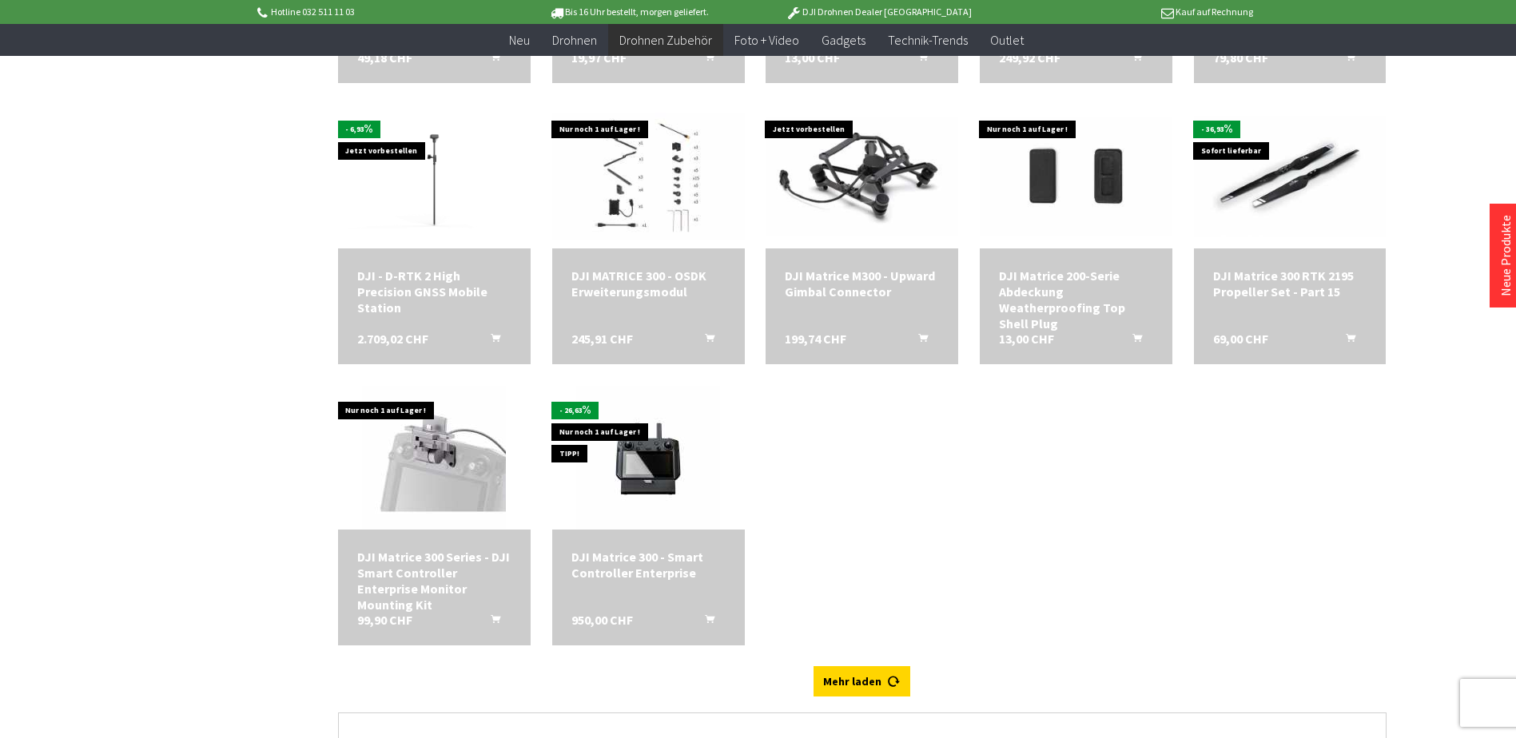
scroll to position [7591, 0]
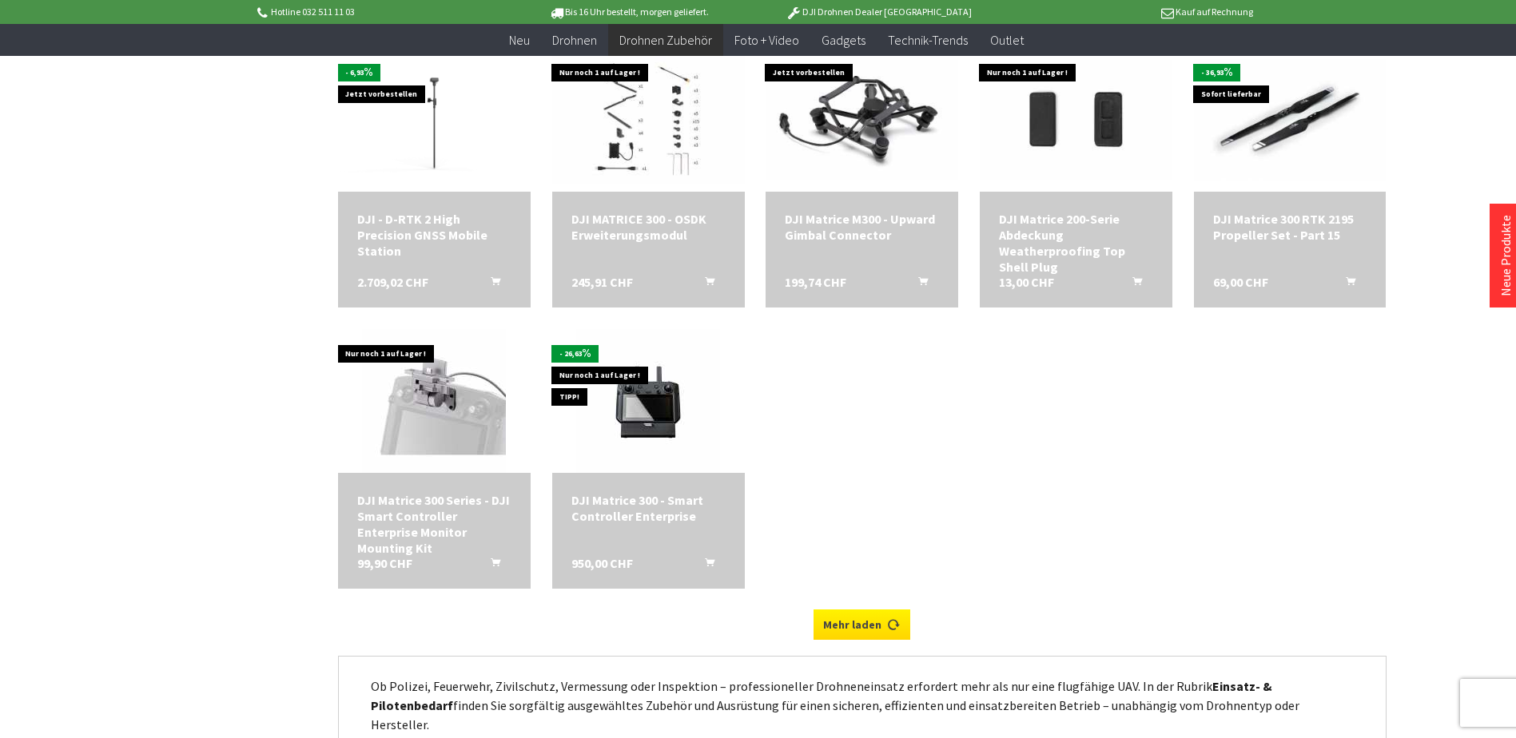
click at [873, 621] on link "Mehr laden" at bounding box center [861, 625] width 97 height 30
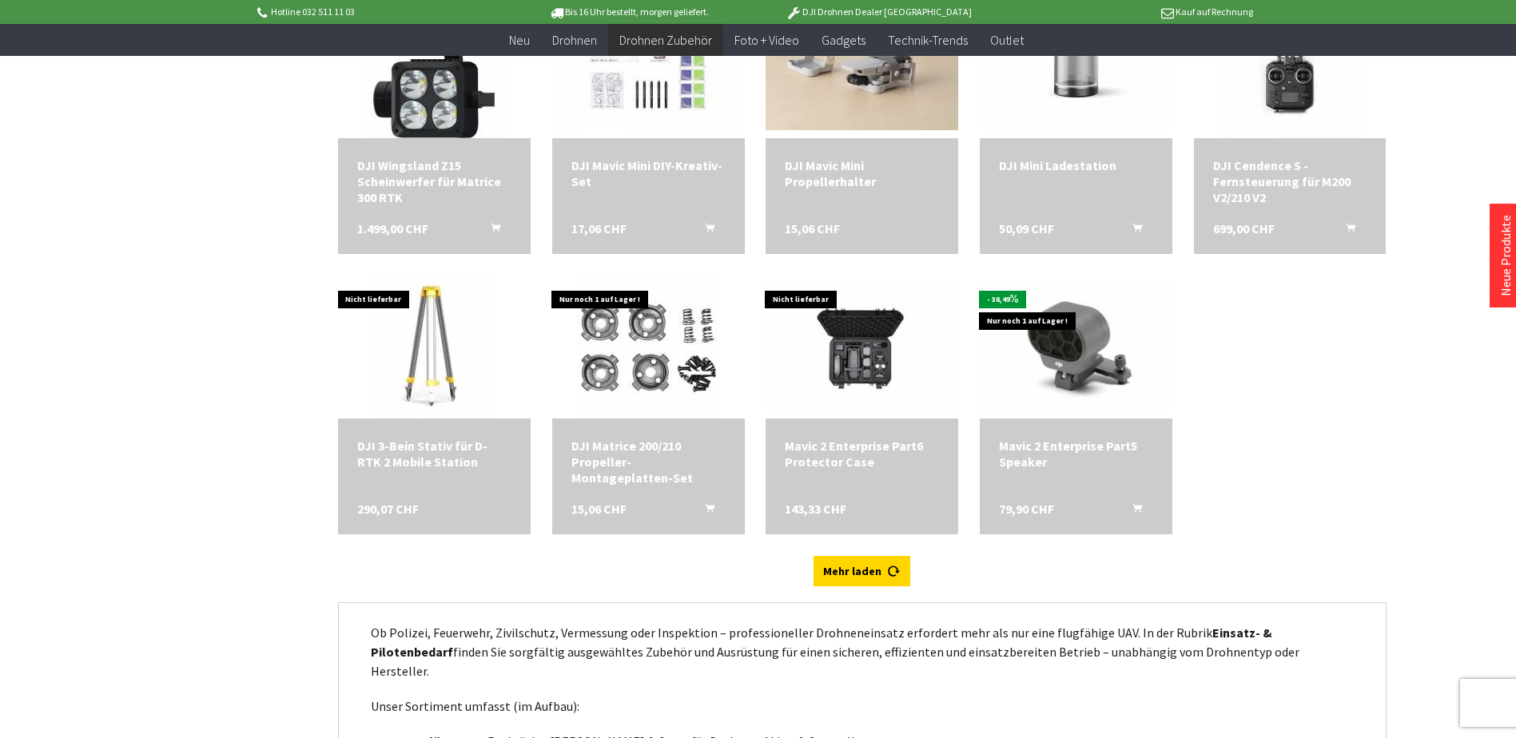
scroll to position [8231, 0]
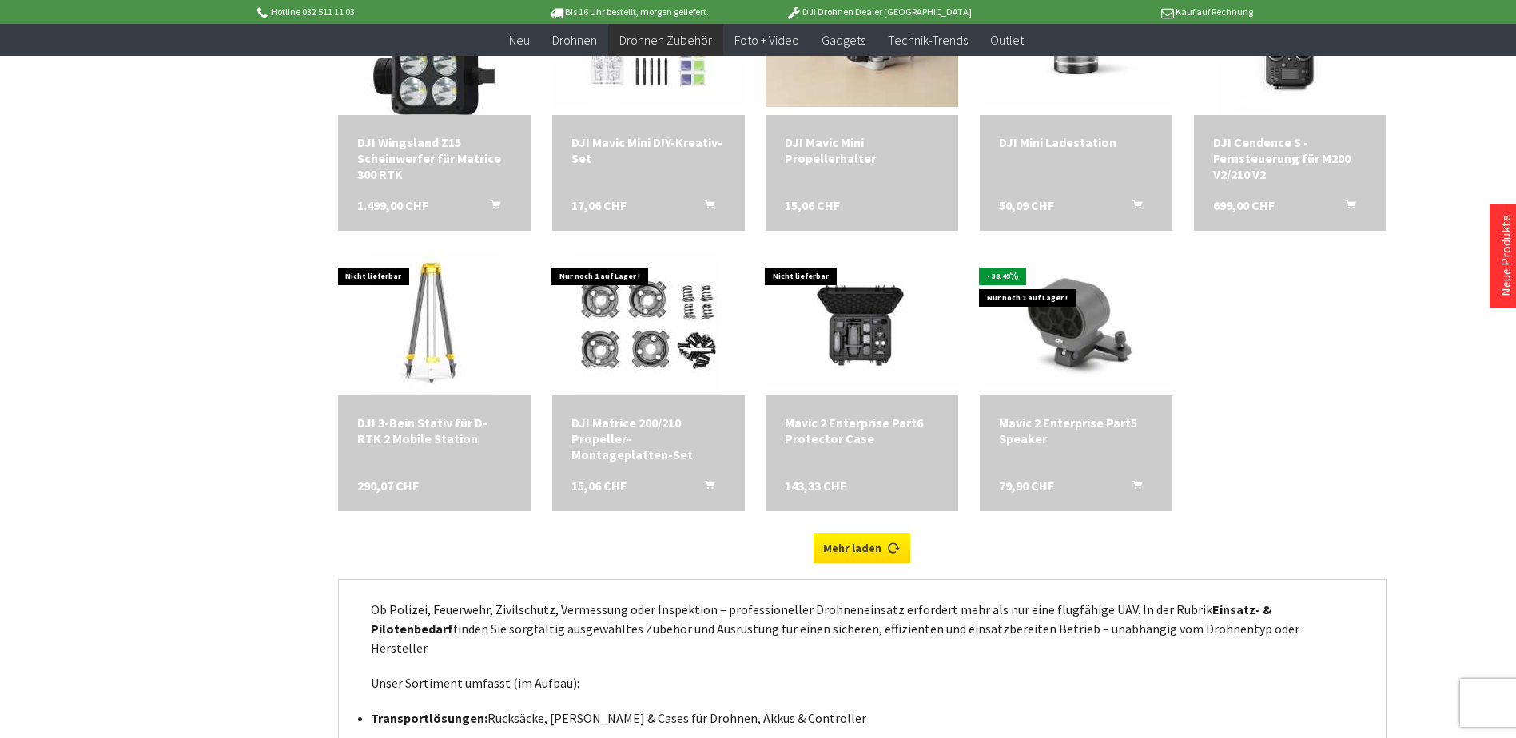
click at [874, 547] on link "Mehr laden" at bounding box center [861, 548] width 97 height 30
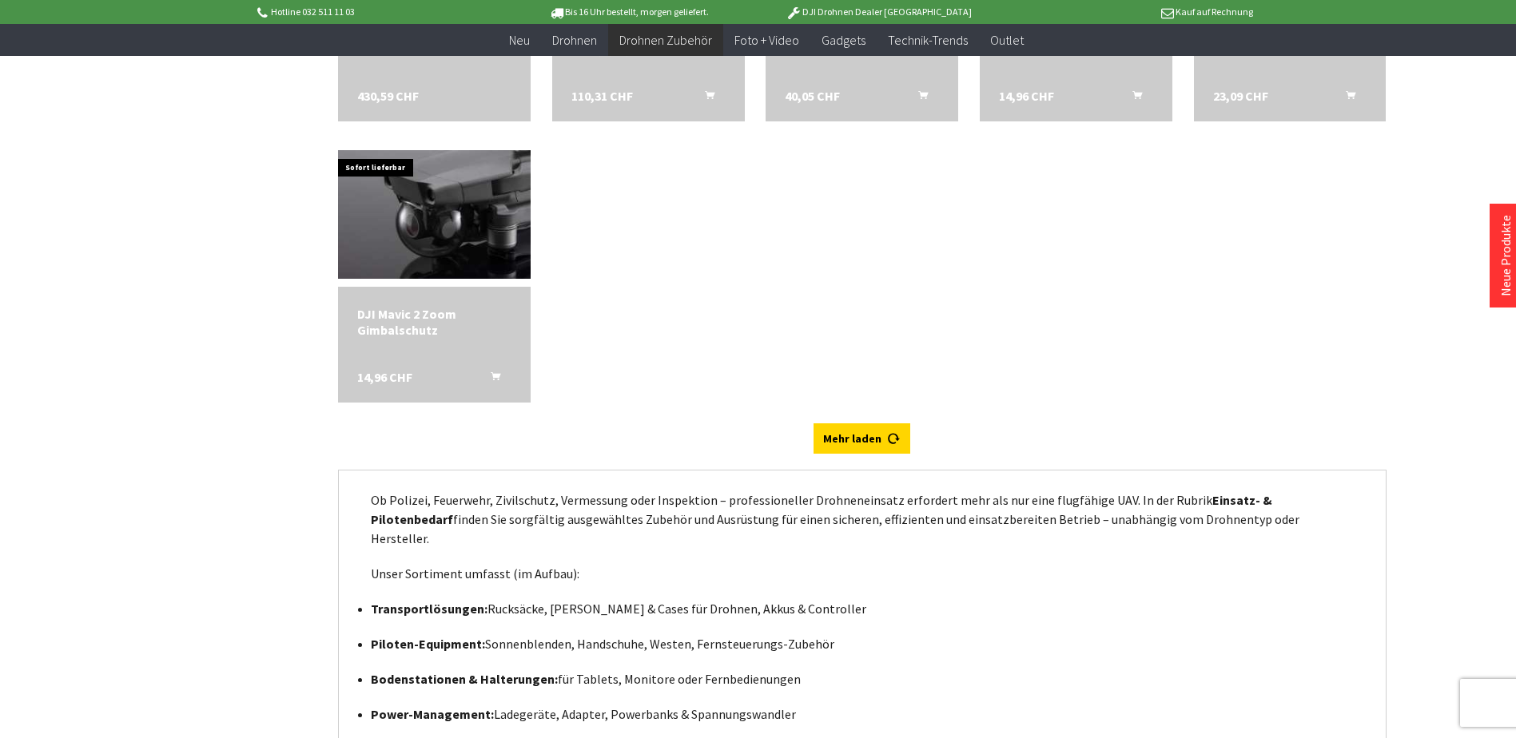
scroll to position [9189, 0]
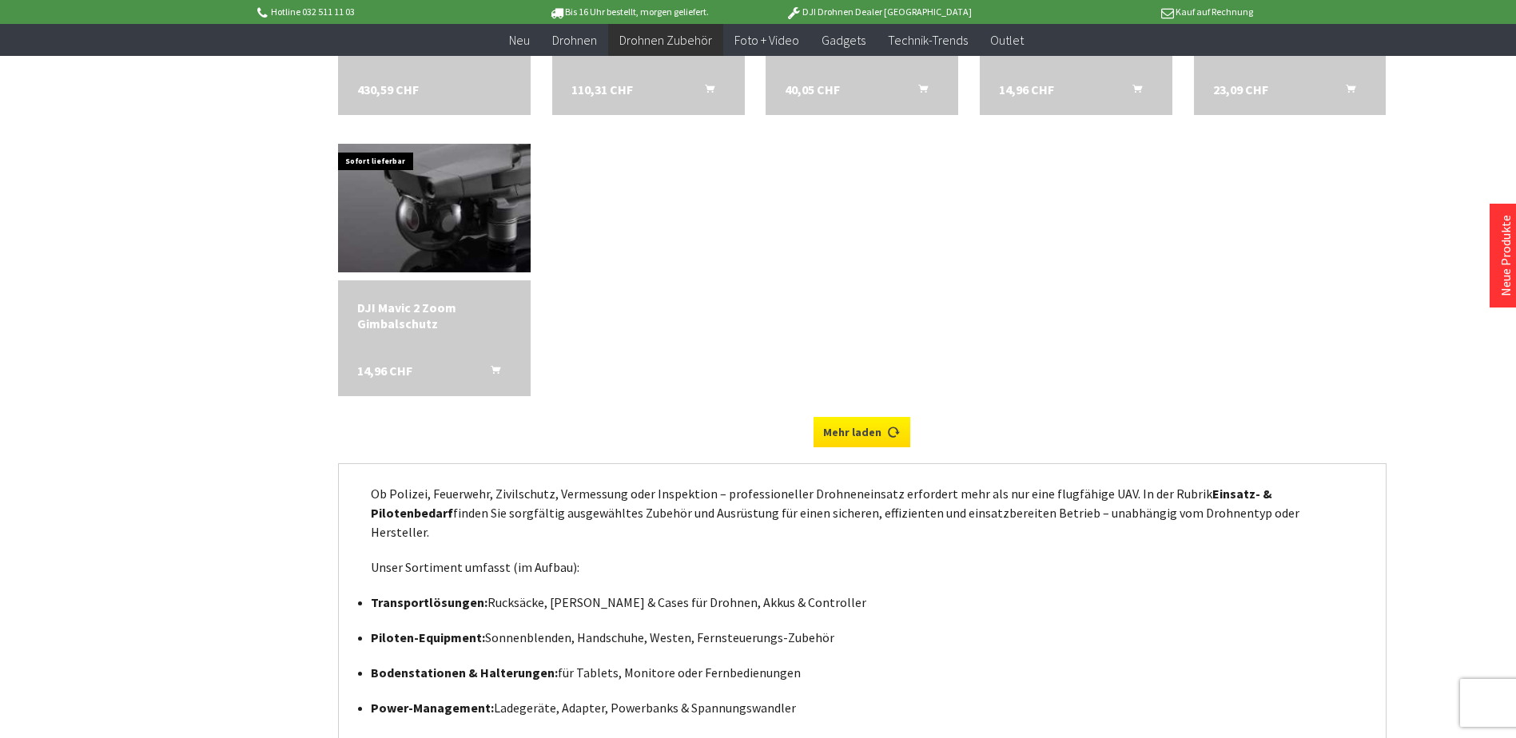
click at [881, 443] on link "Mehr laden" at bounding box center [861, 432] width 97 height 30
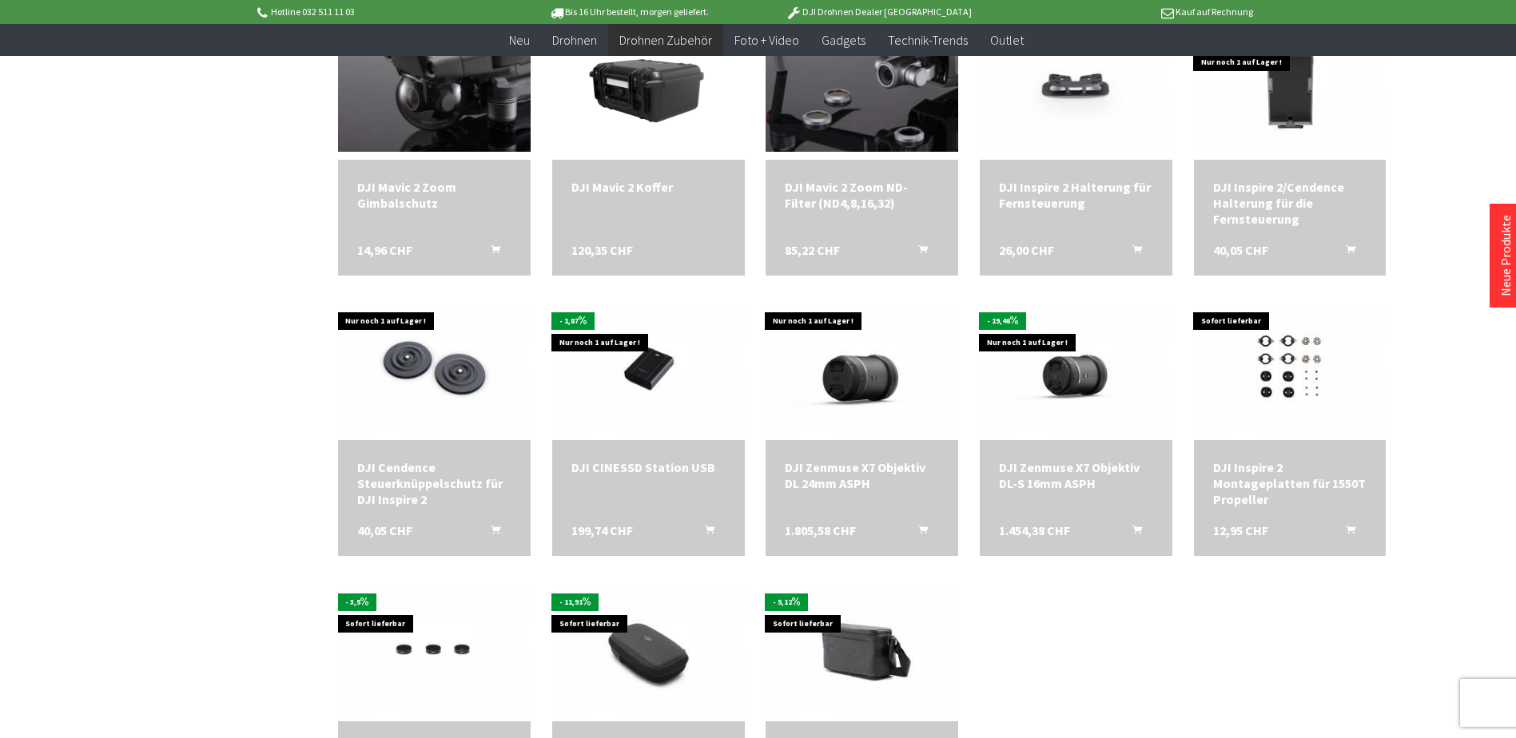
scroll to position [9589, 0]
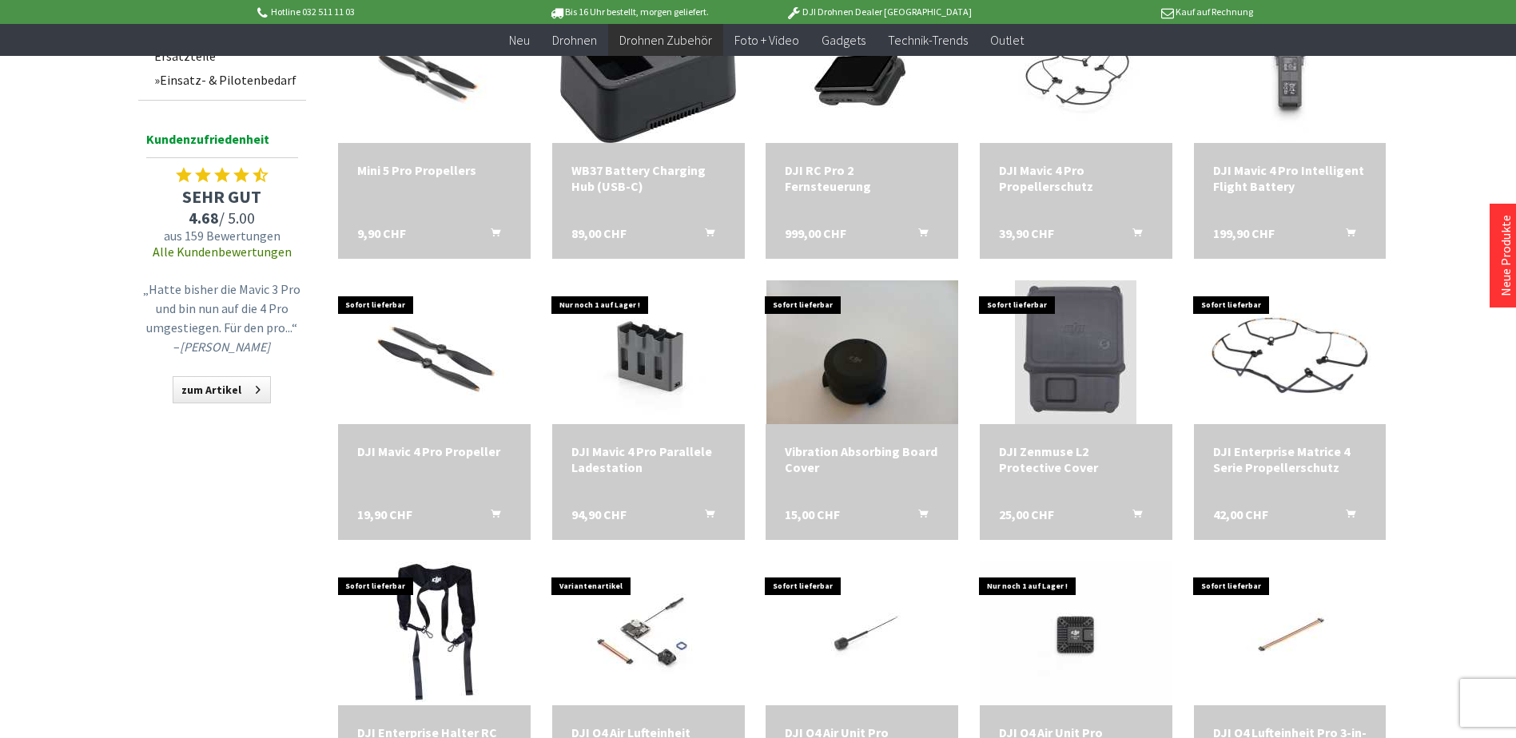
scroll to position [476, 0]
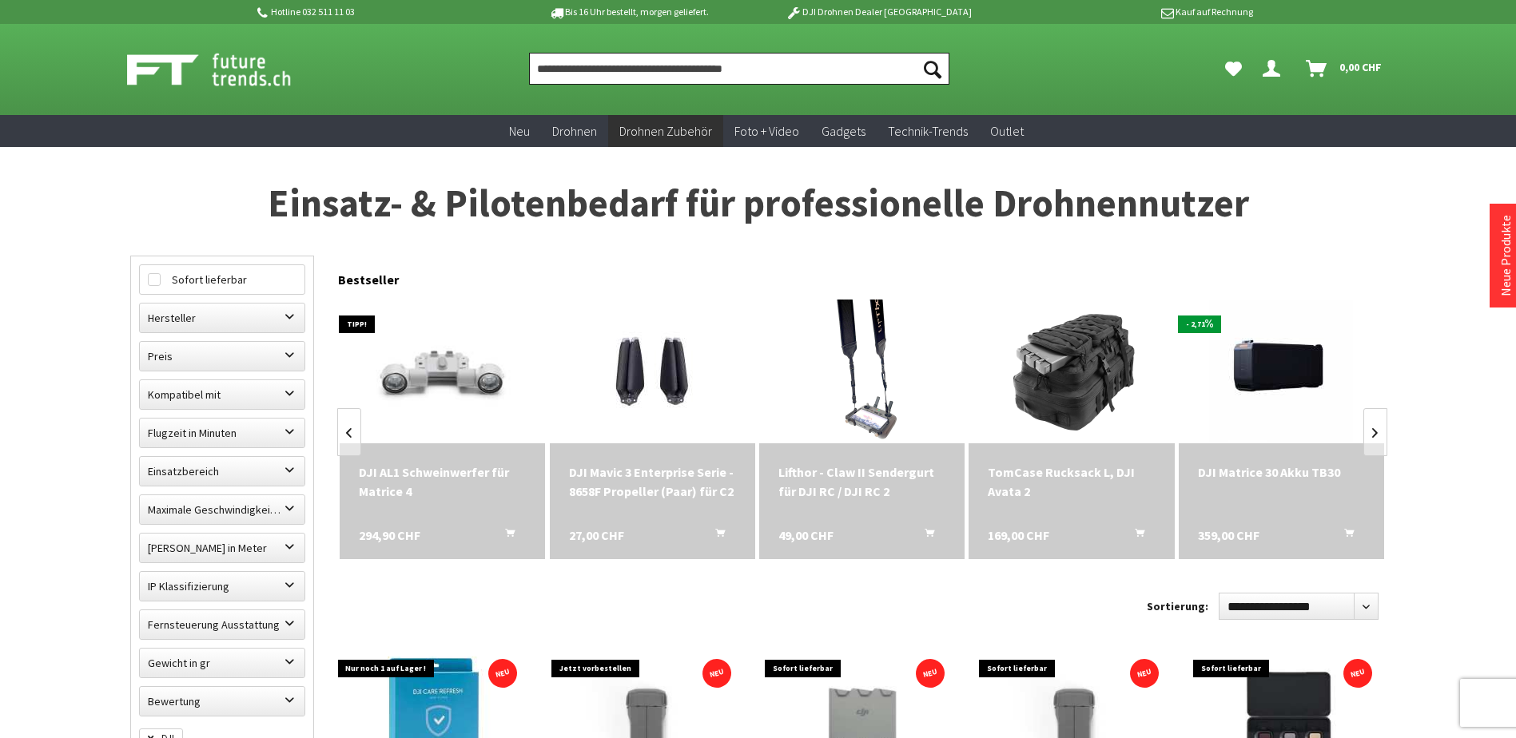
click at [748, 62] on input "Produkt, Marke, Kategorie, EAN, Artikelnummer…" at bounding box center [739, 69] width 420 height 32
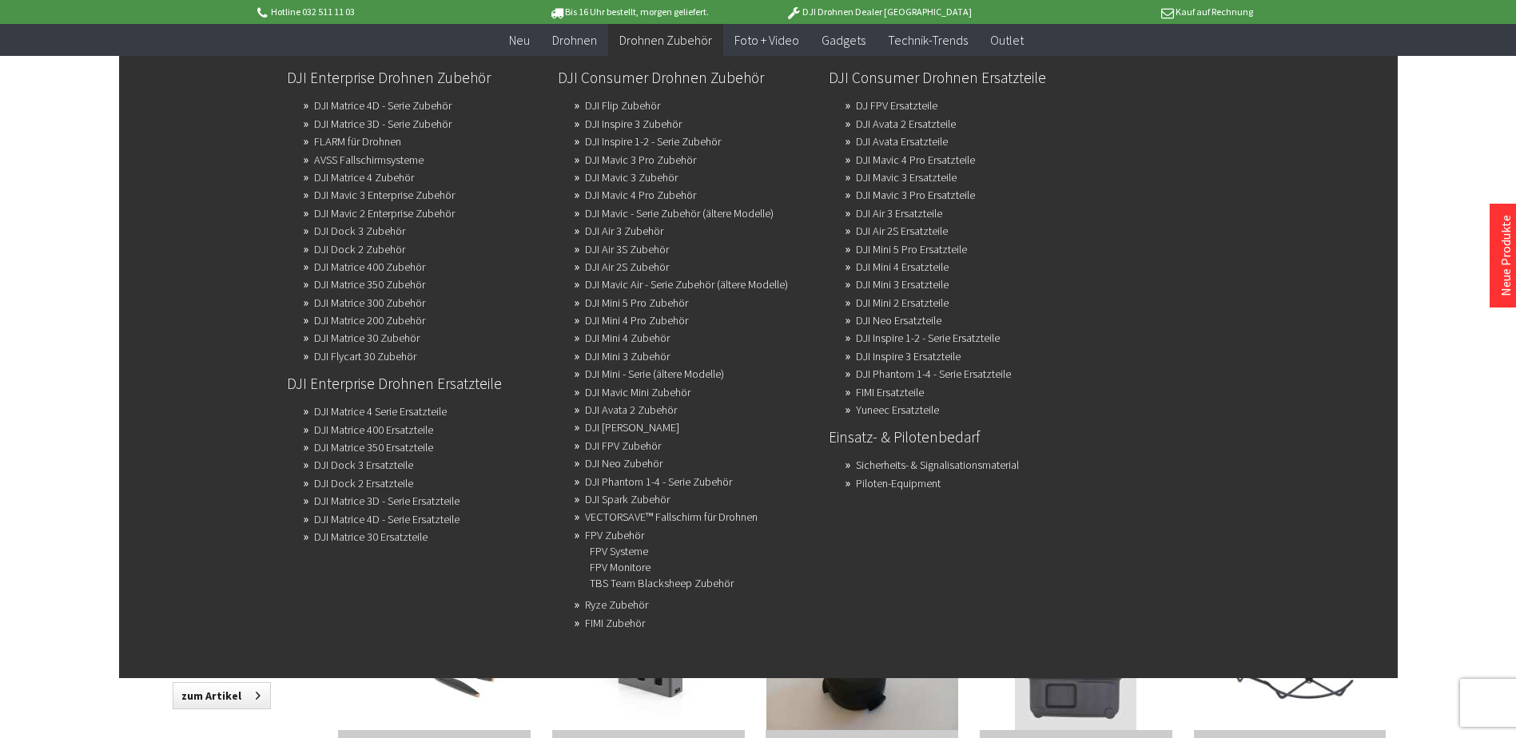
scroll to position [559, 0]
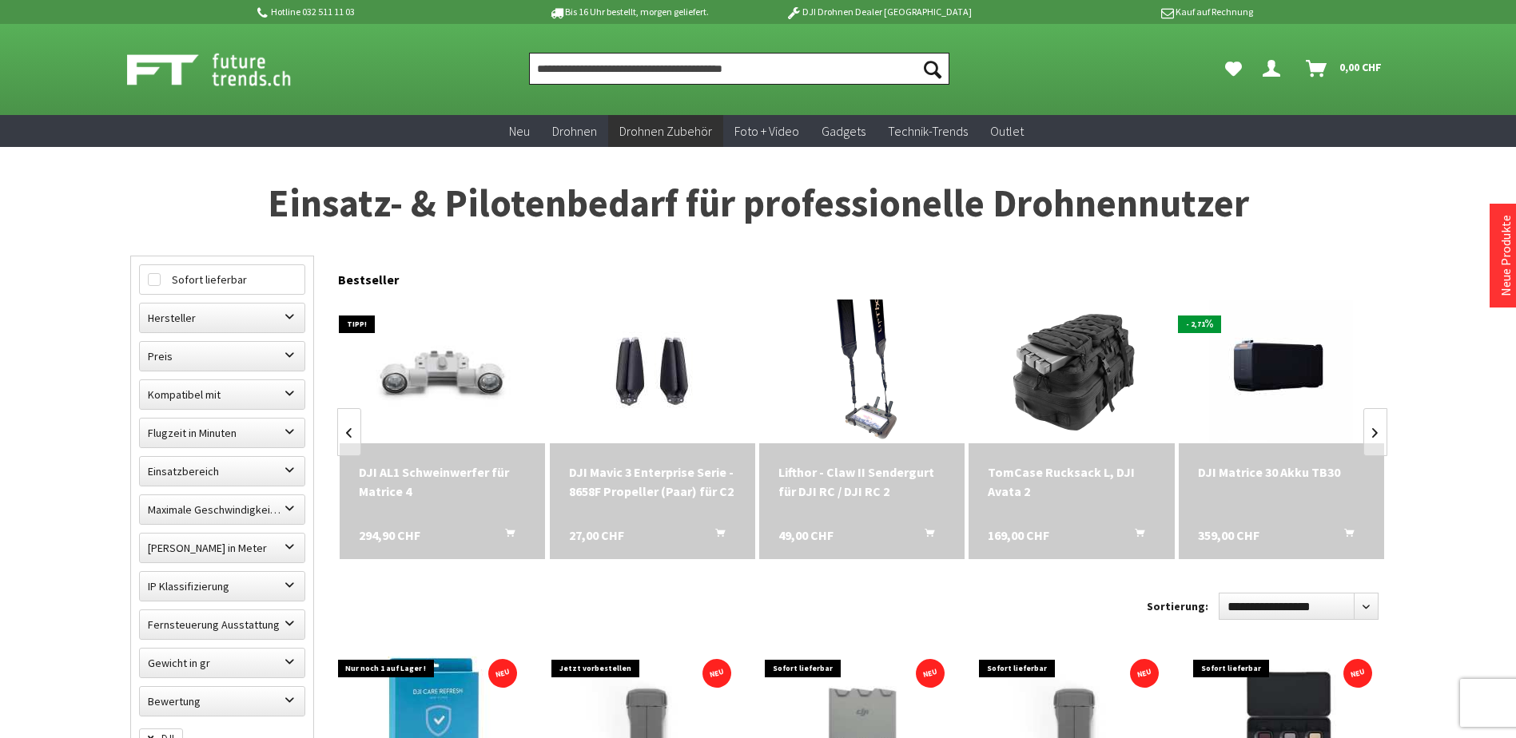
click at [746, 68] on input "Produkt, Marke, Kategorie, EAN, Artikelnummer…" at bounding box center [739, 69] width 420 height 32
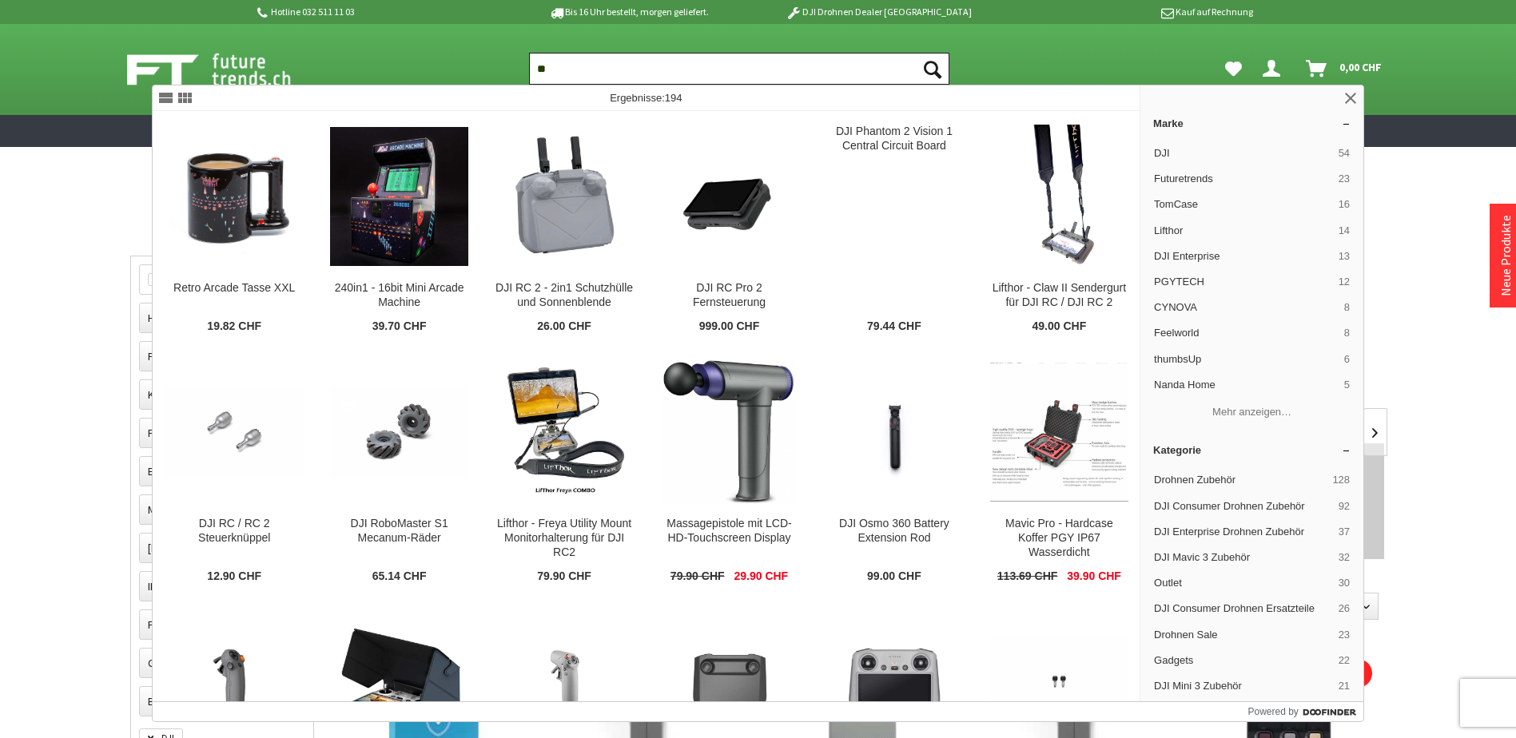
type input "*"
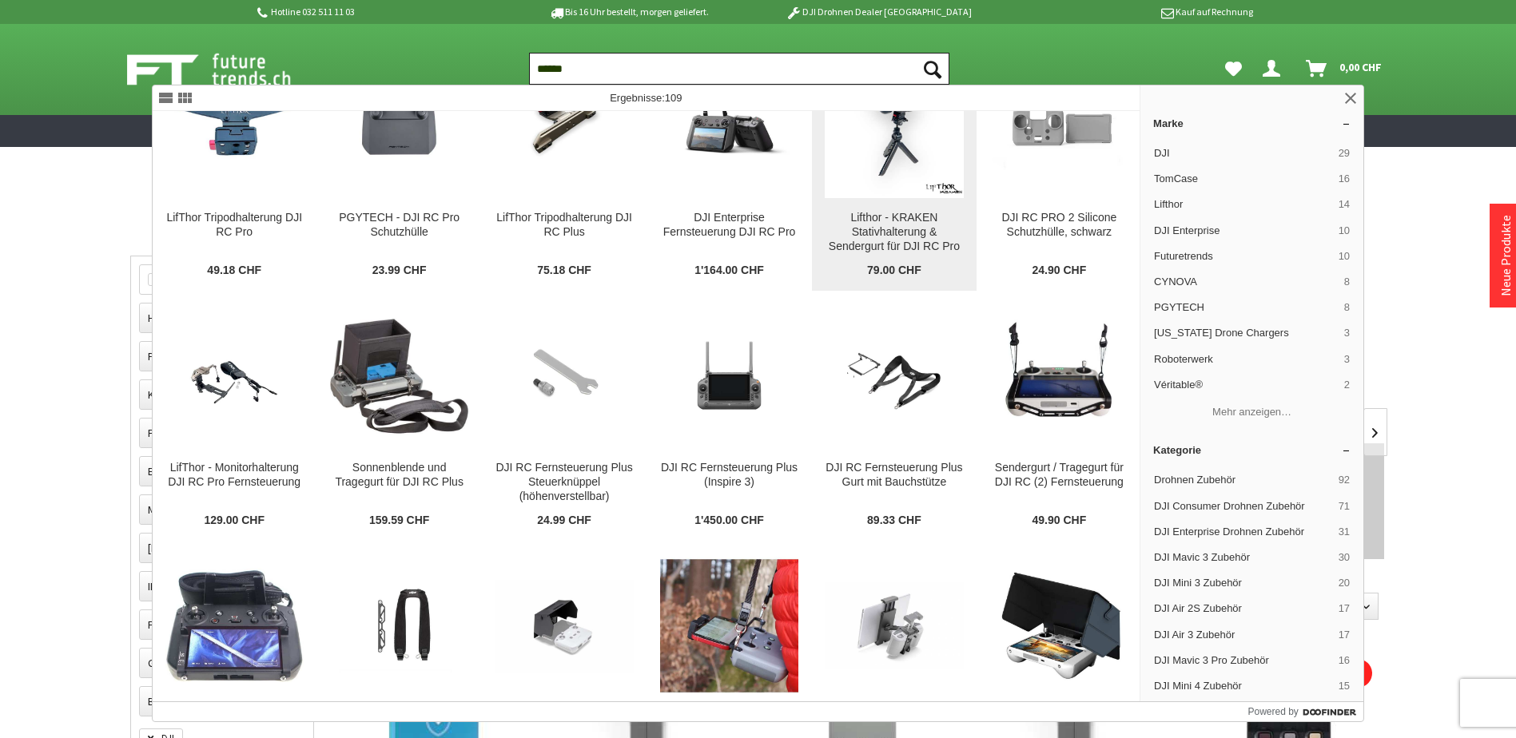
scroll to position [559, 0]
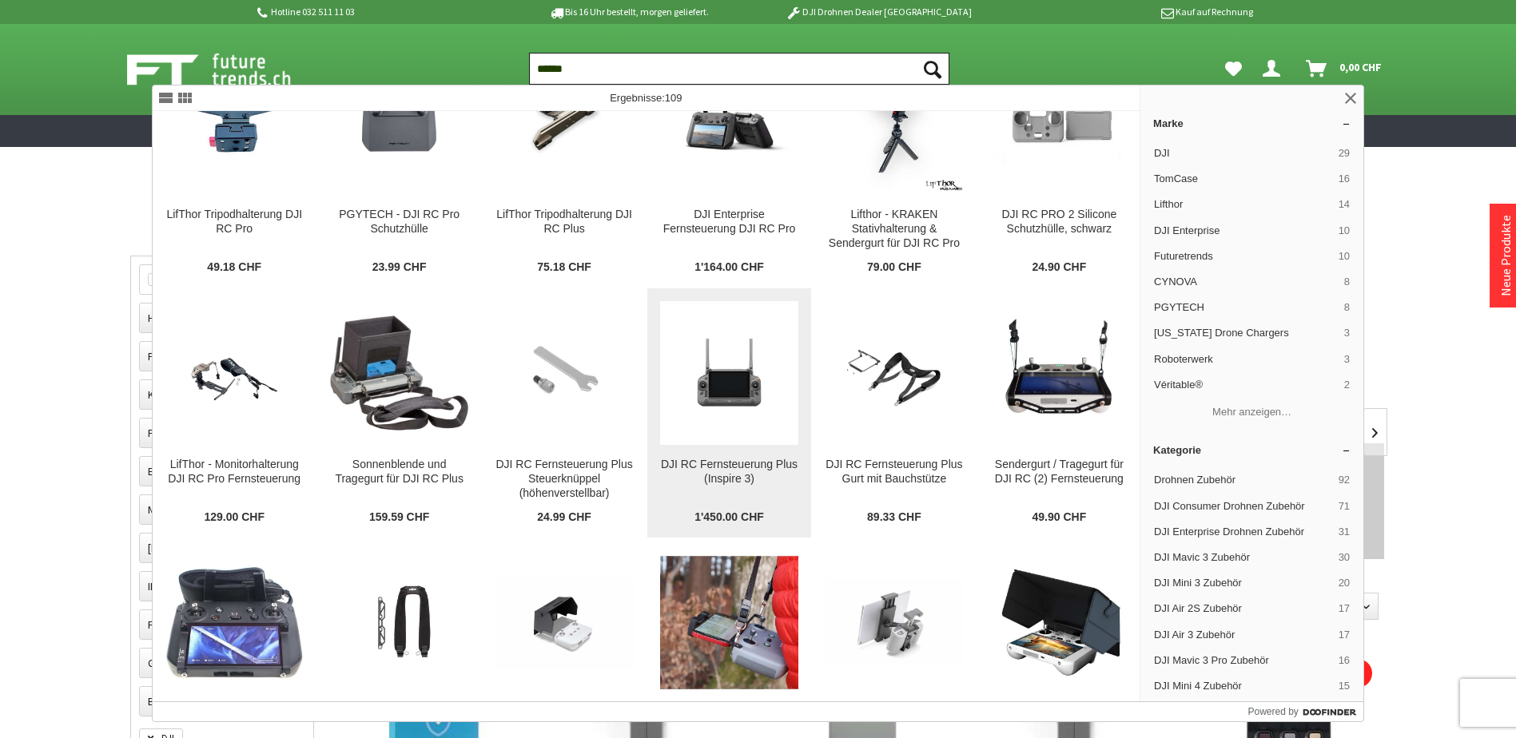
type input "******"
click at [742, 420] on img at bounding box center [729, 373] width 138 height 93
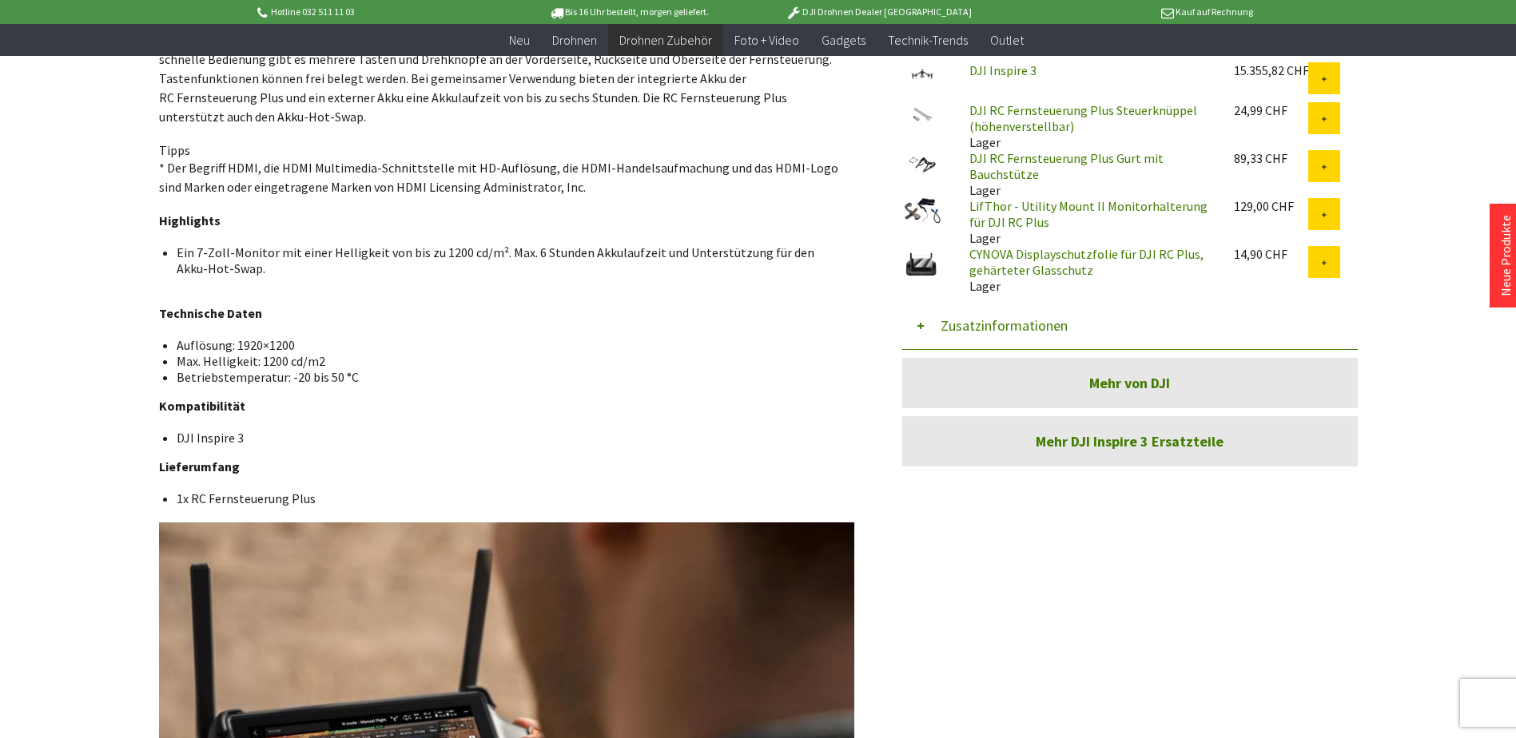
scroll to position [642, 0]
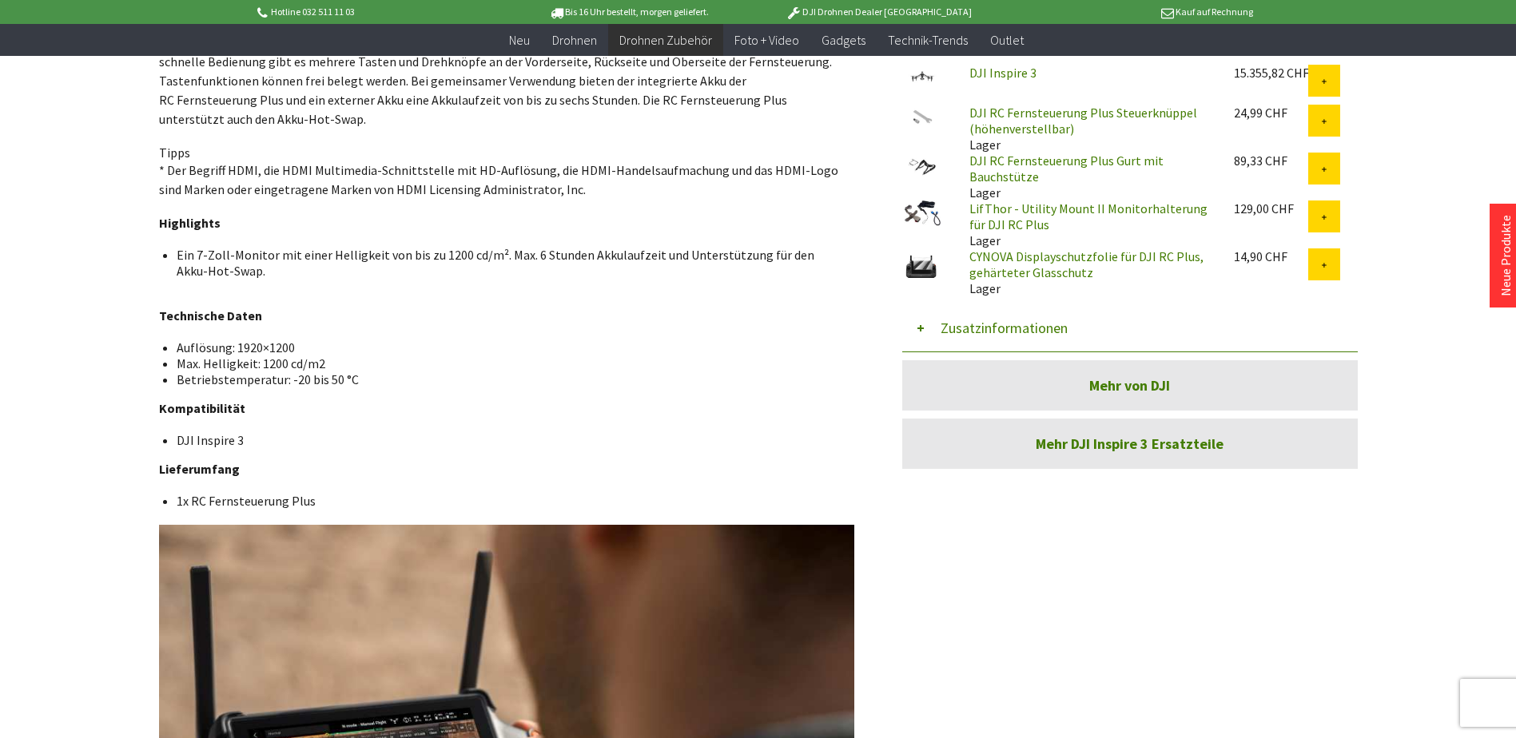
click at [1020, 318] on button "Zusatzinformationen" at bounding box center [1129, 328] width 455 height 48
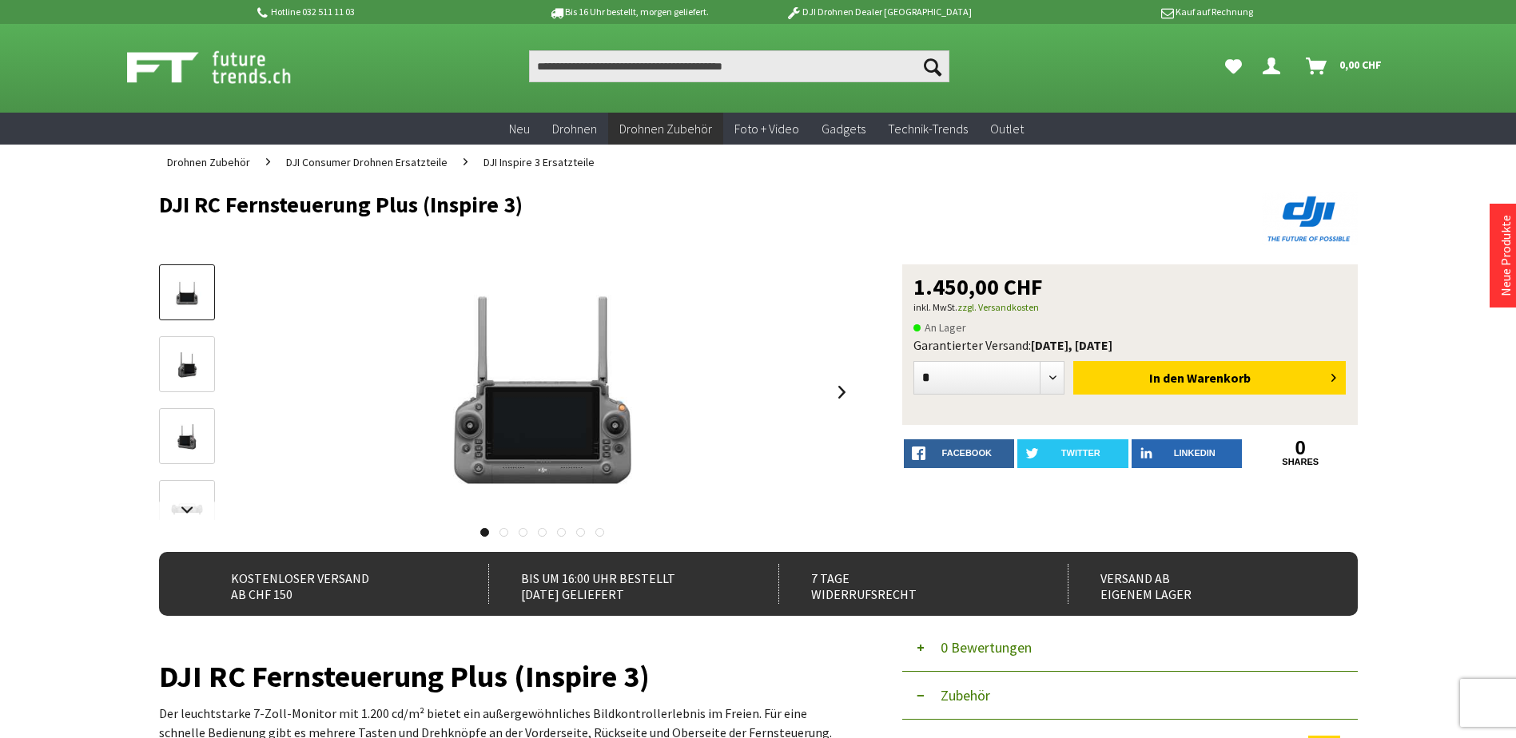
scroll to position [0, 0]
